Goal: Task Accomplishment & Management: Use online tool/utility

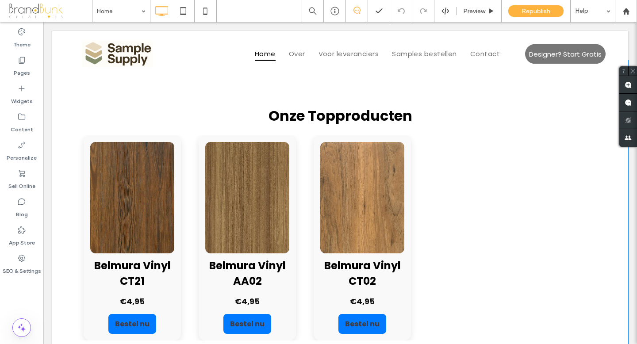
click at [320, 206] on img at bounding box center [362, 197] width 84 height 111
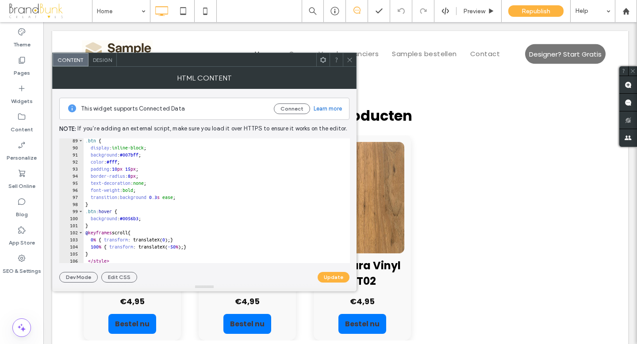
scroll to position [625, 0]
click at [350, 59] on icon at bounding box center [349, 60] width 7 height 7
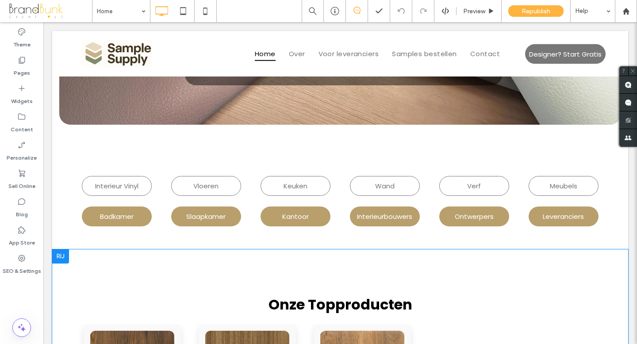
scroll to position [221, 0]
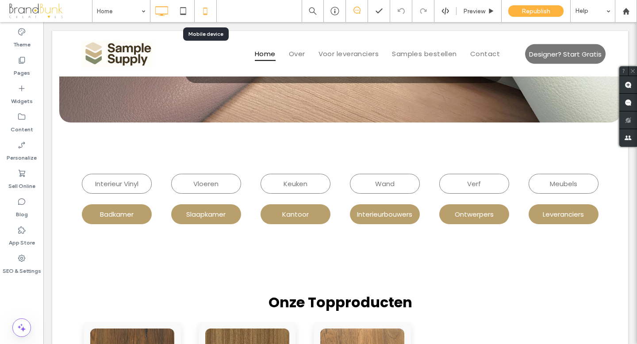
click at [207, 13] on use at bounding box center [205, 11] width 4 height 7
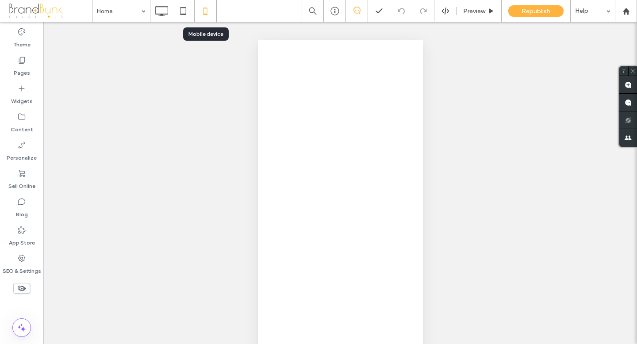
scroll to position [0, 0]
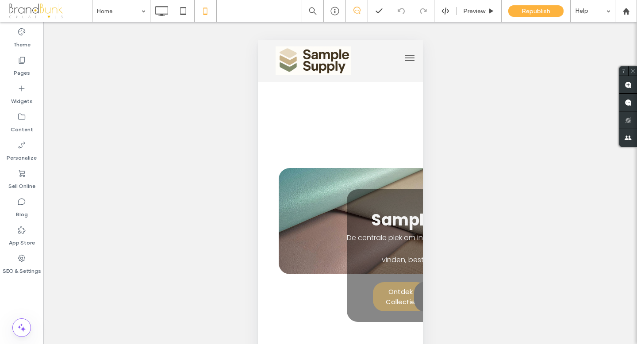
click at [333, 215] on div "Zichtbaar maken? Ja" at bounding box center [339, 194] width 593 height 344
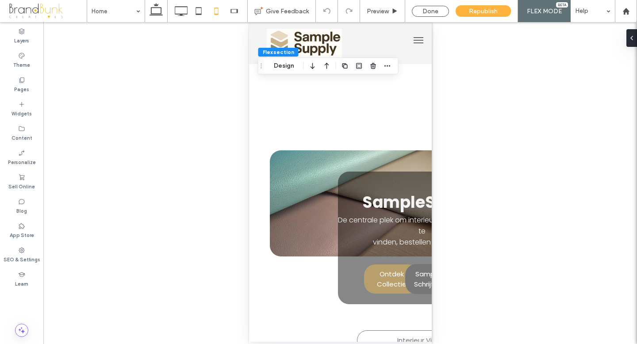
click at [217, 10] on icon at bounding box center [216, 11] width 18 height 18
type input "***"
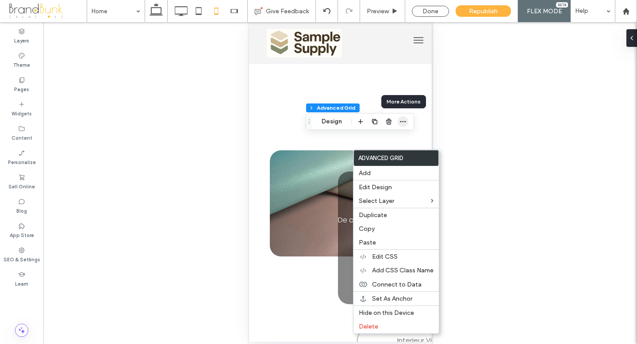
click at [401, 122] on use "button" at bounding box center [403, 121] width 6 height 1
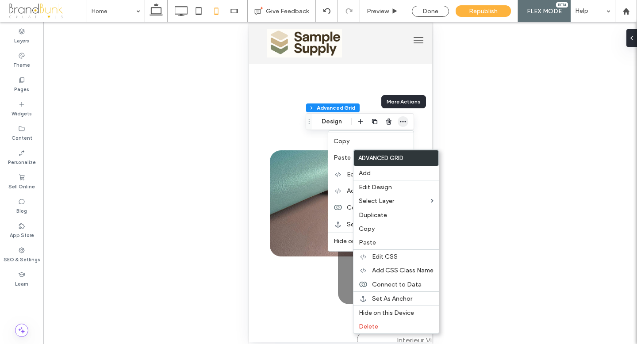
click at [401, 122] on use "button" at bounding box center [403, 121] width 6 height 1
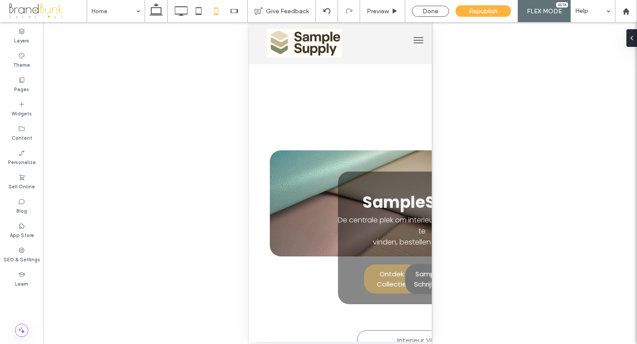
type input "*******"
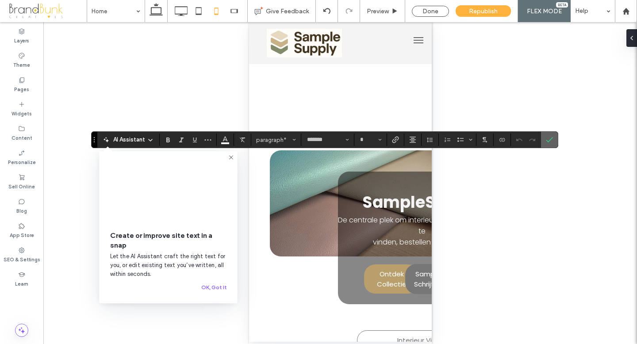
click at [547, 139] on icon "Confirm" at bounding box center [549, 139] width 7 height 7
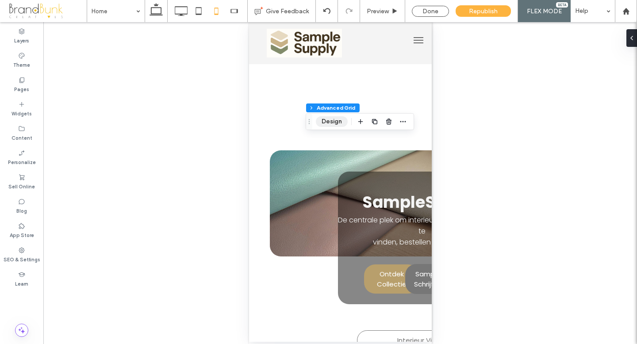
click at [329, 122] on button "Design" at bounding box center [332, 121] width 32 height 11
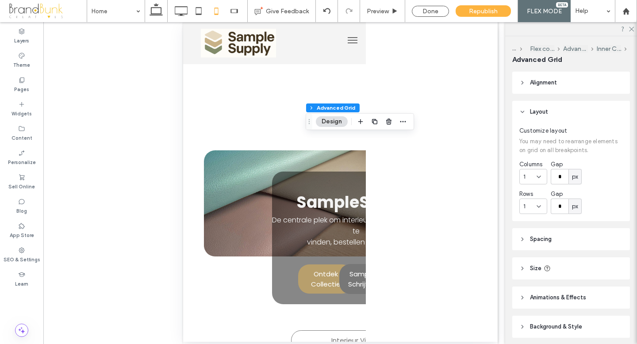
click at [522, 268] on use at bounding box center [522, 268] width 2 height 3
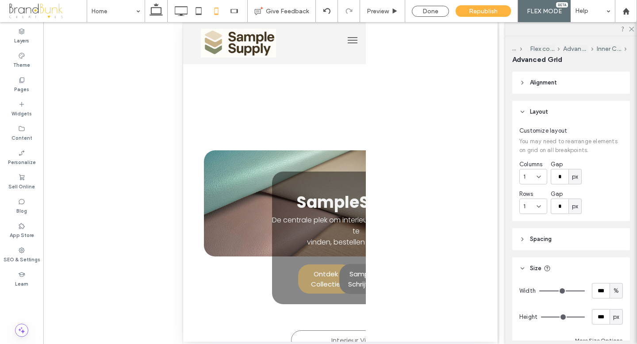
type input "***"
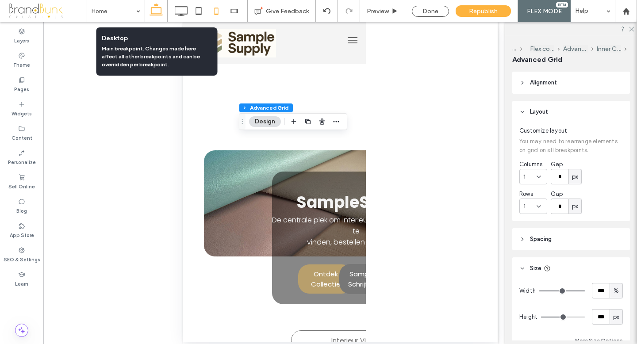
click at [157, 13] on use at bounding box center [155, 9] width 13 height 12
type input "****"
type input "***"
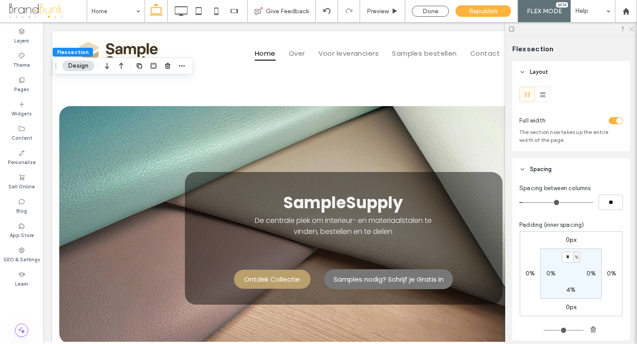
click at [630, 30] on use at bounding box center [631, 29] width 5 height 5
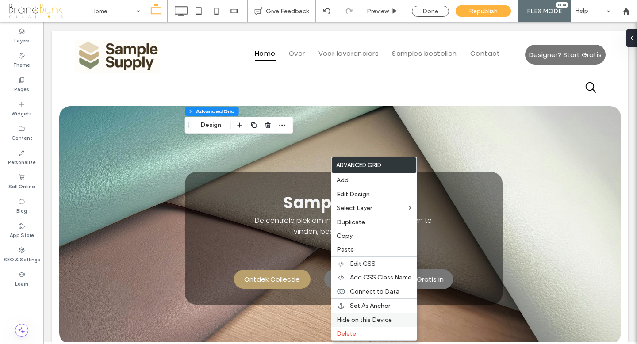
click at [369, 320] on span "Hide on this Device" at bounding box center [363, 320] width 55 height 8
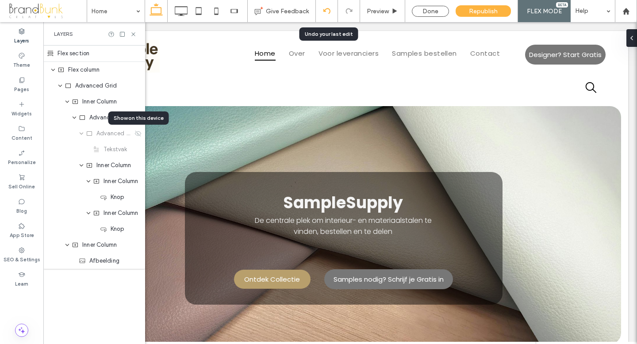
click at [324, 8] on icon at bounding box center [326, 11] width 7 height 7
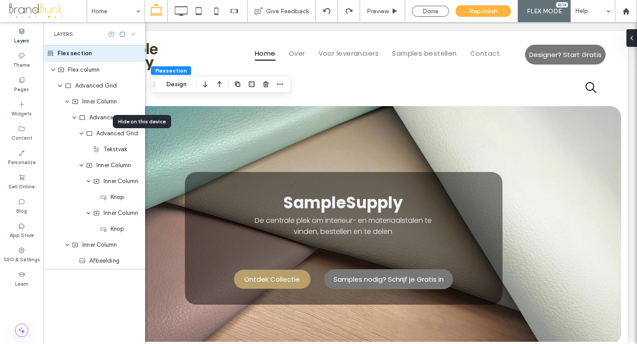
click at [132, 32] on use at bounding box center [133, 34] width 4 height 4
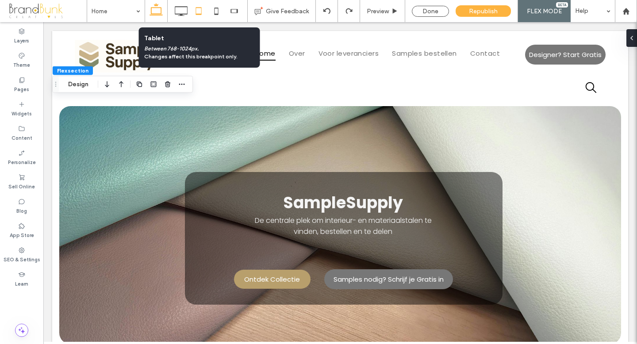
click at [201, 12] on icon at bounding box center [199, 11] width 18 height 18
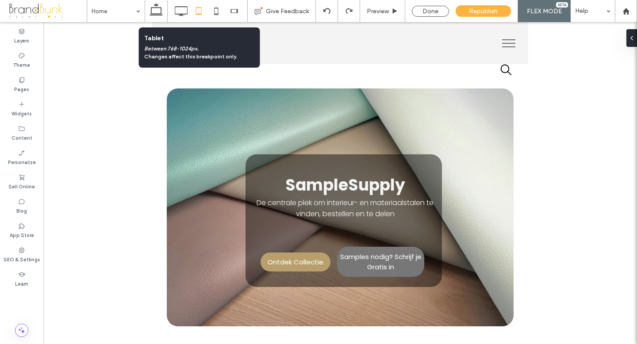
scroll to position [12, 0]
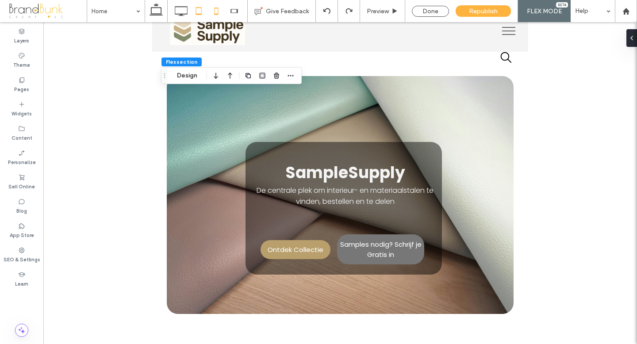
click at [217, 10] on icon at bounding box center [216, 11] width 18 height 18
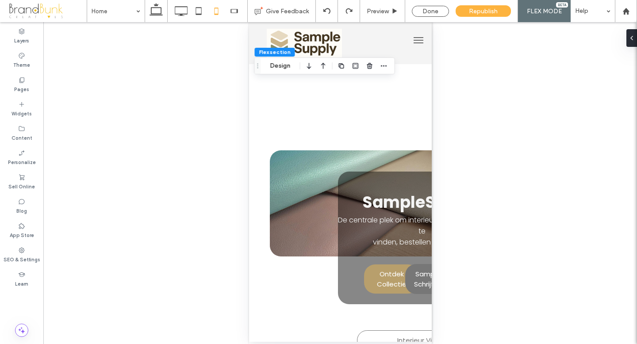
scroll to position [0, 0]
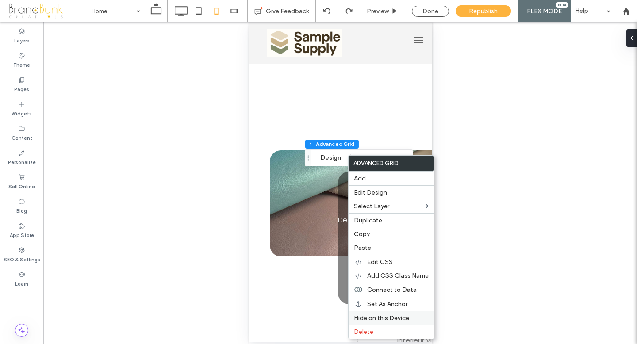
click at [403, 317] on span "Hide on this Device" at bounding box center [381, 318] width 55 height 8
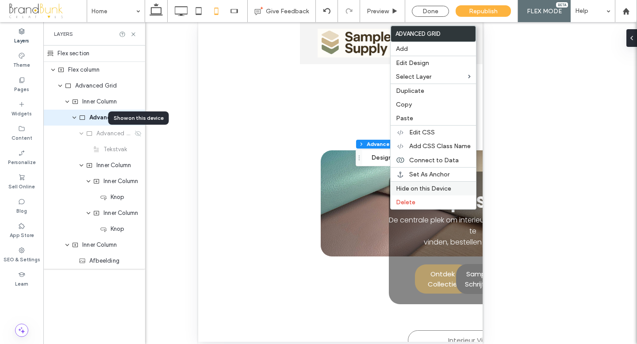
click at [416, 189] on span "Hide on this Device" at bounding box center [423, 189] width 55 height 8
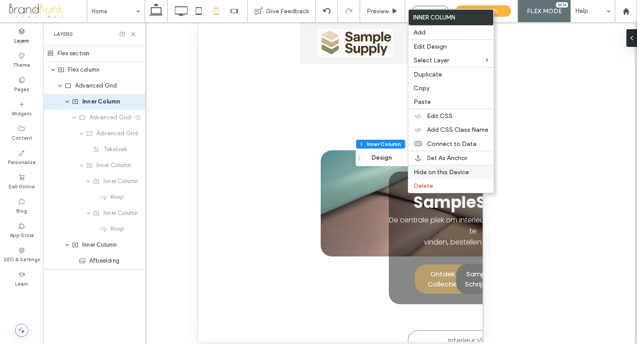
click at [426, 171] on span "Hide on this Device" at bounding box center [440, 172] width 55 height 8
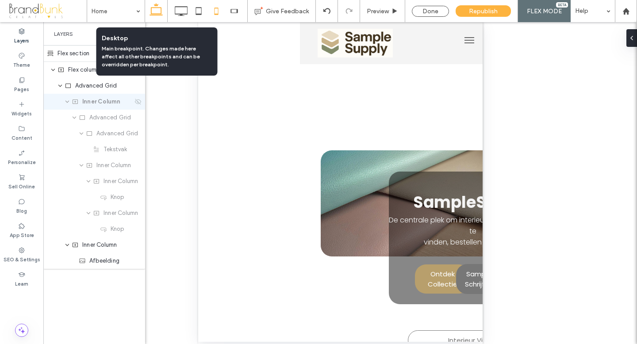
click at [158, 12] on icon at bounding box center [156, 11] width 18 height 18
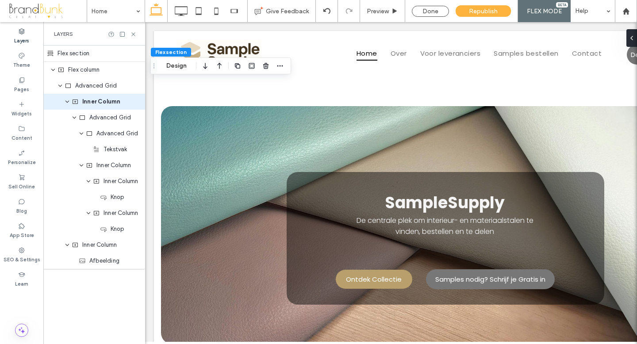
scroll to position [0, 93]
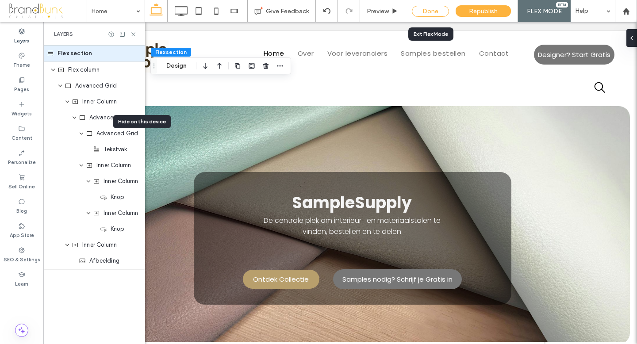
click at [424, 11] on div "Done" at bounding box center [430, 11] width 37 height 11
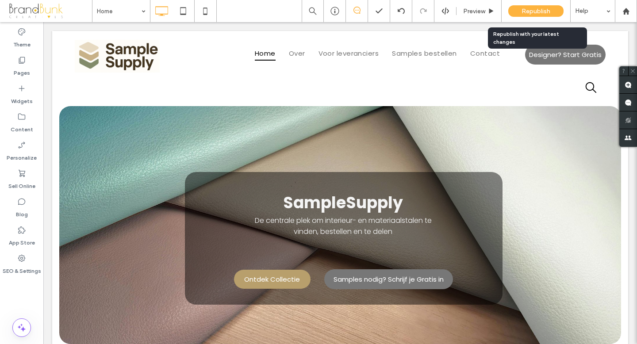
click at [538, 11] on span "Republish" at bounding box center [535, 12] width 29 height 8
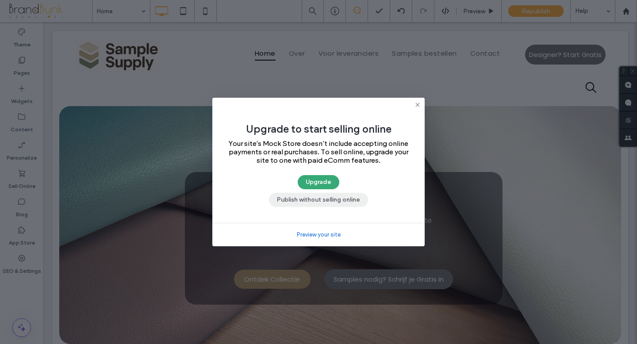
click at [336, 201] on button "Publish without selling online" at bounding box center [318, 200] width 99 height 14
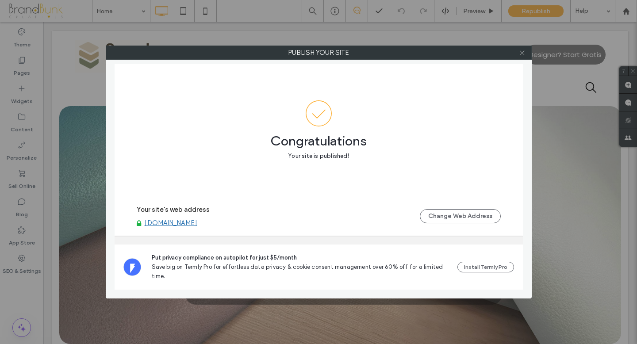
click at [523, 53] on icon at bounding box center [522, 53] width 7 height 7
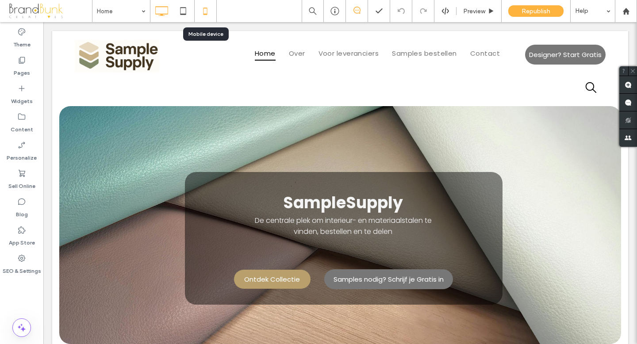
click at [206, 11] on icon at bounding box center [205, 11] width 18 height 18
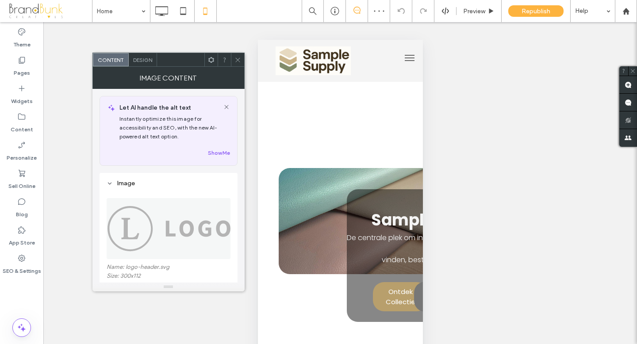
click at [160, 224] on img at bounding box center [169, 228] width 125 height 61
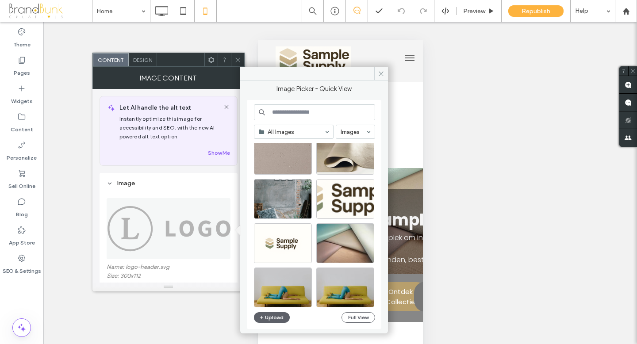
scroll to position [466, 0]
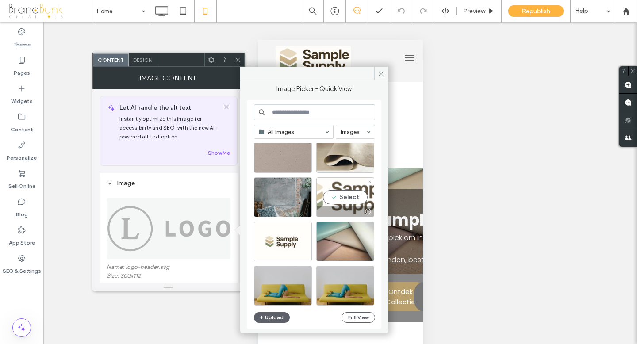
click at [346, 195] on div "Select" at bounding box center [345, 197] width 58 height 40
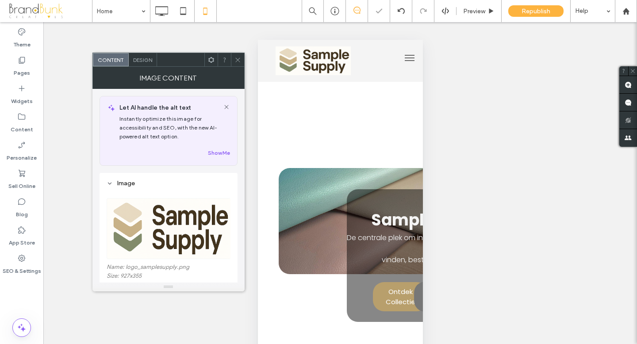
click at [454, 182] on div "Zichtbaar maken? Ja Zichtbaar maken? Ja" at bounding box center [339, 194] width 593 height 344
click at [239, 60] on icon at bounding box center [237, 60] width 7 height 7
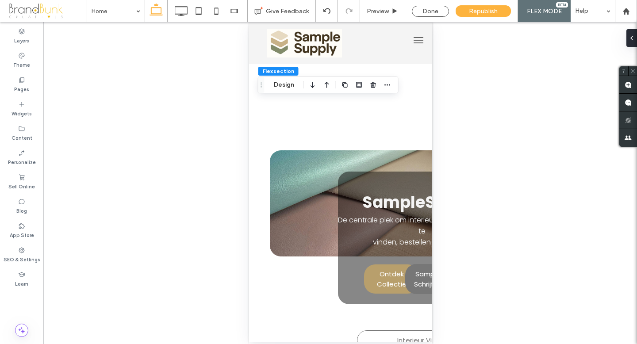
scroll to position [0, 0]
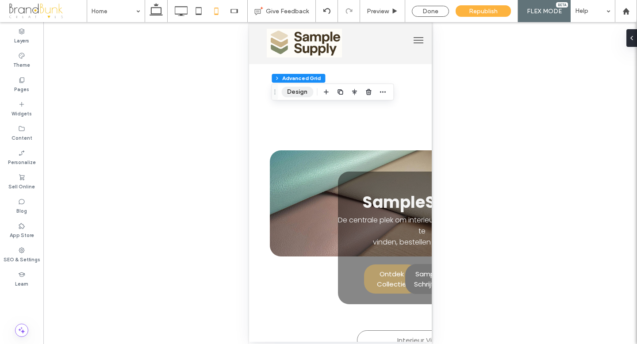
click at [299, 93] on button "Design" at bounding box center [297, 92] width 32 height 11
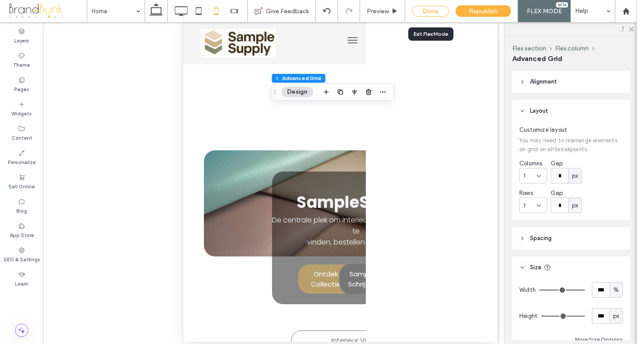
click at [438, 12] on div "Done" at bounding box center [430, 11] width 37 height 11
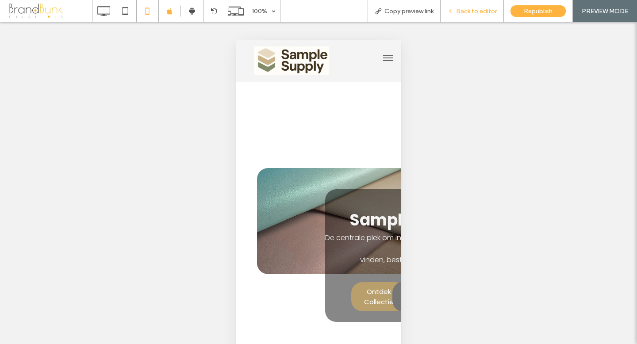
click at [468, 10] on span "Back to editor" at bounding box center [476, 12] width 41 height 8
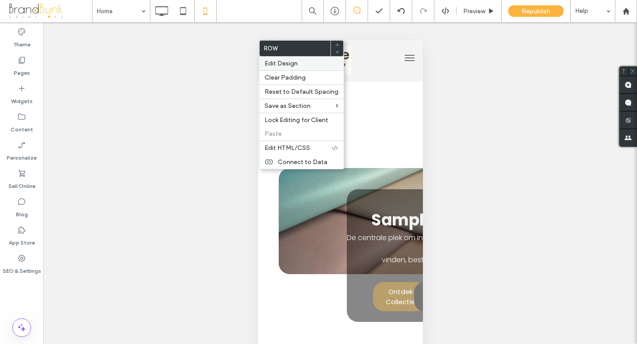
click at [286, 64] on span "Edit Design" at bounding box center [280, 64] width 33 height 8
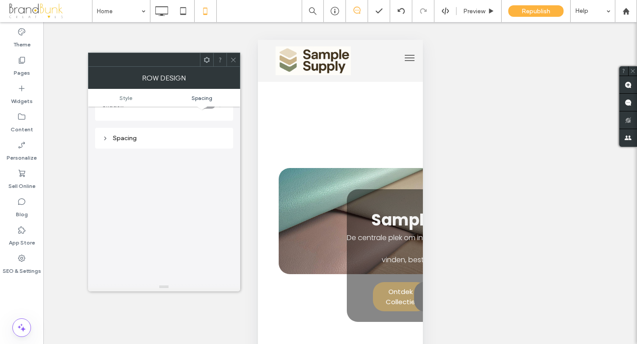
scroll to position [146, 0]
click at [232, 63] on icon at bounding box center [233, 60] width 7 height 7
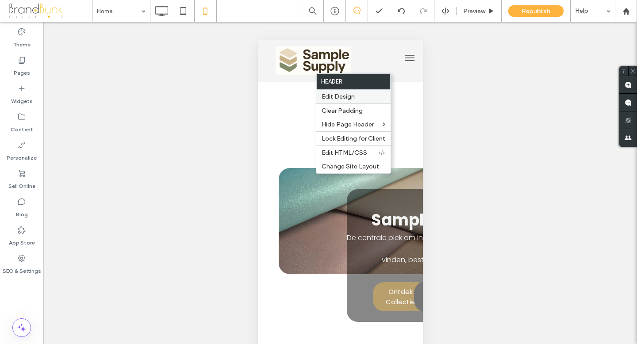
click at [339, 95] on span "Edit Design" at bounding box center [337, 97] width 33 height 8
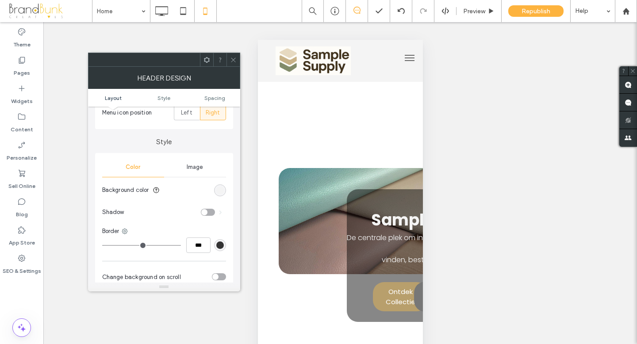
scroll to position [118, 0]
click at [219, 188] on div "rgb(244, 244, 244)" at bounding box center [220, 189] width 8 height 8
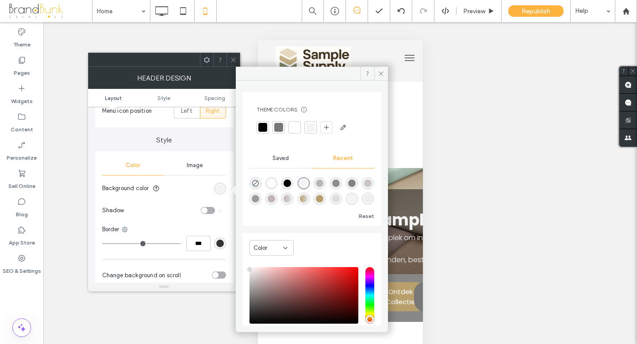
click at [275, 184] on div "rgba(255, 255, 255, 1)" at bounding box center [271, 183] width 8 height 8
type input "*******"
click at [382, 74] on icon at bounding box center [381, 73] width 7 height 7
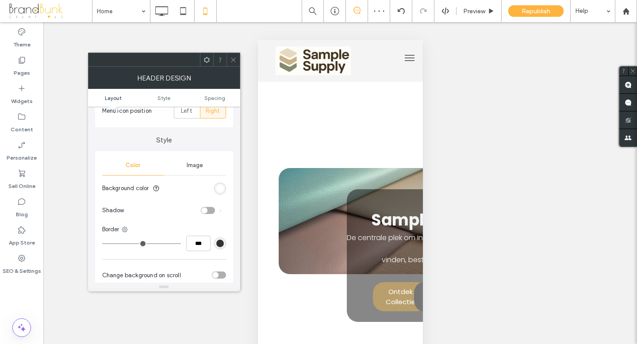
click at [232, 59] on icon at bounding box center [233, 60] width 7 height 7
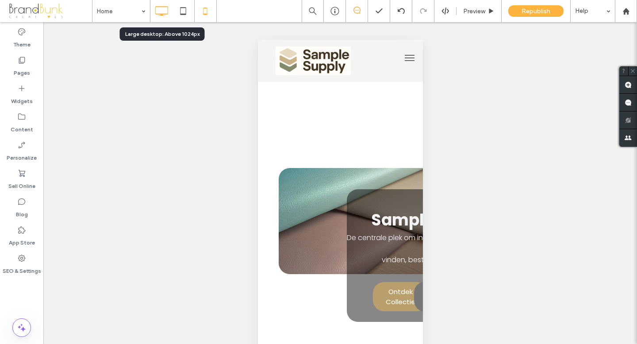
click at [164, 10] on icon at bounding box center [162, 11] width 18 height 18
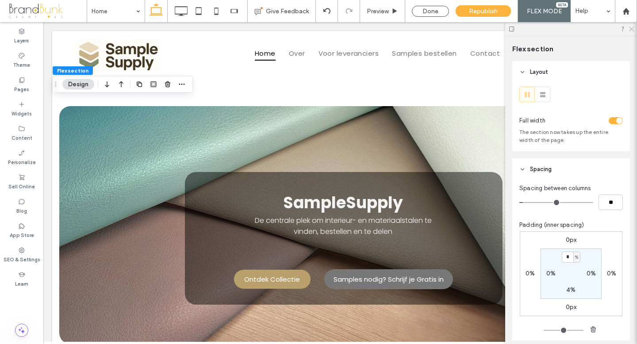
click at [630, 28] on icon at bounding box center [631, 29] width 6 height 6
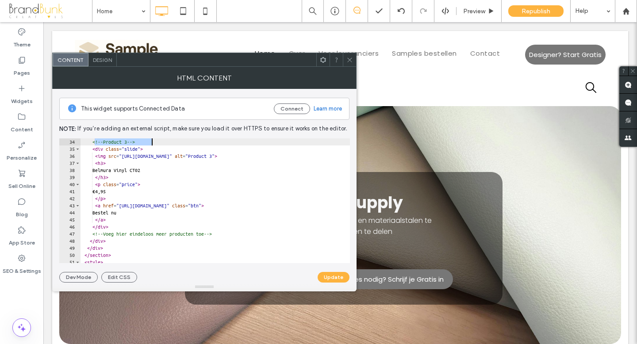
scroll to position [191, 0]
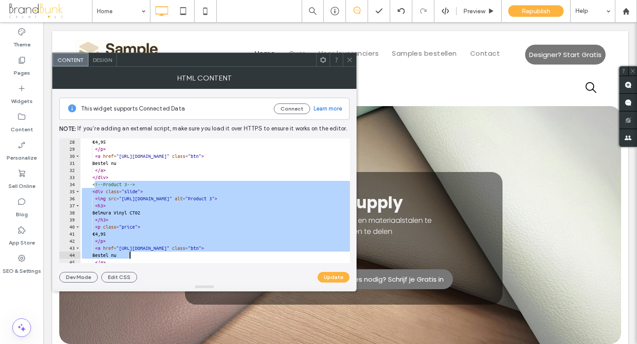
drag, startPoint x: 94, startPoint y: 176, endPoint x: 209, endPoint y: 252, distance: 137.6
click at [209, 252] on div "€4,95 </ p > < a href = "https://buy.stripe.com/xxxxxx2" class = "btn" > Bestel…" at bounding box center [231, 207] width 303 height 139
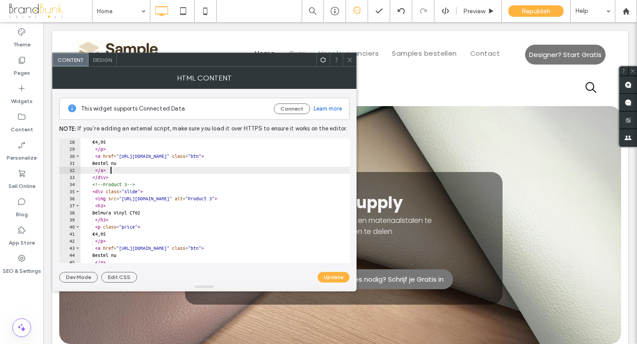
click at [236, 173] on div "€4,95 </ p > < a href = "https://buy.stripe.com/xxxxxx2" class = "btn" > Bestel…" at bounding box center [231, 207] width 303 height 139
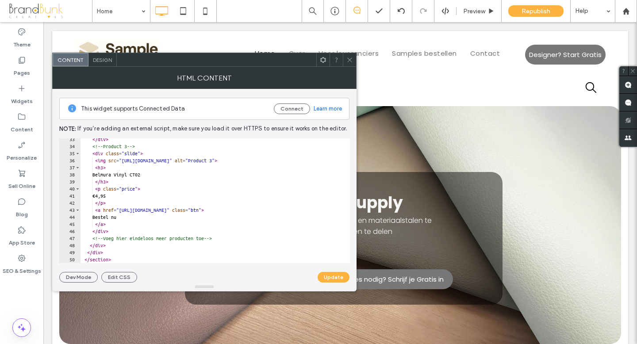
scroll to position [231, 0]
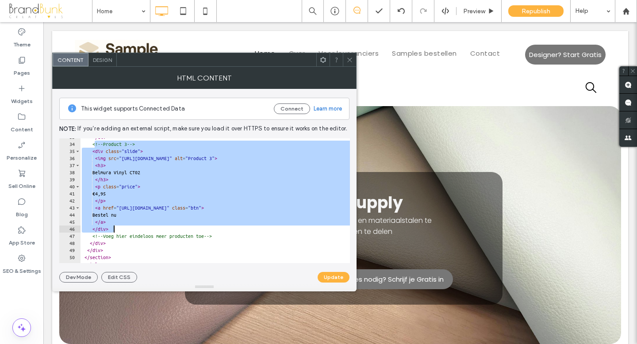
drag, startPoint x: 94, startPoint y: 145, endPoint x: 205, endPoint y: 229, distance: 139.2
click at [205, 229] on div "</ div > <!-- Product 3 --> < div class = "slide" > < img src = "https://irp.cd…" at bounding box center [231, 203] width 303 height 139
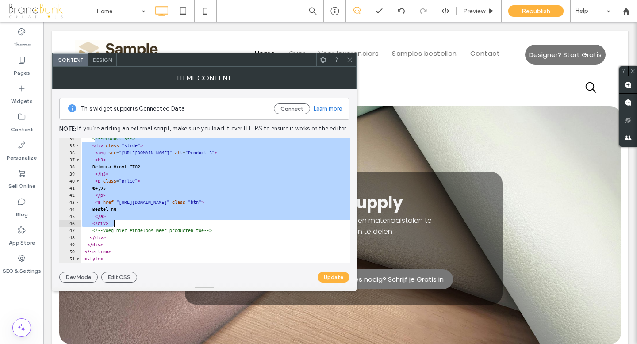
scroll to position [239, 0]
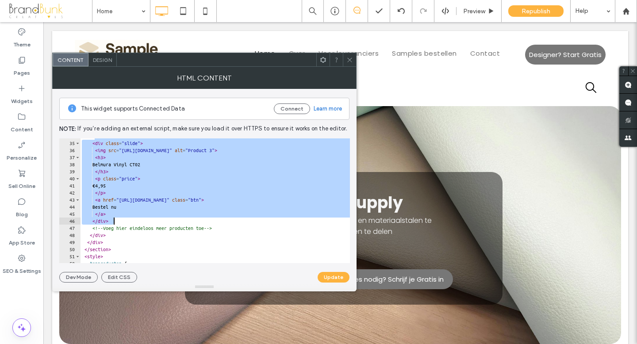
click at [116, 222] on div "<!-- Product 3 --> < div class = "slide" > < img src = "https://irp.cdn-website…" at bounding box center [231, 202] width 303 height 139
type textarea "******"
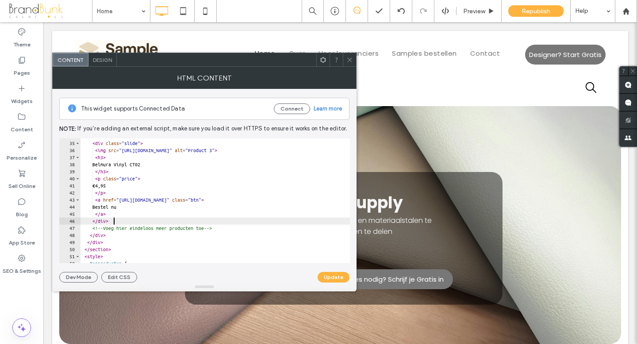
scroll to position [0, 0]
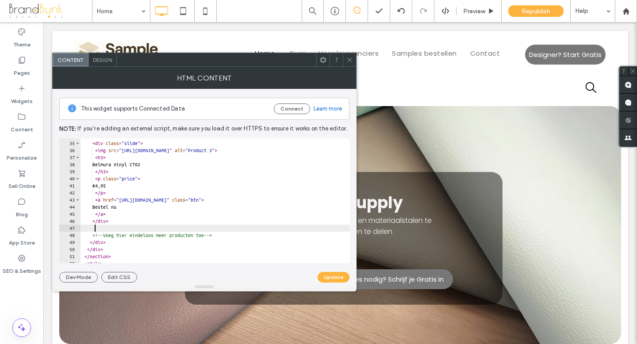
paste textarea "******"
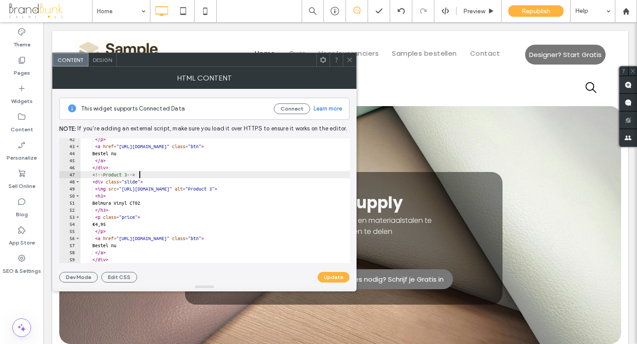
click at [139, 175] on div "</ p > < a href = "https://buy.stripe.com/xxxxxx3" class = "btn" > Bestel nu </…" at bounding box center [231, 205] width 303 height 139
type textarea "**********"
click at [329, 280] on button "Update" at bounding box center [333, 277] width 32 height 11
click at [349, 61] on icon at bounding box center [349, 60] width 7 height 7
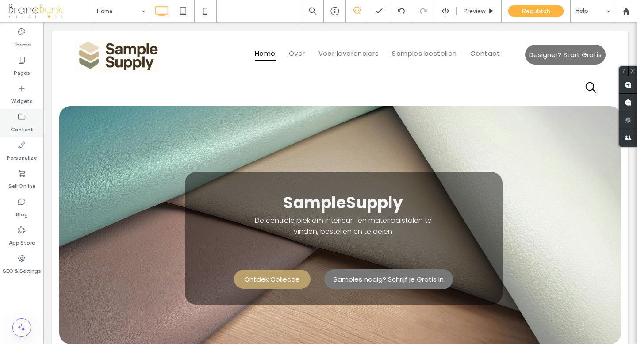
click at [23, 120] on icon at bounding box center [21, 116] width 9 height 9
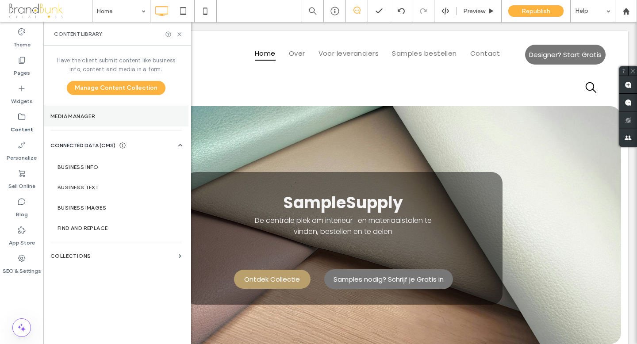
click at [77, 115] on label "Media Manager" at bounding box center [115, 116] width 131 height 6
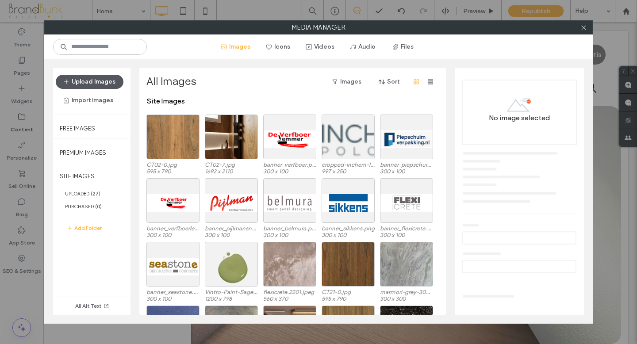
click at [92, 83] on button "Upload Images" at bounding box center [90, 82] width 68 height 14
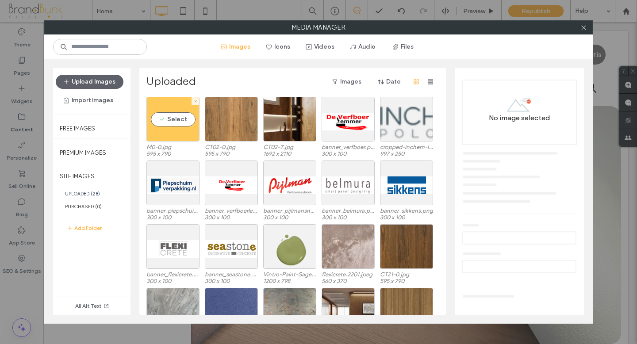
click at [177, 136] on div "Select" at bounding box center [172, 119] width 53 height 45
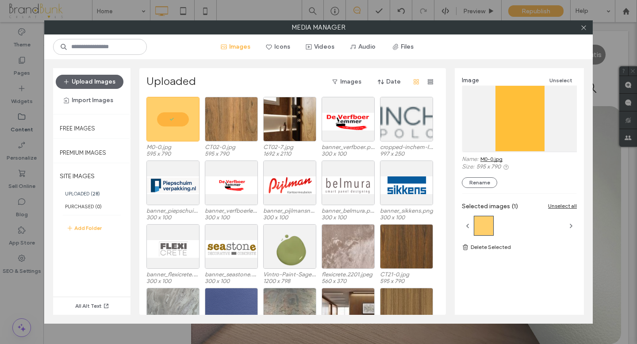
click at [497, 157] on link "M0-0.jpg" at bounding box center [491, 159] width 22 height 7
click at [583, 27] on use at bounding box center [583, 27] width 4 height 4
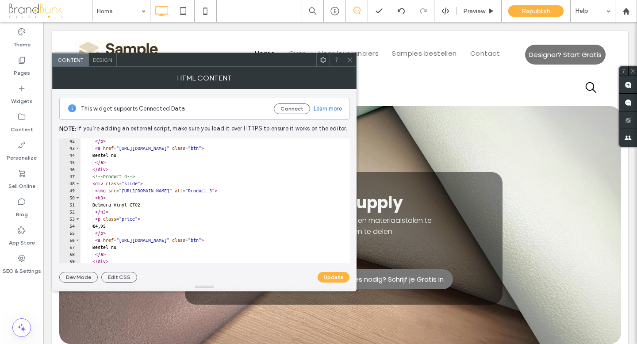
scroll to position [292, 0]
drag, startPoint x: 130, startPoint y: 191, endPoint x: 323, endPoint y: 189, distance: 193.2
click at [323, 189] on div "</ p > < a href = "https://buy.stripe.com/xxxxxx3" class = "btn" > Bestel nu </…" at bounding box center [231, 206] width 303 height 139
paste textarea "Cursor at row 49"
click at [160, 204] on div "</ p > < a href = "https://buy.stripe.com/xxxxxx3" class = "btn" > Bestel nu </…" at bounding box center [231, 206] width 303 height 139
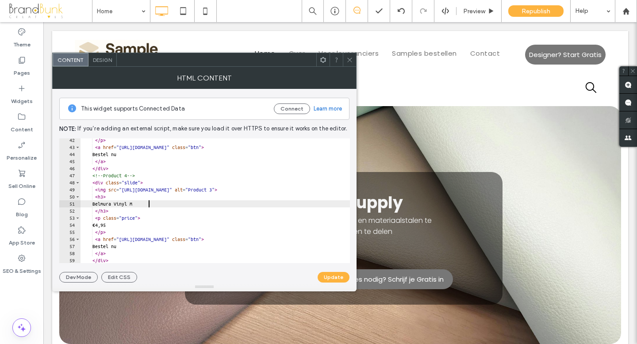
scroll to position [0, 5]
type textarea "**********"
click at [328, 275] on button "Update" at bounding box center [333, 277] width 32 height 11
click at [348, 59] on icon at bounding box center [349, 60] width 7 height 7
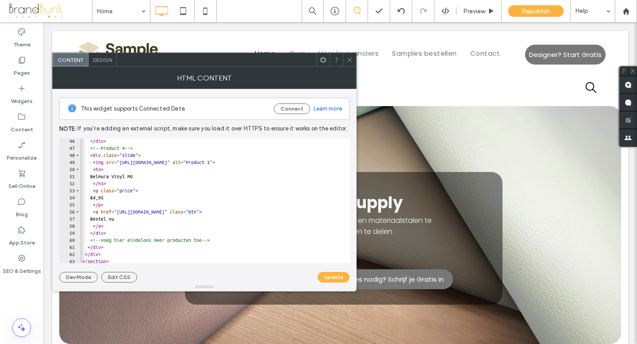
scroll to position [319, 0]
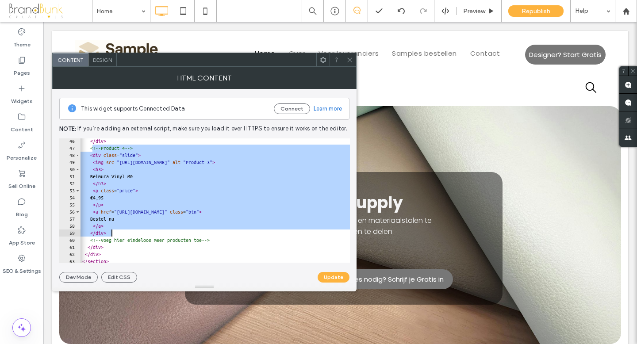
drag, startPoint x: 92, startPoint y: 149, endPoint x: 199, endPoint y: 232, distance: 134.9
click at [199, 232] on div "</ div > <!-- Product 4 --> < div class = "slide" > < img src = "https://irp.cd…" at bounding box center [229, 206] width 303 height 139
click at [119, 233] on div "</ div > <!-- Product 4 --> < div class = "slide" > < img src = "https://irp.cd…" at bounding box center [229, 206] width 303 height 139
type textarea "******"
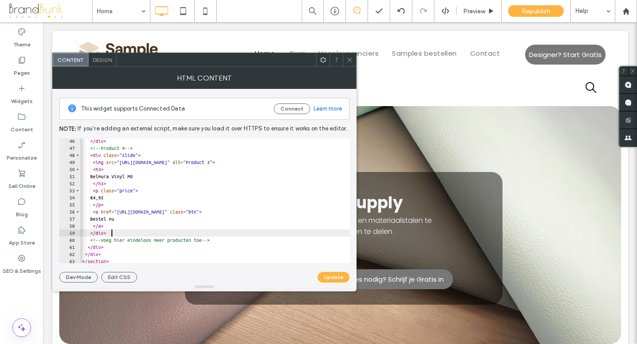
scroll to position [0, 0]
paste textarea "******"
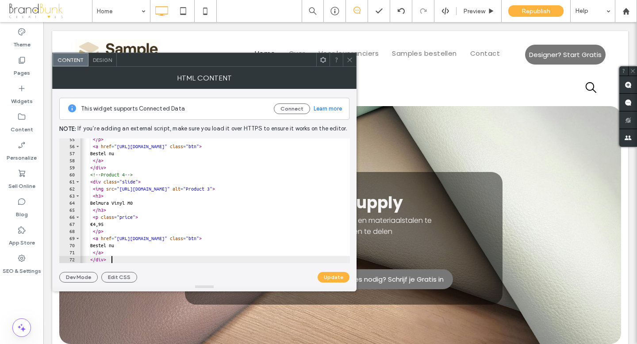
scroll to position [385, 0]
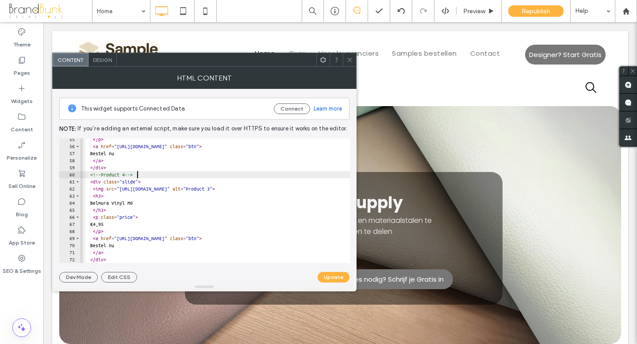
click at [137, 174] on div "</ p > < a href = "https://buy.stripe.com/xxxxxx3" class = "btn" > Bestel nu </…" at bounding box center [229, 205] width 303 height 139
type textarea "**********"
click at [330, 279] on button "Update" at bounding box center [333, 277] width 32 height 11
click at [349, 60] on use at bounding box center [349, 59] width 4 height 4
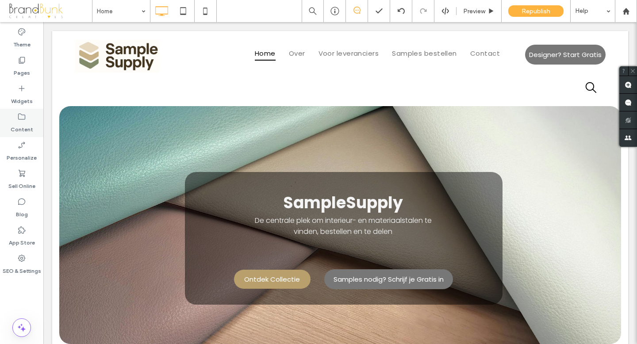
click at [24, 118] on icon at bounding box center [21, 116] width 9 height 9
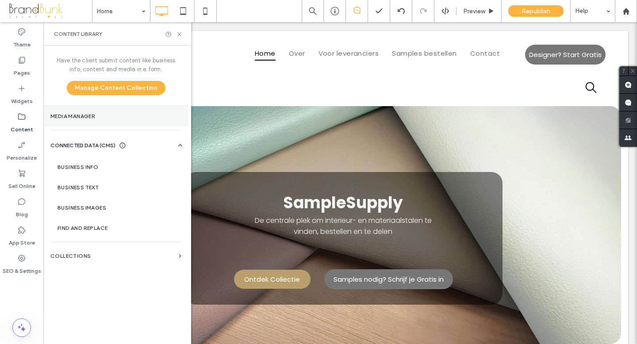
click at [85, 118] on label "Media Manager" at bounding box center [115, 116] width 131 height 6
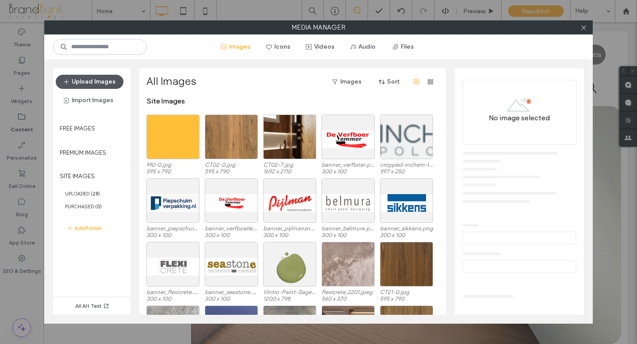
click at [99, 83] on button "Upload Images" at bounding box center [90, 82] width 68 height 14
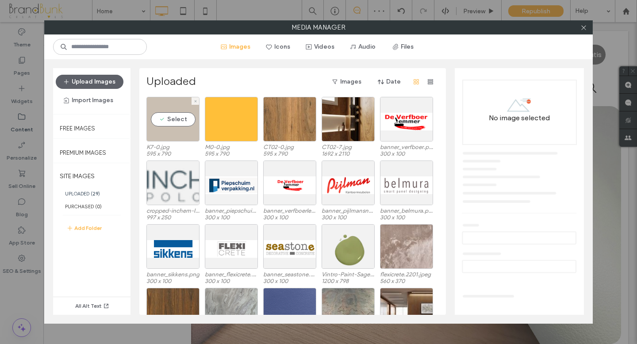
click at [169, 133] on div "Select" at bounding box center [172, 119] width 53 height 45
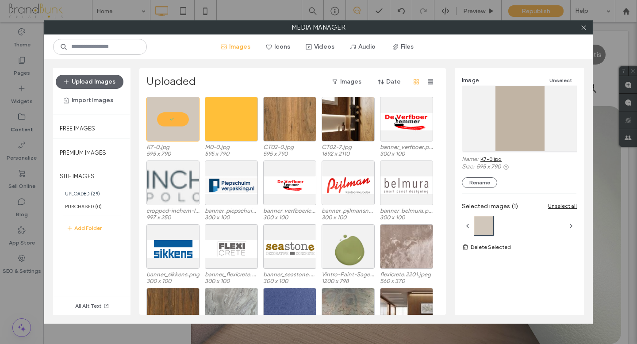
click at [492, 159] on link "K7-0.jpg" at bounding box center [490, 159] width 21 height 7
click at [585, 30] on icon at bounding box center [583, 27] width 7 height 7
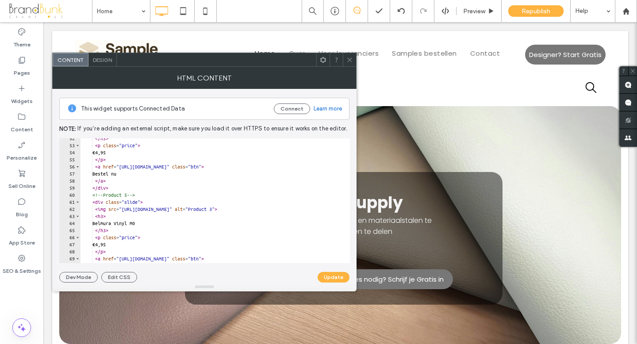
scroll to position [365, 0]
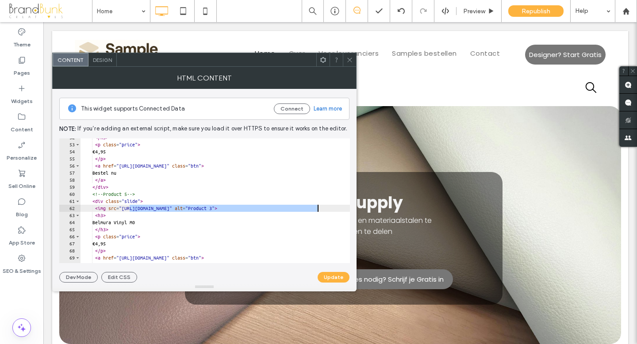
drag, startPoint x: 130, startPoint y: 208, endPoint x: 317, endPoint y: 211, distance: 187.0
click at [317, 211] on div "</ h3 > < p class = "price" > €4,95 </ p > < a href = "https://buy.stripe.com/x…" at bounding box center [231, 203] width 303 height 139
paste textarea "Cursor at row 62"
click at [153, 223] on div "</ h3 > < p class = "price" > €4,95 </ p > < a href = "https://buy.stripe.com/x…" at bounding box center [231, 203] width 303 height 139
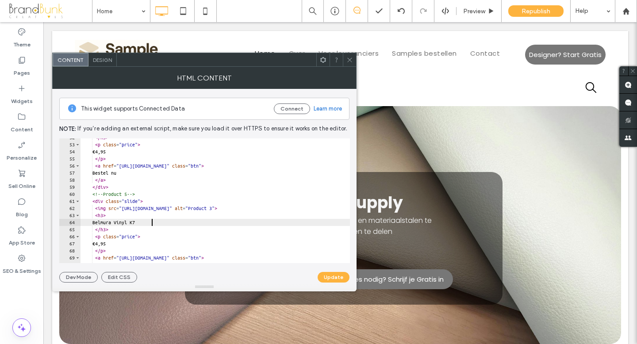
scroll to position [0, 5]
click at [336, 277] on button "Update" at bounding box center [333, 277] width 32 height 11
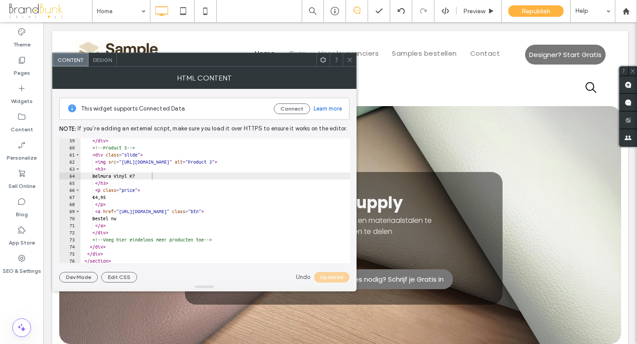
scroll to position [413, 0]
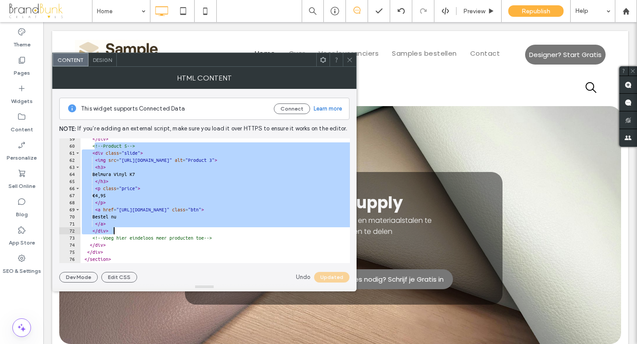
drag, startPoint x: 95, startPoint y: 147, endPoint x: 199, endPoint y: 230, distance: 134.0
click at [199, 230] on div "</ div > <!-- Product 5 --> < div class = "slide" > < img src = "https://irp.cd…" at bounding box center [231, 204] width 303 height 139
click at [118, 233] on div "</ div > <!-- Product 5 --> < div class = "slide" > < img src = "https://irp.cd…" at bounding box center [231, 204] width 303 height 139
type textarea "******"
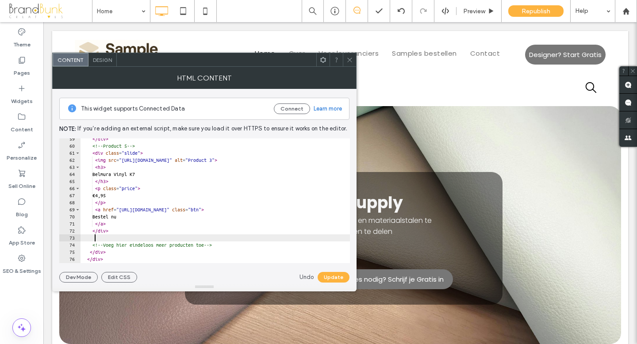
scroll to position [0, 0]
paste textarea "******"
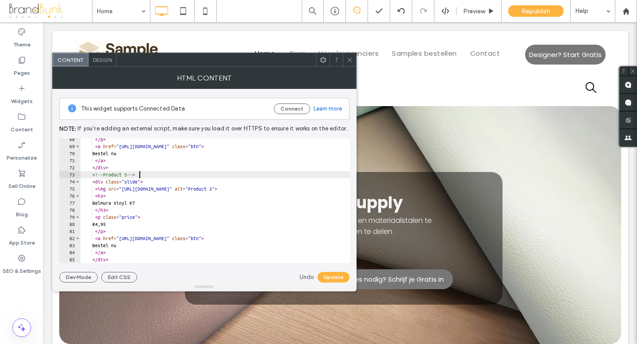
click at [140, 174] on div "</ p > < a href = "https://buy.stripe.com/xxxxxx3" class = "btn" > Bestel nu </…" at bounding box center [231, 205] width 303 height 139
type textarea "**********"
click at [329, 275] on button "Update" at bounding box center [333, 277] width 32 height 11
click at [350, 57] on icon at bounding box center [349, 60] width 7 height 7
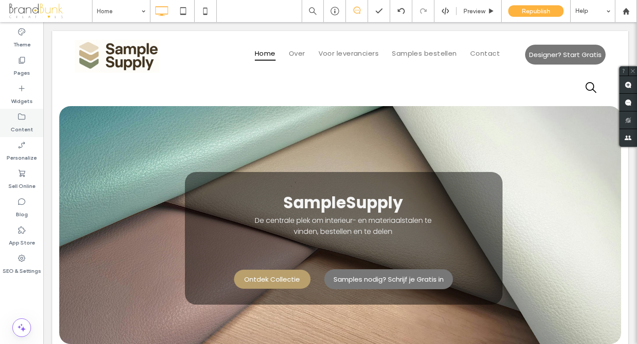
click at [24, 122] on label "Content" at bounding box center [22, 127] width 23 height 12
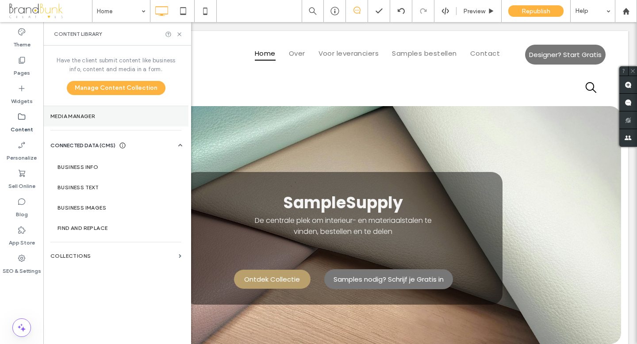
click at [102, 119] on label "Media Manager" at bounding box center [115, 116] width 131 height 6
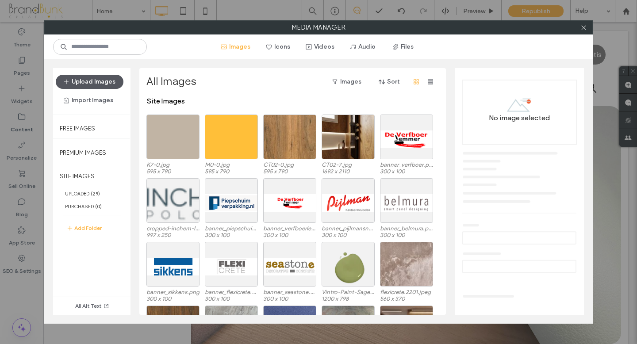
click at [90, 81] on button "Upload Images" at bounding box center [90, 82] width 68 height 14
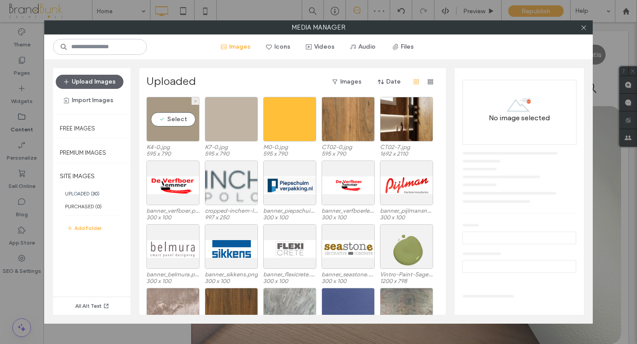
click at [180, 134] on div "Select" at bounding box center [172, 119] width 53 height 45
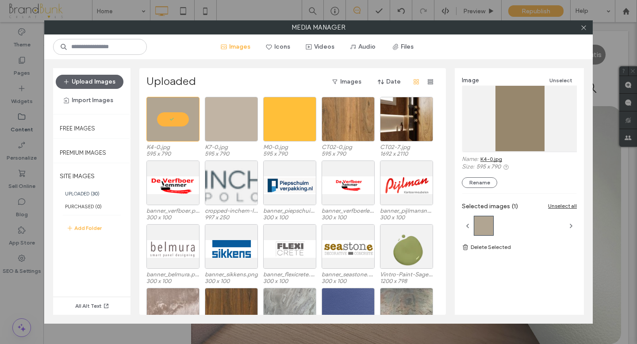
click at [489, 160] on link "K4-0.jpg" at bounding box center [491, 159] width 22 height 7
click at [583, 29] on icon at bounding box center [583, 27] width 7 height 7
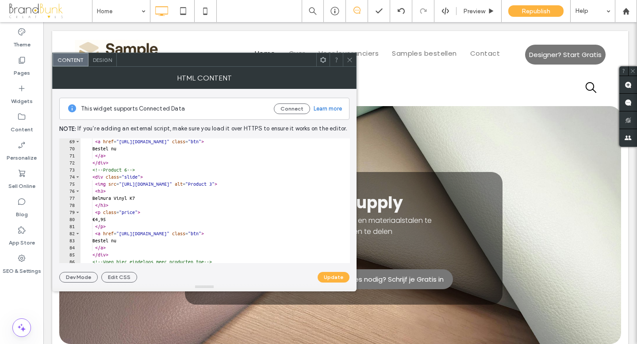
scroll to position [481, 0]
drag, startPoint x: 129, startPoint y: 185, endPoint x: 316, endPoint y: 186, distance: 187.0
click at [316, 186] on div "< a href = "https://buy.stripe.com/xxxxxx3" class = "btn" > Bestel nu </ a > </…" at bounding box center [231, 207] width 303 height 139
paste textarea "Cursor at row 75"
click at [154, 198] on div "< a href = "https://buy.stripe.com/xxxxxx3" class = "btn" > Bestel nu </ a > </…" at bounding box center [231, 207] width 303 height 139
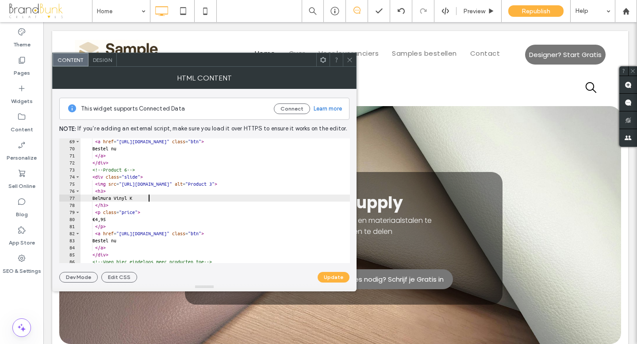
scroll to position [0, 5]
type textarea "**********"
click at [329, 276] on button "Update" at bounding box center [333, 277] width 32 height 11
click at [351, 57] on icon at bounding box center [349, 60] width 7 height 7
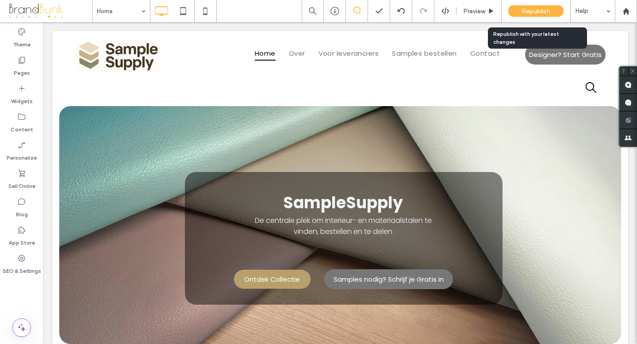
click at [536, 11] on span "Republish" at bounding box center [535, 12] width 29 height 8
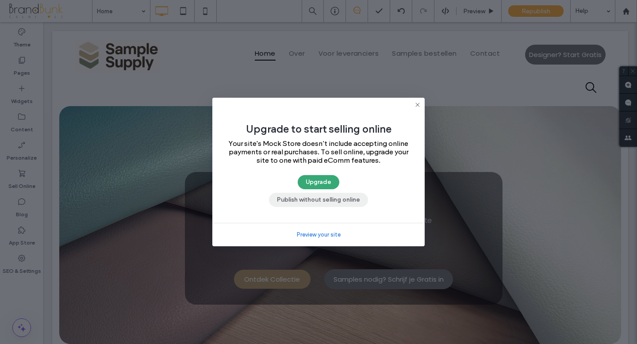
click at [332, 202] on button "Publish without selling online" at bounding box center [318, 200] width 99 height 14
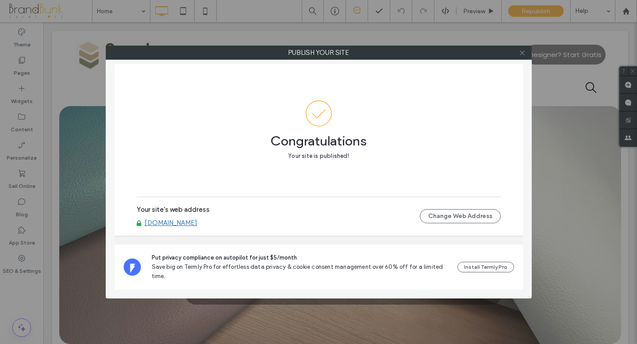
click at [522, 52] on use at bounding box center [521, 52] width 4 height 4
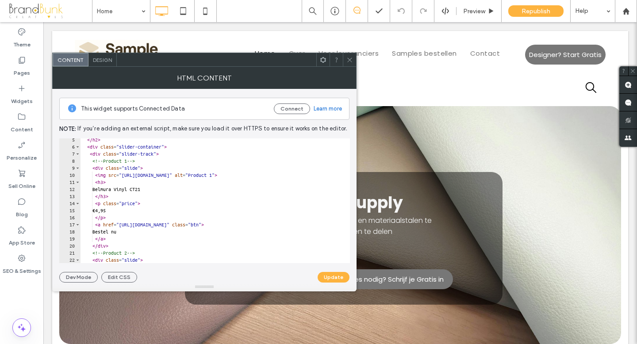
scroll to position [31, 0]
type textarea "**********"
click at [159, 190] on div "</ h2 > < div class = "slider-container" > < div class = "slider-track" > <!-- …" at bounding box center [231, 205] width 303 height 139
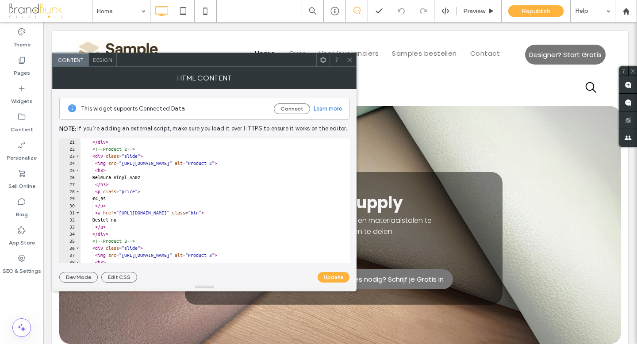
scroll to position [145, 0]
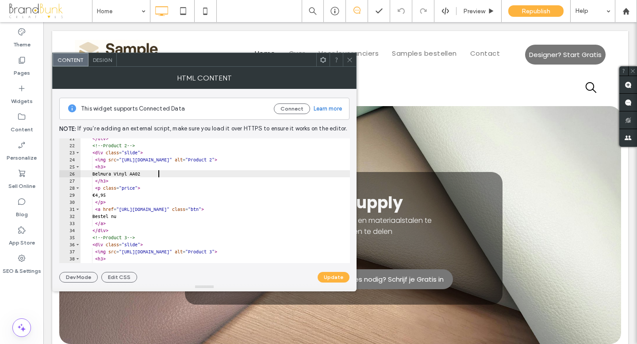
click at [159, 176] on div "</ div > <!-- Product 2 --> < div class = "slide" > < img src = "https://irp.cd…" at bounding box center [231, 204] width 303 height 139
type textarea "**********"
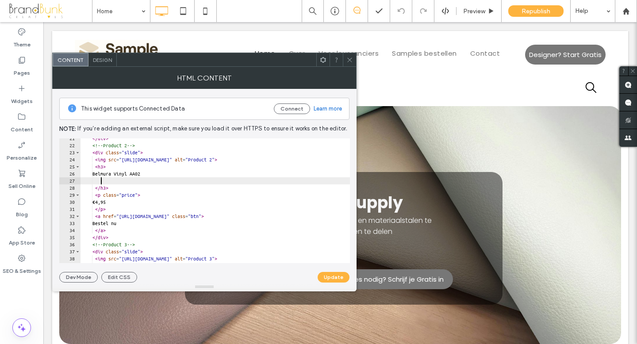
type textarea "*"
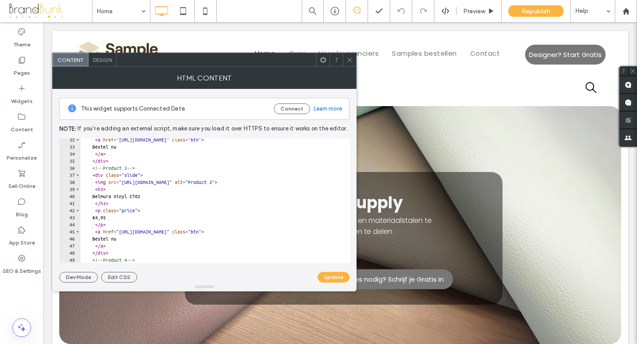
scroll to position [221, 0]
click at [159, 197] on div "< a href = "https://buy.stripe.com/xxxxxx2" class = "btn" > Bestel nu </ a > </…" at bounding box center [231, 205] width 303 height 139
type textarea "**********"
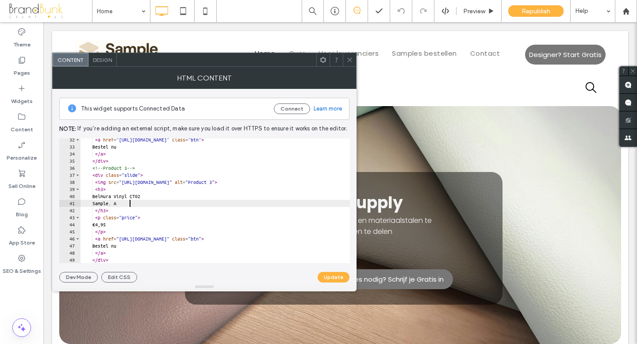
scroll to position [0, 4]
click at [124, 204] on div "< a href = "https://buy.stripe.com/xxxxxx2" class = "btn" > Bestel nu </ a > </…" at bounding box center [231, 205] width 303 height 139
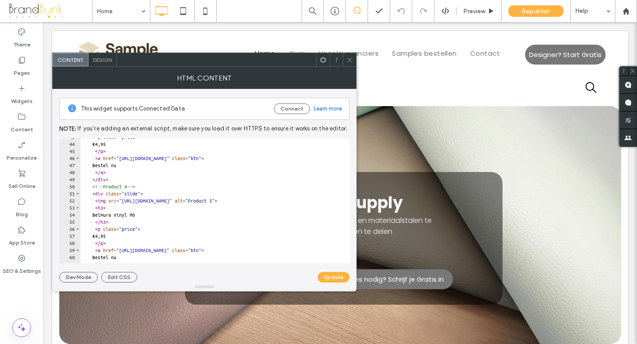
scroll to position [303, 0]
click at [154, 214] on div "< p class = "price" > €4,95 </ p > < a href = "https://buy.stripe.com/xxxxxx3" …" at bounding box center [231, 202] width 303 height 139
type textarea "**********"
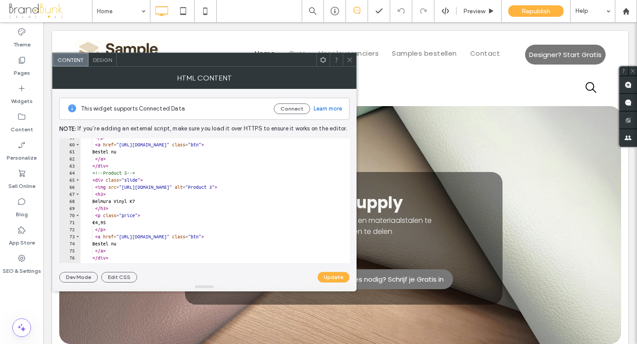
scroll to position [415, 0]
click at [153, 202] on div "</ p > < a href = "https://buy.stripe.com/xxxxxx3" class = "btn" > Bestel nu </…" at bounding box center [231, 203] width 303 height 139
type textarea "**********"
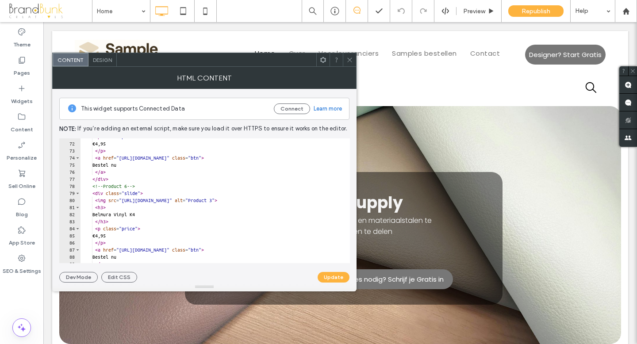
scroll to position [500, 0]
click at [153, 214] on div "< p class = "price" > €4,95 </ p > < a href = "https://buy.stripe.com/xxxxxx3" …" at bounding box center [231, 202] width 303 height 139
type textarea "**********"
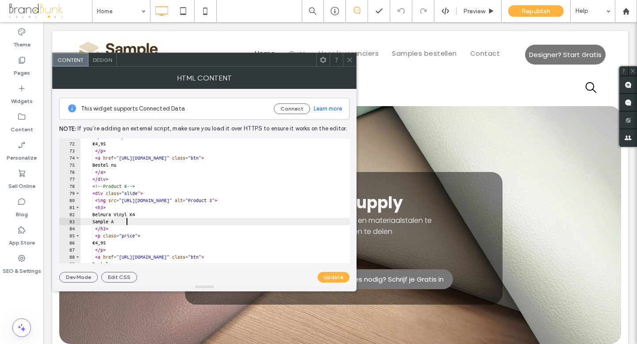
scroll to position [0, 4]
type textarea "*********"
click at [332, 278] on button "Update" at bounding box center [333, 277] width 32 height 11
click at [349, 61] on icon at bounding box center [349, 60] width 7 height 7
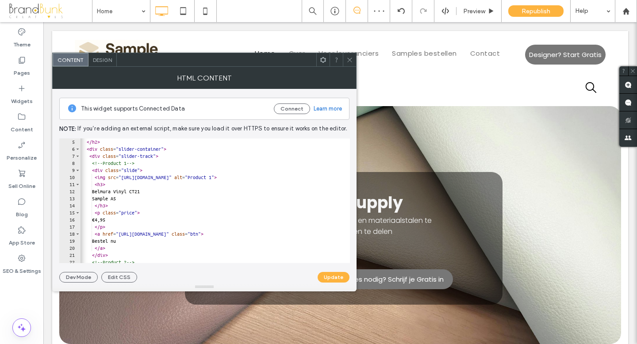
scroll to position [0, 0]
click at [131, 198] on div "Onze Topproducten </ h2 > < div class = "slider-container" > < div class = "sli…" at bounding box center [231, 200] width 303 height 139
type textarea "*"
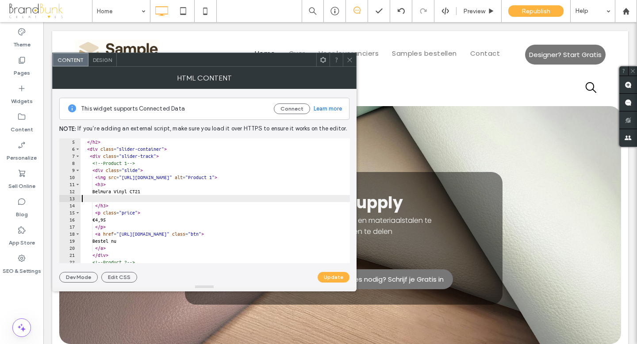
scroll to position [0, 0]
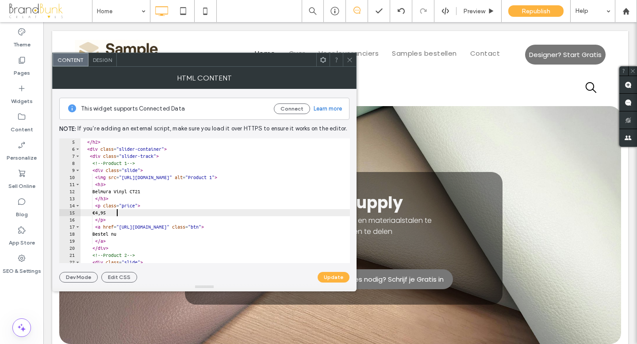
click at [119, 214] on div "Onze Topproducten </ h2 > < div class = "slider-container" > < div class = "sli…" at bounding box center [231, 200] width 303 height 139
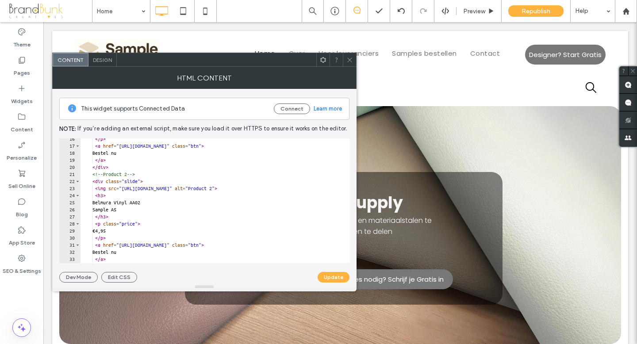
scroll to position [109, 0]
click at [132, 210] on div "</ p > < a href = "https://buy.stripe.com/xxxxxx1" class = "btn" > Bestel nu </…" at bounding box center [231, 204] width 303 height 139
type textarea "*"
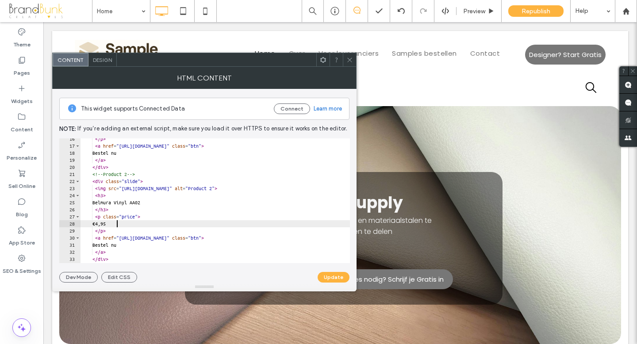
click at [118, 224] on div "</ p > < a href = "https://buy.stripe.com/xxxxxx1" class = "btn" > Bestel nu </…" at bounding box center [231, 204] width 303 height 139
type textarea "********"
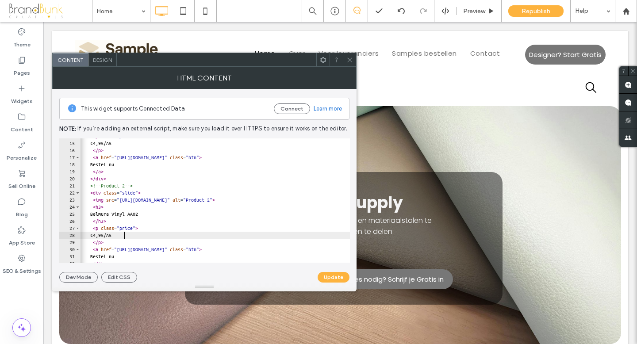
scroll to position [0, 2]
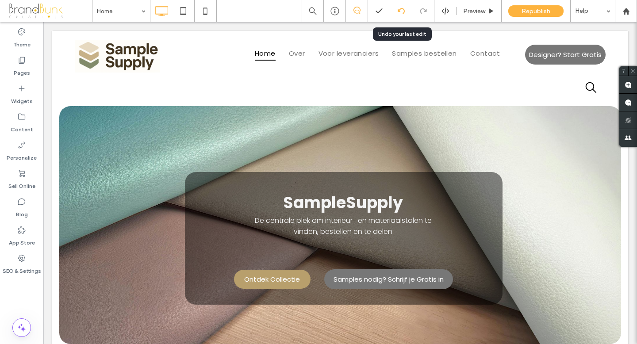
click at [401, 11] on icon at bounding box center [400, 11] width 7 height 7
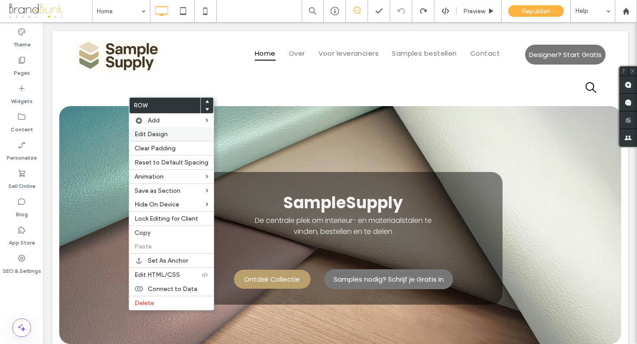
click at [162, 136] on span "Edit Design" at bounding box center [150, 134] width 33 height 8
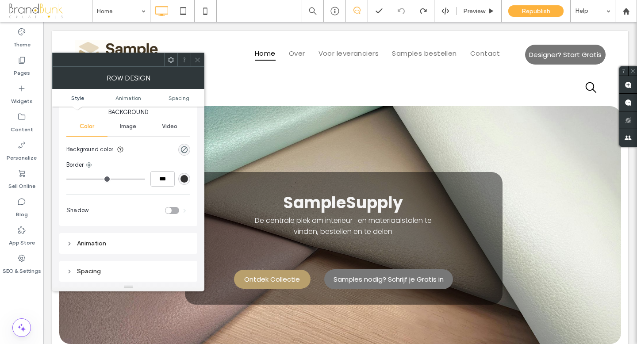
scroll to position [0, 0]
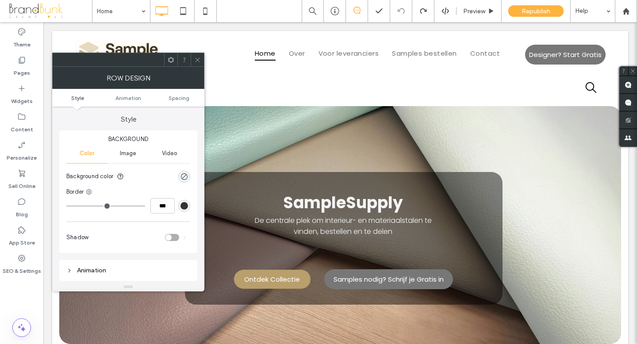
click at [198, 58] on icon at bounding box center [197, 60] width 7 height 7
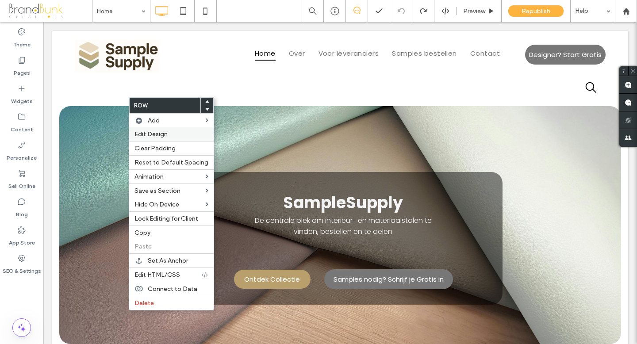
click at [153, 134] on span "Edit Design" at bounding box center [150, 134] width 33 height 8
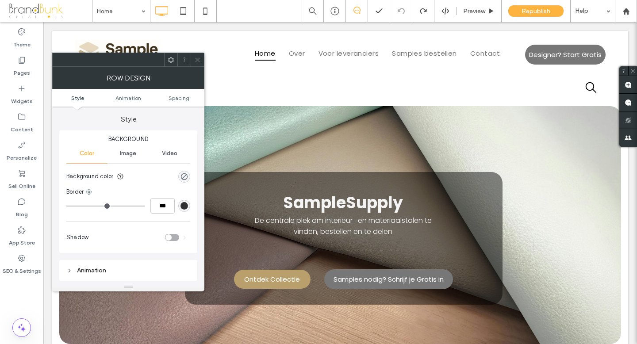
click at [171, 60] on icon at bounding box center [171, 60] width 7 height 7
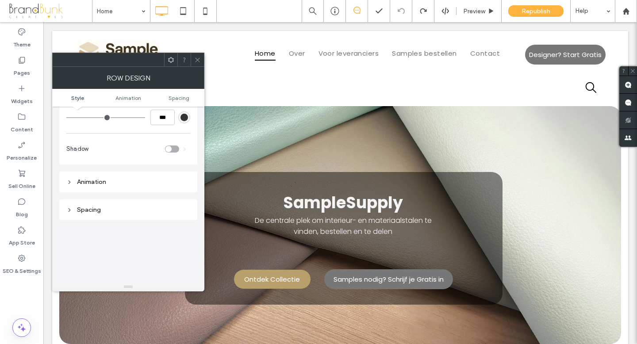
scroll to position [110, 0]
click at [95, 191] on div "Spacing" at bounding box center [128, 188] width 124 height 8
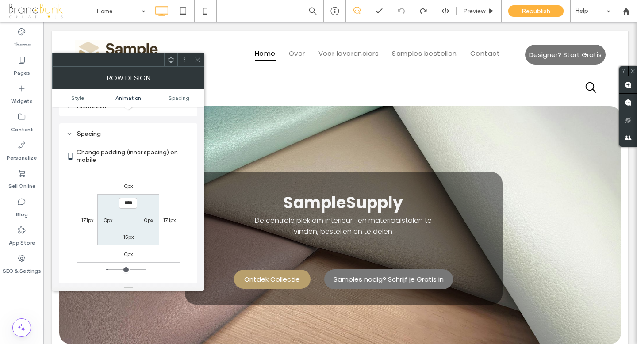
scroll to position [166, 0]
click at [198, 61] on icon at bounding box center [197, 60] width 7 height 7
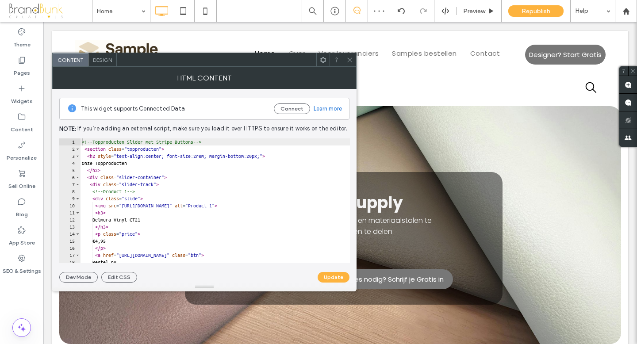
click at [106, 60] on span "Design" at bounding box center [102, 60] width 19 height 7
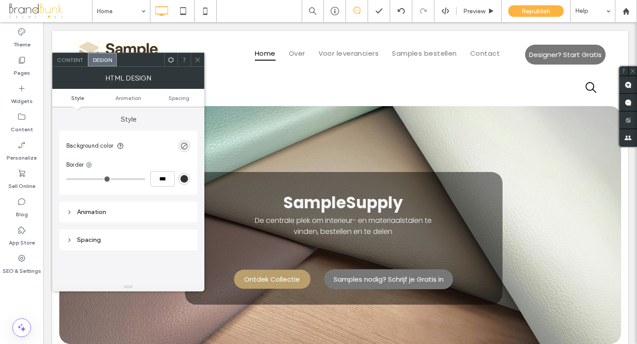
click at [90, 241] on div "Spacing" at bounding box center [128, 240] width 124 height 8
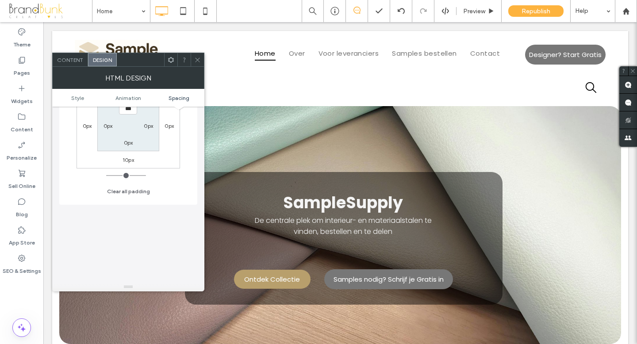
scroll to position [201, 0]
click at [199, 60] on icon at bounding box center [197, 60] width 7 height 7
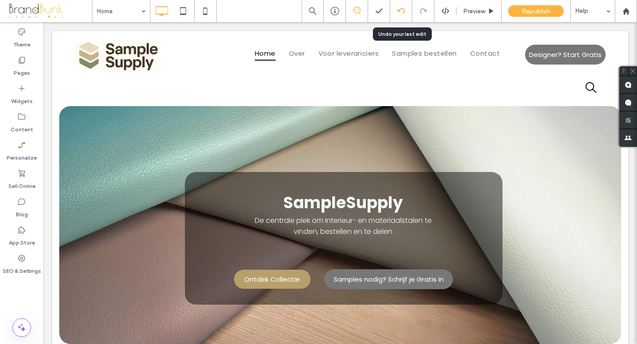
click at [399, 9] on use at bounding box center [400, 11] width 7 height 6
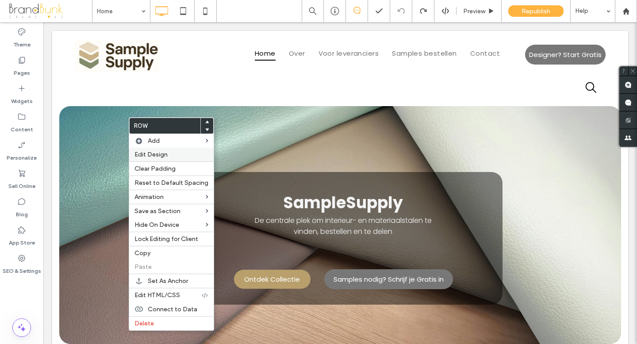
click at [159, 155] on span "Edit Design" at bounding box center [150, 155] width 33 height 8
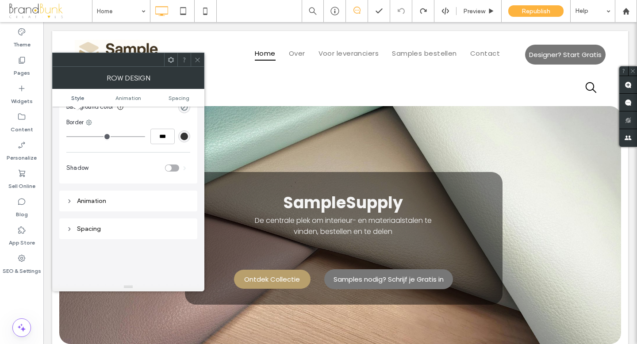
scroll to position [71, 0]
click at [99, 229] on div "Spacing" at bounding box center [128, 228] width 124 height 8
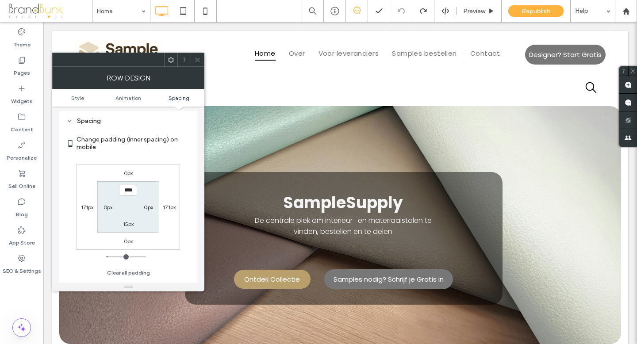
scroll to position [180, 0]
click at [197, 59] on icon at bounding box center [197, 60] width 7 height 7
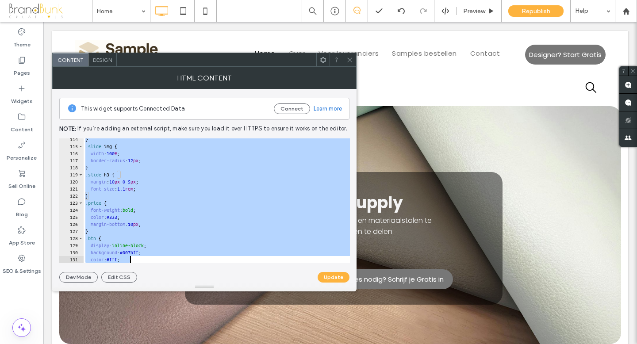
scroll to position [901, 0]
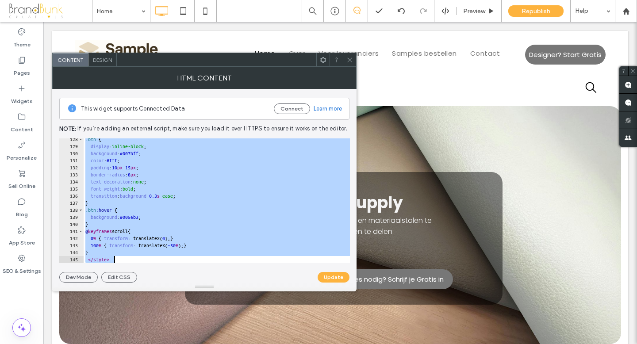
drag, startPoint x: 81, startPoint y: 142, endPoint x: 266, endPoint y: 282, distance: 231.6
click at [266, 282] on div "**********" at bounding box center [204, 186] width 290 height 194
type textarea "* *********"
click at [348, 57] on icon at bounding box center [349, 60] width 7 height 7
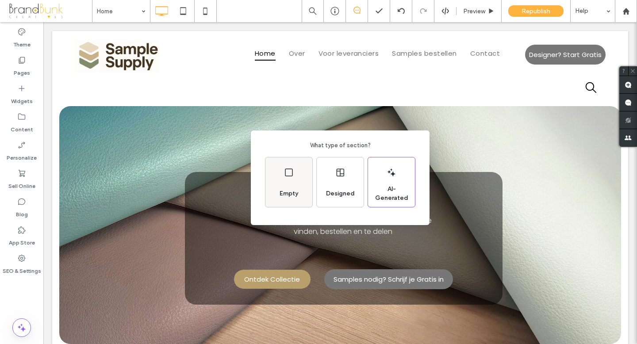
click at [290, 176] on icon at bounding box center [288, 172] width 11 height 11
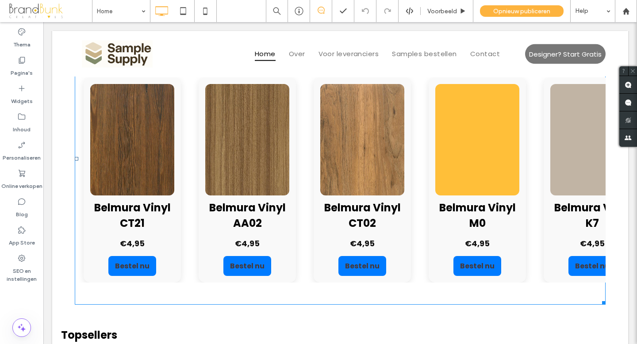
scroll to position [513, 0]
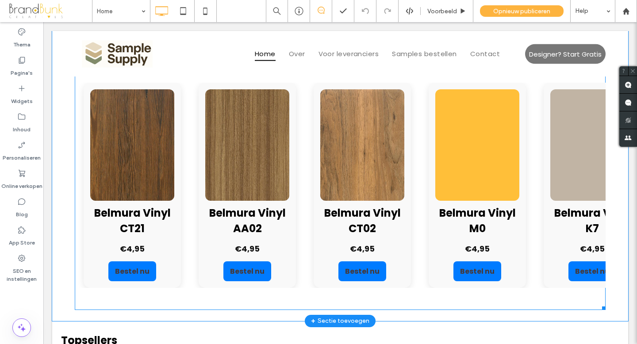
click at [218, 134] on span at bounding box center [340, 164] width 531 height 291
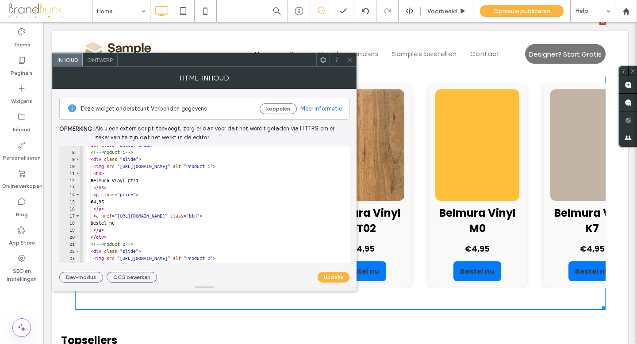
scroll to position [0, 1]
click at [116, 202] on div "< div class = "slider-track" > <!-- Product 1 --> < div class = "slide" > < img…" at bounding box center [229, 206] width 303 height 131
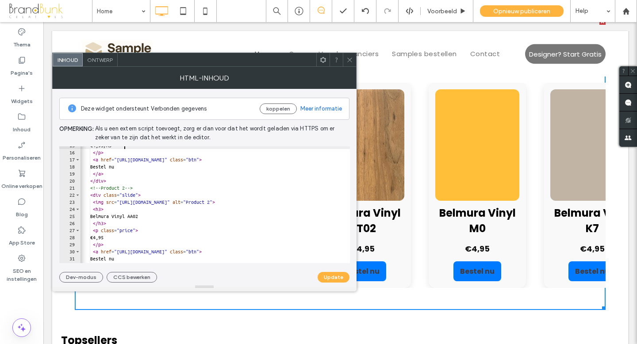
scroll to position [107, 0]
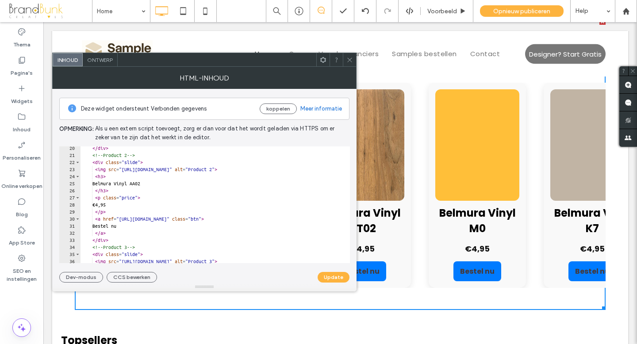
click at [118, 205] on div "</ div > <!-- Product 2 --> < div class = "slide" > < img src = "https://irp.cd…" at bounding box center [231, 210] width 303 height 131
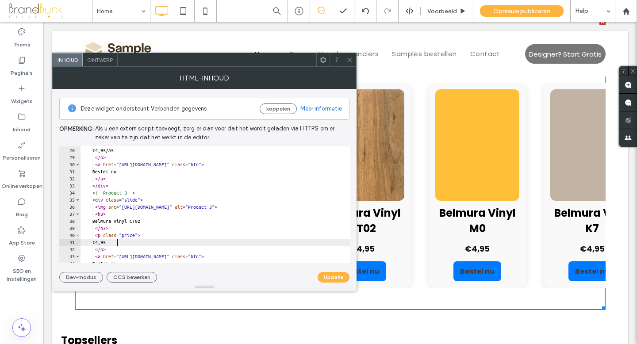
click at [118, 243] on div "< p class = "price" > €4,95/A5 </ p > < a href = "https://buy.stripe.com/xxxxxx…" at bounding box center [231, 205] width 303 height 131
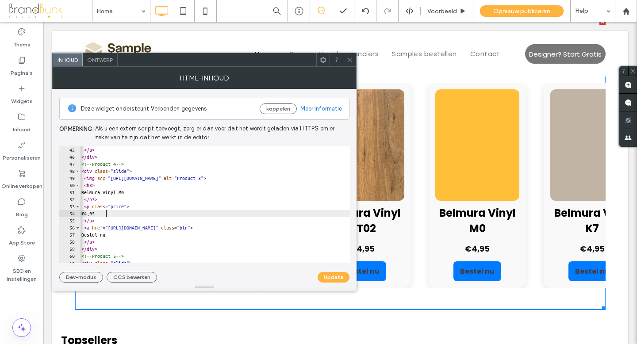
click at [107, 214] on div "Bestel nu </ a > </ div > <!-- Product 4 --> < div class = "slide" > < img src …" at bounding box center [220, 204] width 303 height 131
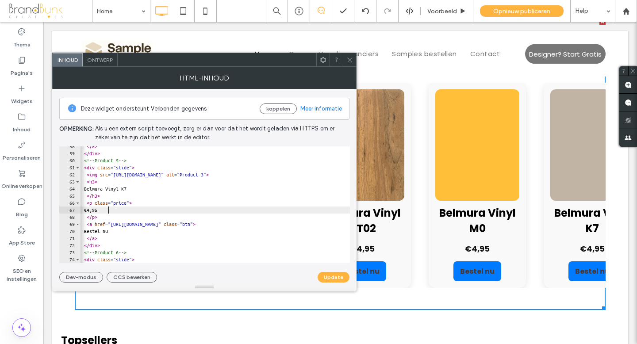
click at [110, 210] on div "</ a > </ div > <!-- Product 5 --> < div class = "slide" > < img src = "https:/…" at bounding box center [223, 208] width 303 height 131
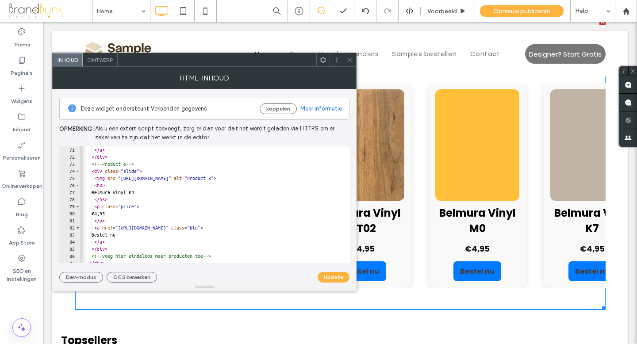
click at [116, 214] on div "Bestel nu </ a > </ div > <!-- Product 6 --> < div class = "slide" > < img src …" at bounding box center [230, 204] width 303 height 131
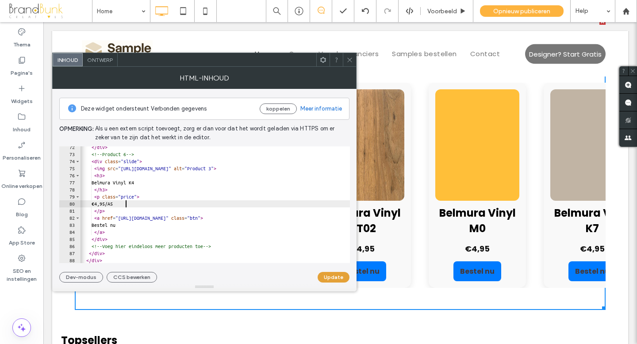
type textarea "********"
click at [334, 274] on button "Update" at bounding box center [333, 277] width 32 height 11
click at [349, 58] on icon at bounding box center [349, 60] width 7 height 7
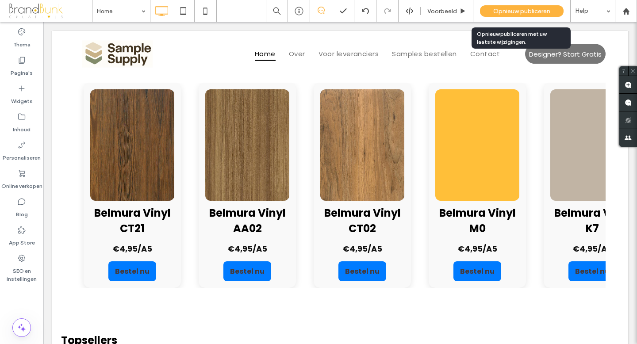
click at [495, 9] on span "Opnieuw publiceren" at bounding box center [521, 12] width 57 height 8
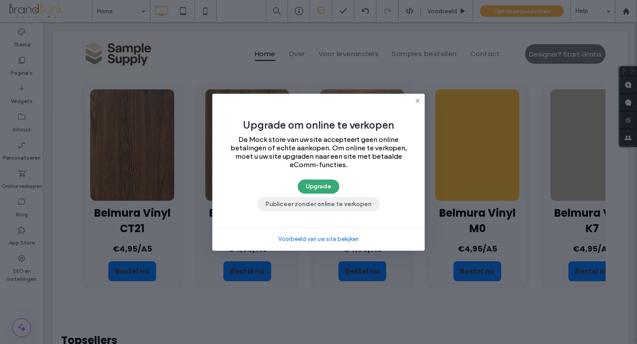
click at [341, 205] on button "Publiceer zonder online te verkopen" at bounding box center [318, 204] width 122 height 14
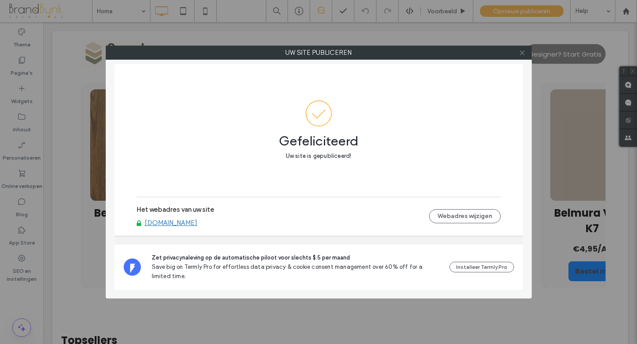
click at [522, 53] on icon at bounding box center [522, 53] width 7 height 7
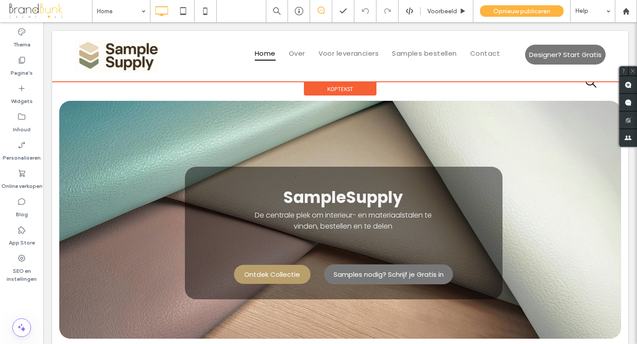
click at [590, 82] on div "Koptekst" at bounding box center [340, 81] width 576 height 1
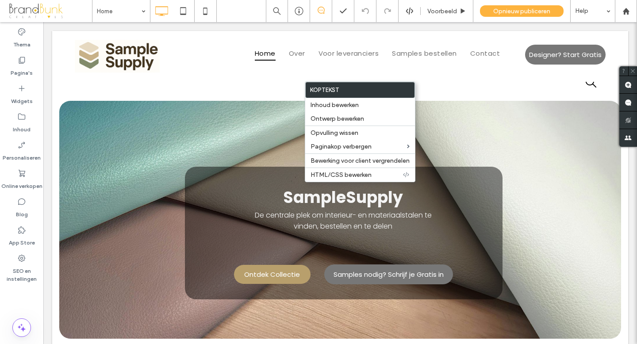
click at [482, 76] on div "Click To Paste Home Over Voor leveranciers Samples bestellen Contact Click To P…" at bounding box center [340, 56] width 576 height 51
click at [481, 69] on div "Home Over Voor leveranciers Samples bestellen Contact Click To Paste" at bounding box center [340, 56] width 354 height 32
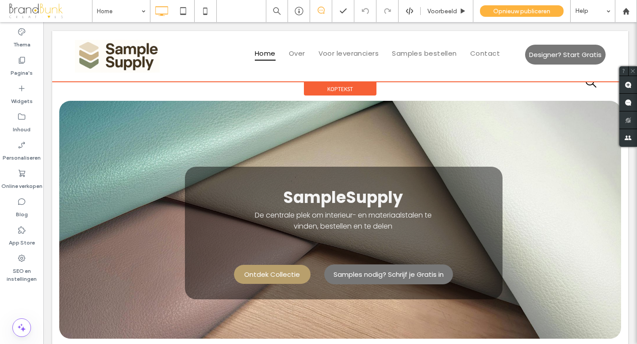
click at [589, 81] on div "Koptekst" at bounding box center [340, 81] width 576 height 1
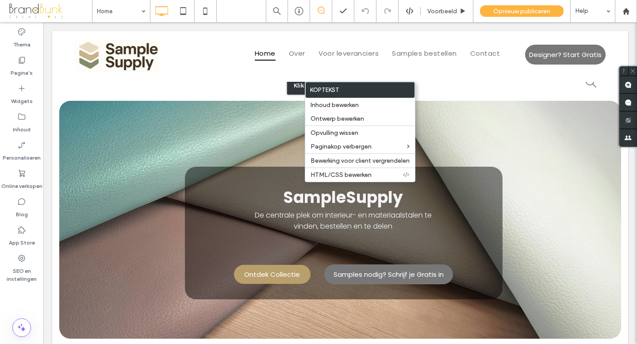
click at [590, 83] on div "Klik om te bewerken in Flexmodus" at bounding box center [340, 84] width 576 height 17
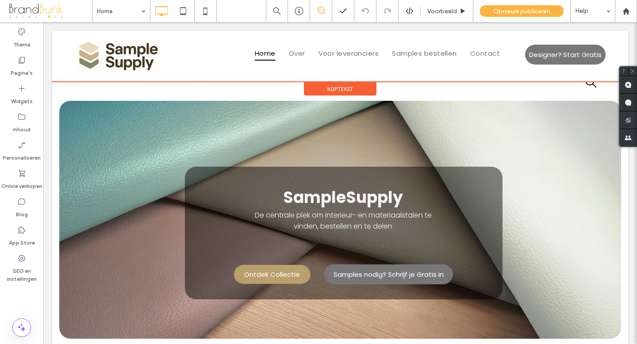
click at [589, 81] on div "Koptekst" at bounding box center [340, 81] width 576 height 1
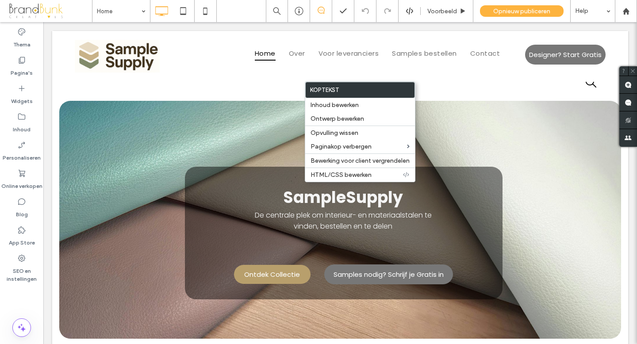
click at [589, 81] on div "Click To Paste Home Over Voor leveranciers Samples bestellen Contact Click To P…" at bounding box center [340, 56] width 576 height 51
click at [501, 84] on div "Klik om te bewerken in Flexmodus" at bounding box center [340, 84] width 576 height 17
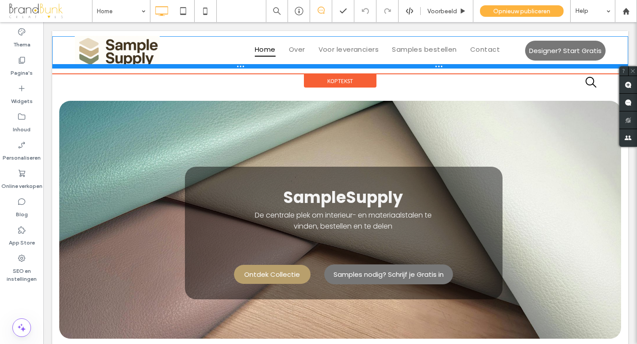
drag, startPoint x: 491, startPoint y: 74, endPoint x: 536, endPoint y: 83, distance: 45.5
click at [492, 61] on div "Click To Paste Home Over Voor leveranciers Samples bestellen Contact Click To P…" at bounding box center [340, 52] width 576 height 32
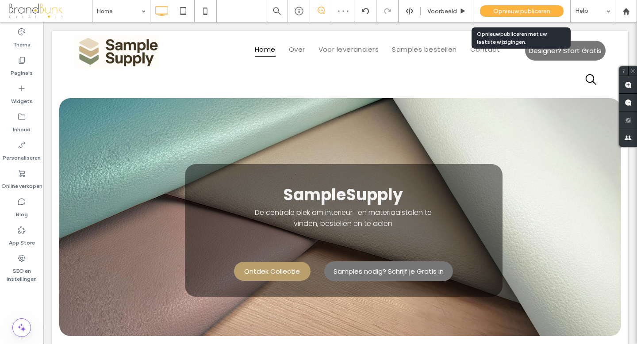
click at [511, 11] on span "Opnieuw publiceren" at bounding box center [521, 12] width 57 height 8
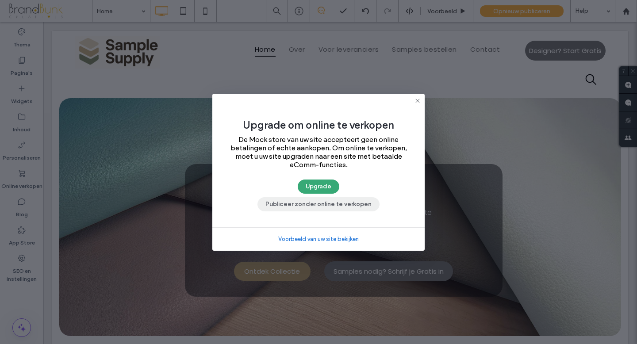
click at [344, 203] on button "Publiceer zonder online te verkopen" at bounding box center [318, 204] width 122 height 14
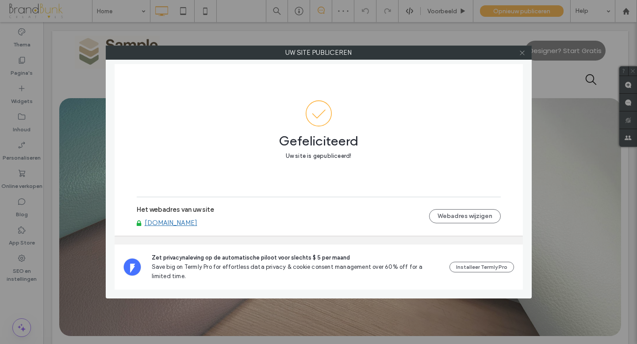
click at [522, 53] on use at bounding box center [521, 52] width 4 height 4
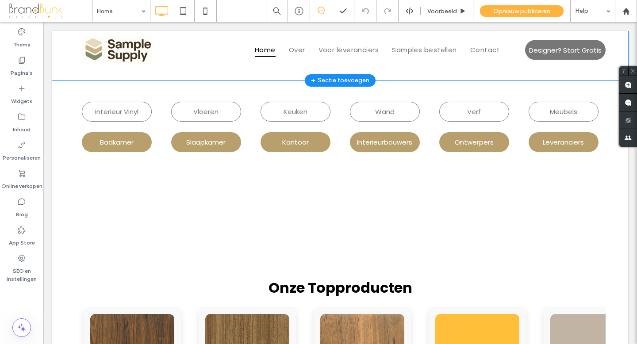
scroll to position [288, 0]
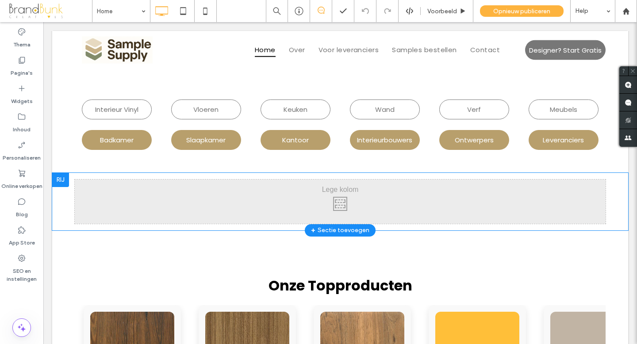
click at [64, 181] on div at bounding box center [60, 180] width 17 height 14
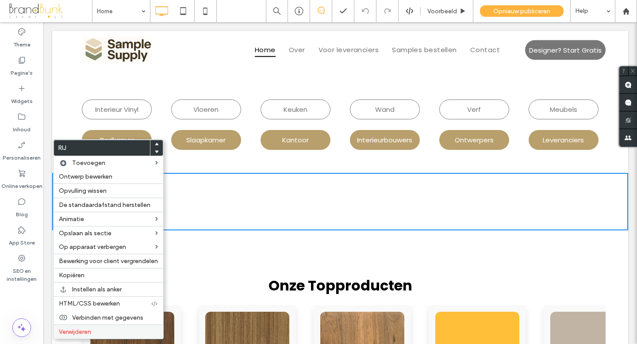
click at [88, 333] on span "Verwijderen" at bounding box center [75, 332] width 32 height 8
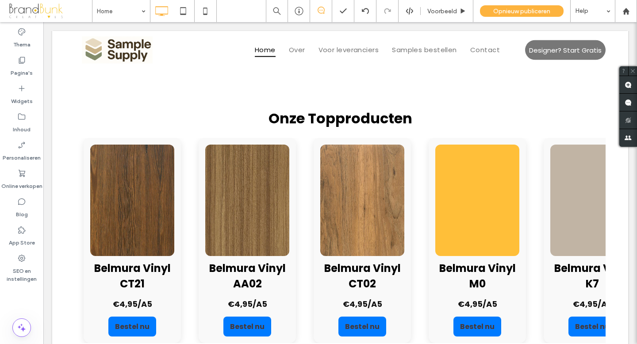
scroll to position [392, 0]
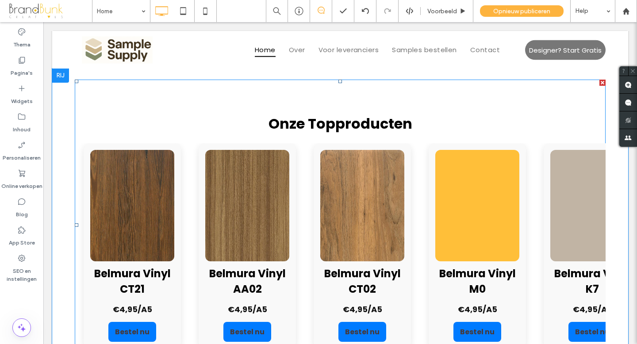
click at [281, 214] on span at bounding box center [340, 225] width 531 height 291
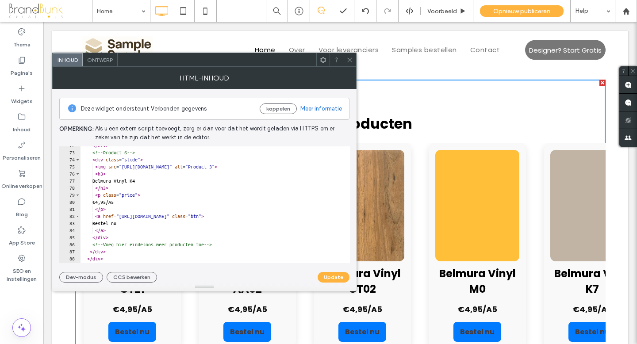
scroll to position [507, 0]
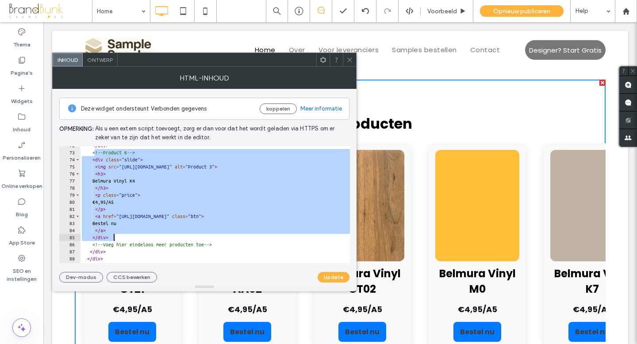
drag, startPoint x: 94, startPoint y: 153, endPoint x: 189, endPoint y: 237, distance: 126.8
click at [189, 237] on div "</ div > <!-- Product 6 --> < div class = "slide" > < img src = "https://irp.cd…" at bounding box center [231, 207] width 303 height 131
click at [121, 239] on div "</ div > <!-- Product 6 --> < div class = "slide" > < img src = "https://irp.cd…" at bounding box center [231, 207] width 303 height 131
type textarea "******"
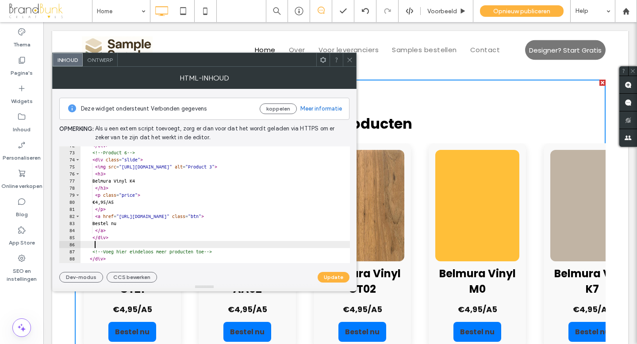
scroll to position [0, 0]
paste textarea "******"
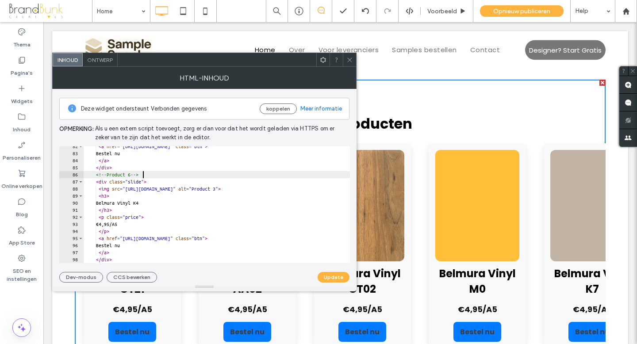
click at [141, 175] on div "< a href = "https://buy.stripe.com/xxxxxx3" class = "btn" > Bestel nu </ a > </…" at bounding box center [235, 208] width 303 height 131
type textarea "**********"
click at [328, 276] on button "Update" at bounding box center [333, 277] width 32 height 11
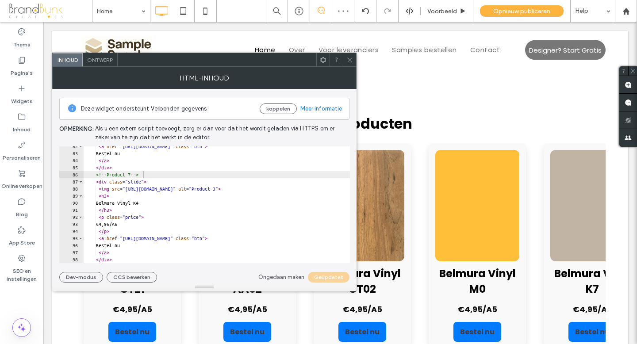
click at [348, 61] on use at bounding box center [349, 59] width 4 height 4
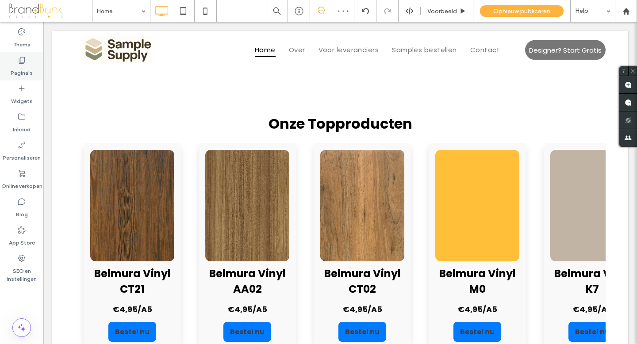
click at [25, 71] on label "Pagina's" at bounding box center [22, 71] width 22 height 12
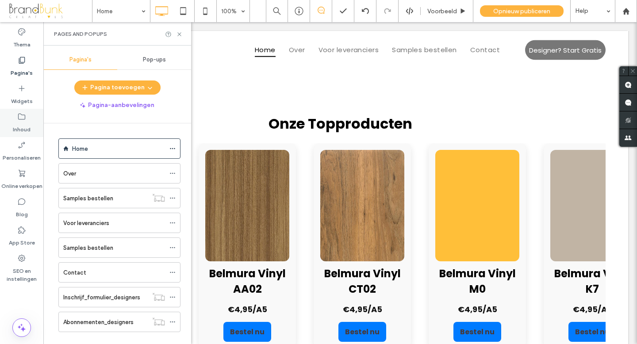
click at [25, 120] on icon at bounding box center [21, 116] width 9 height 9
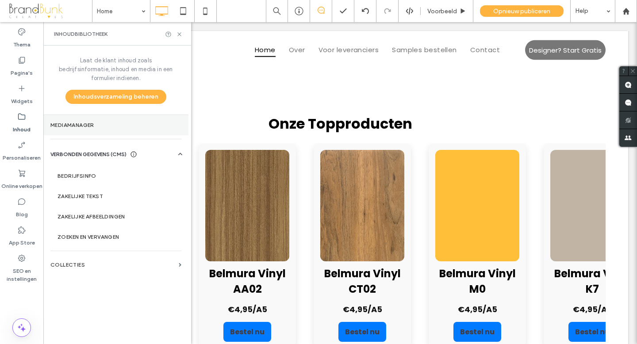
click at [87, 122] on label "Mediamanager" at bounding box center [115, 125] width 131 height 6
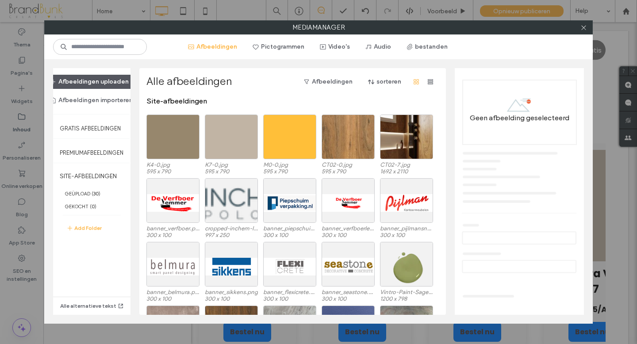
click at [91, 84] on button "Afbeeldingen uploaden" at bounding box center [89, 82] width 94 height 14
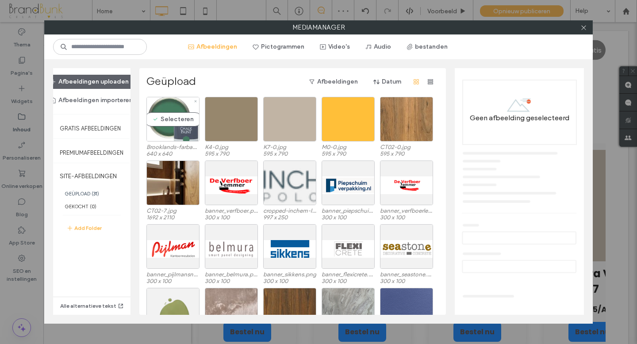
click at [160, 137] on div "Selecteren" at bounding box center [172, 119] width 53 height 45
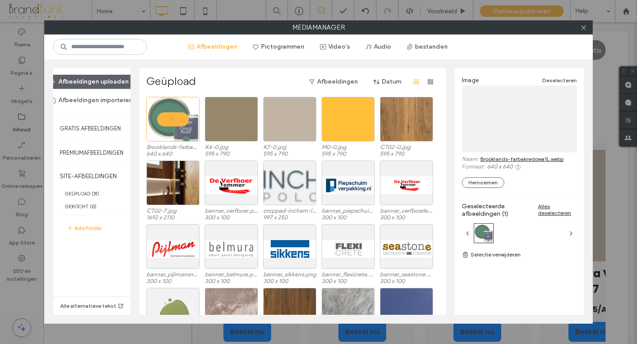
click at [504, 158] on link "Brooklands-farbakredowa1L.webp" at bounding box center [521, 159] width 83 height 7
click at [584, 26] on use at bounding box center [583, 27] width 4 height 4
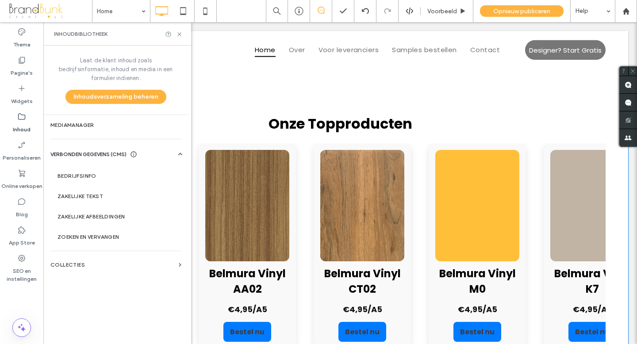
click at [546, 184] on img at bounding box center [588, 205] width 84 height 111
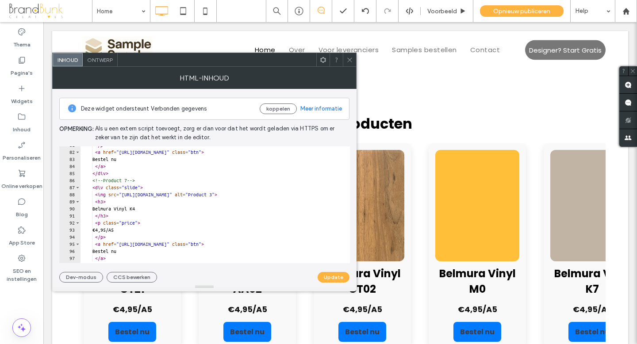
scroll to position [572, 0]
drag, startPoint x: 130, startPoint y: 195, endPoint x: 317, endPoint y: 195, distance: 186.6
click at [317, 195] on div "</ p > < a href = "https://buy.stripe.com/xxxxxx3" class = "btn" > Bestel nu </…" at bounding box center [231, 206] width 303 height 131
paste textarea "**********"
type textarea "**********"
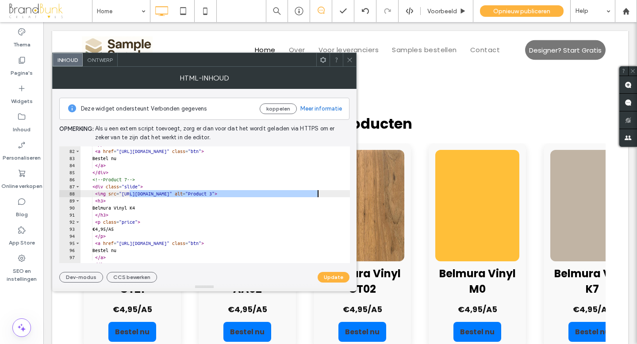
scroll to position [0, 47]
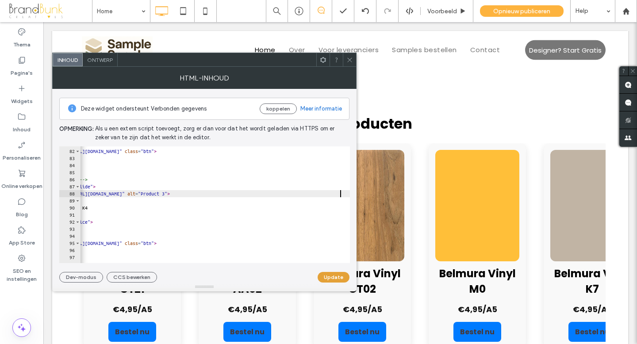
click at [332, 275] on button "Update" at bounding box center [333, 277] width 32 height 11
click at [350, 60] on use at bounding box center [349, 59] width 4 height 4
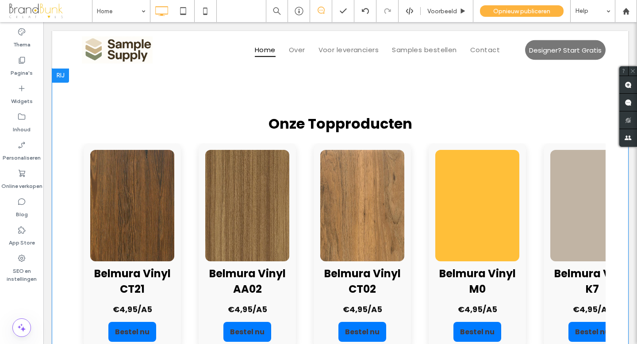
click at [433, 216] on img at bounding box center [475, 205] width 84 height 111
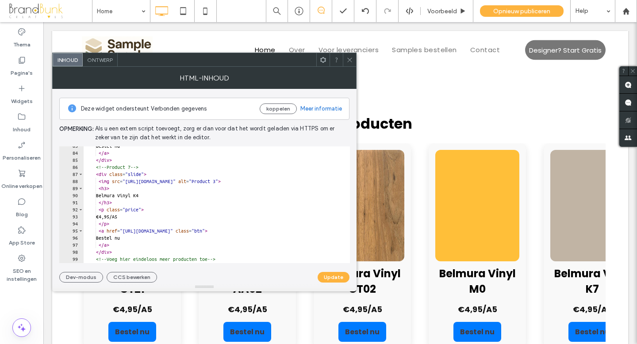
scroll to position [584, 0]
drag, startPoint x: 157, startPoint y: 196, endPoint x: 105, endPoint y: 195, distance: 51.7
click at [105, 195] on div "Bestel nu </ a > </ div > <!-- Product 7 --> < div class = "slide" > < img src …" at bounding box center [267, 207] width 366 height 131
type textarea "**********"
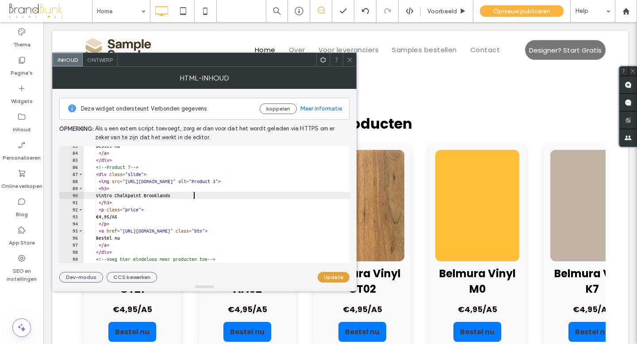
click at [334, 275] on button "Update" at bounding box center [333, 277] width 32 height 11
click at [351, 63] on span at bounding box center [349, 59] width 7 height 13
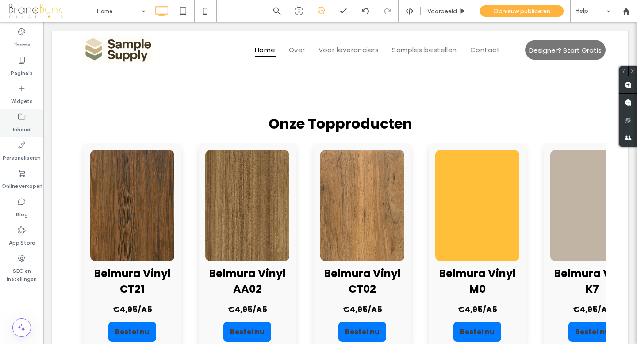
click at [25, 121] on label "Inhoud" at bounding box center [22, 127] width 18 height 12
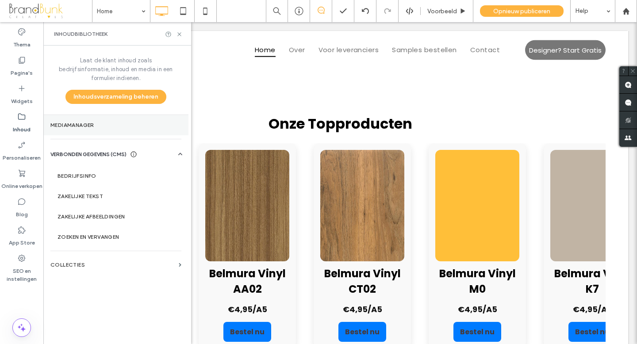
click at [87, 122] on label "Mediamanager" at bounding box center [115, 125] width 131 height 6
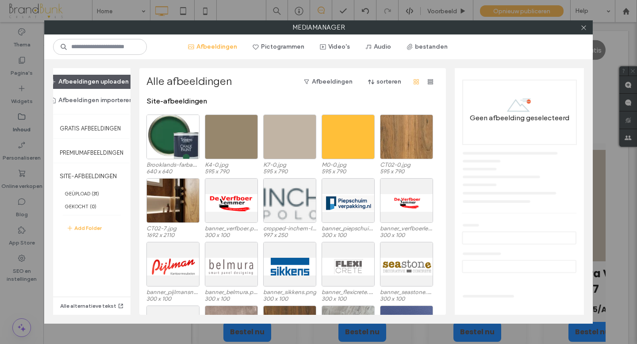
click at [95, 84] on button "Afbeeldingen uploaden" at bounding box center [89, 82] width 94 height 14
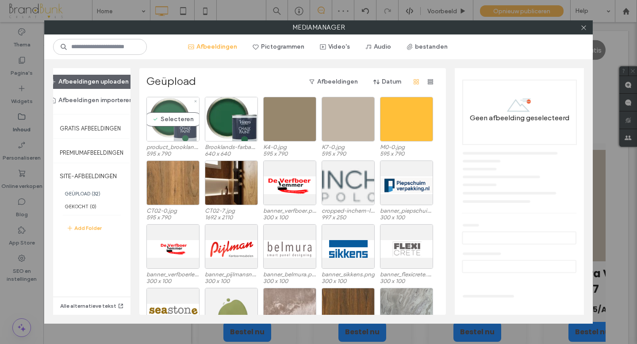
click at [177, 134] on div "Selecteren" at bounding box center [172, 119] width 53 height 45
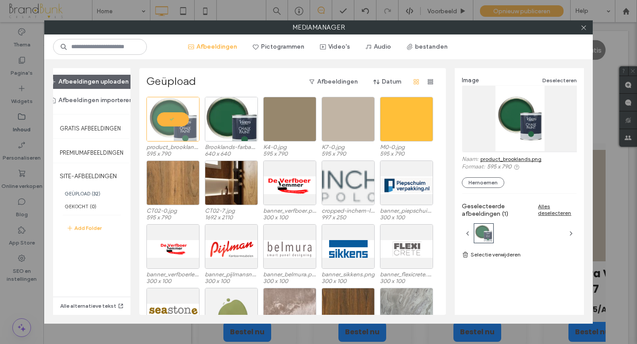
click at [497, 156] on link "product_brooklands.png" at bounding box center [510, 159] width 61 height 7
click at [583, 29] on icon at bounding box center [583, 27] width 7 height 7
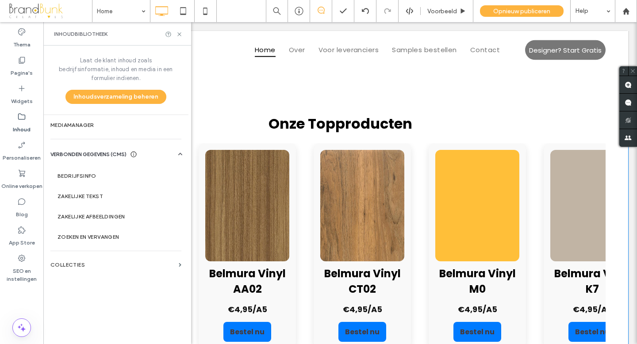
click at [431, 178] on img at bounding box center [473, 205] width 84 height 111
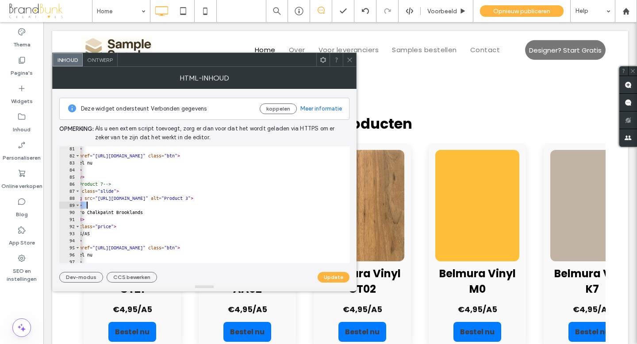
scroll to position [0, 24]
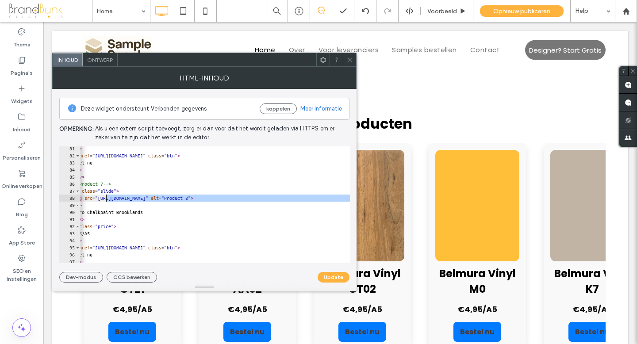
drag, startPoint x: 328, startPoint y: 200, endPoint x: 107, endPoint y: 201, distance: 221.1
click at [107, 201] on div "</ p > < a href = "https://buy.stripe.com/xxxxxx3" class = "btn" > Bestel nu </…" at bounding box center [239, 210] width 366 height 131
paste textarea "Cursor at row 88"
type textarea "**********"
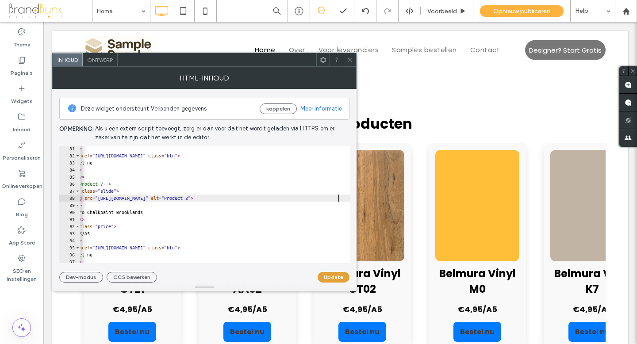
click at [328, 275] on button "Update" at bounding box center [333, 277] width 32 height 11
click at [349, 60] on use at bounding box center [349, 59] width 4 height 4
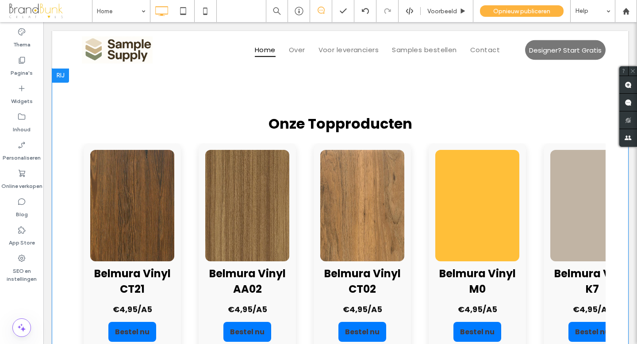
click at [431, 244] on img at bounding box center [473, 205] width 84 height 111
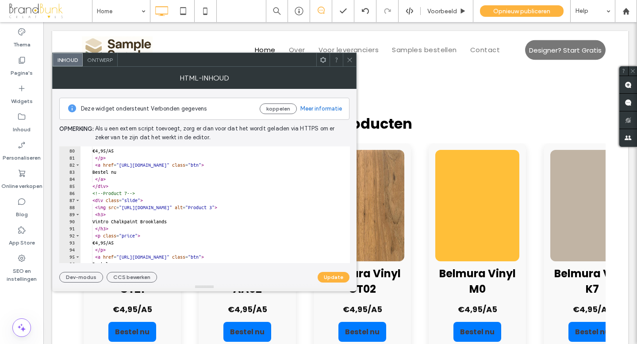
scroll to position [558, 0]
click at [159, 222] on div "< p class = "price" > €4,95/A5 </ p > < a href = "https://buy.stripe.com/xxxxxx…" at bounding box center [250, 205] width 341 height 131
type textarea "**********"
click at [330, 277] on button "Update" at bounding box center [333, 277] width 32 height 11
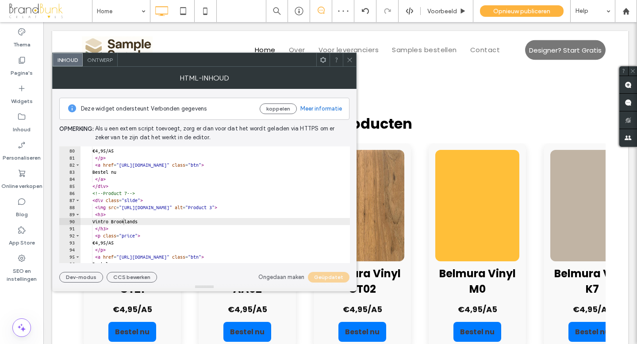
click at [350, 61] on use at bounding box center [349, 59] width 4 height 4
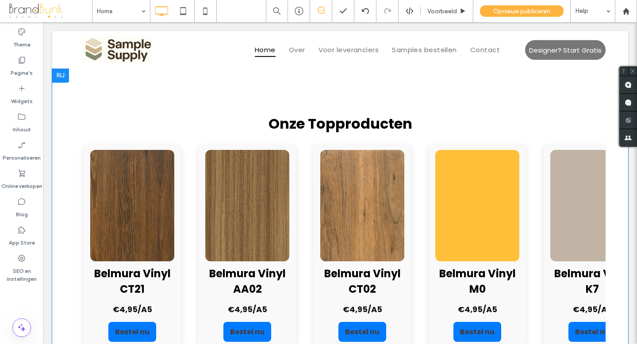
click at [295, 213] on div "Belmura Vinyl CT21 €4,95/A5 Bestel nu Belmura Vinyl AA02 €4,95/A5 Bestel nu Bel…" at bounding box center [444, 245] width 805 height 205
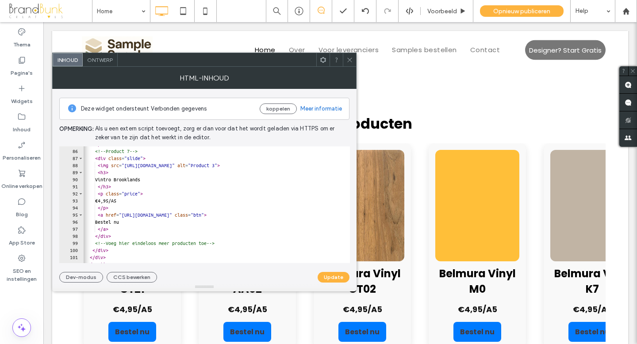
scroll to position [598, 0]
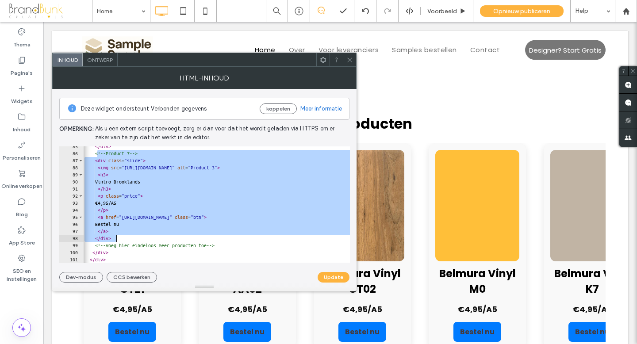
drag, startPoint x: 98, startPoint y: 155, endPoint x: 215, endPoint y: 236, distance: 142.7
click at [215, 236] on div "</ div > <!-- Product 7 --> < div class = "slide" > < img src = "https://irp.cd…" at bounding box center [253, 208] width 341 height 131
click at [124, 238] on div "</ div > <!-- Product 7 --> < div class = "slide" > < img src = "https://irp.cd…" at bounding box center [253, 208] width 341 height 131
type textarea "******"
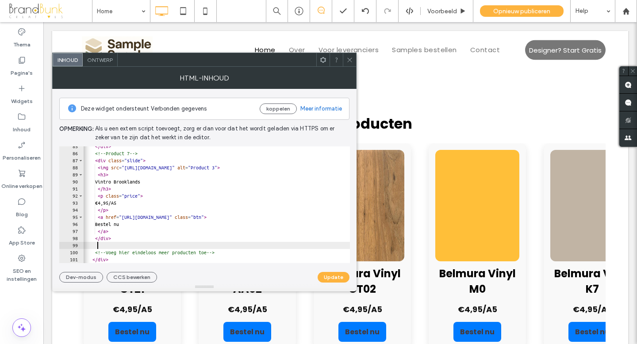
scroll to position [0, 0]
paste textarea "******"
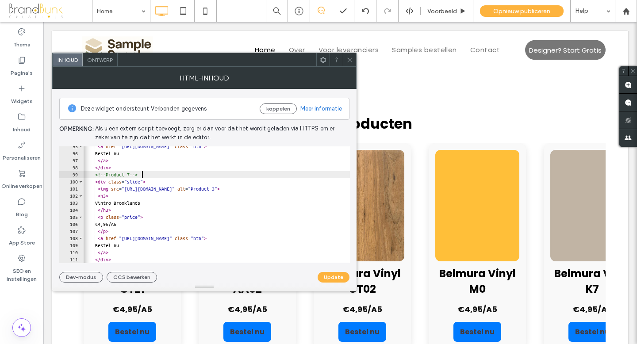
click at [141, 176] on div "< a href = "https://buy.stripe.com/xxxxxx3" class = "btn" > Bestel nu </ a > </…" at bounding box center [253, 208] width 341 height 131
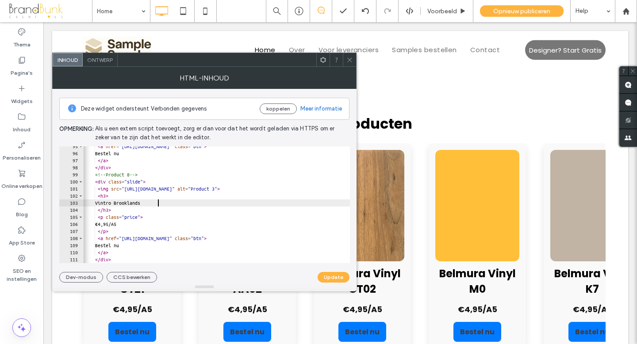
click at [159, 202] on div "< a href = "https://buy.stripe.com/xxxxxx3" class = "btn" > Bestel nu </ a > </…" at bounding box center [253, 208] width 341 height 131
type textarea "**********"
click at [329, 278] on button "Update" at bounding box center [333, 277] width 32 height 11
click at [349, 57] on icon at bounding box center [349, 60] width 7 height 7
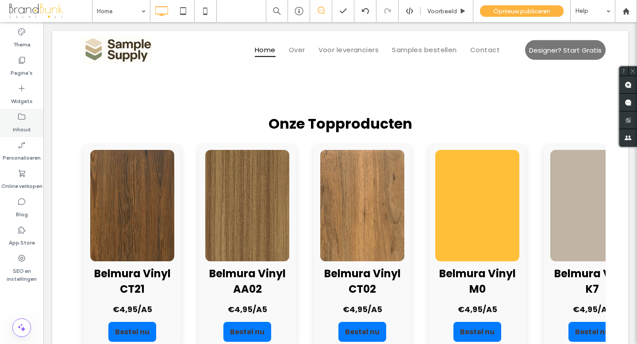
click at [28, 122] on label "Inhoud" at bounding box center [22, 127] width 18 height 12
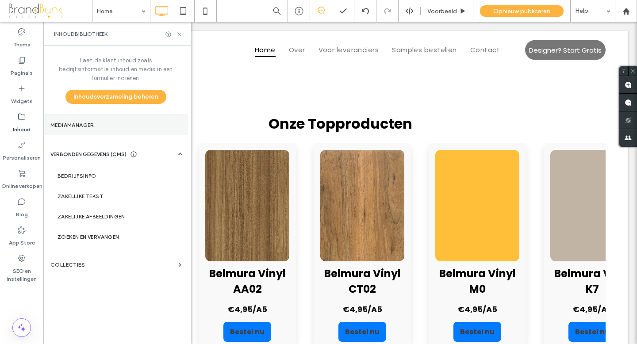
click at [77, 122] on label "Mediamanager" at bounding box center [115, 125] width 131 height 6
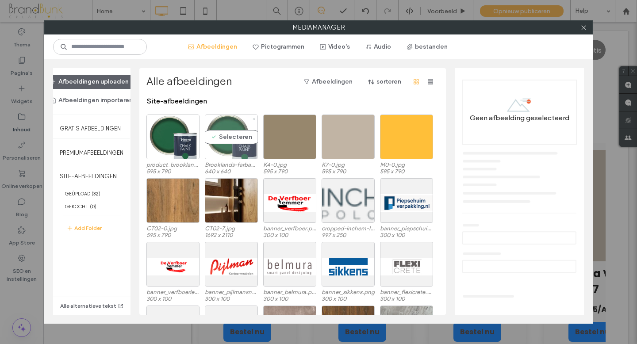
click at [254, 117] on icon at bounding box center [254, 119] width 4 height 4
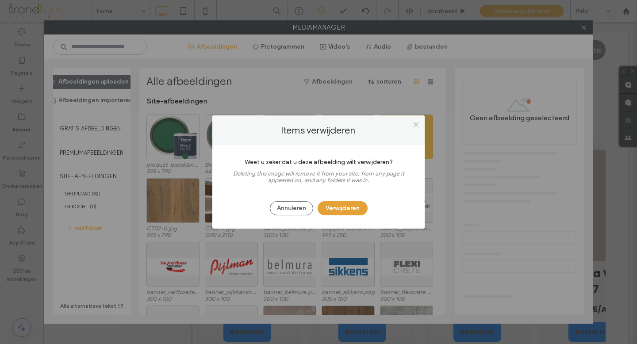
click at [335, 211] on button "Verwijderen" at bounding box center [342, 208] width 50 height 14
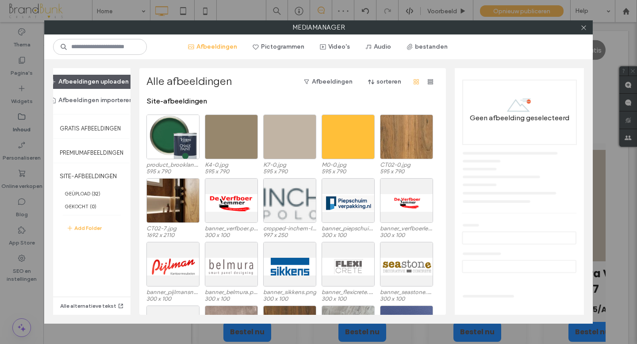
click at [98, 78] on button "Afbeeldingen uploaden" at bounding box center [89, 82] width 94 height 14
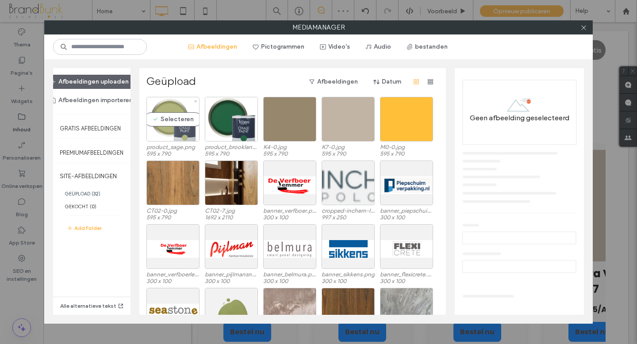
click at [169, 134] on div "Selecteren" at bounding box center [172, 119] width 53 height 45
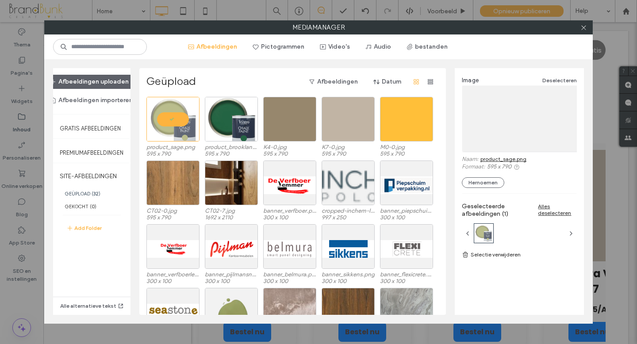
click at [501, 160] on link "product_sage.png" at bounding box center [503, 159] width 46 height 7
click at [583, 29] on icon at bounding box center [583, 27] width 7 height 7
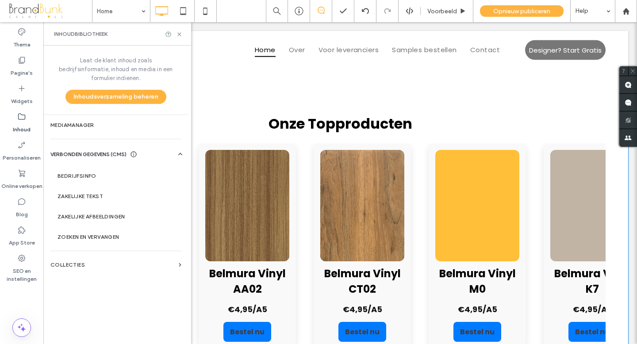
click at [547, 191] on img at bounding box center [589, 205] width 84 height 111
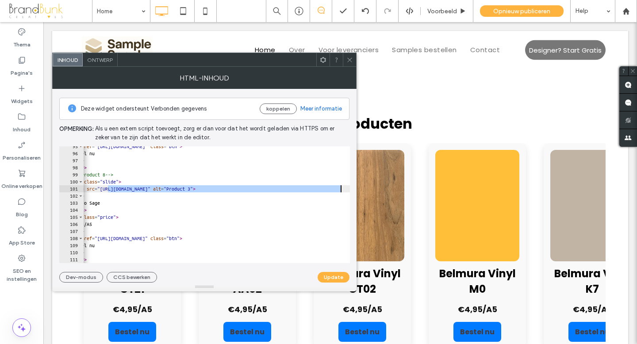
scroll to position [0, 25]
drag, startPoint x: 133, startPoint y: 189, endPoint x: 340, endPoint y: 191, distance: 206.5
click at [340, 190] on div "< a href = "https://buy.stripe.com/xxxxxx3" class = "btn" > Bestel nu </ a > </…" at bounding box center [228, 208] width 341 height 131
paste textarea "Cursor at row 101"
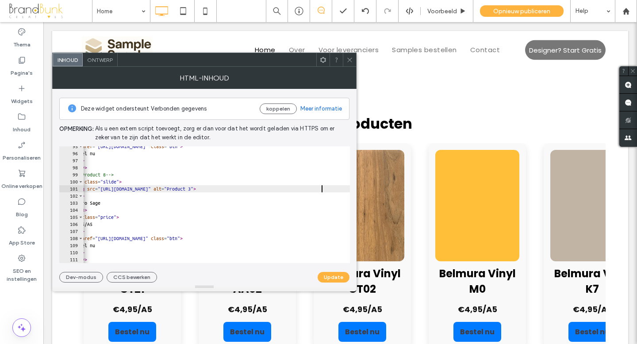
click at [102, 203] on div "< a href = "https://buy.stripe.com/xxxxxx3" class = "btn" > Bestel nu </ a > </…" at bounding box center [229, 208] width 341 height 131
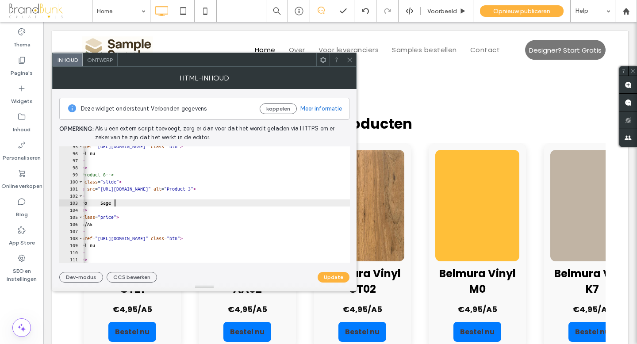
scroll to position [0, 4]
type textarea "**********"
click at [330, 276] on button "Update" at bounding box center [333, 277] width 32 height 11
click at [350, 60] on use at bounding box center [349, 59] width 4 height 4
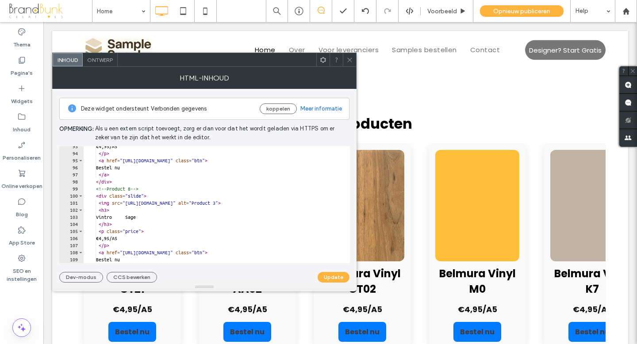
scroll to position [654, 0]
click at [139, 218] on div "€4,95/A5 </ p > < a href = "https://buy.stripe.com/xxxxxx3" class = "btn" > Bes…" at bounding box center [254, 208] width 341 height 131
type textarea "**********"
click at [324, 277] on button "Update" at bounding box center [333, 277] width 32 height 11
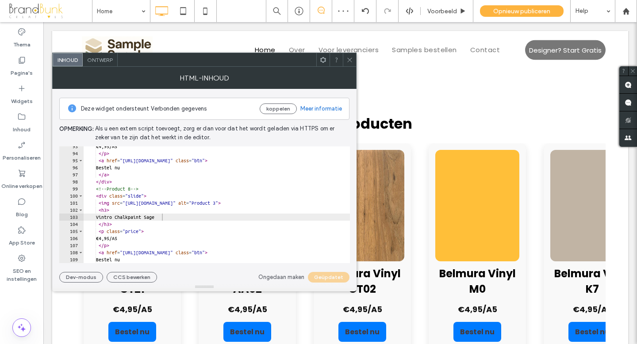
click at [350, 61] on icon at bounding box center [349, 60] width 7 height 7
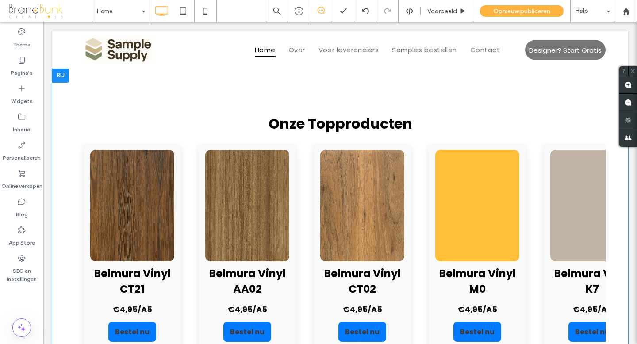
click at [550, 191] on img at bounding box center [592, 205] width 84 height 111
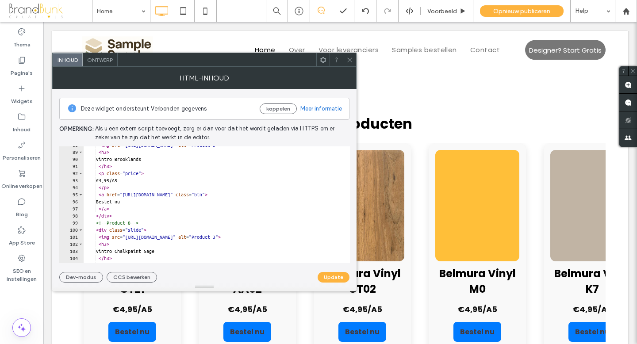
scroll to position [623, 0]
click at [157, 248] on div "< h3 > Vintro Brooklands </ h3 > < p class = "price" > €4,95/A5 </ p > < a href…" at bounding box center [254, 211] width 341 height 131
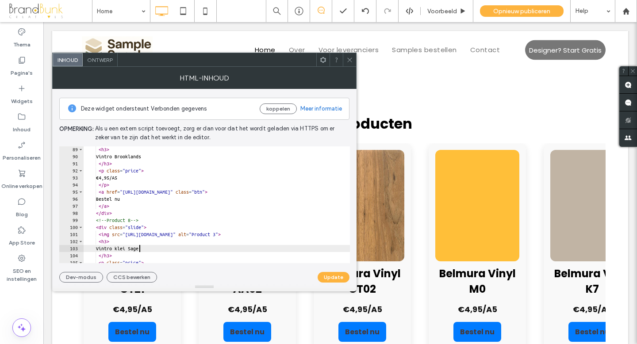
scroll to position [0, 4]
type textarea "**********"
click at [330, 278] on button "Update" at bounding box center [333, 277] width 32 height 11
click at [350, 59] on icon at bounding box center [349, 60] width 7 height 7
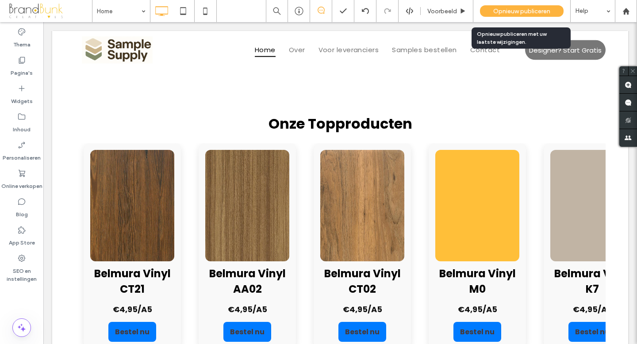
click at [493, 11] on span "Opnieuw publiceren" at bounding box center [521, 12] width 57 height 8
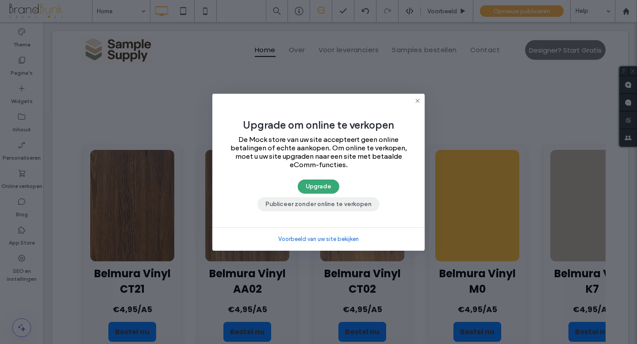
click at [339, 204] on button "Publiceer zonder online te verkopen" at bounding box center [318, 204] width 122 height 14
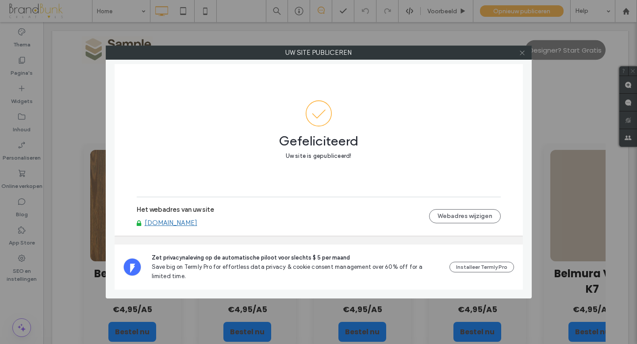
click at [522, 53] on use at bounding box center [521, 52] width 4 height 4
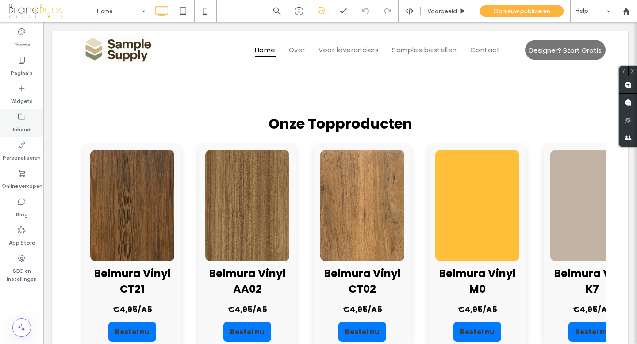
click at [24, 123] on label "Inhoud" at bounding box center [22, 127] width 18 height 12
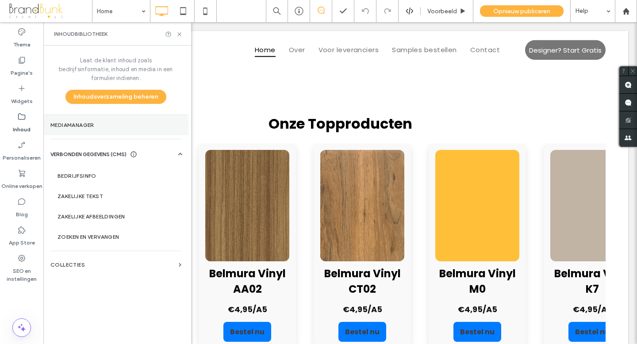
click at [92, 122] on label "Mediamanager" at bounding box center [115, 125] width 131 height 6
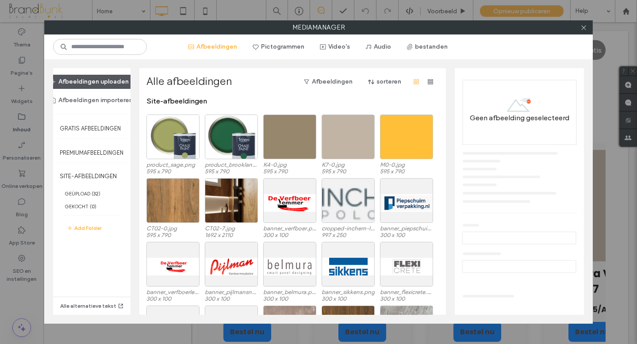
click at [114, 81] on button "Afbeeldingen uploaden" at bounding box center [89, 82] width 94 height 14
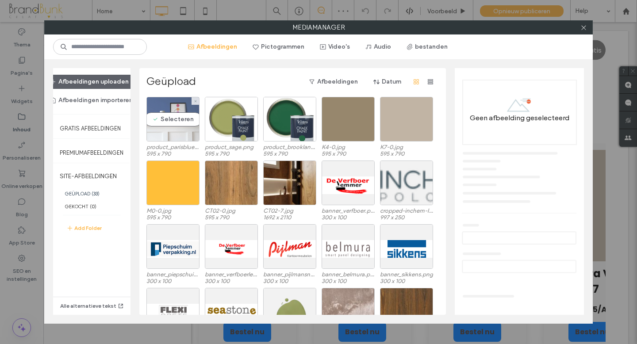
click at [179, 133] on div "Selecteren" at bounding box center [172, 119] width 53 height 45
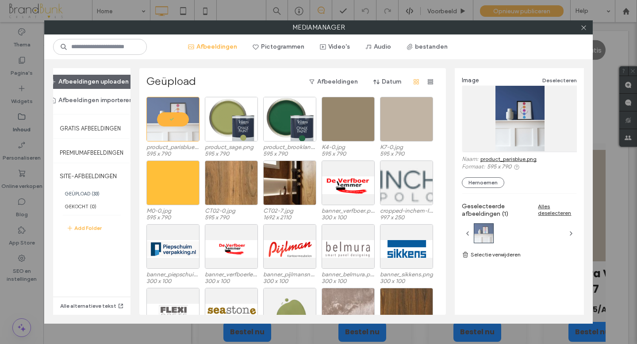
click at [507, 158] on link "product_parisblue.png" at bounding box center [508, 159] width 56 height 7
click at [585, 29] on use at bounding box center [583, 27] width 4 height 4
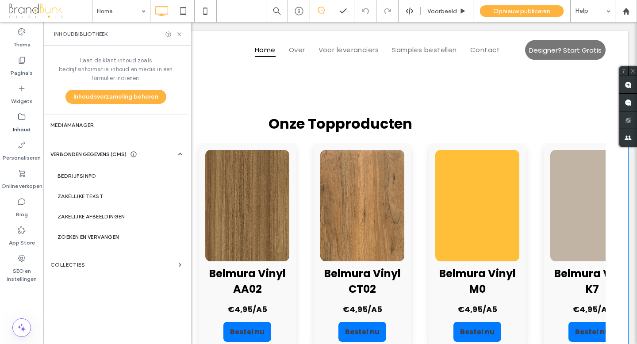
click at [321, 184] on img at bounding box center [359, 205] width 84 height 111
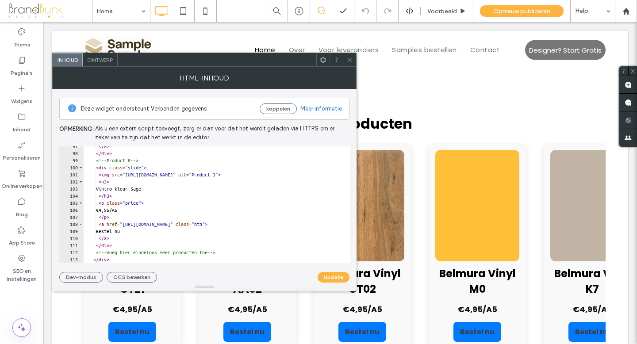
scroll to position [683, 0]
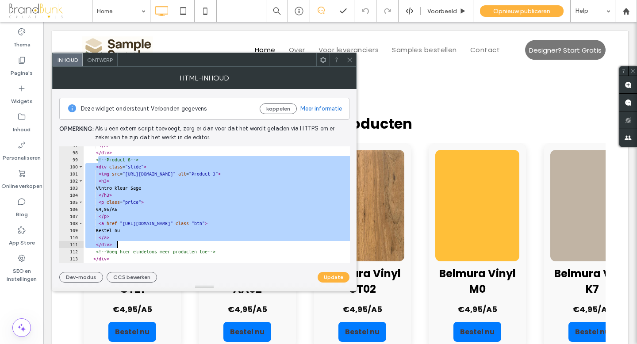
drag, startPoint x: 97, startPoint y: 160, endPoint x: 218, endPoint y: 243, distance: 145.7
click at [218, 243] on div "</ a > </ div > <!-- Product 8 --> < div class = "slide" > < img src = "https:/…" at bounding box center [254, 207] width 341 height 131
click at [144, 243] on div "</ a > </ div > <!-- Product 8 --> < div class = "slide" > < img src = "https:/…" at bounding box center [254, 207] width 341 height 131
type textarea "******"
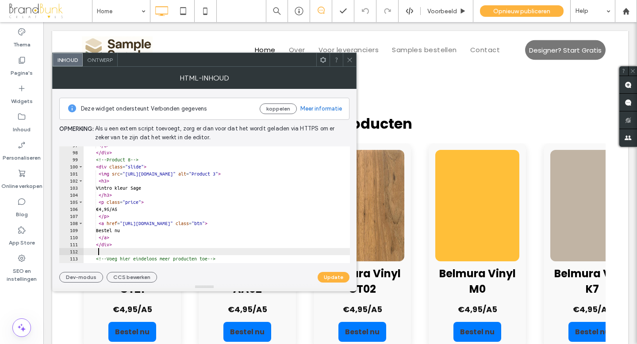
scroll to position [0, 0]
paste textarea "******"
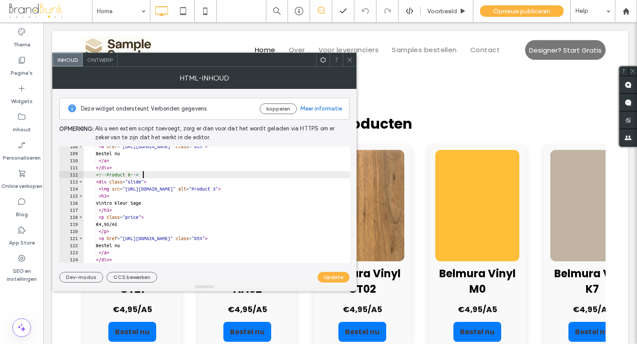
click at [142, 175] on div "< a href = "https://buy.stripe.com/xxxxxx3" class = "btn" > Bestel nu </ a > </…" at bounding box center [254, 208] width 341 height 131
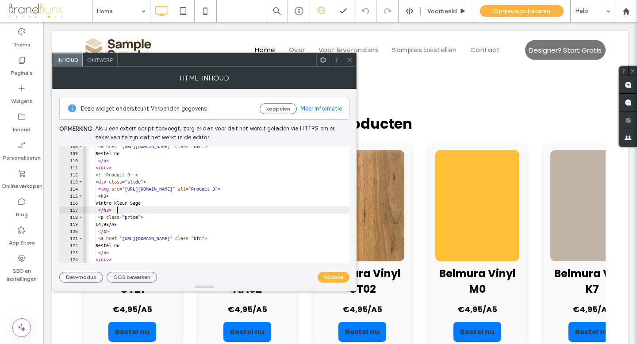
click at [201, 207] on div "< a href = "https://buy.stripe.com/xxxxxx3" class = "btn" > Bestel nu </ a > </…" at bounding box center [253, 208] width 341 height 131
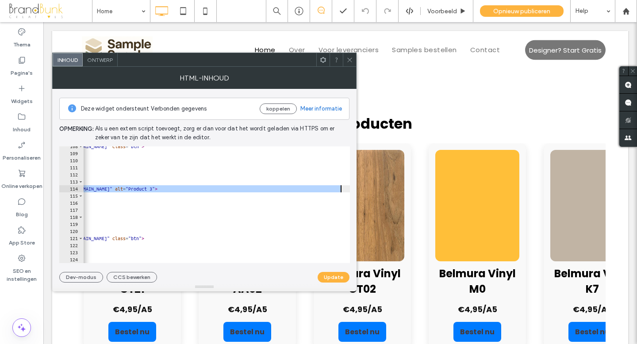
scroll to position [0, 24]
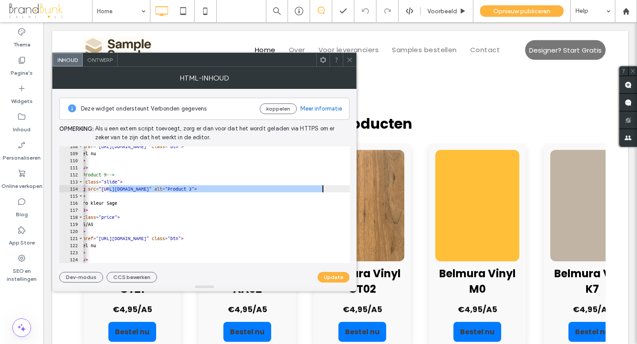
drag, startPoint x: 133, startPoint y: 190, endPoint x: 322, endPoint y: 191, distance: 189.2
click at [322, 191] on div "< a href = "https://buy.stripe.com/xxxxxx3" class = "btn" > Bestel nu </ a > </…" at bounding box center [230, 208] width 341 height 131
paste textarea "Cursor at row 114"
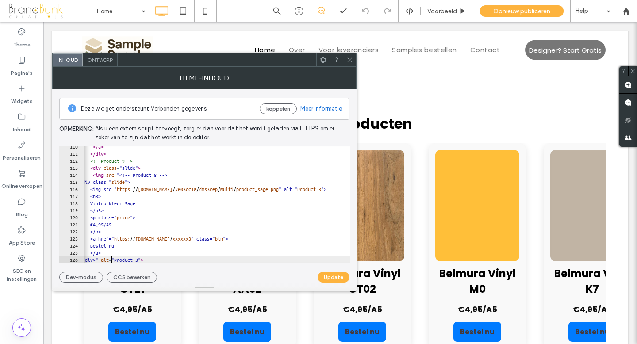
scroll to position [773, 0]
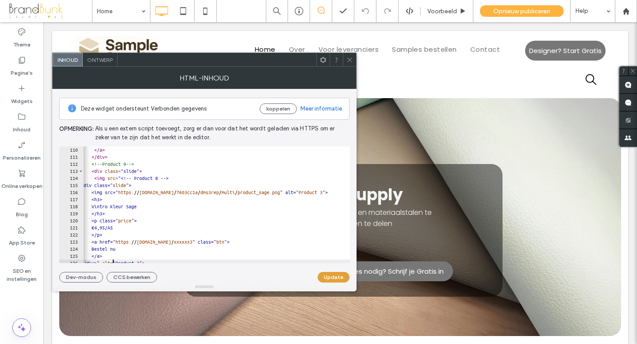
type textarea "**********"
click at [331, 278] on button "Update" at bounding box center [333, 277] width 32 height 11
click at [349, 59] on icon at bounding box center [349, 60] width 7 height 7
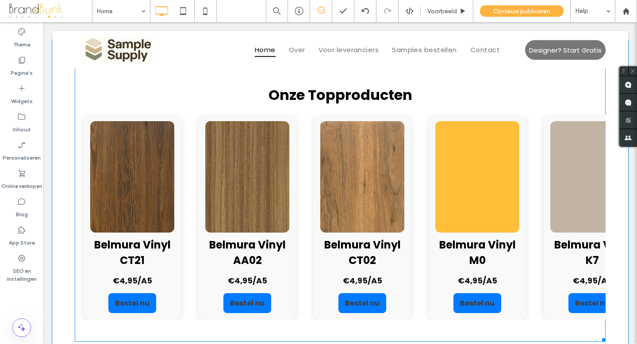
click at [368, 178] on span at bounding box center [340, 196] width 531 height 291
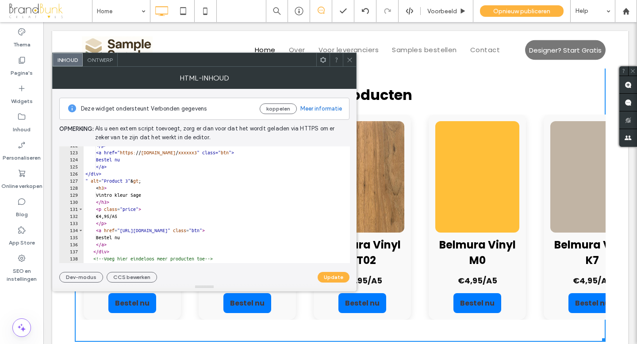
scroll to position [867, 0]
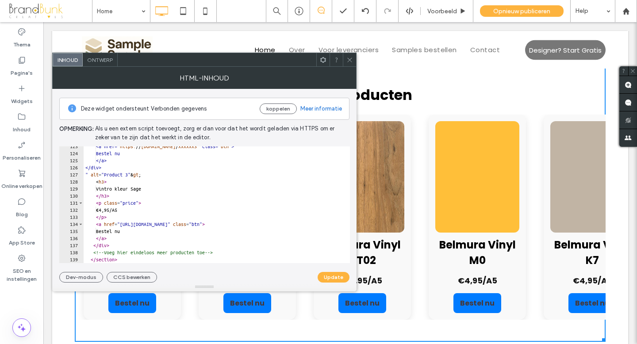
click at [116, 246] on div "<a href=" https: // buy.stripe.com / xxxxxx3 " class=" btn "> Bestel nu </a> </…" at bounding box center [254, 208] width 341 height 131
type textarea "*"
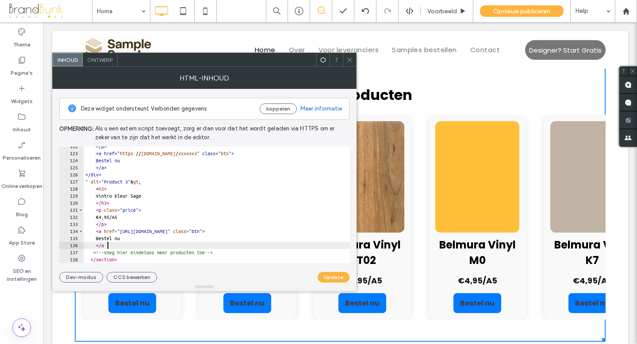
type textarea "*"
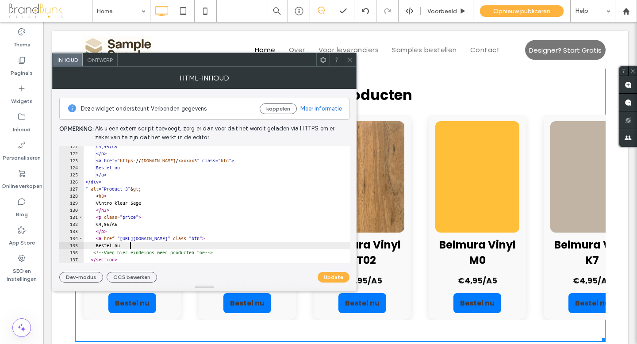
scroll to position [852, 0]
type textarea "*"
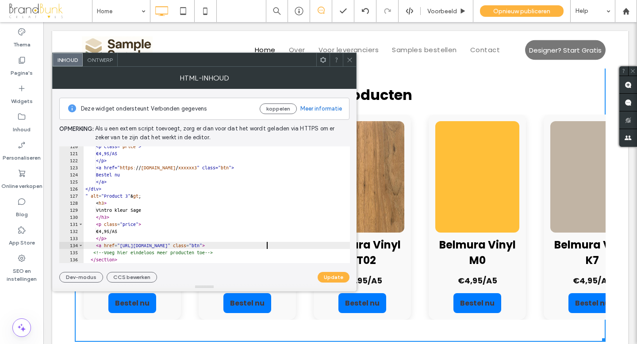
scroll to position [845, 0]
type textarea "*"
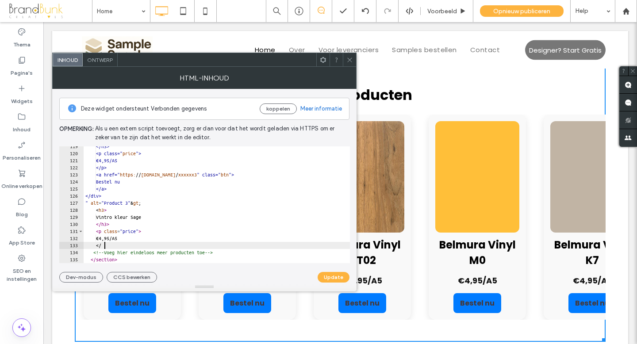
type textarea "*"
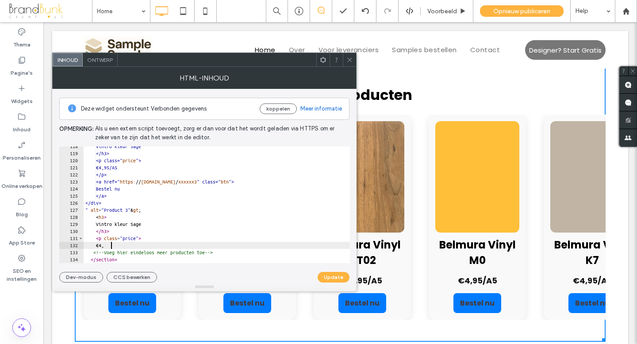
type textarea "*"
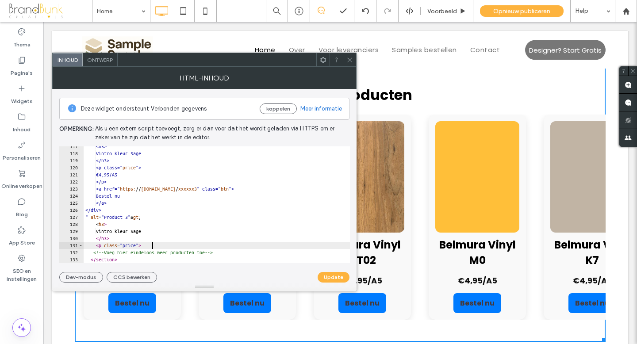
scroll to position [824, 0]
type textarea "*"
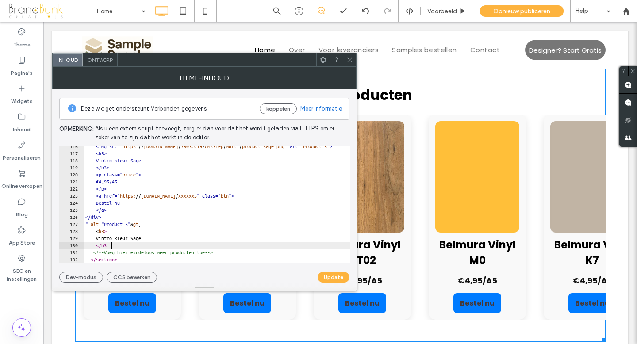
type textarea "*"
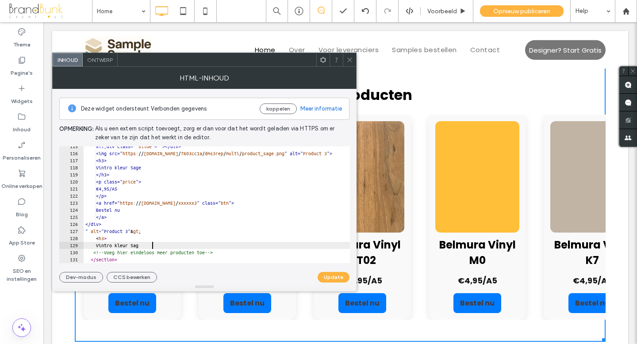
scroll to position [810, 0]
type textarea "*"
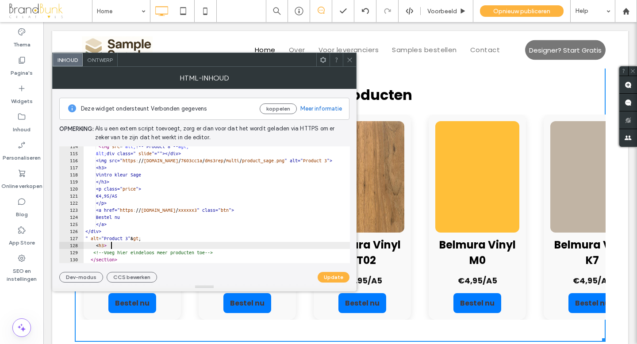
type textarea "*"
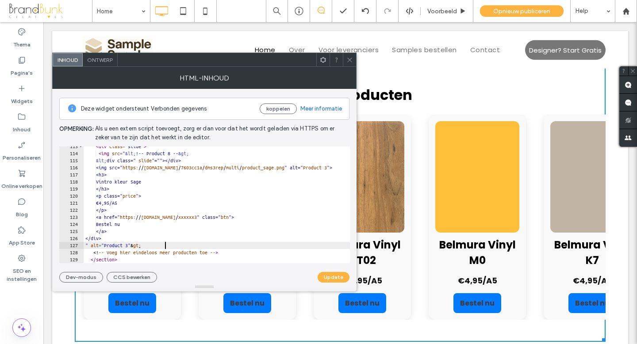
scroll to position [796, 0]
type textarea "*"
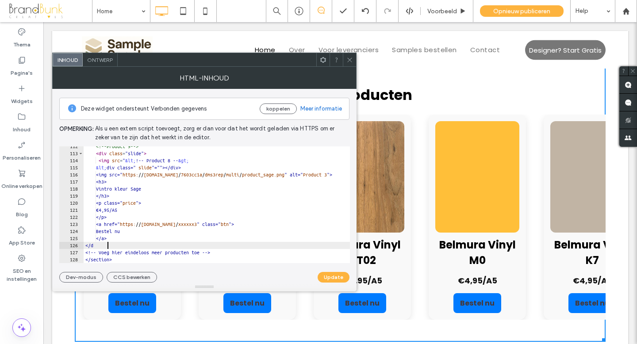
type textarea "*"
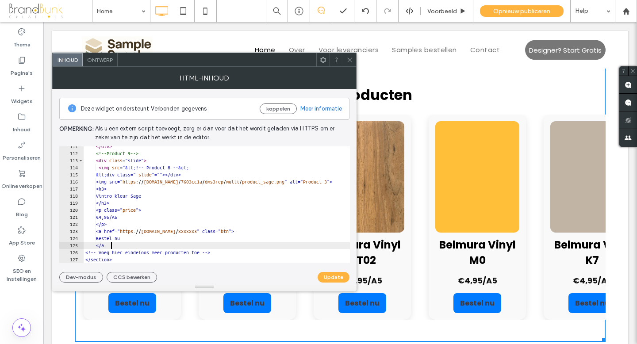
type textarea "*"
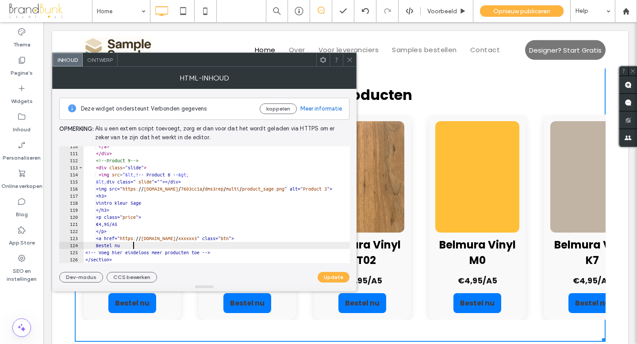
scroll to position [775, 0]
type textarea "*"
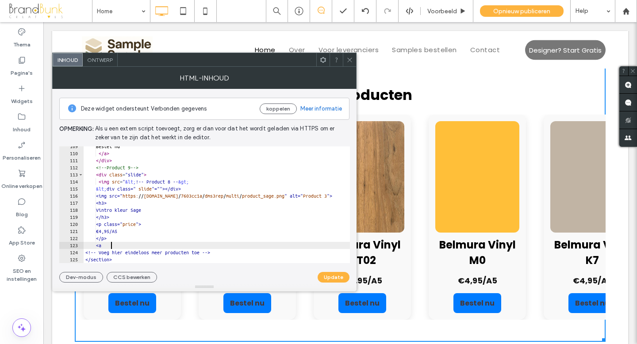
type textarea "*"
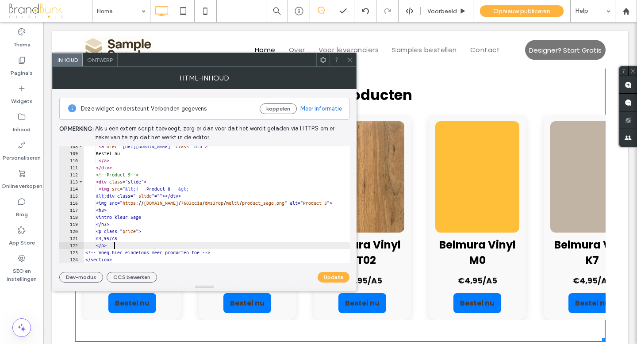
type textarea "*"
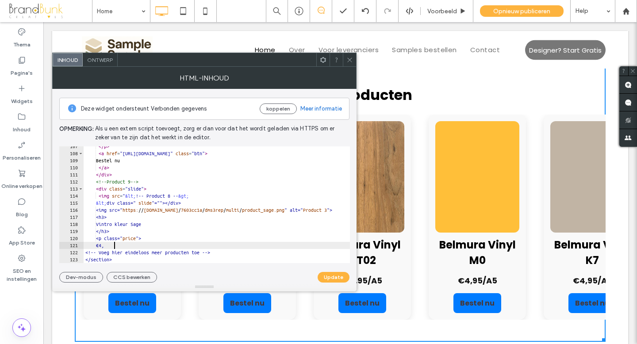
type textarea "*"
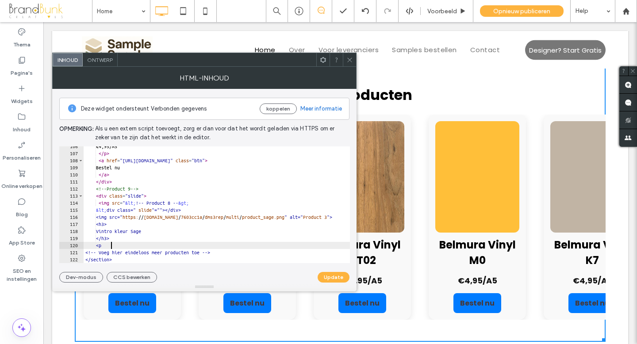
type textarea "*"
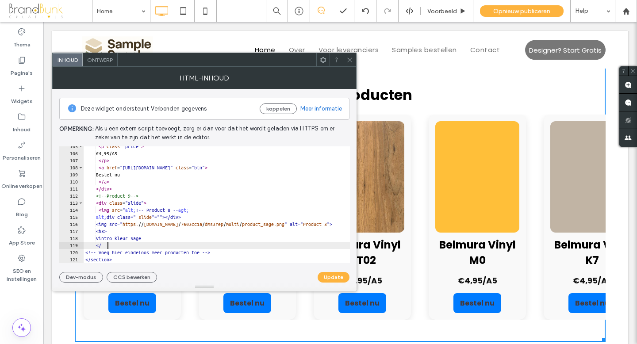
type textarea "*"
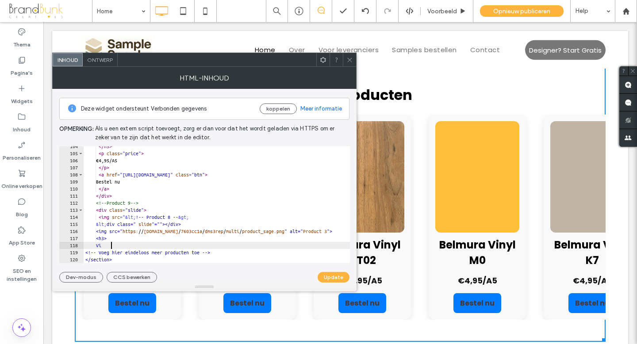
type textarea "*"
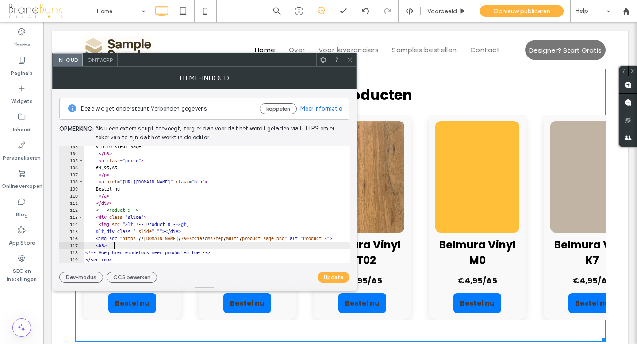
scroll to position [725, 0]
type textarea "*"
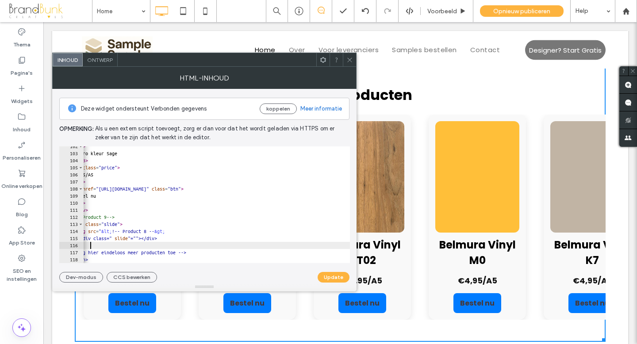
type textarea "*"
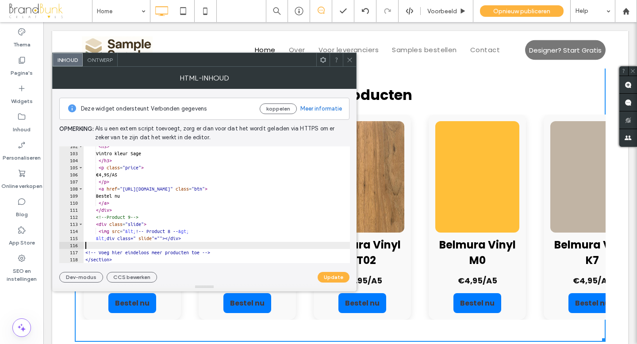
scroll to position [711, 0]
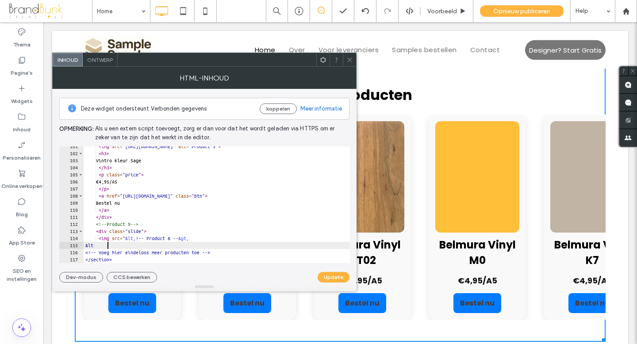
type textarea "*"
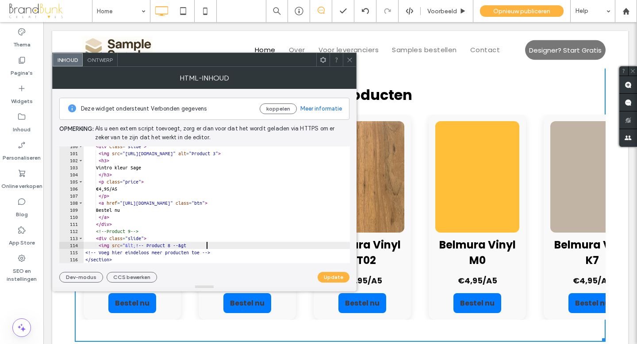
scroll to position [704, 0]
type textarea "*"
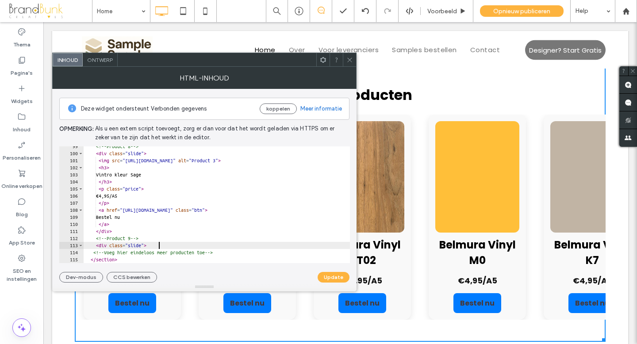
scroll to position [697, 0]
type textarea "*"
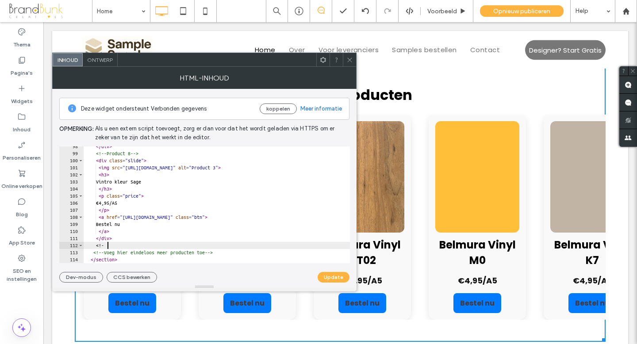
type textarea "*"
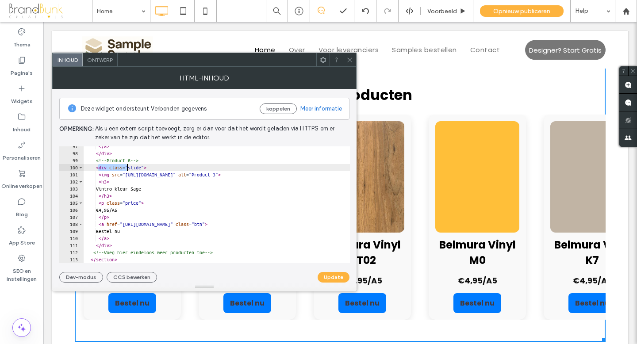
drag, startPoint x: 98, startPoint y: 168, endPoint x: 127, endPoint y: 167, distance: 29.2
click at [127, 167] on div "</ a > </ div > <!-- Product 8 --> < div class = "slide" > < img src = "https:/…" at bounding box center [254, 208] width 341 height 131
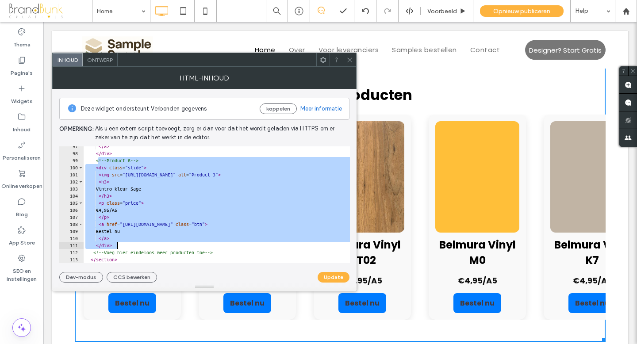
drag, startPoint x: 98, startPoint y: 161, endPoint x: 284, endPoint y: 244, distance: 203.8
click at [284, 244] on div "</ a > </ div > <!-- Product 8 --> < div class = "slide" > < img src = "https:/…" at bounding box center [254, 208] width 341 height 131
click at [125, 246] on div "</ a > </ div > <!-- Product 8 --> < div class = "slide" > < img src = "https:/…" at bounding box center [254, 208] width 341 height 131
type textarea "******"
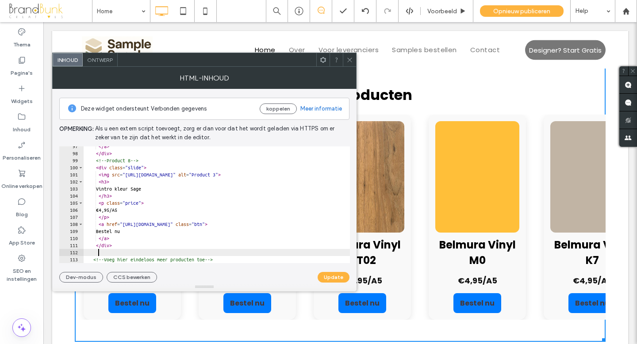
scroll to position [0, 0]
paste textarea "******"
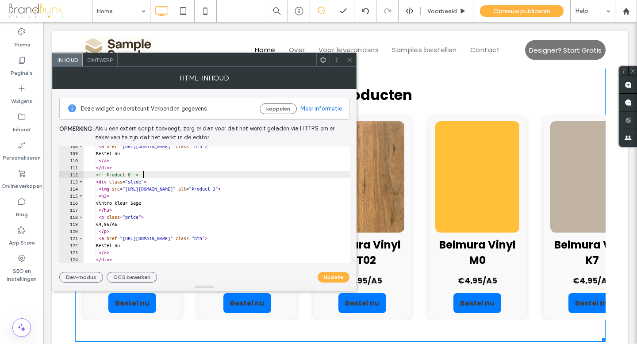
click at [143, 176] on div "< a href = "https://buy.stripe.com/xxxxxx3" class = "btn" > Bestel nu </ a > </…" at bounding box center [254, 208] width 341 height 131
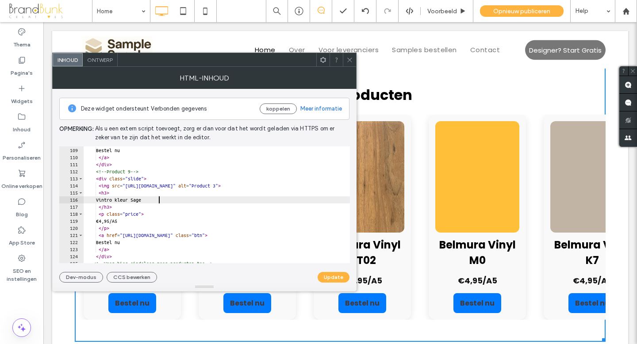
click at [159, 201] on div "< a href = "https://buy.stripe.com/xxxxxx3" class = "btn" > Bestel nu </ a > </…" at bounding box center [254, 205] width 341 height 131
type textarea "**********"
click at [331, 278] on button "Update" at bounding box center [333, 277] width 32 height 11
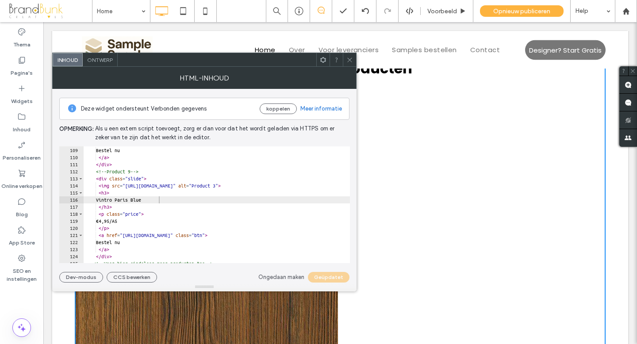
click at [349, 61] on icon at bounding box center [349, 60] width 7 height 7
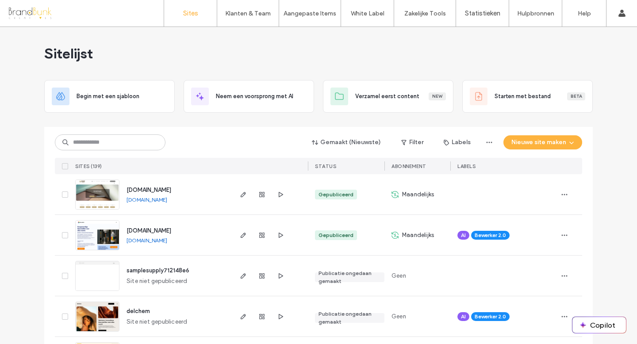
click at [154, 190] on span "[DOMAIN_NAME]" at bounding box center [148, 190] width 45 height 7
click at [151, 190] on span "[DOMAIN_NAME]" at bounding box center [148, 190] width 45 height 7
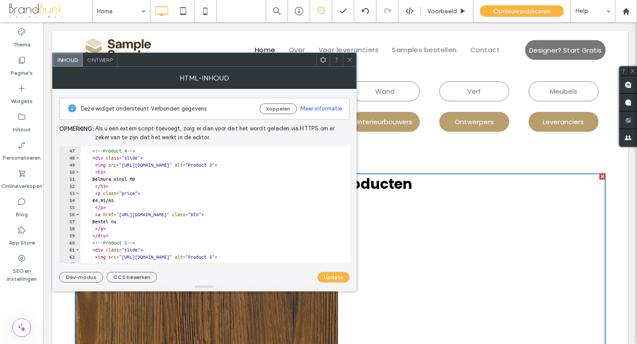
scroll to position [324, 0]
click at [335, 277] on button "Update" at bounding box center [333, 277] width 32 height 11
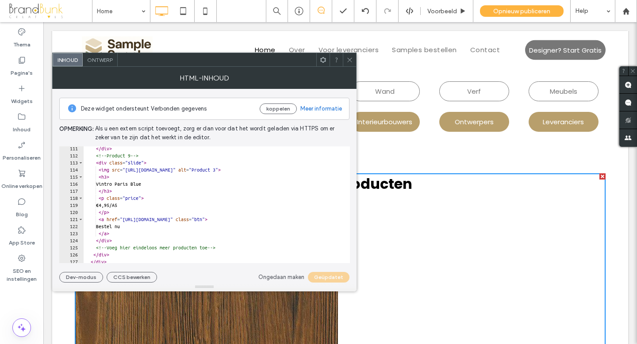
scroll to position [778, 0]
click at [350, 61] on icon at bounding box center [349, 60] width 7 height 7
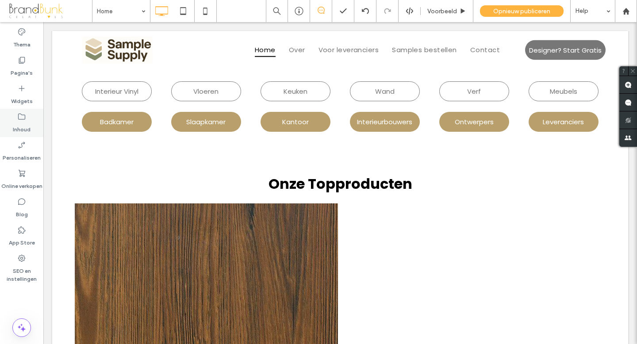
click at [22, 126] on label "Inhoud" at bounding box center [22, 127] width 18 height 12
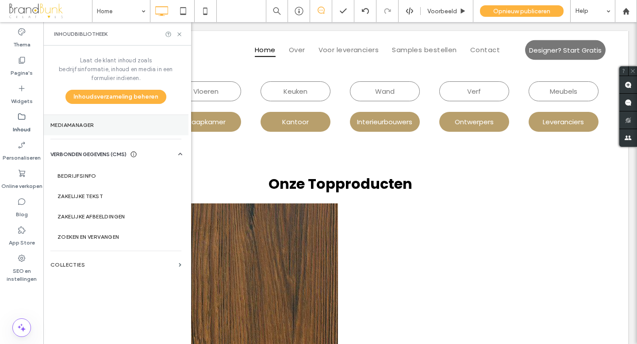
click at [70, 122] on label "Mediamanager" at bounding box center [115, 125] width 131 height 6
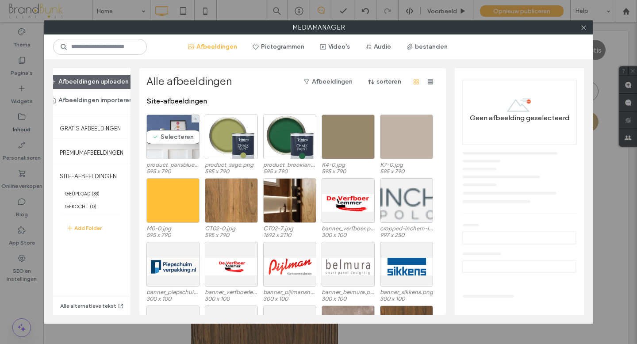
click at [171, 153] on div "Selecteren" at bounding box center [172, 137] width 53 height 45
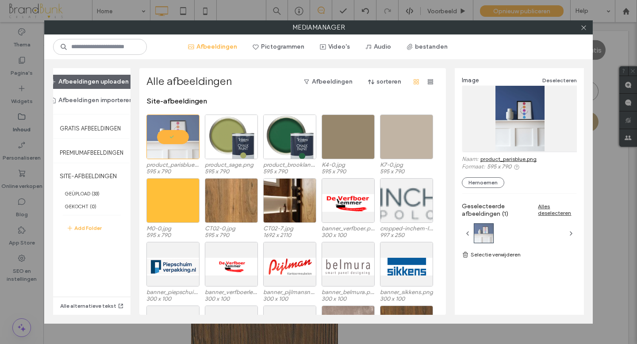
click at [493, 160] on link "product_parisblue.png" at bounding box center [508, 159] width 56 height 7
click at [584, 29] on icon at bounding box center [583, 27] width 7 height 7
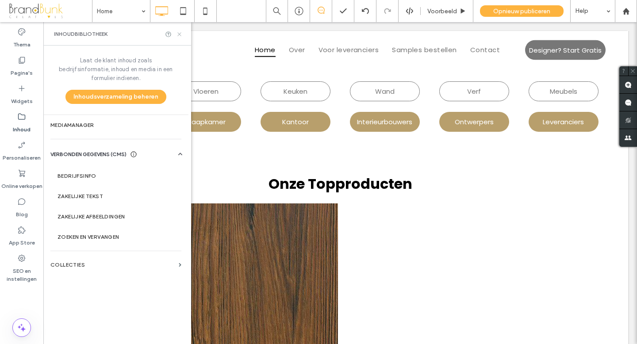
click at [179, 35] on icon at bounding box center [179, 34] width 7 height 7
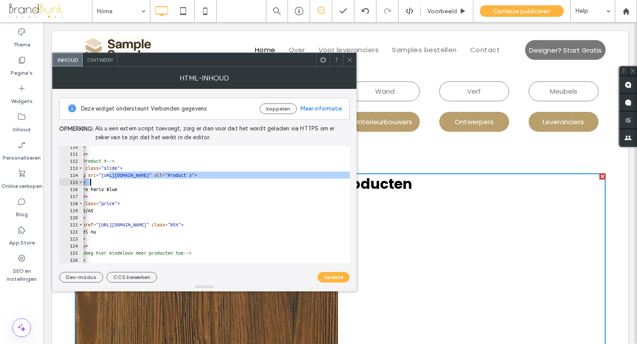
scroll to position [0, 24]
drag, startPoint x: 133, startPoint y: 176, endPoint x: 320, endPoint y: 179, distance: 187.0
click at [322, 177] on div "</ a > </ div > <!-- Product 9 --> < div class = "slide" > < img src = "https:/…" at bounding box center [230, 208] width 341 height 131
paste textarea "*****"
type textarea "**********"
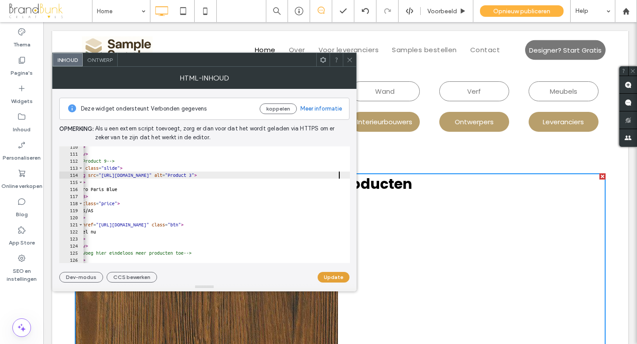
click at [332, 278] on button "Update" at bounding box center [333, 277] width 32 height 11
click at [350, 60] on use at bounding box center [349, 59] width 4 height 4
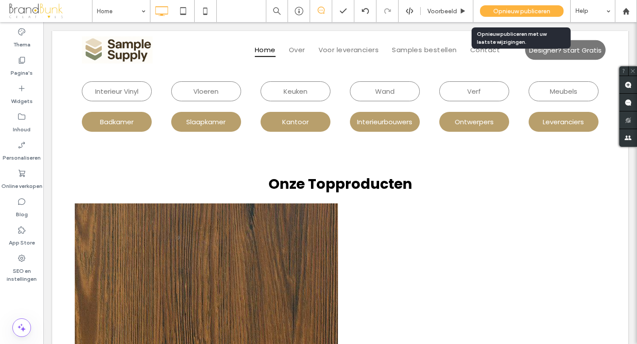
click at [506, 8] on span "Opnieuw publiceren" at bounding box center [521, 12] width 57 height 8
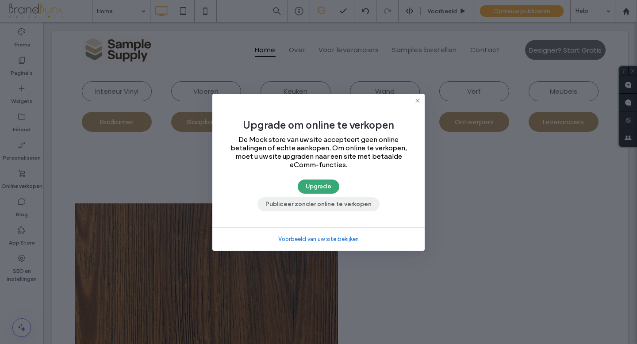
click at [336, 206] on button "Publiceer zonder online te verkopen" at bounding box center [318, 204] width 122 height 14
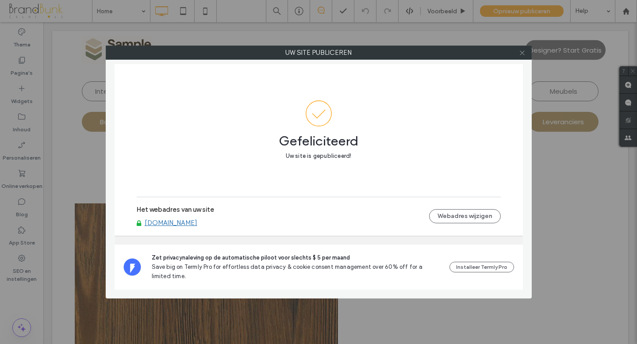
click at [524, 50] on icon at bounding box center [522, 53] width 7 height 7
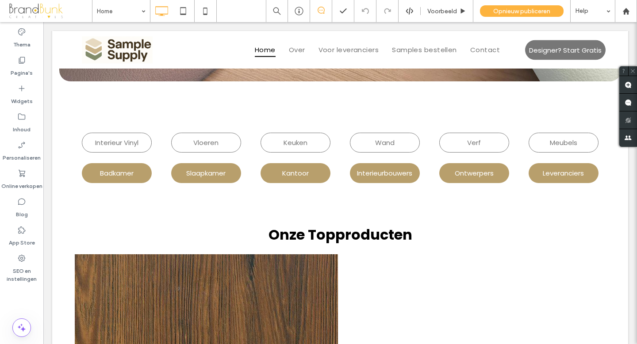
scroll to position [255, 0]
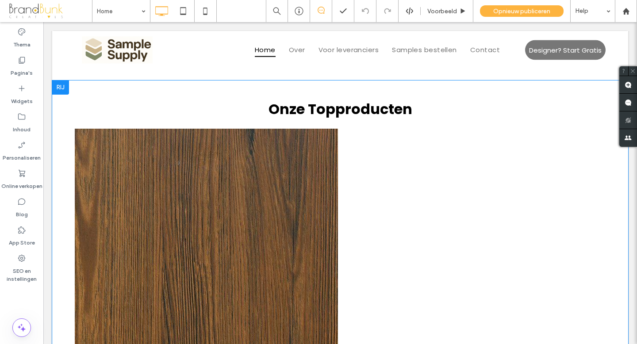
scroll to position [382, 0]
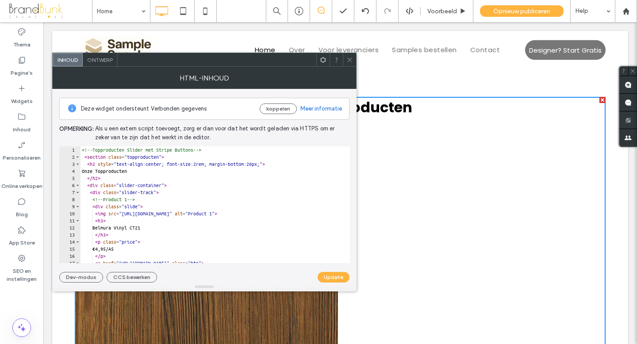
type textarea "**********"
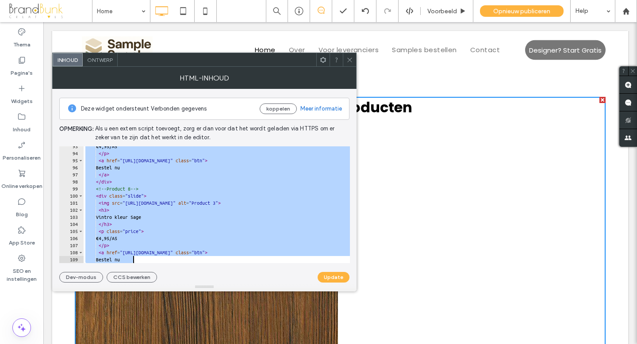
scroll to position [789, 0]
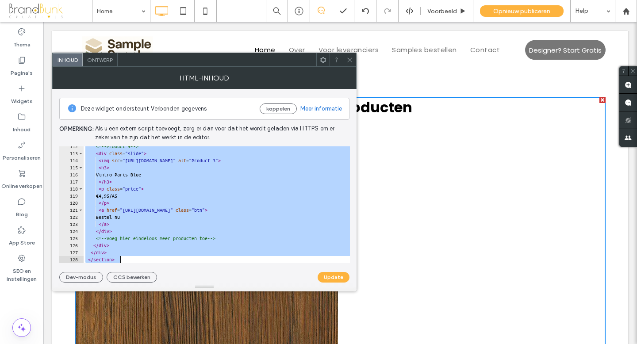
drag, startPoint x: 124, startPoint y: 170, endPoint x: 275, endPoint y: 293, distance: 194.6
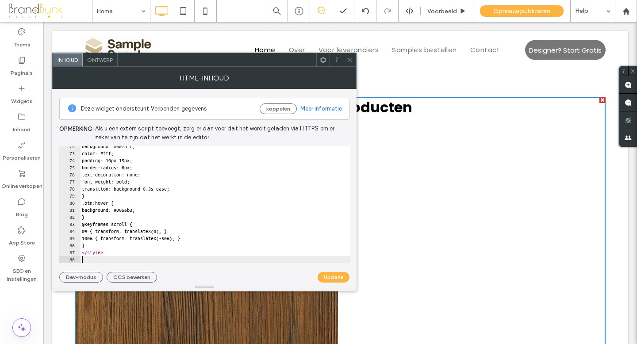
scroll to position [506, 0]
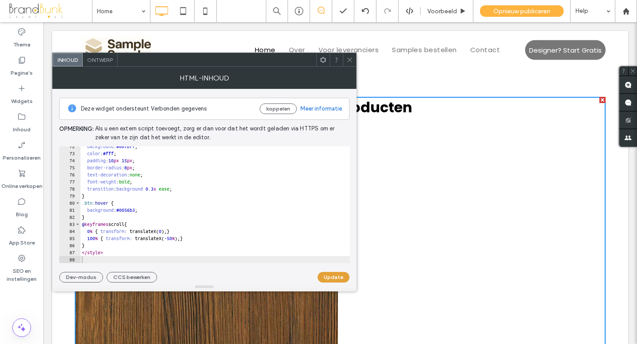
click at [332, 278] on button "Update" at bounding box center [333, 277] width 32 height 11
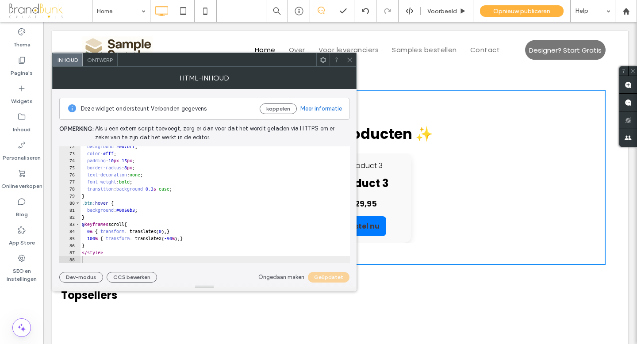
click at [348, 61] on icon at bounding box center [349, 60] width 7 height 7
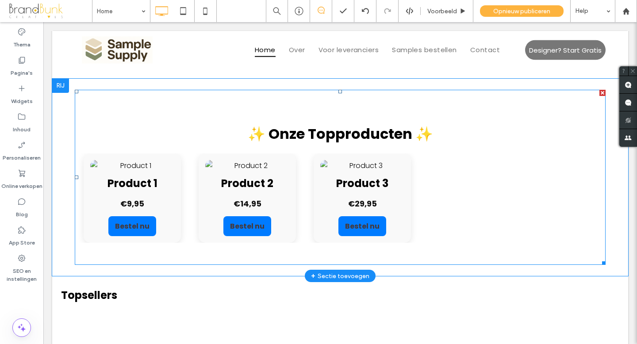
click at [359, 133] on span at bounding box center [340, 178] width 531 height 176
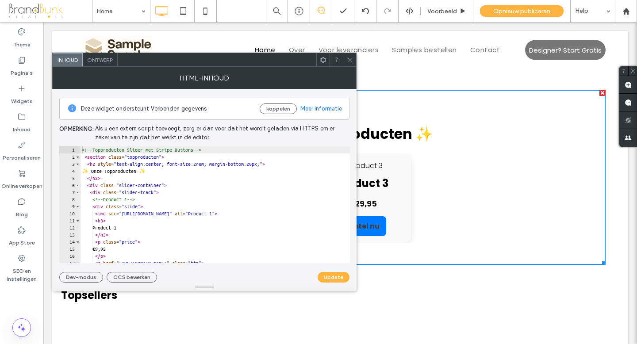
click at [99, 171] on div "<!-- Topproducten Slider met Stripe Buttons --> < section class = "topproducten…" at bounding box center [216, 211] width 273 height 131
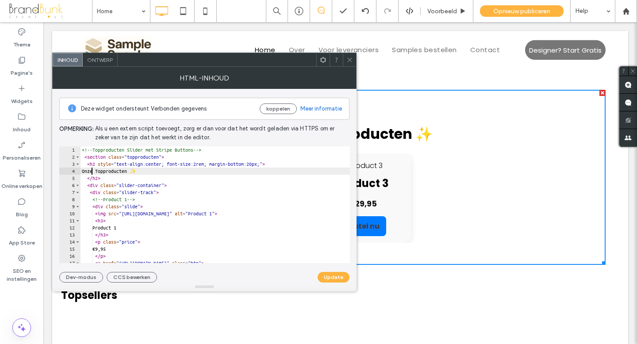
click at [157, 172] on div "<!-- Topproducten Slider met Stripe Buttons --> < section class = "topproducten…" at bounding box center [215, 211] width 270 height 131
type textarea "**********"
click at [328, 275] on button "Update" at bounding box center [333, 277] width 32 height 11
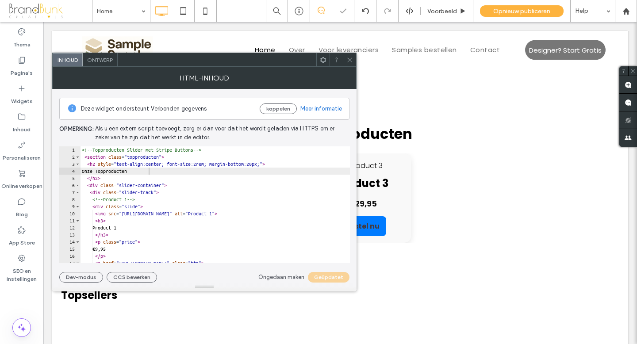
click at [351, 59] on icon at bounding box center [349, 60] width 7 height 7
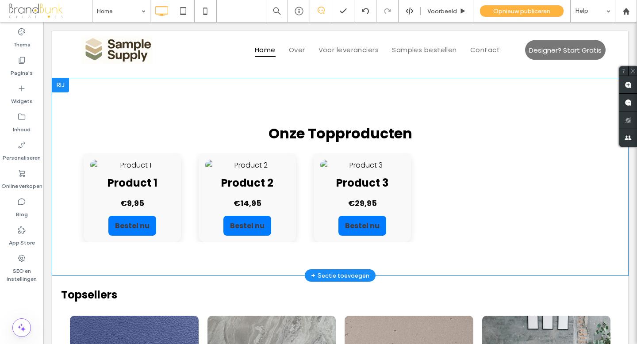
scroll to position [384, 0]
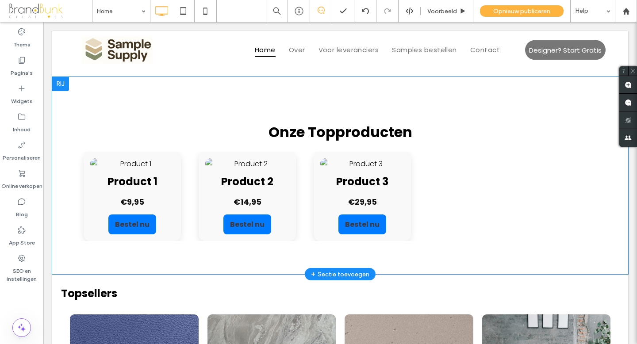
click at [341, 110] on section "Onze Topproducten Product 1 €9,95 Bestel nu Product 2 €14,95 Bestel nu Product …" at bounding box center [340, 176] width 531 height 176
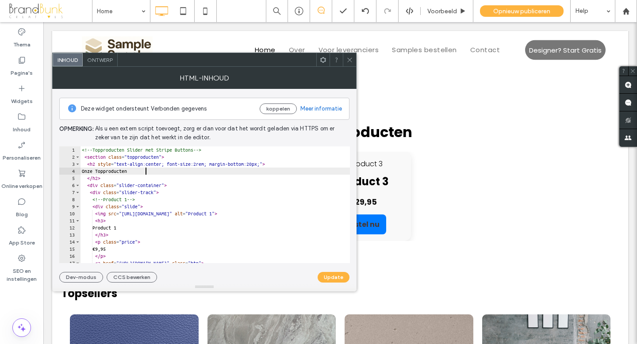
click at [148, 172] on div "<!-- Topproducten Slider met Stripe Buttons --> < section class = "topproducten…" at bounding box center [215, 211] width 270 height 131
type textarea "*"
type textarea "**********"
click at [331, 278] on button "Update" at bounding box center [333, 277] width 32 height 11
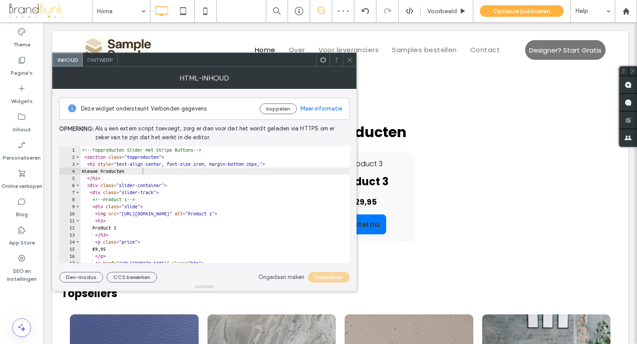
click at [350, 61] on use at bounding box center [349, 59] width 4 height 4
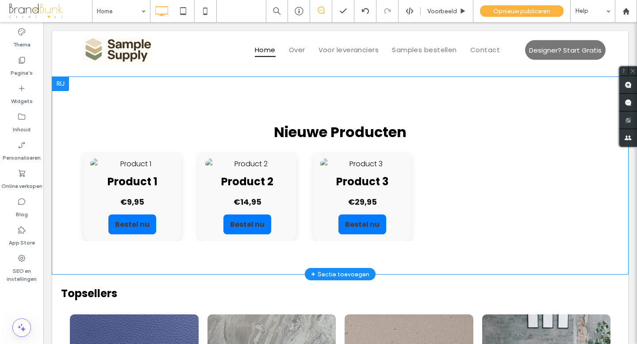
click at [315, 183] on div "Product 1 €9,95 Bestel nu Product 2 €14,95 Bestel nu Product 3 €29,95 Bestel nu" at bounding box center [244, 196] width 345 height 89
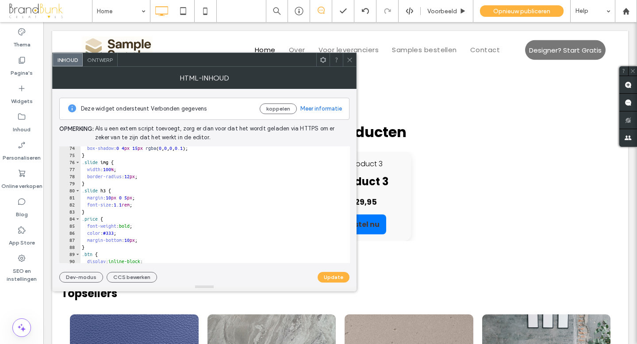
scroll to position [519, 0]
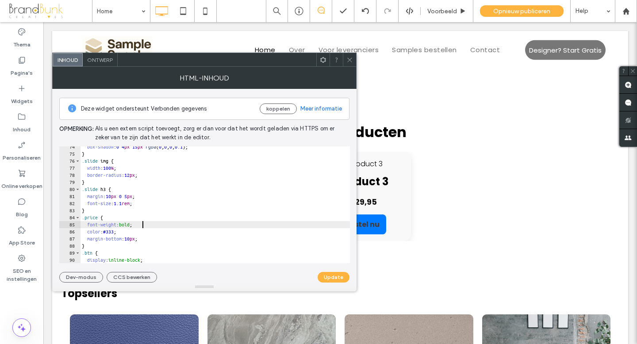
click at [143, 225] on div "box-shadow : 0 4 px 15 px rgba ( 0 , 0 , 0 , 0.1 ); } .slide img { width : 100 …" at bounding box center [215, 208] width 270 height 131
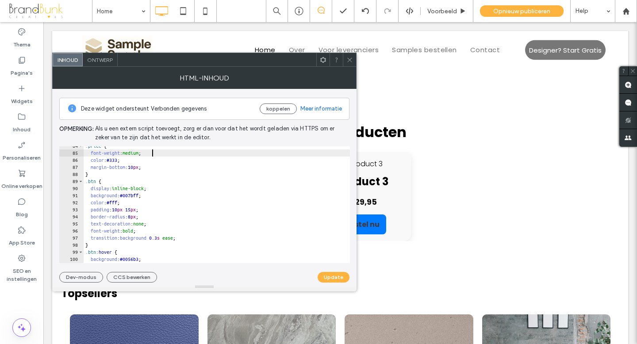
scroll to position [591, 0]
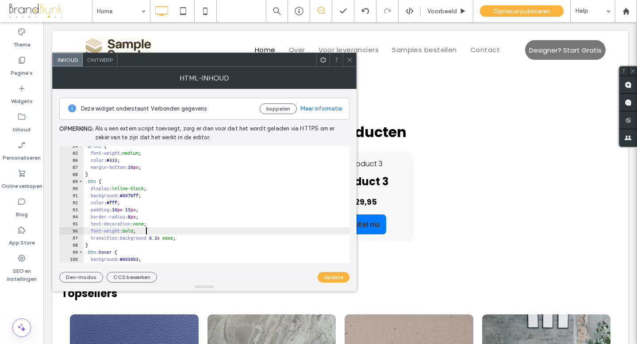
click at [146, 231] on div ".price { font-weight : medium ; color : #333 ; margin-bottom : 10 px ; } .btn {…" at bounding box center [218, 207] width 268 height 131
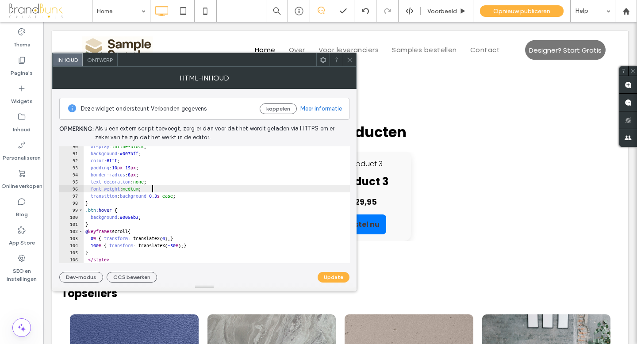
scroll to position [633, 0]
type textarea "**********"
click at [326, 277] on button "Update" at bounding box center [333, 277] width 32 height 11
click at [349, 64] on span at bounding box center [349, 59] width 7 height 13
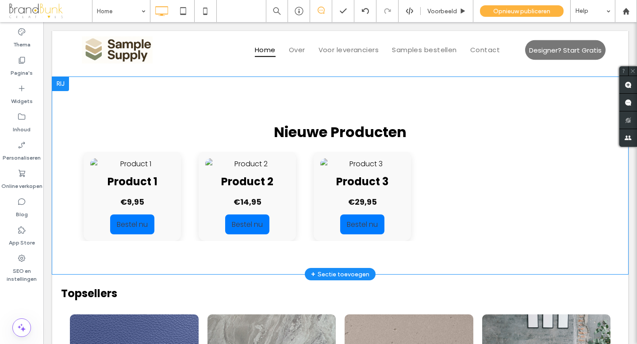
click at [209, 194] on div "Product 2 €14,95 Bestel nu" at bounding box center [222, 196] width 97 height 89
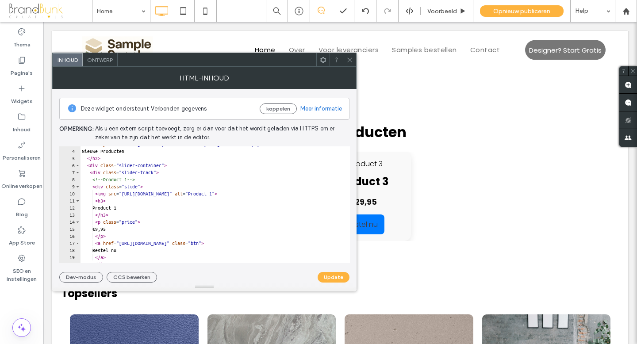
scroll to position [20, 0]
click at [349, 59] on icon at bounding box center [349, 60] width 7 height 7
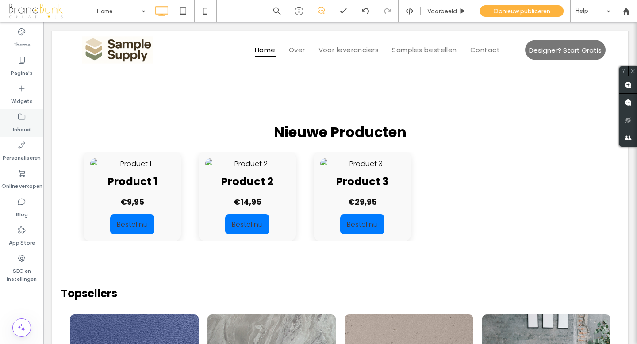
click at [27, 121] on label "Inhoud" at bounding box center [22, 127] width 18 height 12
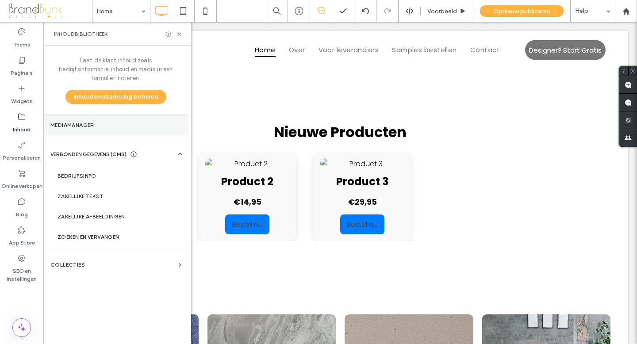
click at [78, 122] on label "Mediamanager" at bounding box center [115, 125] width 131 height 6
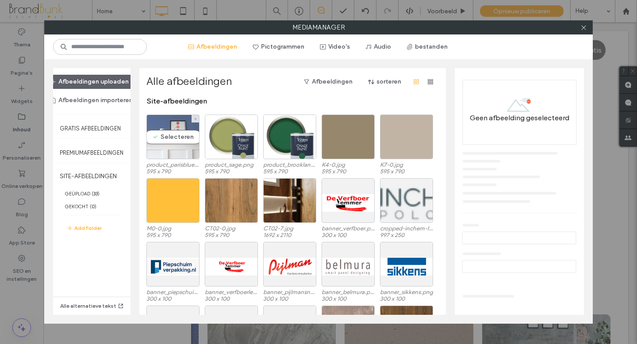
click at [175, 138] on div "Selecteren" at bounding box center [172, 137] width 53 height 45
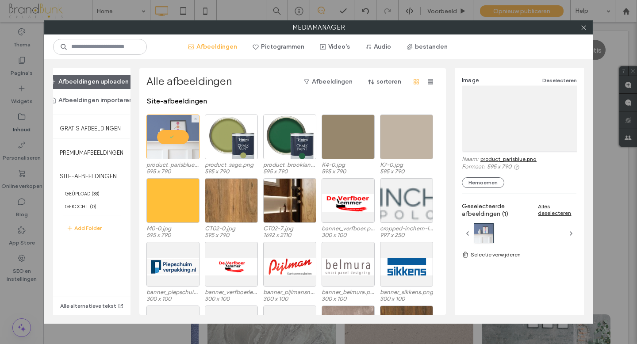
click at [176, 147] on div at bounding box center [172, 137] width 53 height 45
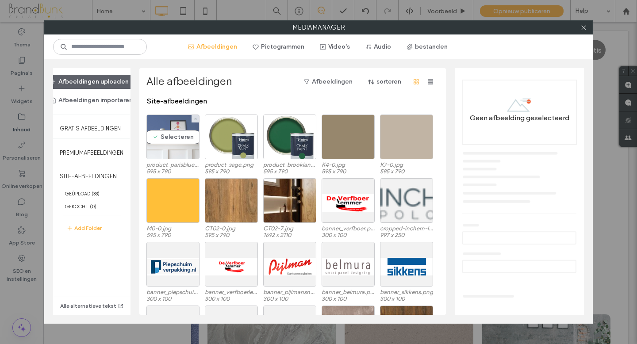
click at [171, 156] on div "Selecteren" at bounding box center [172, 137] width 53 height 45
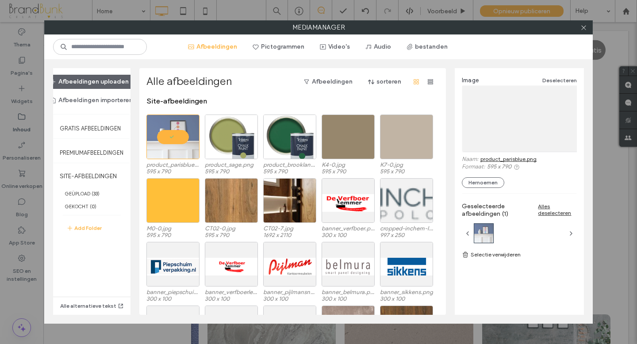
click at [492, 159] on link "product_parisblue.png" at bounding box center [508, 159] width 56 height 7
click at [583, 29] on icon at bounding box center [583, 27] width 7 height 7
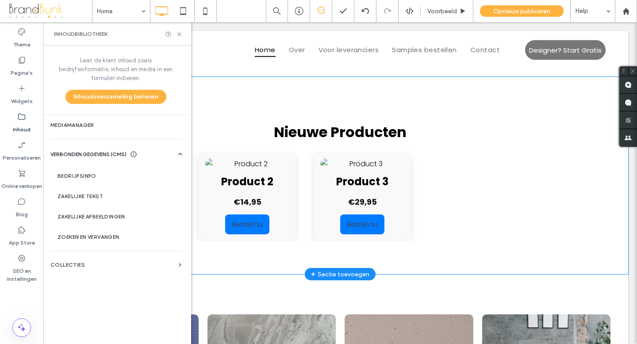
click at [292, 193] on div "Product 3 €29,95 Bestel nu" at bounding box center [340, 196] width 97 height 89
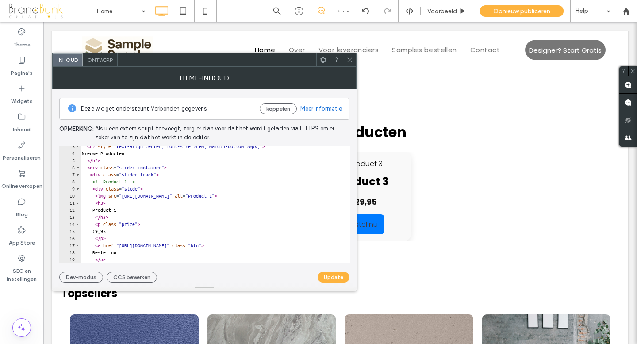
scroll to position [17, 0]
drag, startPoint x: 131, startPoint y: 196, endPoint x: 287, endPoint y: 195, distance: 156.5
click at [287, 195] on div "< h2 style = "text-align:center; font-size:2rem; margin-bottom:20px;" > Nieuwe …" at bounding box center [215, 208] width 270 height 131
paste textarea "**********"
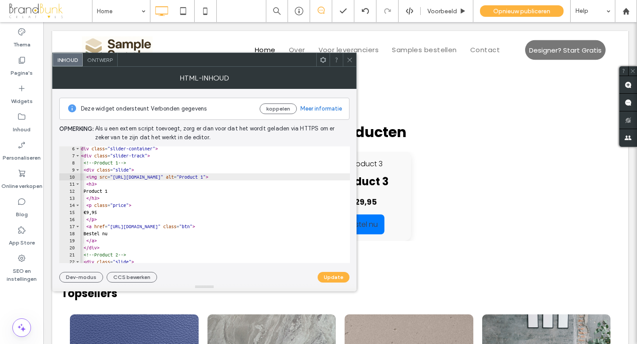
scroll to position [0, 0]
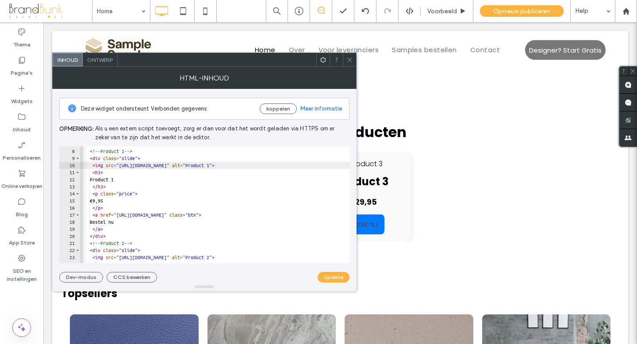
click at [104, 202] on div "< div class = "slider-track" > <!-- Product 1 --> < div class = "slide" > < img…" at bounding box center [246, 206] width 338 height 131
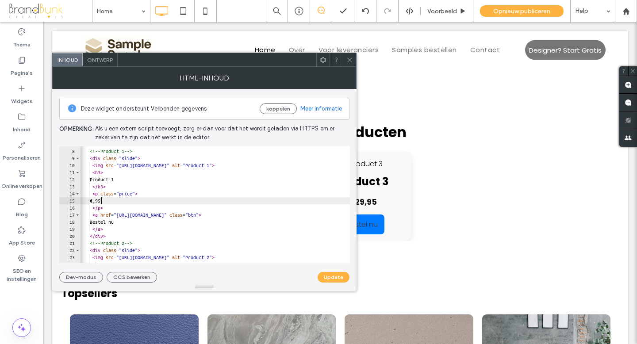
scroll to position [0, 2]
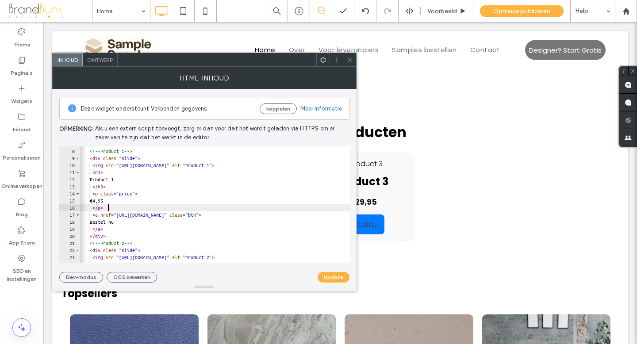
click at [137, 209] on div "< div class = "slider-track" > <!-- Product 1 --> < div class = "slide" > < img…" at bounding box center [246, 206] width 338 height 131
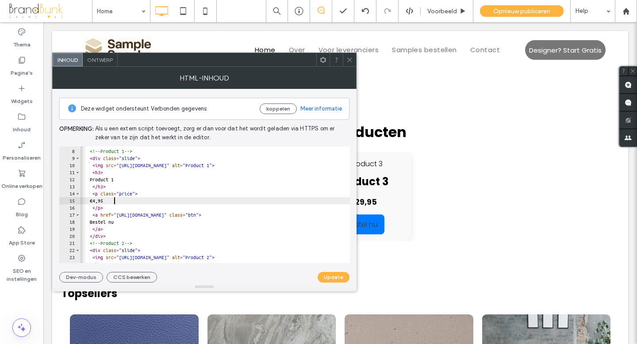
click at [115, 201] on div "< div class = "slider-track" > <!-- Product 1 --> < div class = "slide" > < img…" at bounding box center [246, 206] width 338 height 131
type textarea "********"
click at [333, 278] on button "Update" at bounding box center [333, 277] width 32 height 11
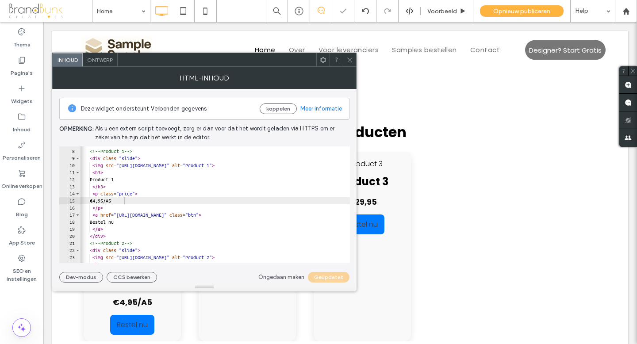
click at [350, 64] on span at bounding box center [349, 59] width 7 height 13
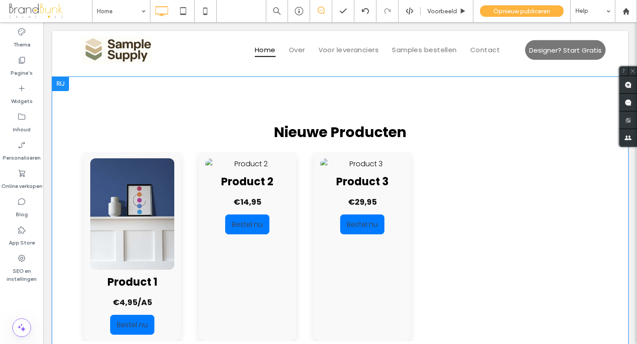
click at [117, 195] on img at bounding box center [130, 213] width 84 height 111
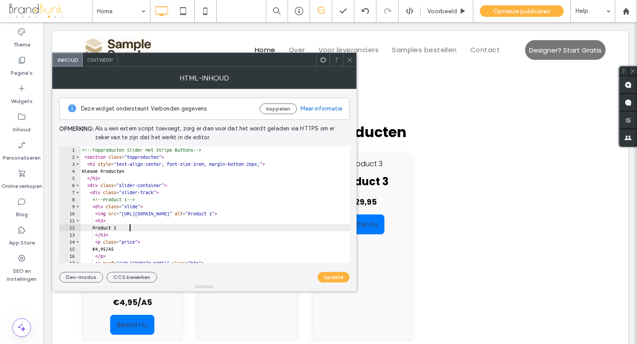
click at [133, 228] on div "<!-- Topproducten Slider met Stripe Buttons --> < section class = "topproducten…" at bounding box center [249, 211] width 338 height 131
type textarea "*"
type textarea "**********"
click at [330, 276] on button "Update" at bounding box center [333, 277] width 32 height 11
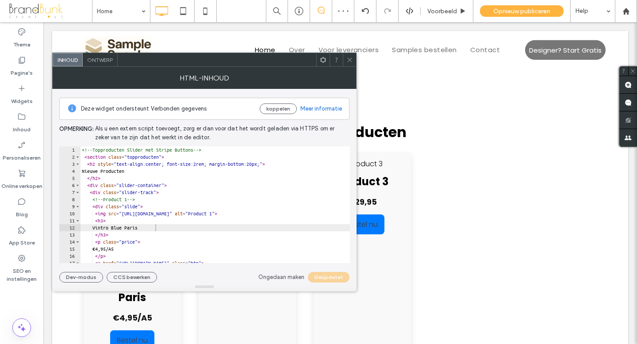
click at [349, 60] on icon at bounding box center [349, 60] width 7 height 7
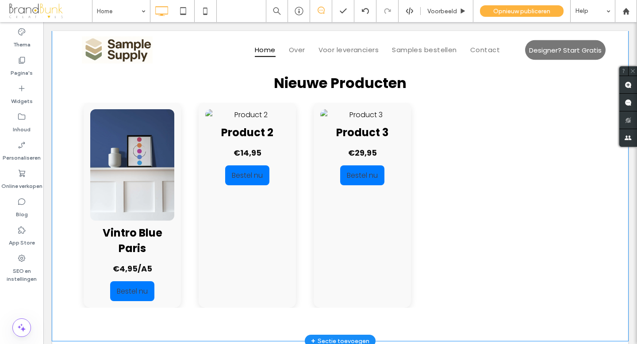
scroll to position [436, 0]
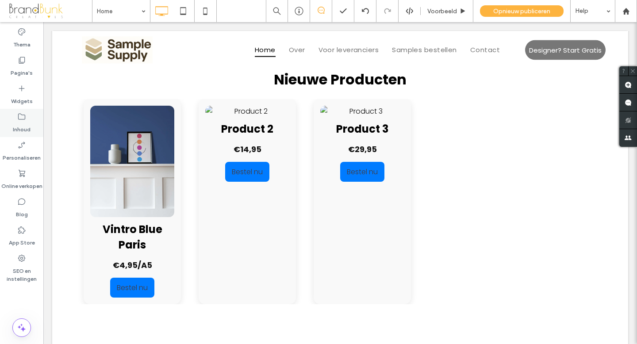
click at [23, 120] on icon at bounding box center [21, 116] width 9 height 9
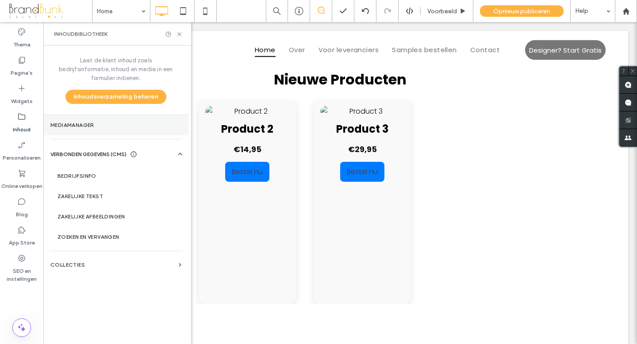
click at [71, 122] on label "Mediamanager" at bounding box center [115, 125] width 131 height 6
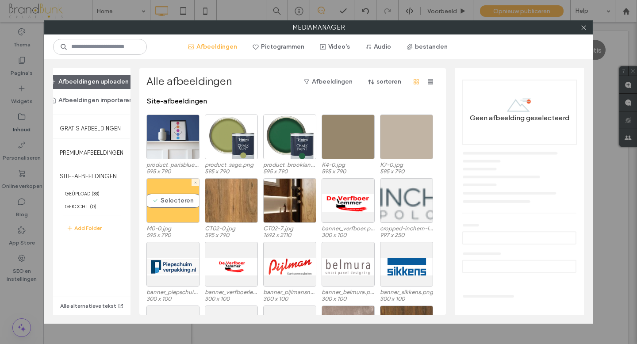
click at [171, 210] on div "Selecteren" at bounding box center [172, 200] width 53 height 45
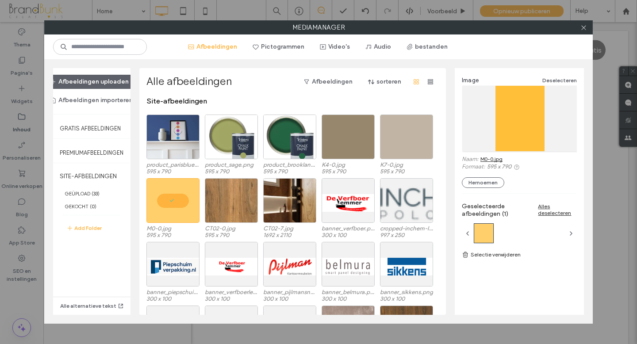
click at [490, 159] on link "M0-0.jpg" at bounding box center [491, 159] width 22 height 7
click at [582, 29] on icon at bounding box center [583, 27] width 7 height 7
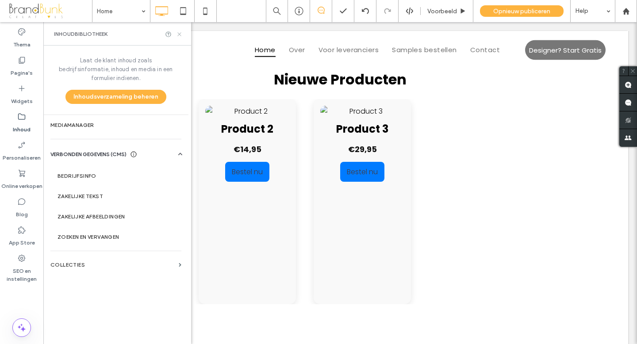
click at [179, 34] on icon at bounding box center [179, 34] width 7 height 7
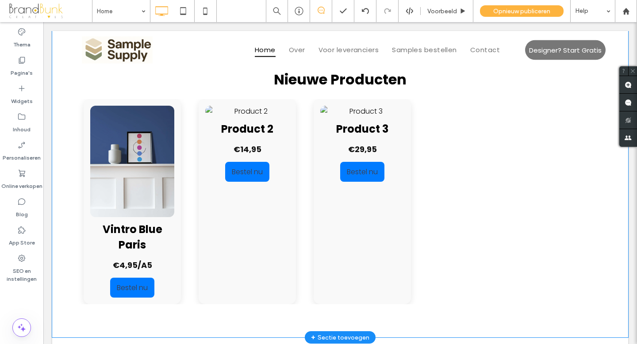
click at [218, 143] on p "€14,95" at bounding box center [226, 149] width 84 height 12
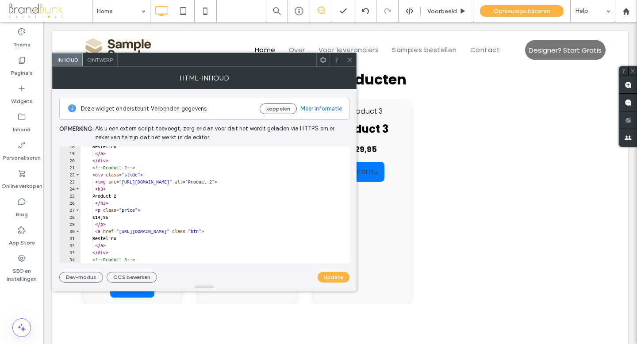
scroll to position [127, 0]
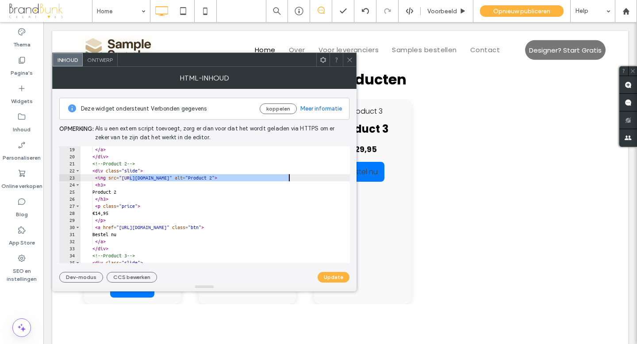
drag, startPoint x: 130, startPoint y: 179, endPoint x: 288, endPoint y: 179, distance: 158.3
click at [288, 179] on div "</ a > </ div > <!-- Product 2 --> < div class = "slide" > < img src = "https:/…" at bounding box center [249, 211] width 338 height 131
paste textarea "*********"
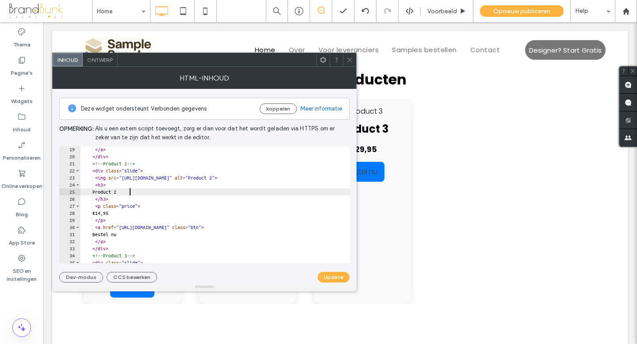
click at [131, 192] on div "</ a > </ div > <!-- Product 2 --> < div class = "slide" > < img src = "https:/…" at bounding box center [249, 211] width 338 height 131
type textarea "*"
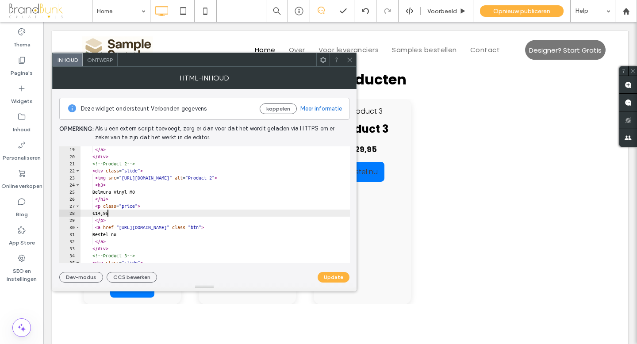
click at [108, 214] on div "</ a > </ div > <!-- Product 2 --> < div class = "slide" > < img src = "https:/…" at bounding box center [249, 211] width 338 height 131
click at [118, 215] on div "</ a > </ div > <!-- Product 2 --> < div class = "slide" > < img src = "https:/…" at bounding box center [249, 211] width 338 height 131
type textarea "********"
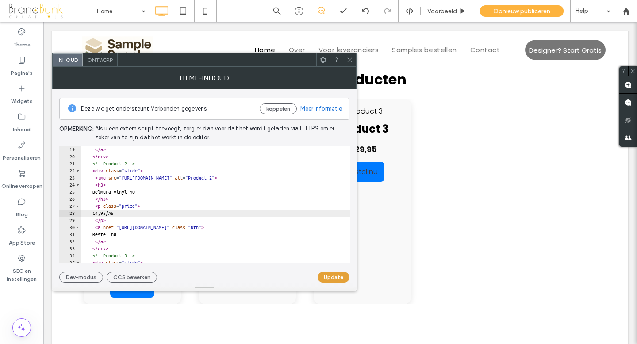
click at [328, 277] on button "Update" at bounding box center [333, 277] width 32 height 11
click at [350, 61] on icon at bounding box center [349, 60] width 7 height 7
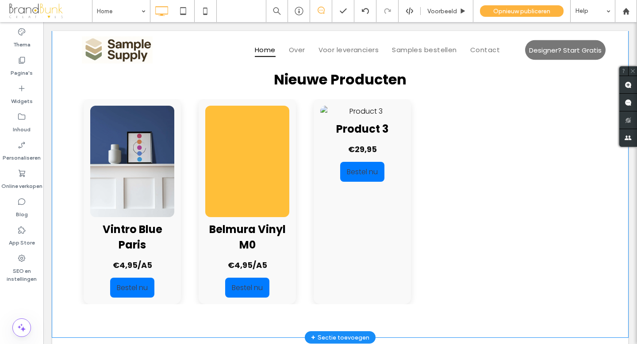
click at [292, 148] on p "€29,95" at bounding box center [334, 149] width 84 height 12
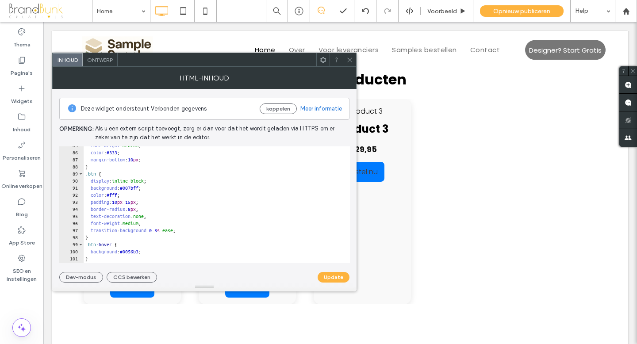
scroll to position [599, 0]
type textarea "**********"
drag, startPoint x: 151, startPoint y: 187, endPoint x: 131, endPoint y: 187, distance: 19.9
click at [131, 187] on div "font-weight : medium ; color : #333 ; margin-bottom : 10 px ; } .btn { display …" at bounding box center [253, 206] width 338 height 131
click at [351, 62] on icon at bounding box center [349, 60] width 7 height 7
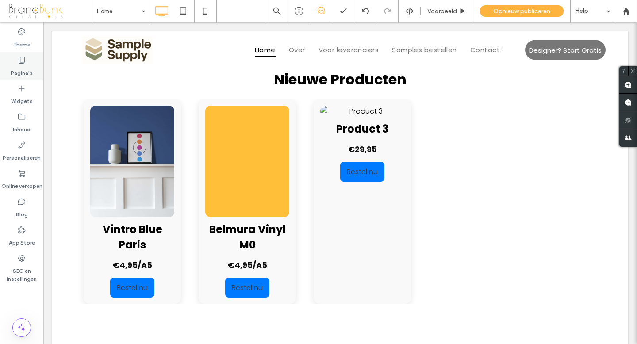
click at [24, 71] on label "Pagina's" at bounding box center [22, 71] width 22 height 12
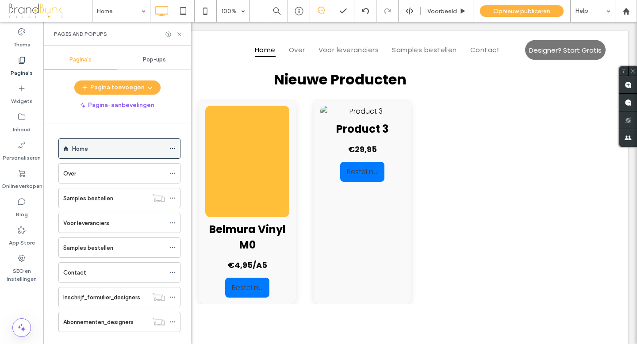
click at [84, 145] on label "Home" at bounding box center [80, 148] width 16 height 15
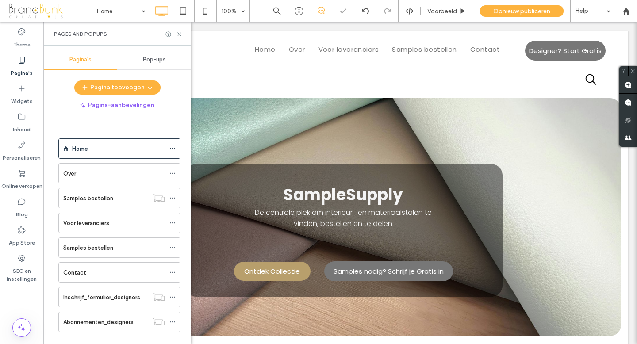
scroll to position [0, 0]
click at [179, 33] on icon at bounding box center [179, 34] width 7 height 7
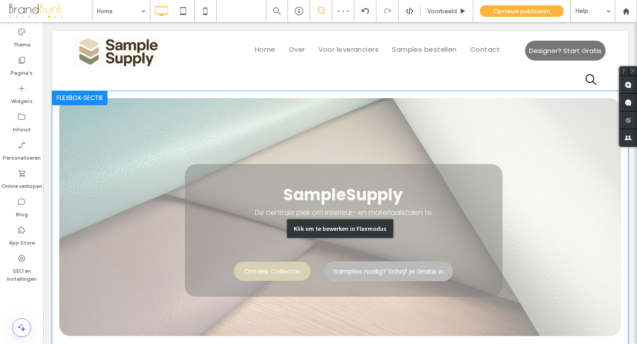
click at [269, 265] on div "Klik om te bewerken in Flexmodus" at bounding box center [340, 228] width 576 height 275
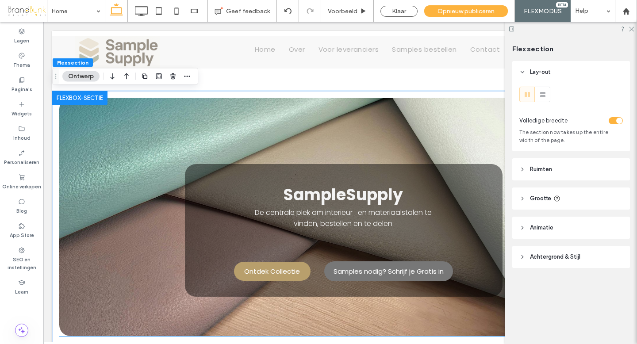
click at [270, 265] on link "Ontdek Collectie" at bounding box center [272, 271] width 76 height 19
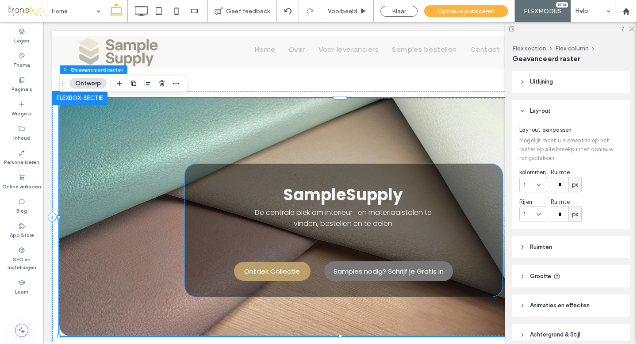
click at [270, 268] on span "Ontdek Collectie" at bounding box center [272, 271] width 56 height 10
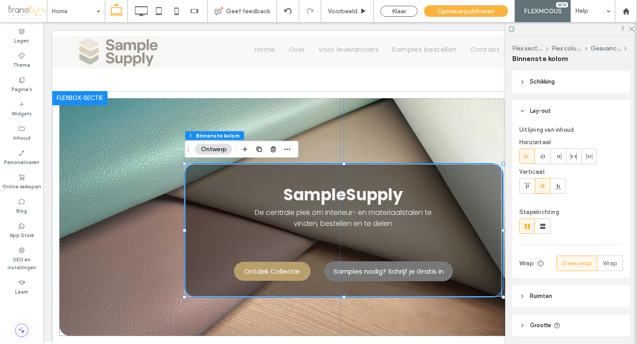
click at [270, 267] on span "Ontdek Collectie" at bounding box center [272, 271] width 56 height 10
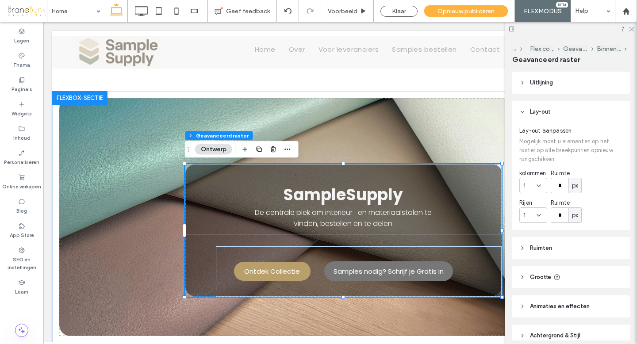
click at [270, 267] on span "Ontdek Collectie" at bounding box center [272, 271] width 56 height 10
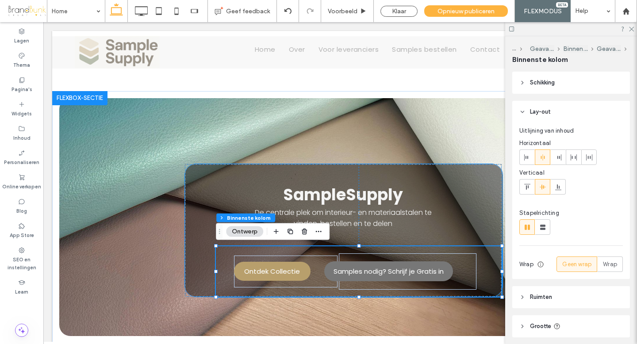
click at [270, 267] on span "Ontdek Collectie" at bounding box center [272, 271] width 56 height 10
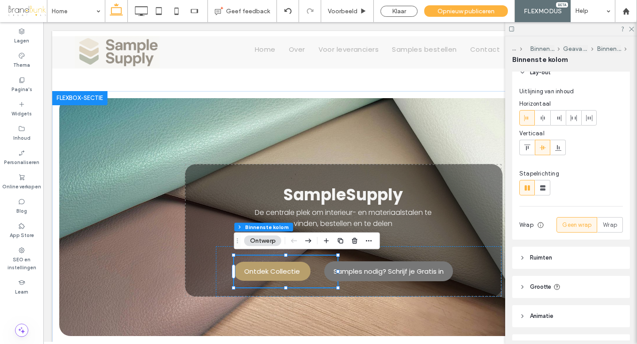
scroll to position [91, 0]
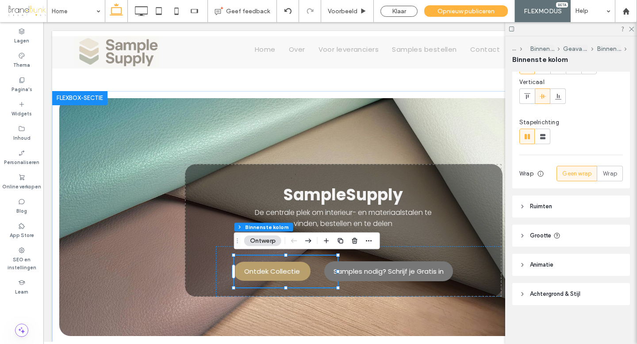
click at [553, 296] on span "Achtergrond & Stijl" at bounding box center [555, 294] width 50 height 9
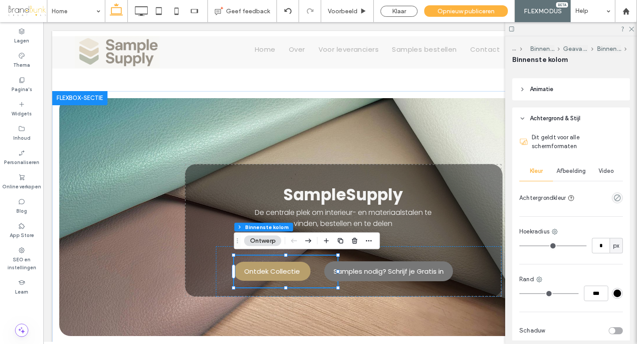
scroll to position [267, 0]
click at [284, 278] on link "Ontdek Collectie" at bounding box center [272, 271] width 76 height 19
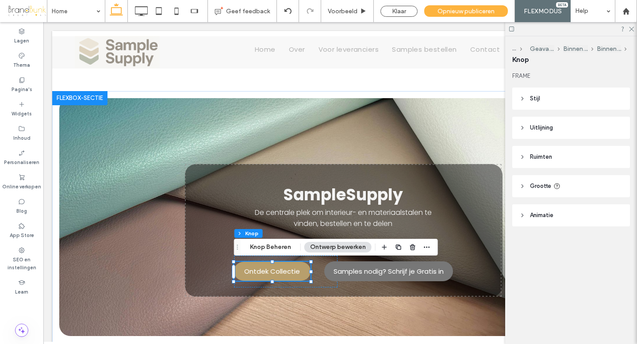
click at [343, 245] on button "Ontwerp bewerken" at bounding box center [337, 247] width 67 height 11
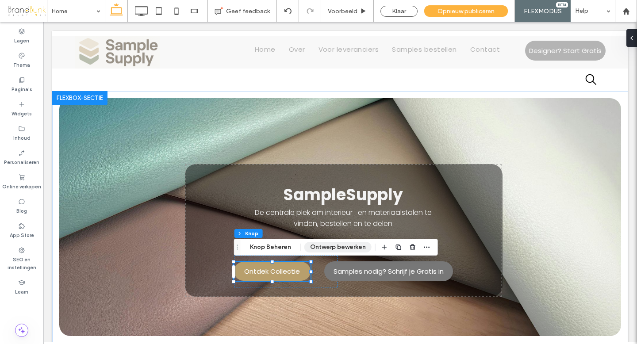
click at [340, 248] on button "Ontwerp bewerken" at bounding box center [337, 247] width 67 height 11
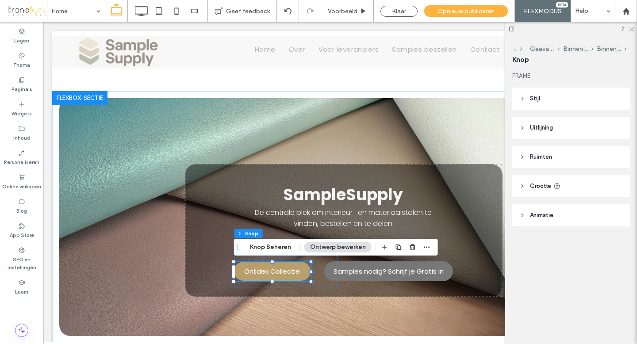
click at [533, 96] on span "Stijl" at bounding box center [535, 98] width 10 height 9
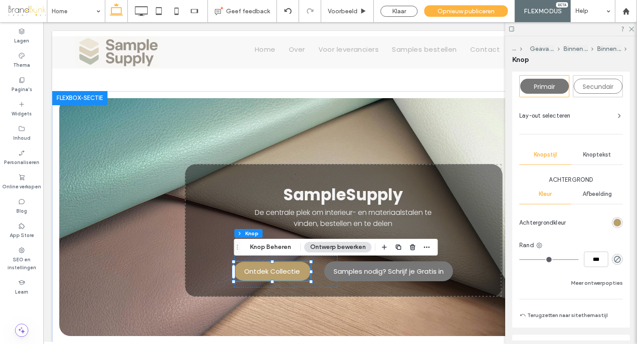
scroll to position [43, 0]
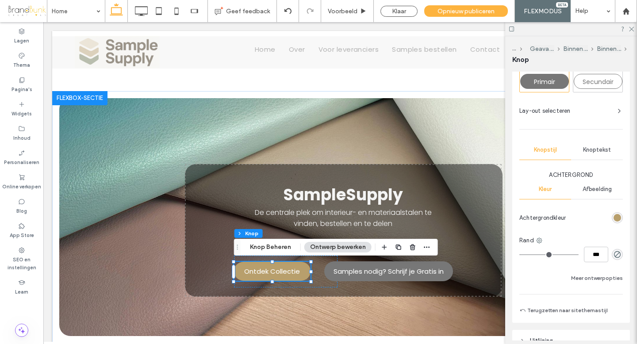
click at [616, 217] on div "rgb(184, 159, 108)" at bounding box center [617, 218] width 8 height 8
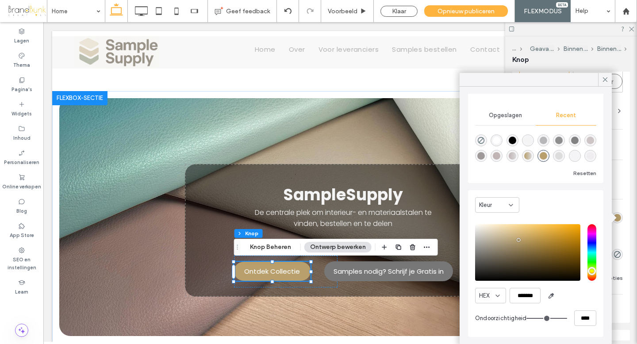
scroll to position [51, 0]
drag, startPoint x: 513, startPoint y: 298, endPoint x: 535, endPoint y: 295, distance: 22.7
click at [535, 295] on input "*******" at bounding box center [524, 295] width 31 height 15
click at [604, 79] on use at bounding box center [605, 79] width 4 height 4
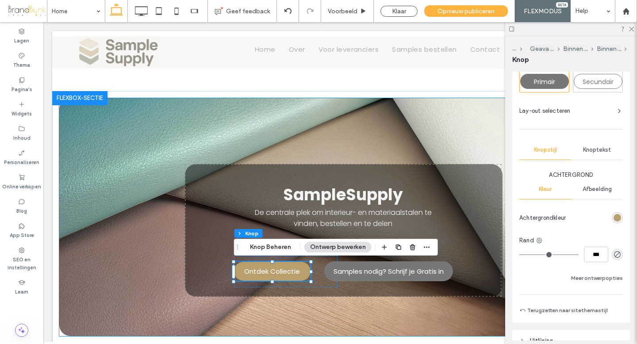
click at [154, 136] on img at bounding box center [339, 217] width 561 height 238
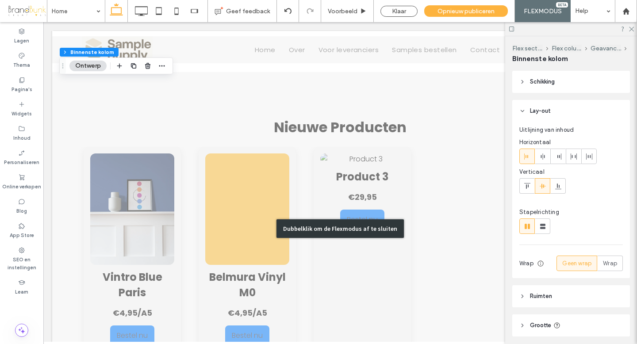
scroll to position [395, 0]
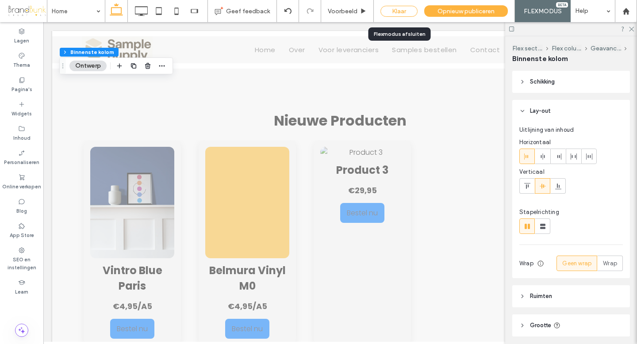
click at [395, 10] on div "Klaar" at bounding box center [398, 11] width 37 height 11
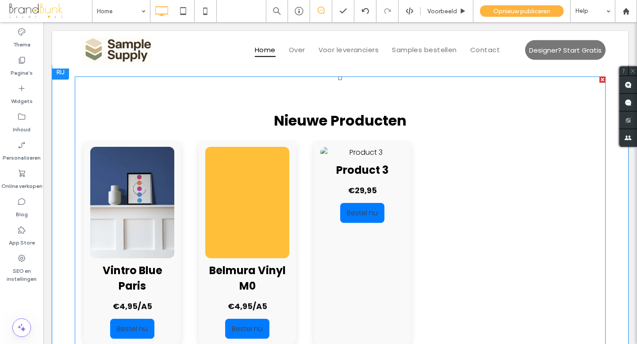
click at [244, 201] on span at bounding box center [340, 221] width 531 height 291
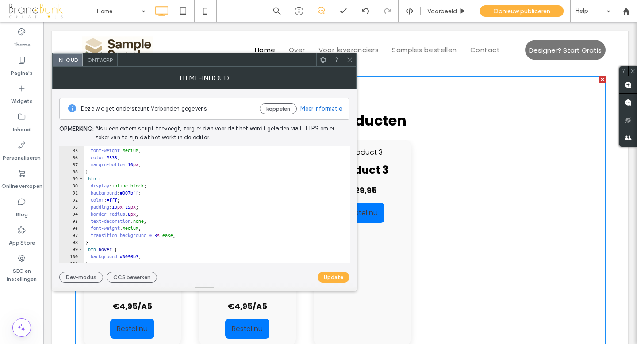
scroll to position [595, 0]
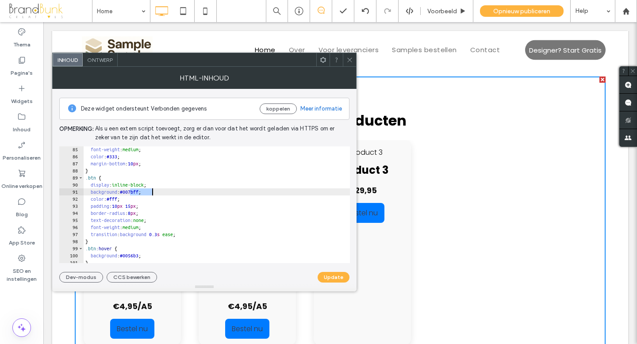
drag, startPoint x: 130, startPoint y: 192, endPoint x: 152, endPoint y: 191, distance: 22.1
click at [152, 191] on div "font-weight : medium ; color : #333 ; margin-bottom : 10 px ; } .btn { display …" at bounding box center [253, 211] width 338 height 131
paste textarea "Cursor at row 91"
type textarea "**********"
click at [327, 274] on button "Update" at bounding box center [333, 277] width 32 height 11
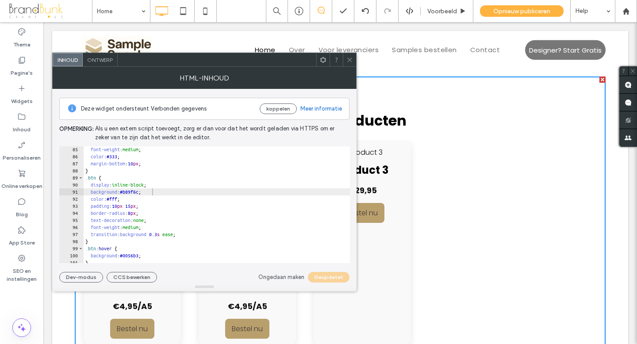
click at [348, 61] on icon at bounding box center [349, 60] width 7 height 7
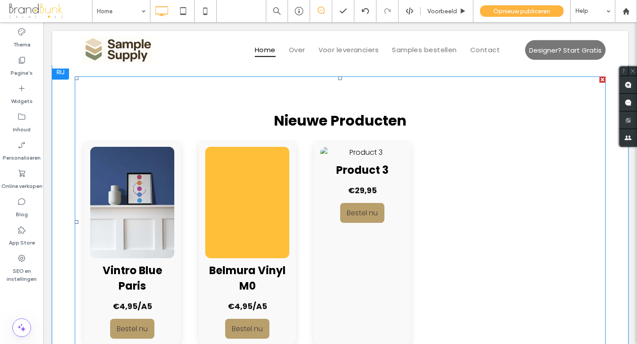
click at [166, 185] on span at bounding box center [340, 221] width 531 height 291
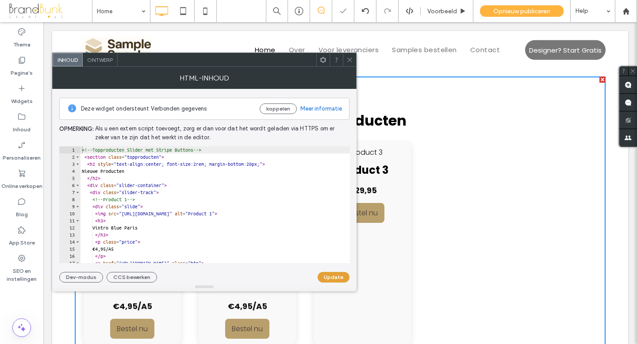
click at [325, 276] on button "Update" at bounding box center [333, 277] width 32 height 11
click at [348, 61] on use at bounding box center [349, 59] width 4 height 4
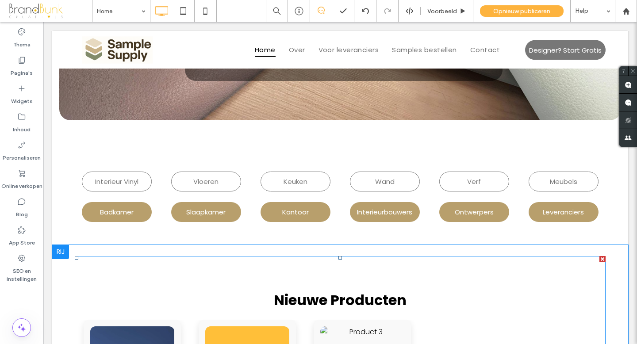
scroll to position [214, 0]
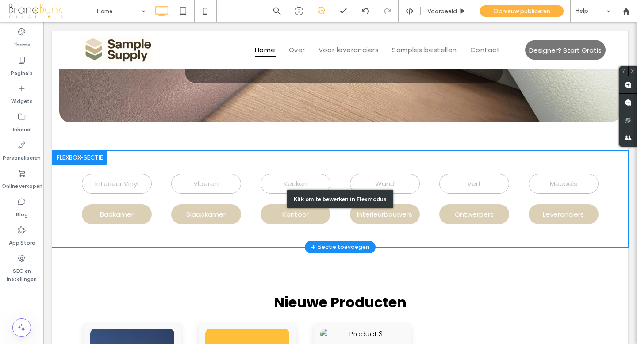
click at [219, 207] on div "Klik om te bewerken in Flexmodus" at bounding box center [340, 199] width 576 height 96
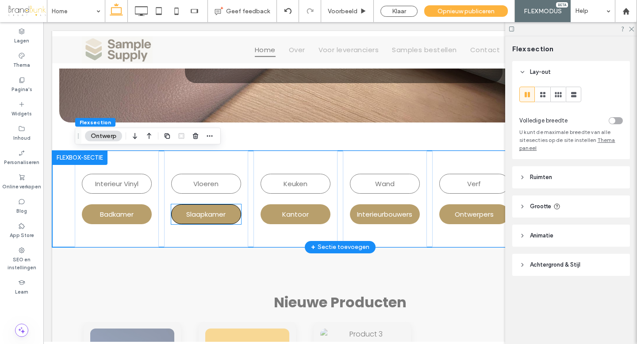
click at [218, 210] on span "Slaapkamer" at bounding box center [205, 214] width 39 height 10
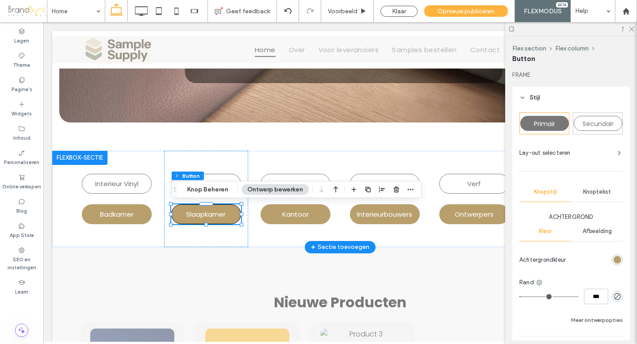
click at [218, 210] on span "Slaapkamer" at bounding box center [205, 214] width 39 height 10
click at [615, 258] on div "rgb(184, 159, 108)" at bounding box center [617, 260] width 8 height 8
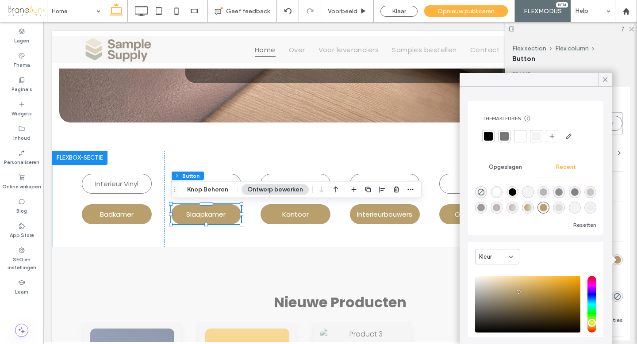
click at [590, 192] on div "rgba(205, 197, 197, 1)" at bounding box center [590, 192] width 8 height 8
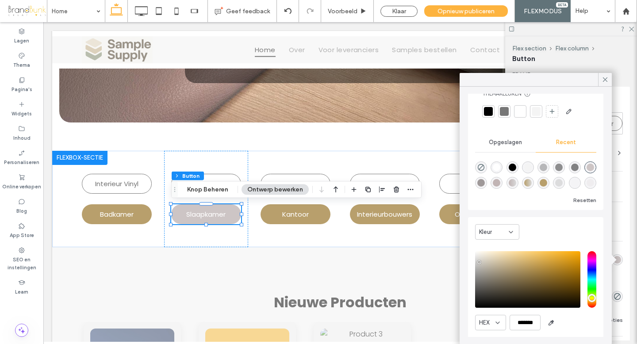
scroll to position [52, 0]
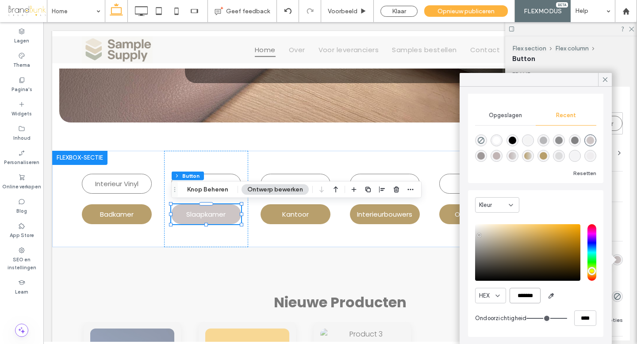
drag, startPoint x: 512, startPoint y: 296, endPoint x: 538, endPoint y: 296, distance: 26.1
click at [538, 296] on input "*******" at bounding box center [524, 295] width 31 height 15
click at [542, 154] on div "rgba(184, 159, 108, 1)" at bounding box center [543, 156] width 8 height 8
type input "*******"
click at [603, 77] on icon at bounding box center [605, 80] width 8 height 8
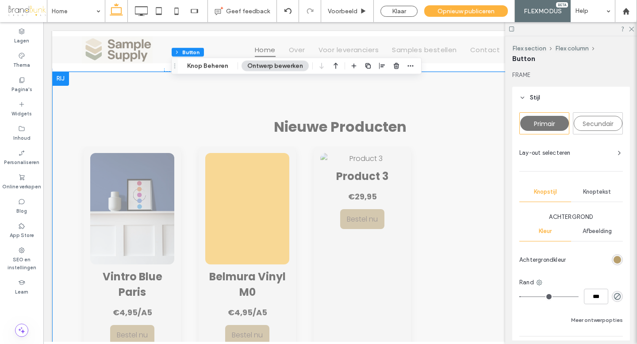
scroll to position [389, 0]
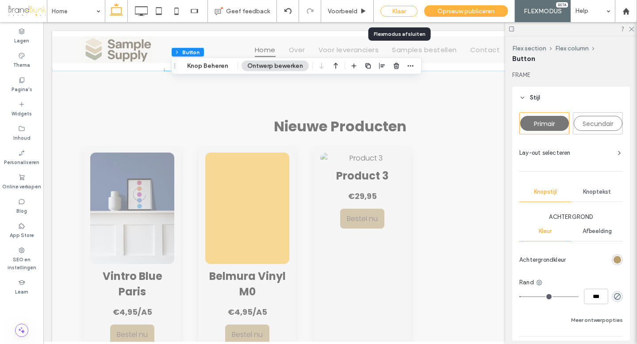
click at [393, 10] on div "Klaar" at bounding box center [398, 11] width 37 height 11
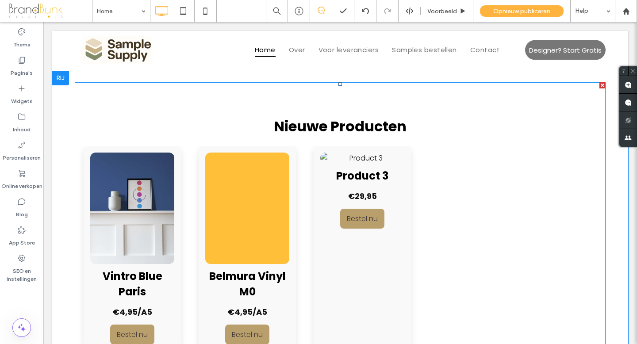
click at [245, 208] on span at bounding box center [340, 227] width 531 height 291
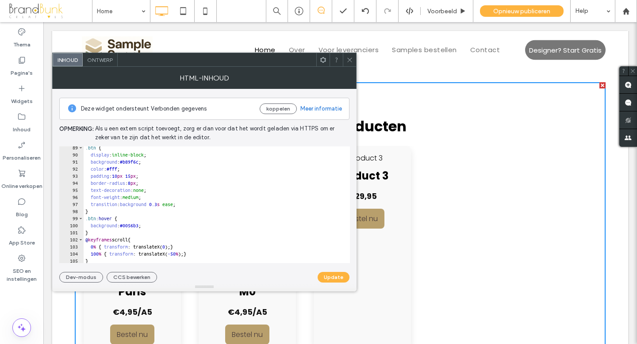
scroll to position [630, 0]
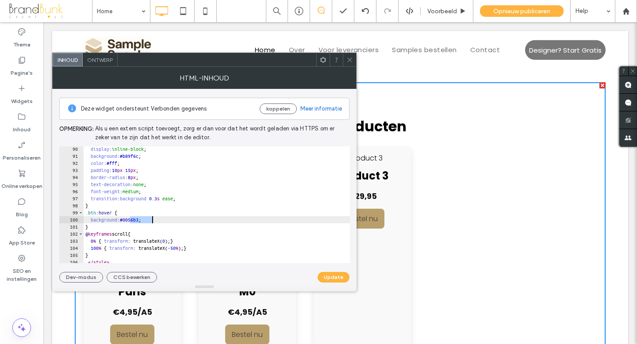
drag, startPoint x: 130, startPoint y: 220, endPoint x: 151, endPoint y: 219, distance: 21.7
click at [151, 219] on div "display : inline-block ; background : #b89f6c ; color : #fff ; padding : 10 px …" at bounding box center [253, 210] width 338 height 131
paste textarea "Cursor at row 100"
type textarea "**********"
click at [330, 275] on button "Update" at bounding box center [333, 277] width 32 height 11
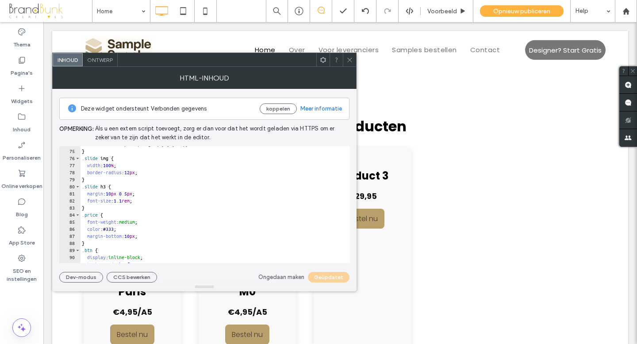
scroll to position [520, 0]
click at [348, 65] on span at bounding box center [349, 59] width 7 height 13
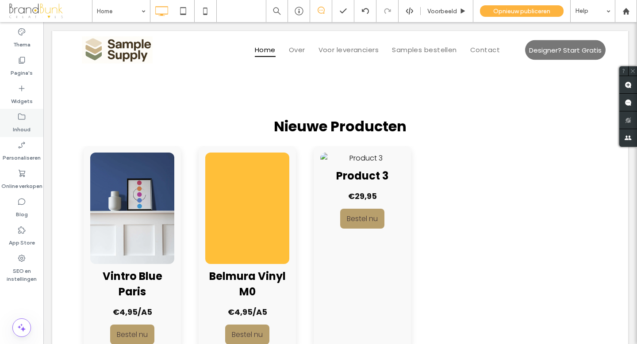
click at [25, 122] on label "Inhoud" at bounding box center [22, 127] width 18 height 12
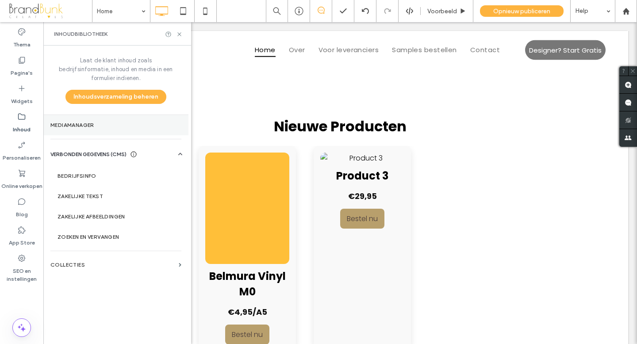
click at [84, 122] on label "Mediamanager" at bounding box center [115, 125] width 131 height 6
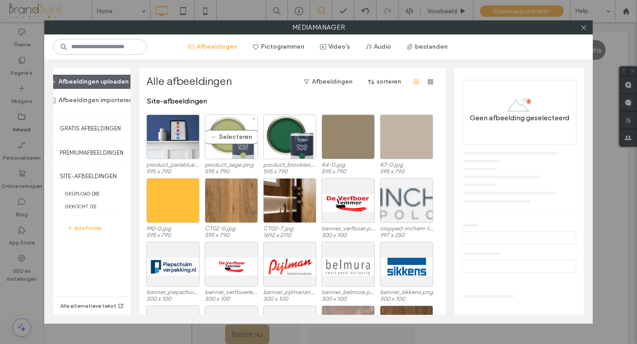
click at [230, 151] on div "Selecteren" at bounding box center [231, 137] width 53 height 45
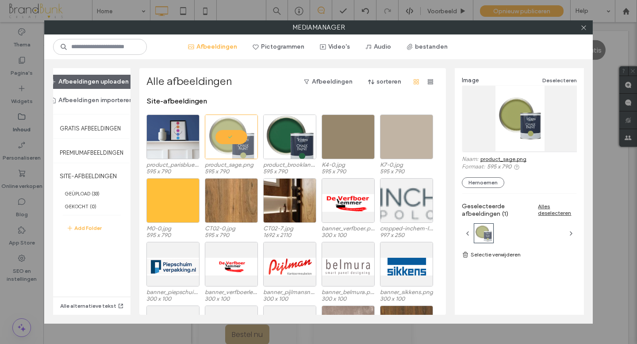
click at [496, 157] on link "product_sage.png" at bounding box center [503, 159] width 46 height 7
click at [225, 151] on div at bounding box center [231, 137] width 53 height 45
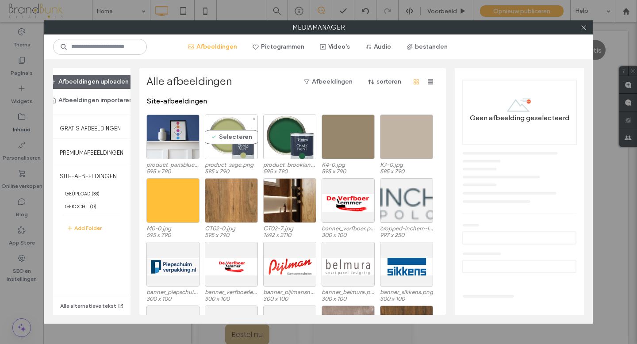
click at [225, 151] on div "Selecteren" at bounding box center [231, 137] width 53 height 45
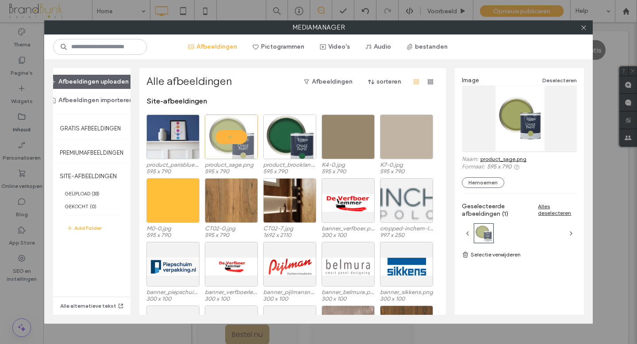
click at [493, 160] on link "product_sage.png" at bounding box center [503, 159] width 46 height 7
click at [583, 30] on icon at bounding box center [583, 27] width 7 height 7
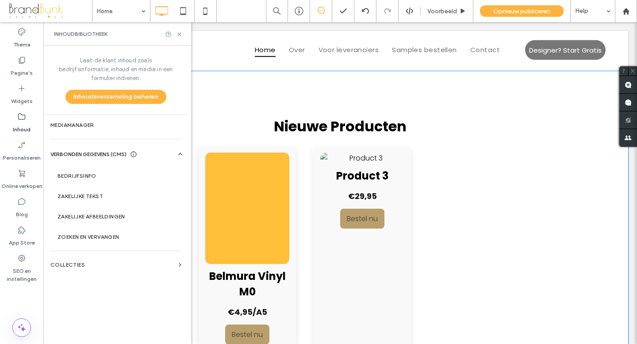
click at [319, 182] on h3 "Product 3" at bounding box center [361, 175] width 84 height 15
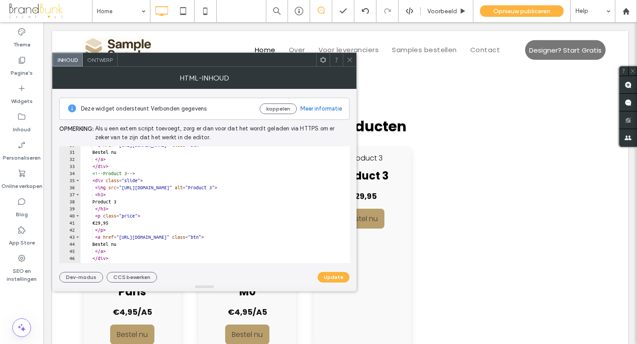
scroll to position [210, 0]
drag, startPoint x: 130, startPoint y: 187, endPoint x: 287, endPoint y: 189, distance: 157.8
click at [287, 188] on div "< a href = "https://buy.stripe.com/xxxxxx2" class = "btn" > Bestel nu </ a > </…" at bounding box center [249, 206] width 338 height 131
paste textarea "**********"
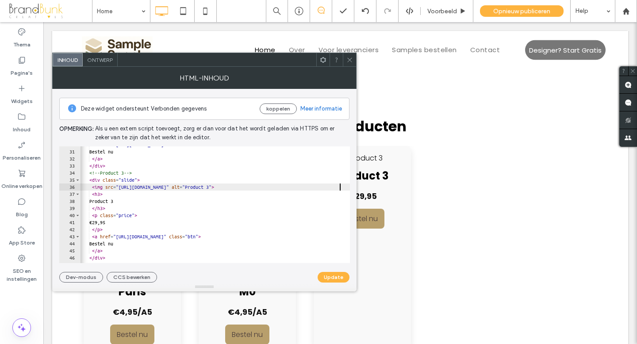
scroll to position [0, 3]
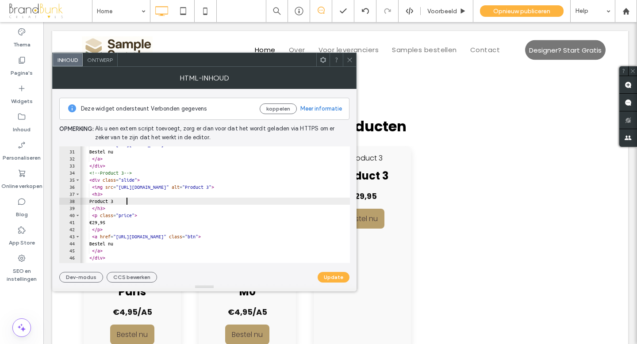
click at [129, 203] on div "< a href = "https://buy.stripe.com/xxxxxx2" class = "btn" > Bestel nu </ a > </…" at bounding box center [246, 206] width 338 height 131
type textarea "*"
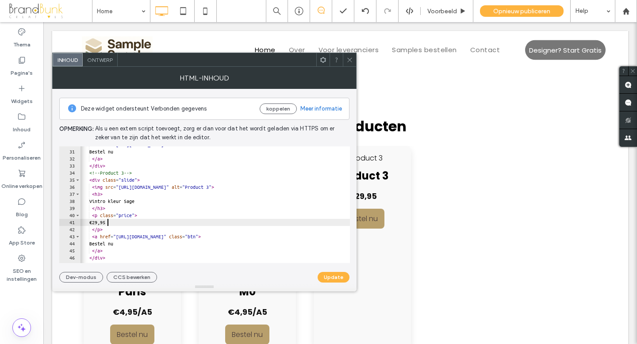
click at [108, 223] on div "< a href = "https://buy.stripe.com/xxxxxx2" class = "btn" > Bestel nu </ a > </…" at bounding box center [246, 206] width 338 height 131
type textarea "*****"
click at [334, 277] on button "Update" at bounding box center [333, 277] width 32 height 11
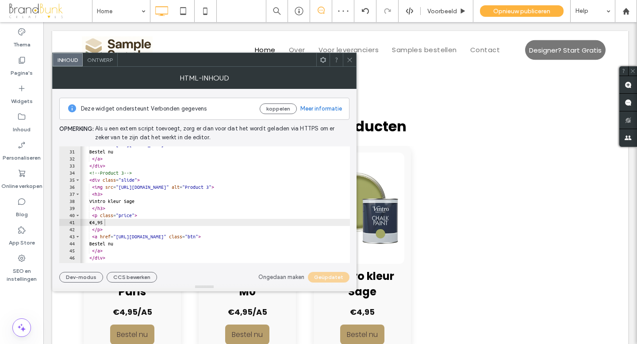
click at [349, 58] on icon at bounding box center [349, 60] width 7 height 7
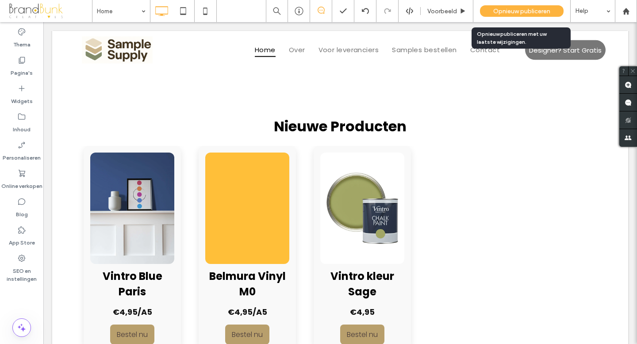
click at [506, 10] on span "Opnieuw publiceren" at bounding box center [521, 12] width 57 height 8
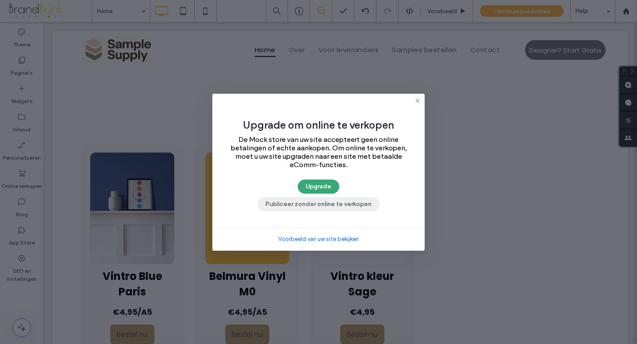
click at [355, 209] on button "Publiceer zonder online te verkopen" at bounding box center [318, 204] width 122 height 14
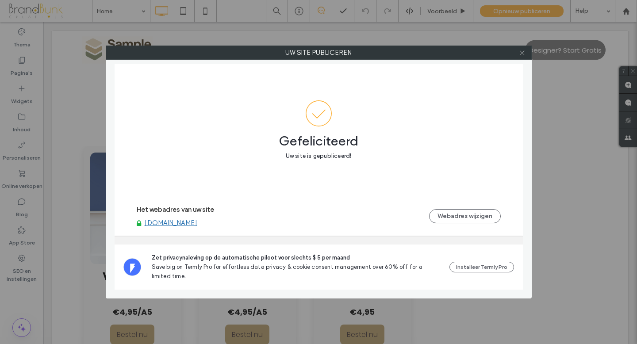
click at [521, 54] on icon at bounding box center [522, 53] width 7 height 7
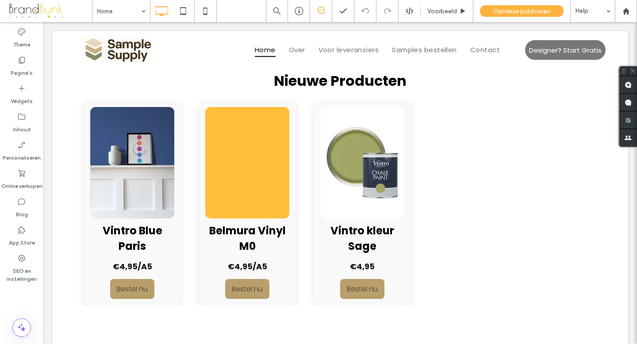
scroll to position [436, 0]
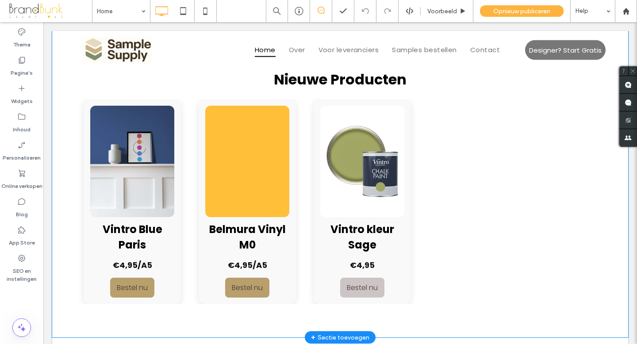
click at [340, 286] on link "Bestel nu" at bounding box center [362, 288] width 44 height 20
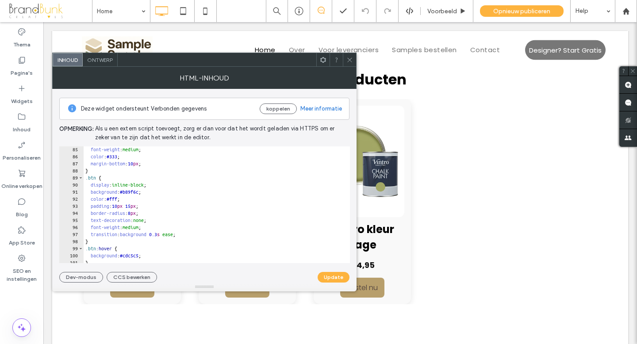
scroll to position [595, 0]
type textarea "**********"
drag, startPoint x: 129, startPoint y: 192, endPoint x: 152, endPoint y: 194, distance: 23.0
click at [152, 194] on div "font-weight : medium ; color : #333 ; margin-bottom : 10 px ; } .btn { display …" at bounding box center [253, 211] width 338 height 131
click at [349, 61] on icon at bounding box center [349, 60] width 7 height 7
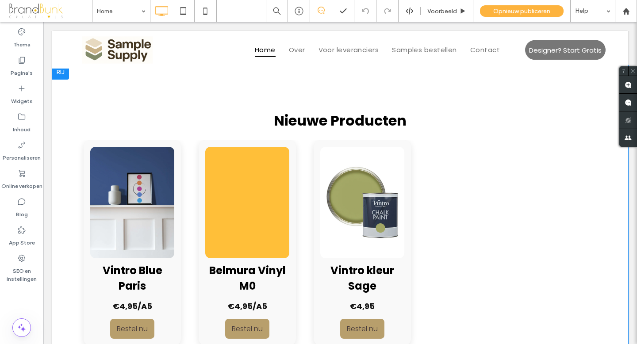
scroll to position [390, 0]
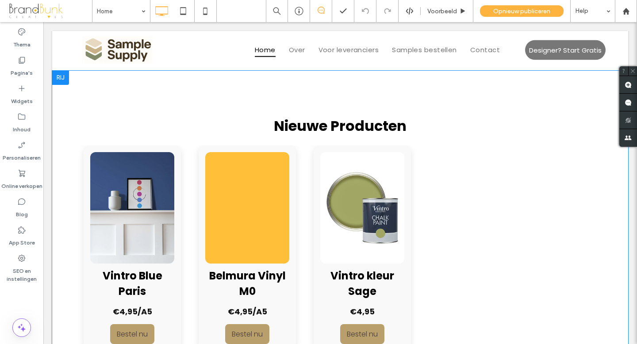
click at [237, 140] on section "Nieuwe Producten Vintro Blue Paris €4,95/A5 Bestel nu Belmura Vinyl M0 €4,95/A5…" at bounding box center [340, 227] width 531 height 291
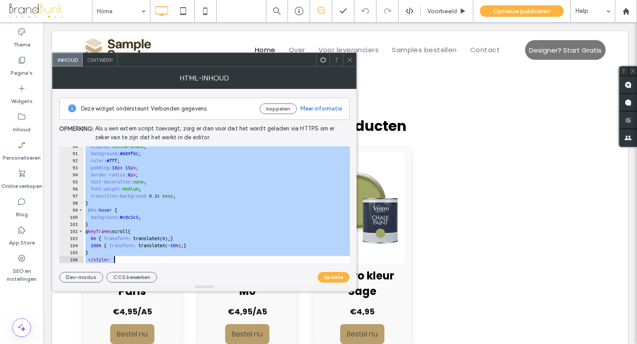
scroll to position [633, 0]
drag, startPoint x: 80, startPoint y: 151, endPoint x: 260, endPoint y: 280, distance: 221.0
click at [260, 280] on div "**********" at bounding box center [204, 186] width 290 height 194
type textarea "* *********"
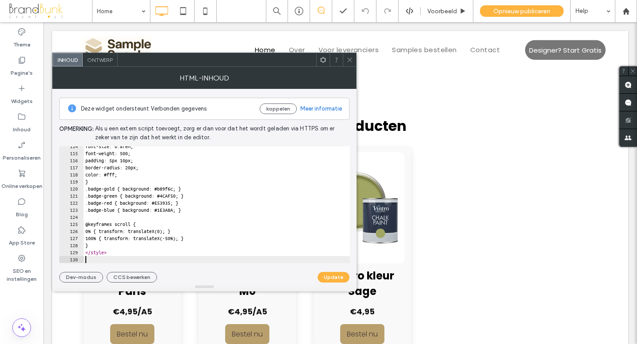
scroll to position [803, 0]
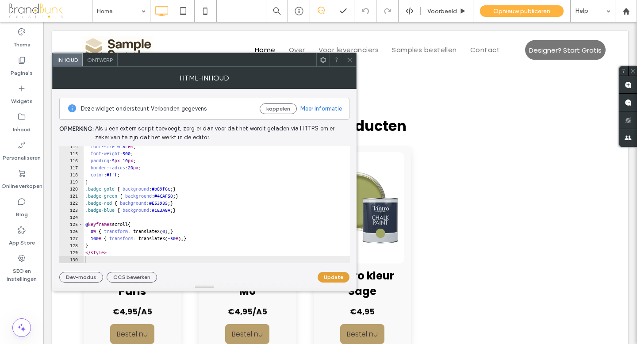
click at [330, 277] on button "Update" at bounding box center [333, 277] width 32 height 11
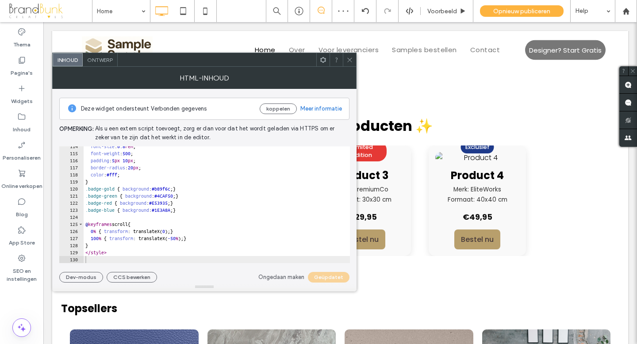
click at [348, 61] on use at bounding box center [349, 59] width 4 height 4
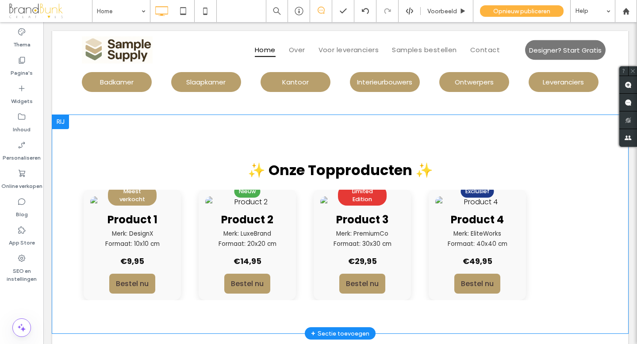
scroll to position [344, 0]
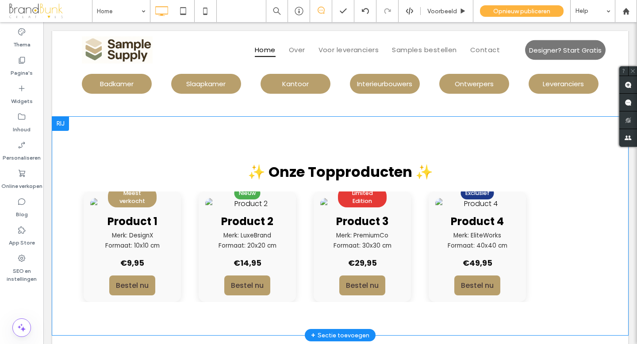
click at [319, 225] on h3 "Product 3" at bounding box center [361, 221] width 84 height 15
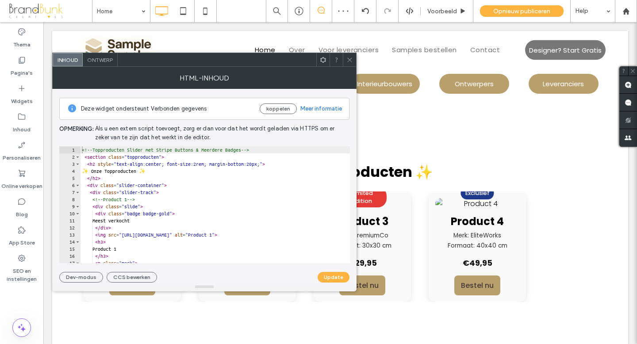
click at [348, 61] on icon at bounding box center [349, 60] width 7 height 7
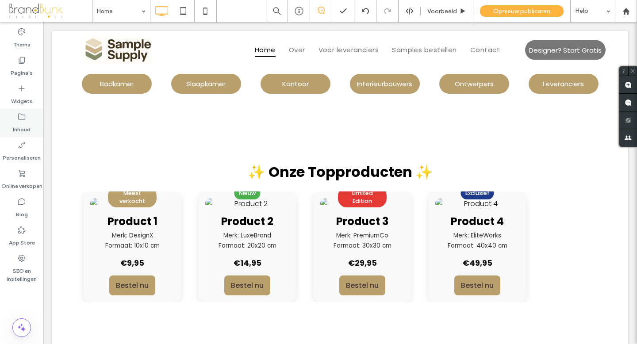
click at [26, 125] on label "Inhoud" at bounding box center [22, 127] width 18 height 12
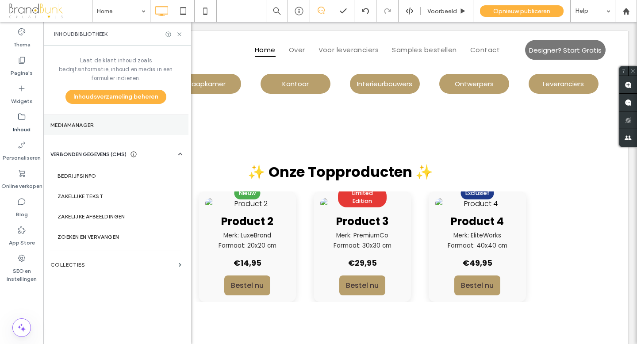
click at [68, 122] on label "Mediamanager" at bounding box center [115, 125] width 131 height 6
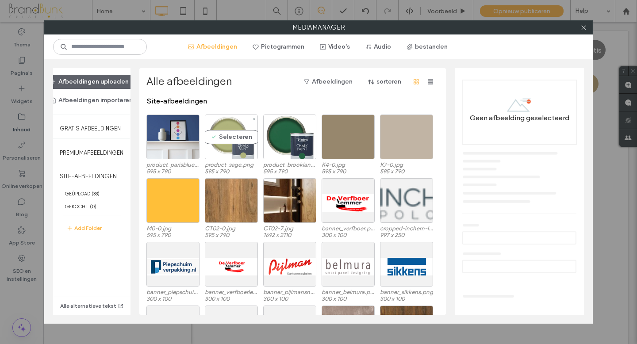
click at [239, 152] on div "Selecteren" at bounding box center [231, 137] width 53 height 45
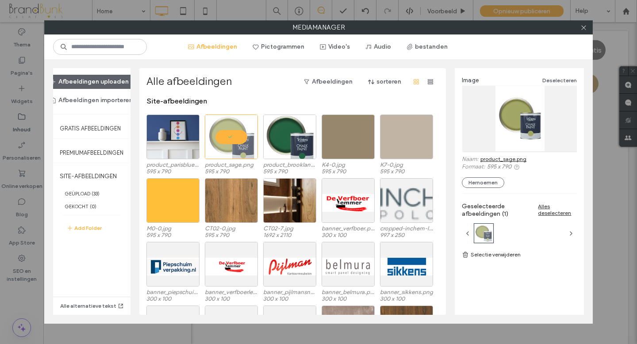
click at [506, 160] on link "product_sage.png" at bounding box center [503, 159] width 46 height 7
click at [583, 29] on icon at bounding box center [583, 27] width 7 height 7
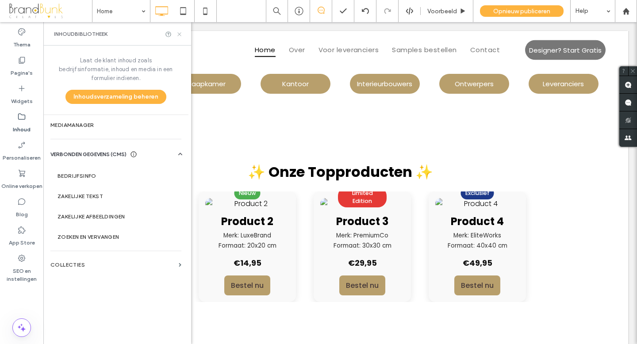
click at [179, 36] on icon at bounding box center [179, 34] width 7 height 7
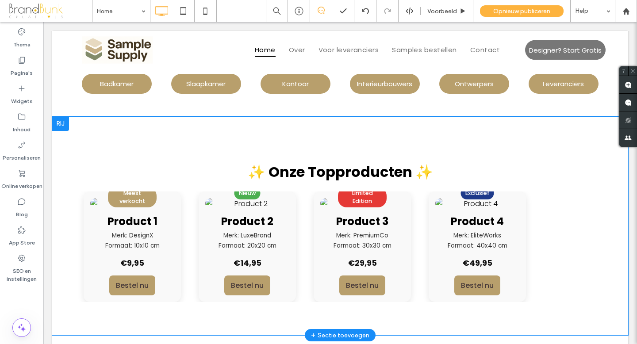
click at [204, 228] on h3 "Product 2" at bounding box center [246, 221] width 84 height 15
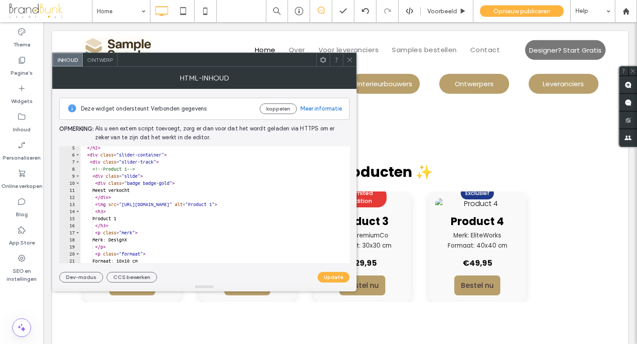
scroll to position [31, 0]
drag, startPoint x: 130, startPoint y: 204, endPoint x: 288, endPoint y: 206, distance: 157.9
click at [288, 206] on div "</ h2 > < div class = "slider-container" > < div class = "slider-track" > <!-- …" at bounding box center [215, 209] width 270 height 131
paste textarea "**********"
type textarea "**********"
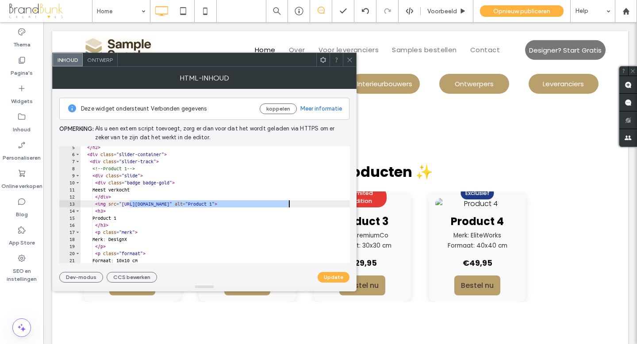
scroll to position [0, 3]
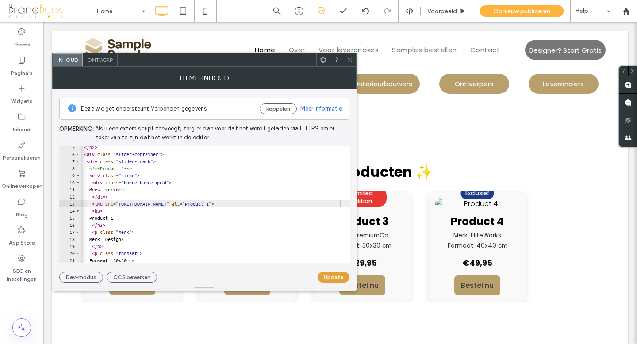
click at [332, 274] on button "Update" at bounding box center [333, 277] width 32 height 11
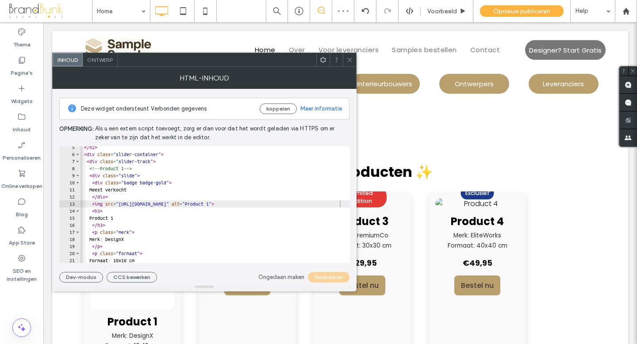
click at [349, 62] on icon at bounding box center [349, 60] width 7 height 7
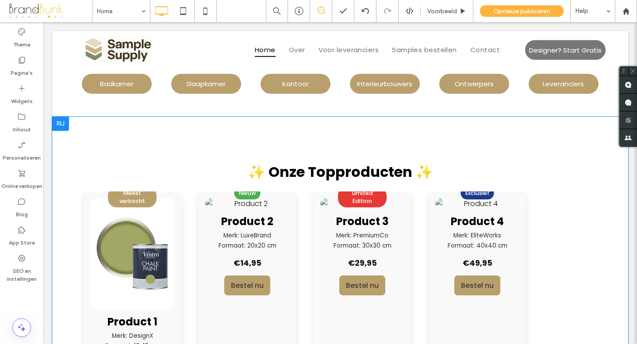
click at [312, 210] on div "Limited Edition Product 3 Merk: PremiumCo Formaat: 30x30 cm €29,95 Bestel nu" at bounding box center [360, 296] width 97 height 211
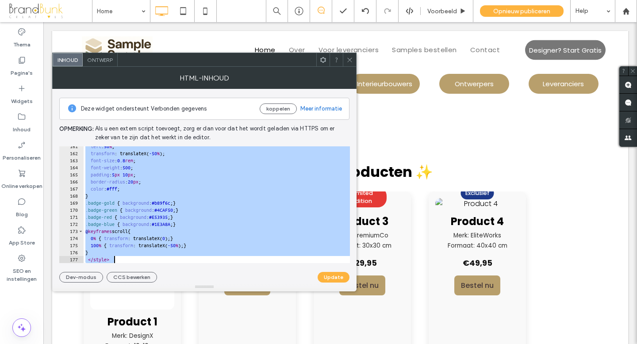
scroll to position [1135, 0]
drag, startPoint x: 124, startPoint y: 173, endPoint x: 249, endPoint y: 299, distance: 177.9
type textarea "* *********"
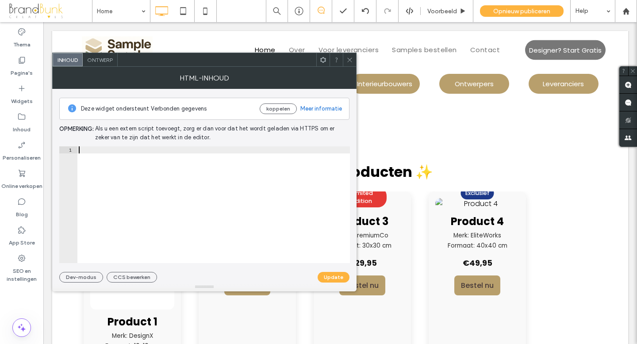
scroll to position [980, 0]
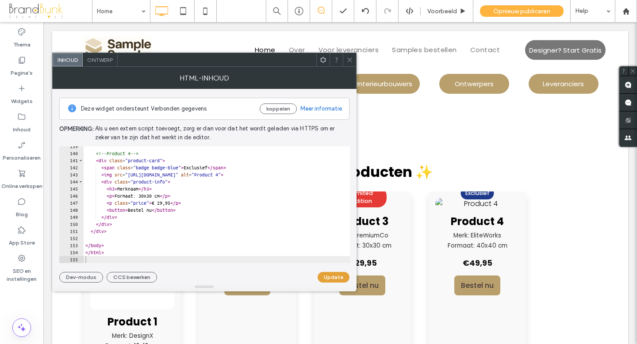
click at [338, 277] on button "Update" at bounding box center [333, 277] width 32 height 11
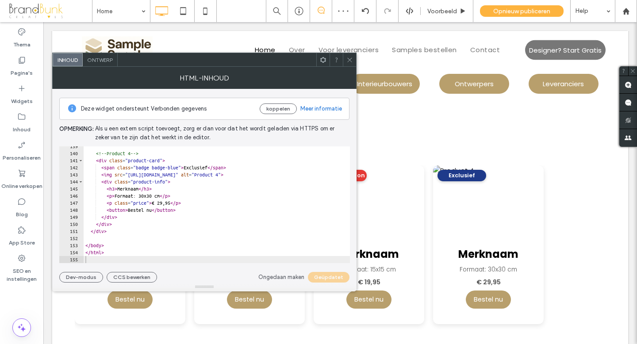
click at [349, 60] on use at bounding box center [349, 59] width 4 height 4
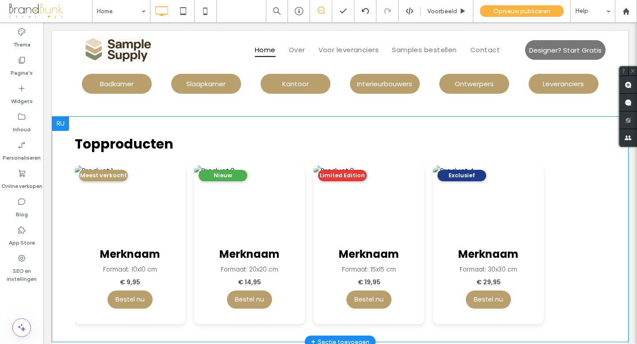
click at [133, 223] on img at bounding box center [130, 200] width 111 height 71
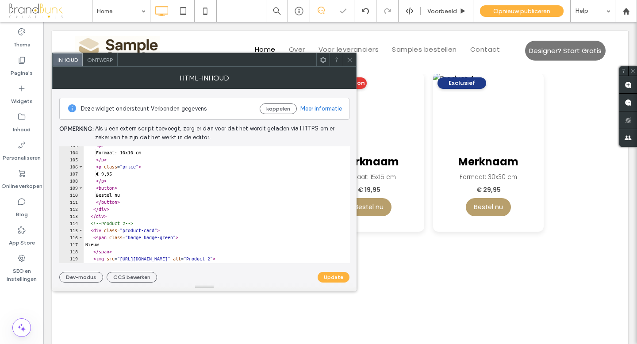
scroll to position [436, 0]
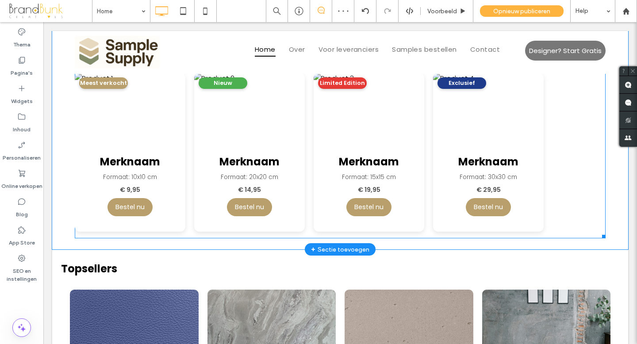
click at [214, 159] on span at bounding box center [340, 140] width 531 height 197
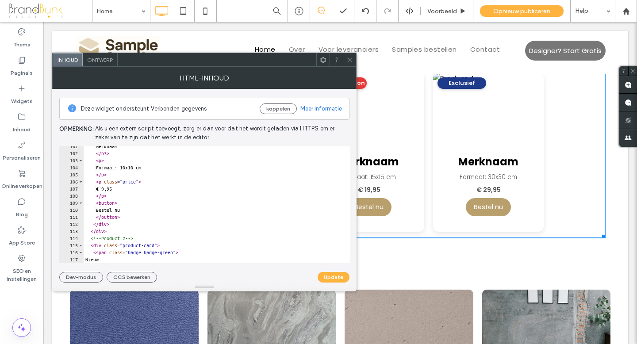
scroll to position [711, 0]
click at [350, 58] on icon at bounding box center [349, 60] width 7 height 7
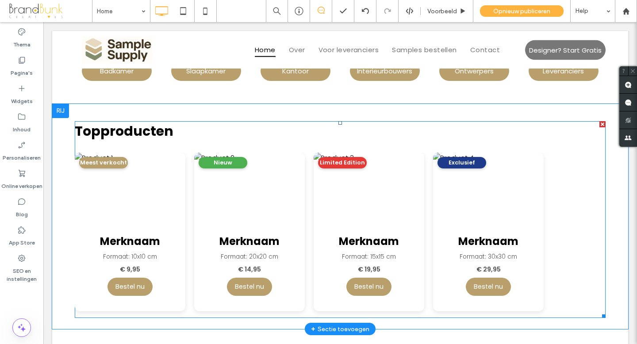
scroll to position [328, 0]
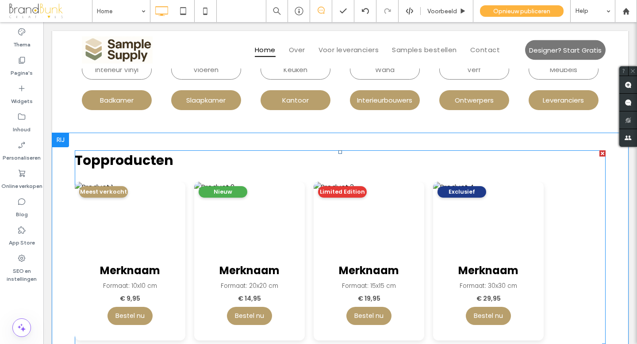
click at [243, 226] on span at bounding box center [340, 248] width 531 height 197
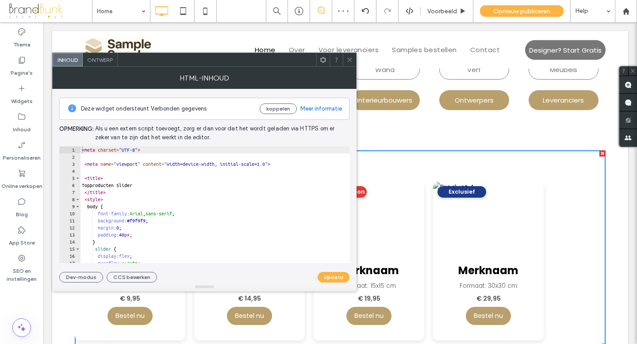
type textarea "**********"
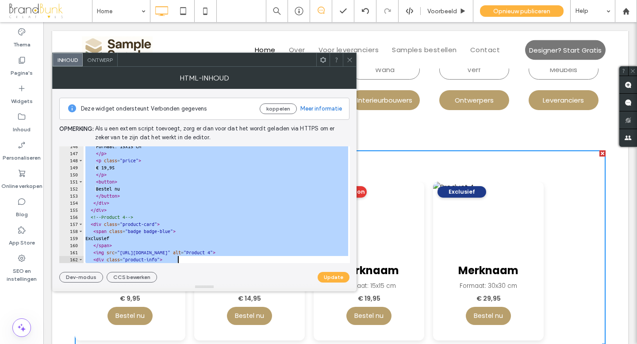
scroll to position [1135, 0]
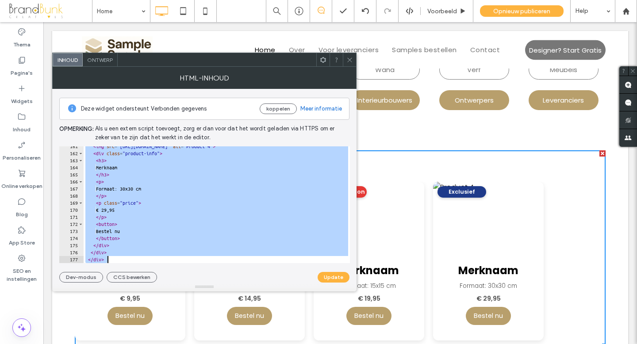
drag, startPoint x: 124, startPoint y: 171, endPoint x: 228, endPoint y: 298, distance: 164.0
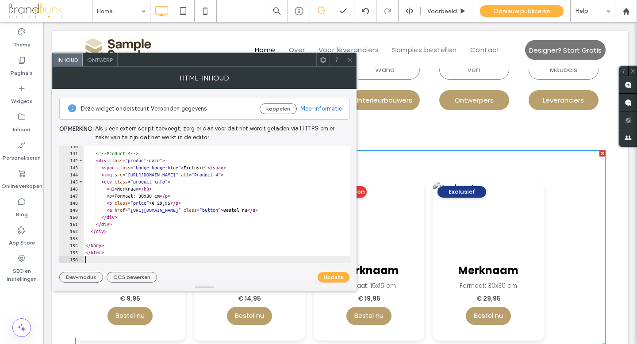
scroll to position [987, 0]
click at [338, 280] on button "Update" at bounding box center [333, 277] width 32 height 11
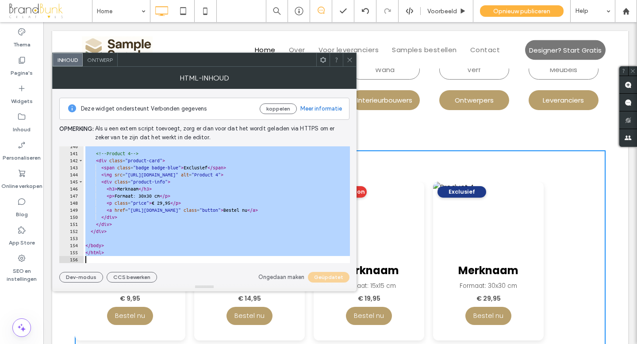
drag, startPoint x: 81, startPoint y: 149, endPoint x: 214, endPoint y: 289, distance: 193.2
click at [215, 289] on div "**********" at bounding box center [204, 179] width 304 height 225
type textarea "*******"
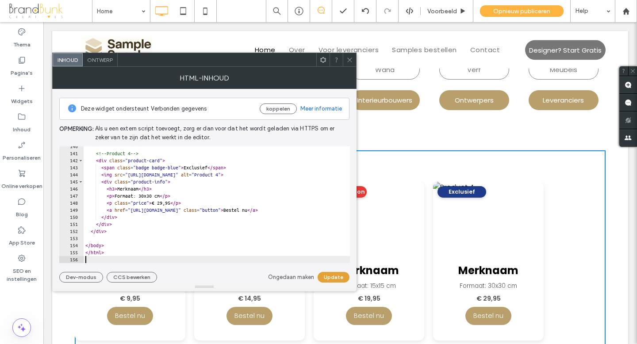
click at [339, 278] on button "Update" at bounding box center [333, 277] width 32 height 11
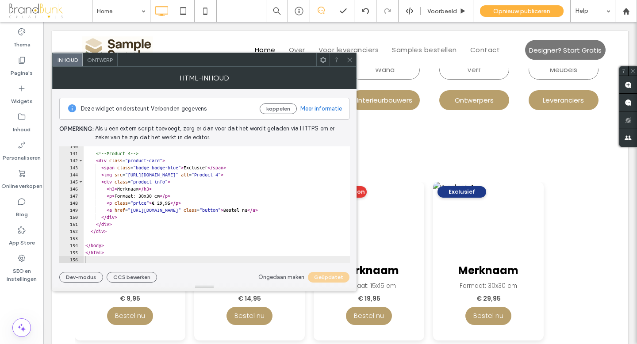
click at [350, 60] on icon at bounding box center [349, 60] width 7 height 7
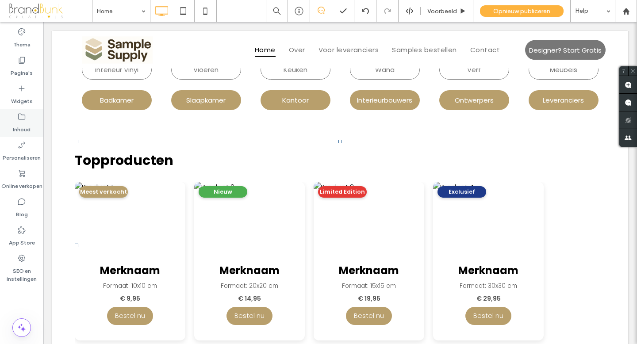
click at [24, 123] on label "Inhoud" at bounding box center [22, 127] width 18 height 12
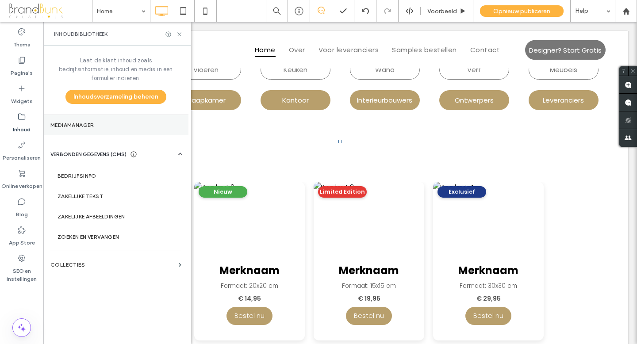
click at [83, 122] on label "Mediamanager" at bounding box center [115, 125] width 131 height 6
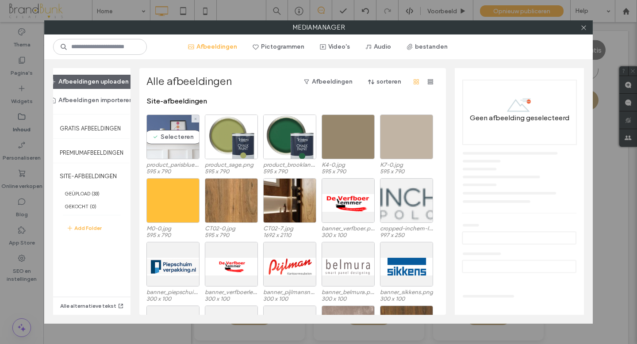
click at [169, 147] on div "Selecteren" at bounding box center [172, 137] width 53 height 45
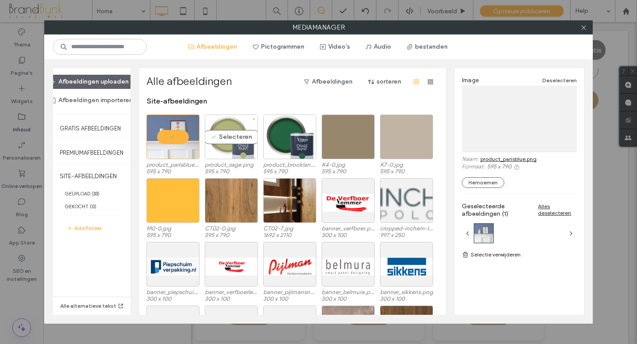
click at [223, 151] on div "Selecteren" at bounding box center [231, 137] width 53 height 45
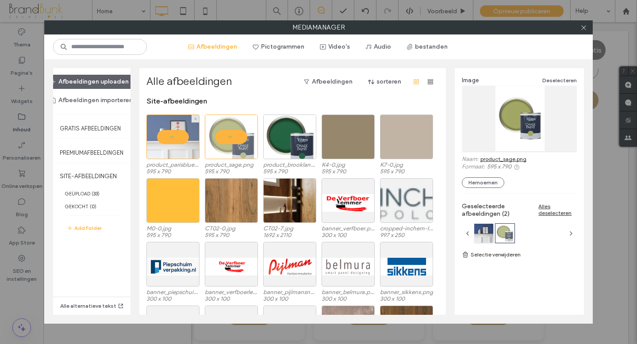
click at [177, 134] on div at bounding box center [172, 137] width 53 height 45
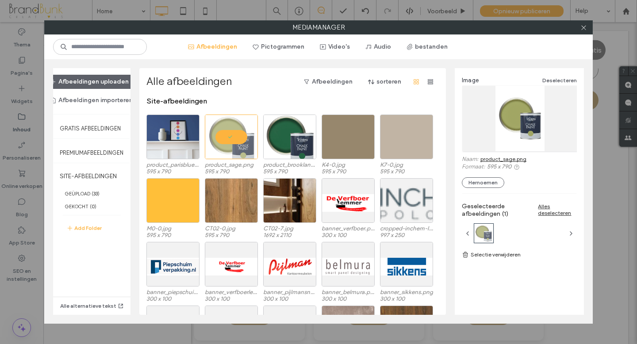
click at [494, 159] on link "product_sage.png" at bounding box center [503, 159] width 46 height 7
click at [585, 27] on icon at bounding box center [583, 27] width 7 height 7
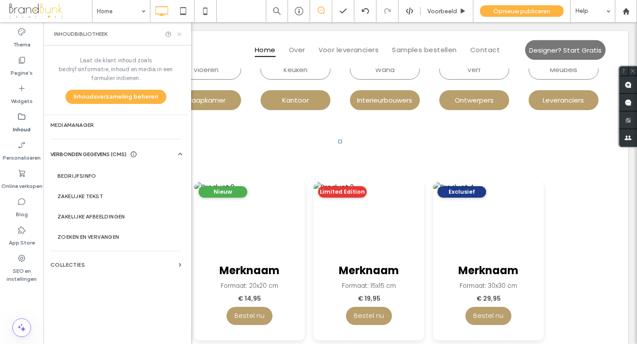
click at [180, 34] on icon at bounding box center [179, 34] width 7 height 7
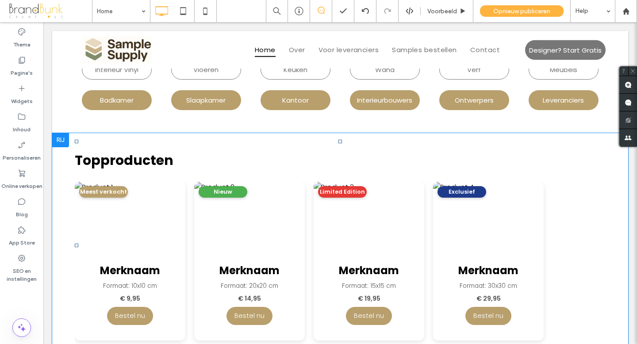
click at [248, 238] on img at bounding box center [249, 217] width 111 height 71
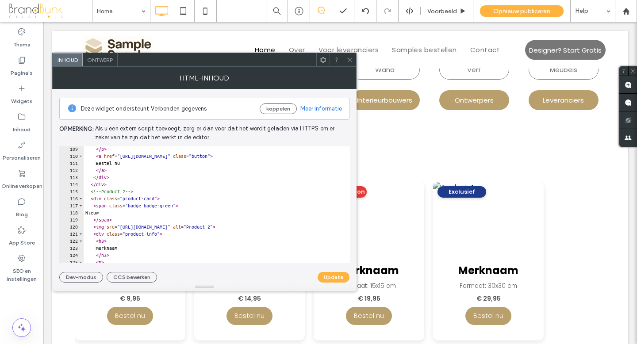
scroll to position [766, 0]
drag, startPoint x: 126, startPoint y: 226, endPoint x: 237, endPoint y: 227, distance: 111.9
click at [238, 227] on div "</ p > < a href = "https://buy.stripe.com/test_checkout_link1" class = "button"…" at bounding box center [217, 209] width 266 height 131
paste textarea "**********"
type textarea "**********"
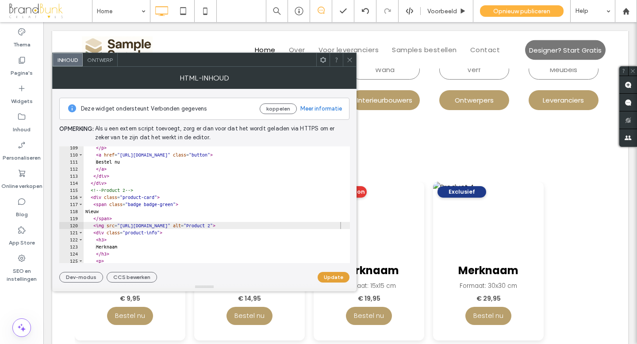
click at [326, 275] on button "Update" at bounding box center [333, 277] width 32 height 11
click at [350, 61] on icon at bounding box center [349, 60] width 7 height 7
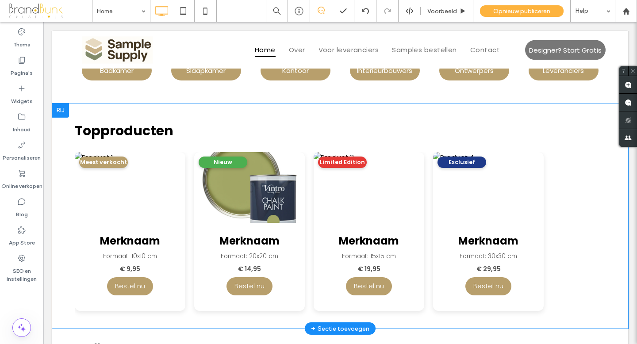
scroll to position [360, 0]
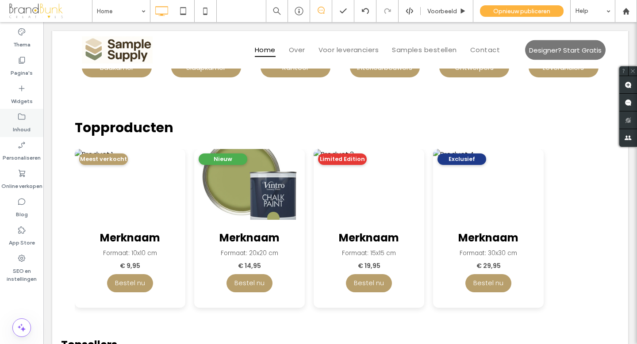
click at [25, 122] on label "Inhoud" at bounding box center [22, 127] width 18 height 12
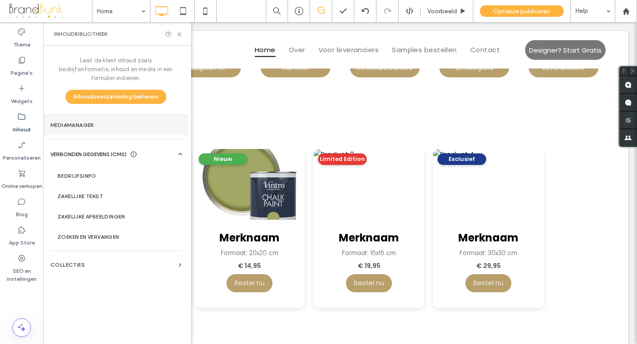
click at [84, 122] on label "Mediamanager" at bounding box center [115, 125] width 131 height 6
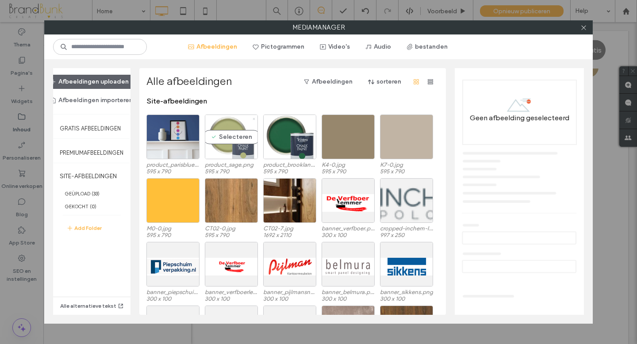
click at [253, 118] on icon at bounding box center [254, 119] width 4 height 4
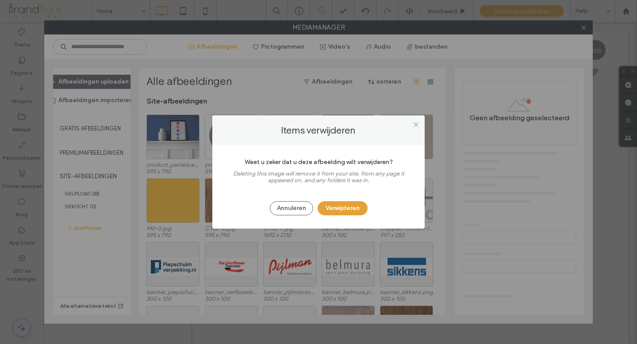
click at [340, 203] on button "Verwijderen" at bounding box center [342, 208] width 50 height 14
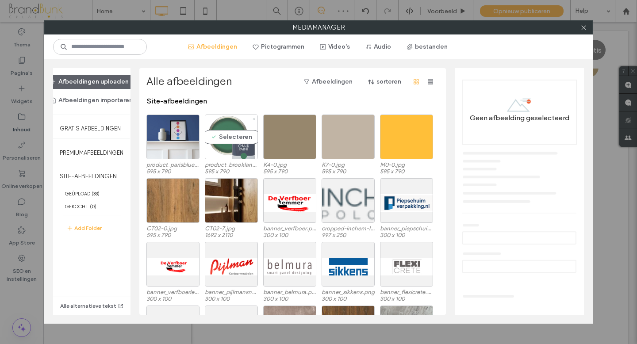
click at [252, 117] on icon at bounding box center [254, 119] width 4 height 4
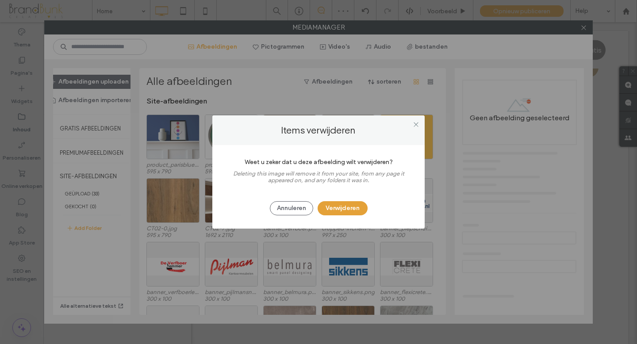
click at [334, 209] on button "Verwijderen" at bounding box center [342, 208] width 50 height 14
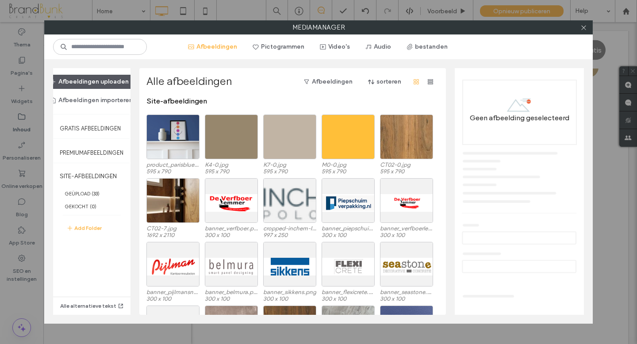
click at [107, 80] on button "Afbeeldingen uploaden" at bounding box center [89, 82] width 94 height 14
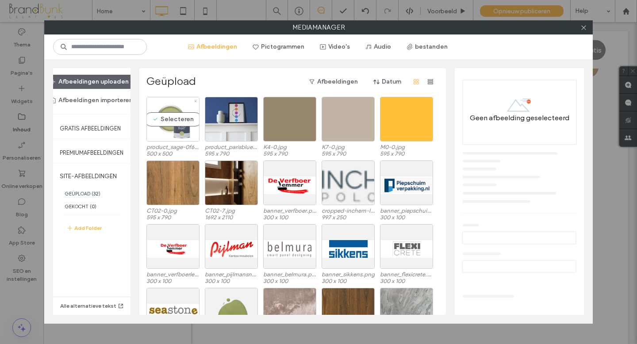
click at [179, 133] on div "Selecteren" at bounding box center [172, 119] width 53 height 45
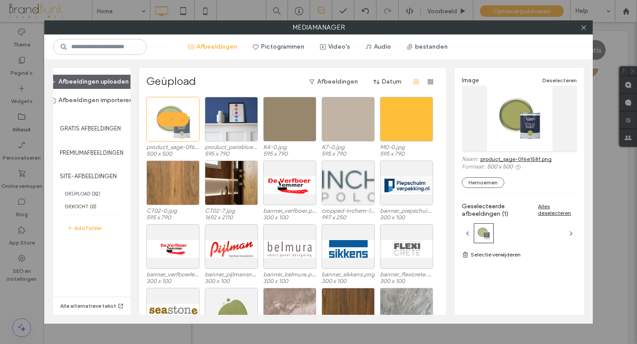
click at [512, 158] on link "product_sage-0f6e158f.png" at bounding box center [515, 159] width 71 height 7
click at [583, 28] on icon at bounding box center [583, 27] width 7 height 7
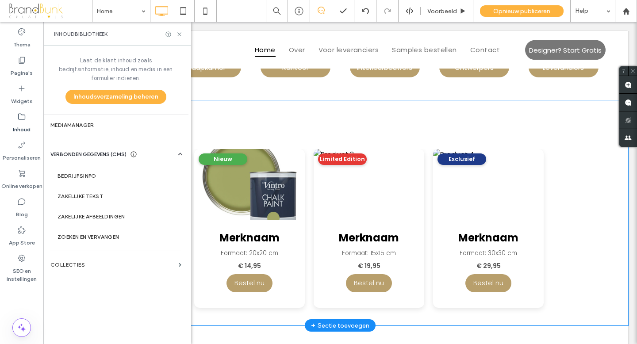
click at [232, 181] on img at bounding box center [249, 184] width 111 height 71
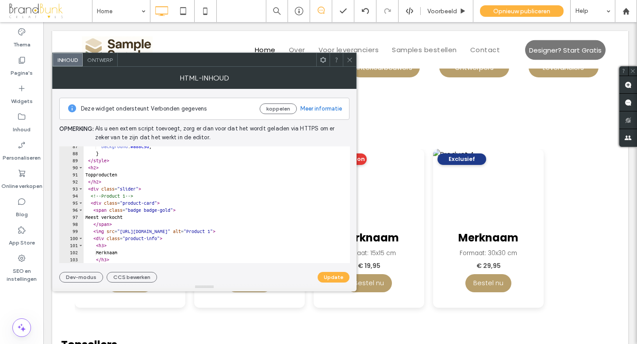
scroll to position [612, 0]
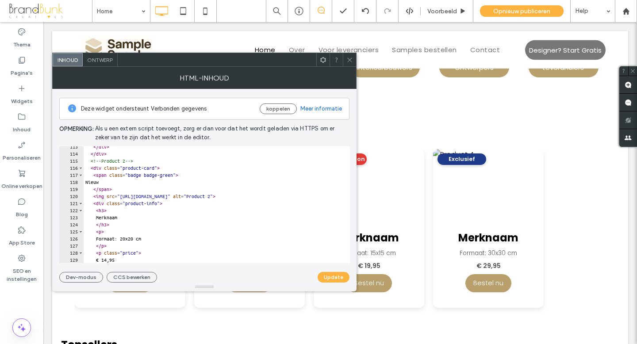
scroll to position [795, 0]
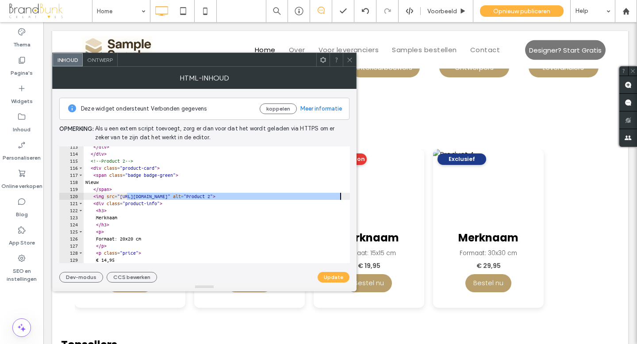
drag, startPoint x: 126, startPoint y: 196, endPoint x: 339, endPoint y: 199, distance: 212.7
click at [339, 199] on div "</ div > </ div > <!-- Product 2 --> < div class = "product-card" > < span clas…" at bounding box center [242, 208] width 316 height 131
paste textarea "*********"
type textarea "**********"
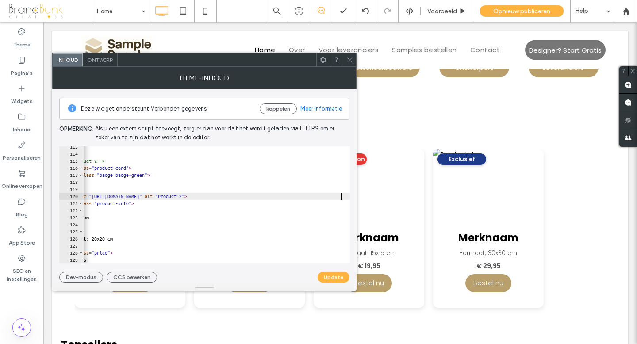
scroll to position [0, 28]
click at [331, 278] on button "Update" at bounding box center [333, 277] width 32 height 11
click at [349, 57] on icon at bounding box center [349, 60] width 7 height 7
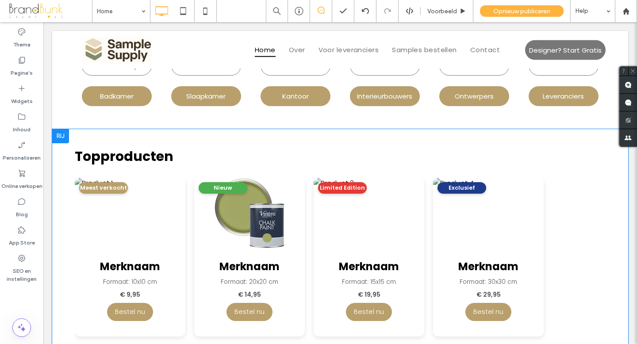
scroll to position [328, 0]
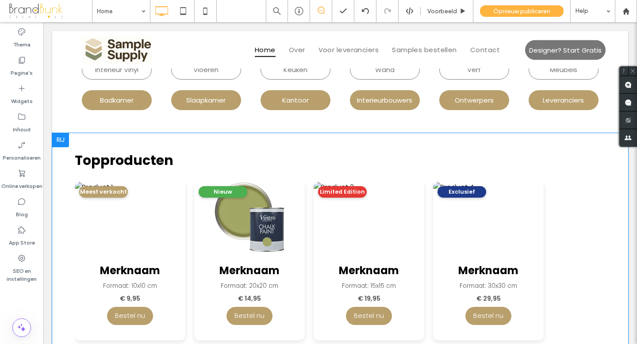
click at [243, 227] on img at bounding box center [249, 217] width 111 height 71
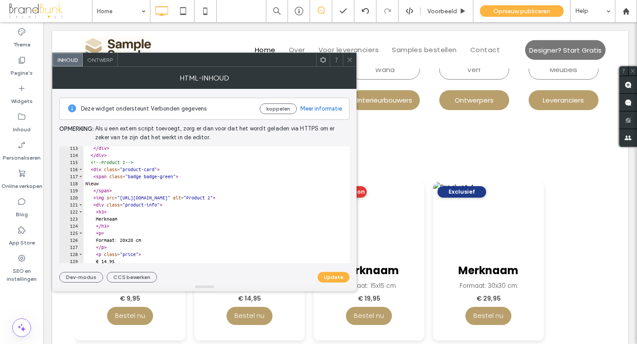
scroll to position [794, 0]
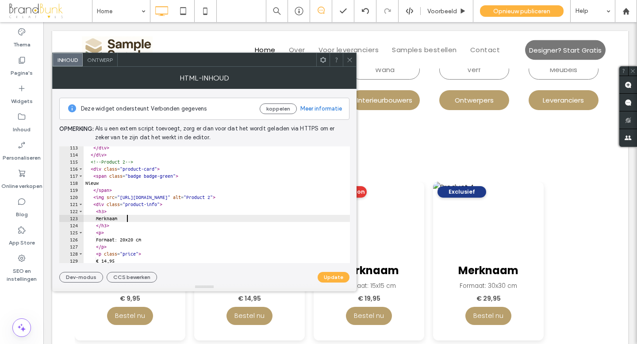
click at [128, 220] on div "</ div > </ div > <!-- Product 2 --> < div class = "product-card" > < span clas…" at bounding box center [256, 209] width 344 height 131
type textarea "*"
click at [136, 240] on div "</ div > </ div > <!-- Product 2 --> < div class = "product-card" > < span clas…" at bounding box center [256, 209] width 344 height 131
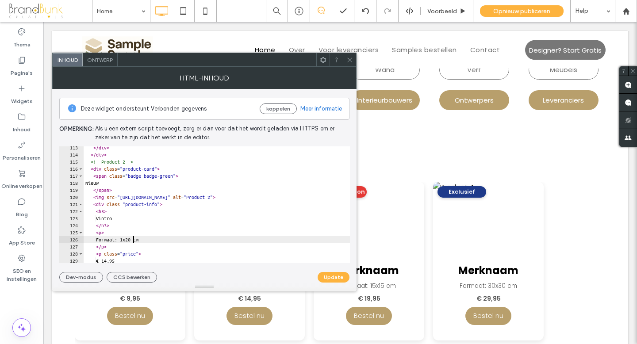
scroll to position [0, 4]
click at [146, 239] on div "</ div > </ div > <!-- Product 2 --> < div class = "product-card" > < span clas…" at bounding box center [256, 209] width 344 height 131
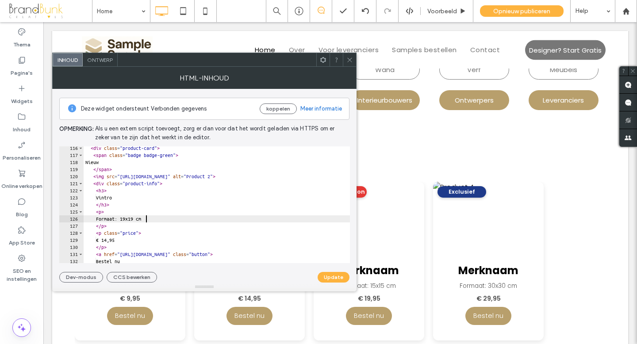
scroll to position [817, 0]
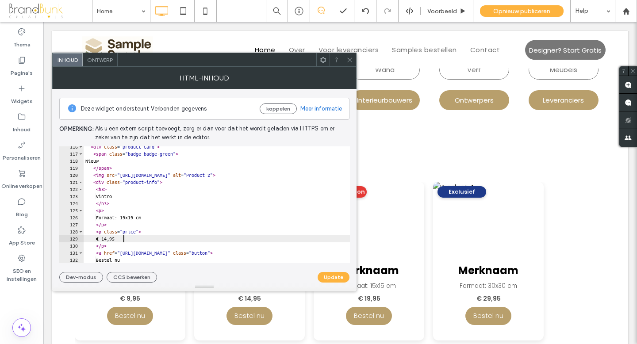
click at [124, 239] on div "< div class = "product-card" > < span class = "badge badge-green" > Nieuw </ sp…" at bounding box center [256, 208] width 344 height 131
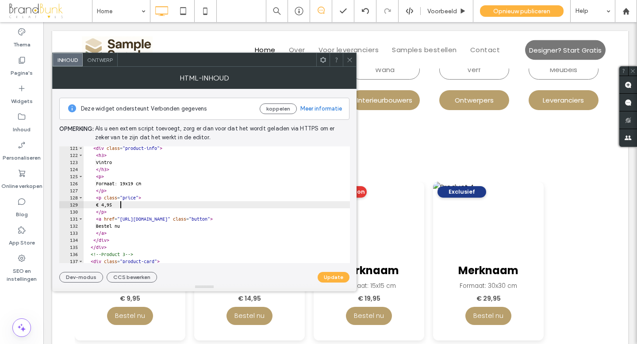
scroll to position [851, 0]
type textarea "******"
click at [329, 276] on button "Update" at bounding box center [333, 277] width 32 height 11
click at [350, 59] on icon at bounding box center [349, 60] width 7 height 7
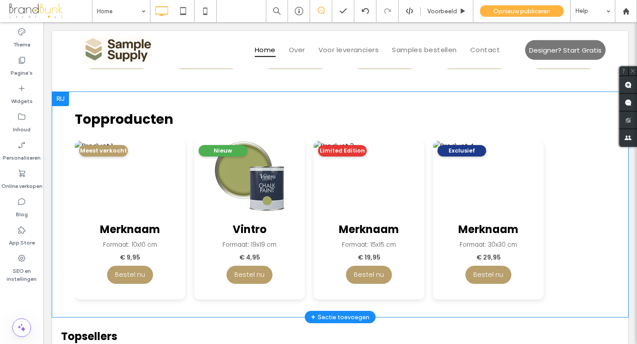
scroll to position [370, 0]
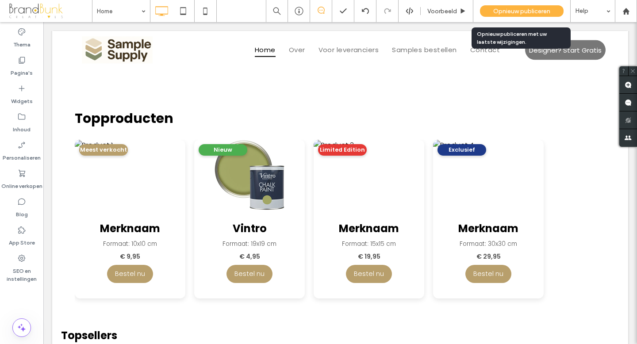
click at [505, 10] on span "Opnieuw publiceren" at bounding box center [521, 12] width 57 height 8
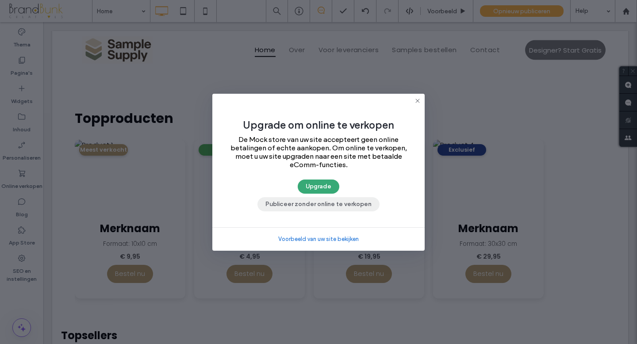
click at [344, 206] on button "Publiceer zonder online te verkopen" at bounding box center [318, 204] width 122 height 14
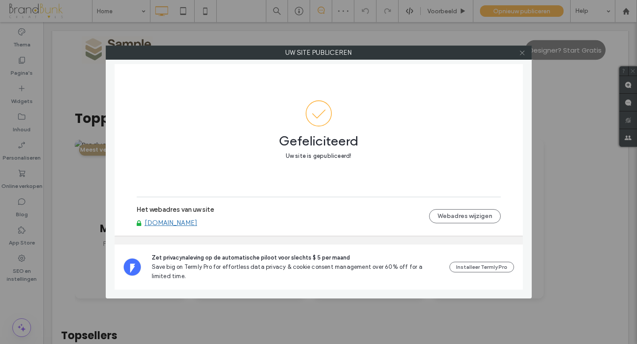
click at [524, 51] on icon at bounding box center [522, 53] width 7 height 7
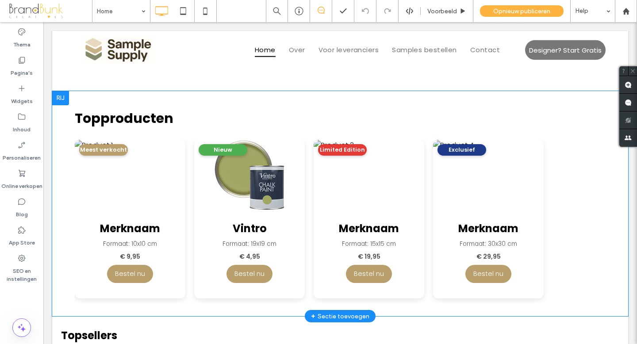
click at [248, 176] on img at bounding box center [249, 175] width 111 height 71
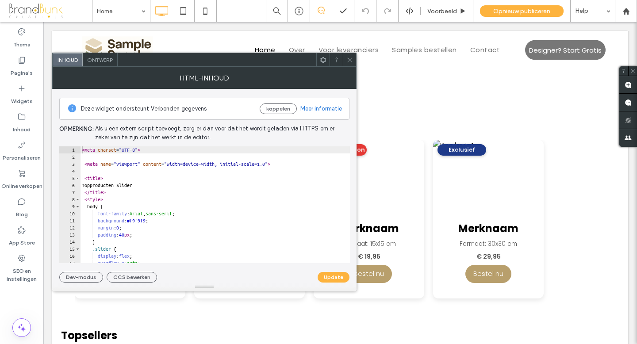
type textarea "**********"
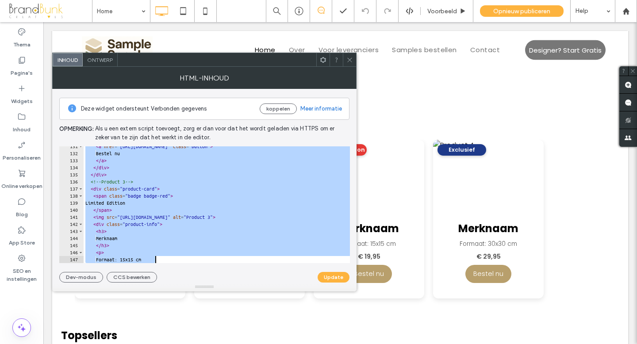
scroll to position [1142, 0]
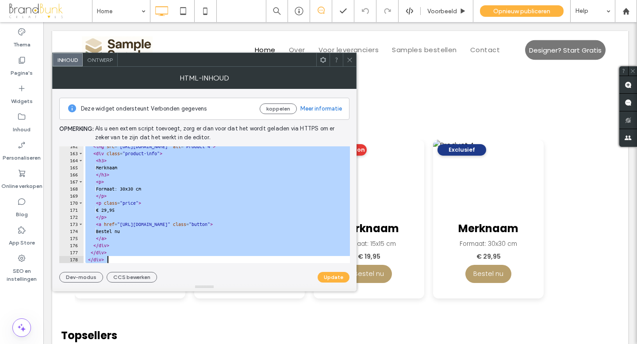
drag, startPoint x: 125, startPoint y: 172, endPoint x: 258, endPoint y: 293, distance: 180.2
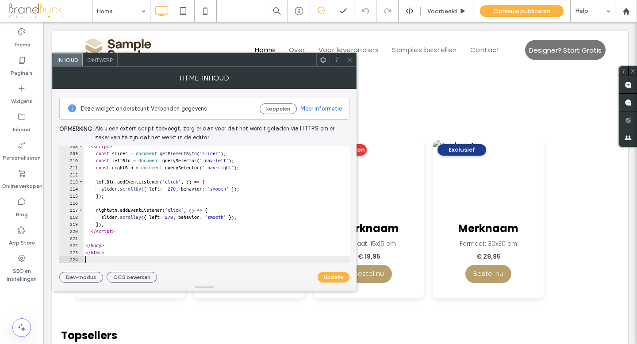
scroll to position [1468, 0]
click at [335, 279] on button "Update" at bounding box center [333, 277] width 32 height 11
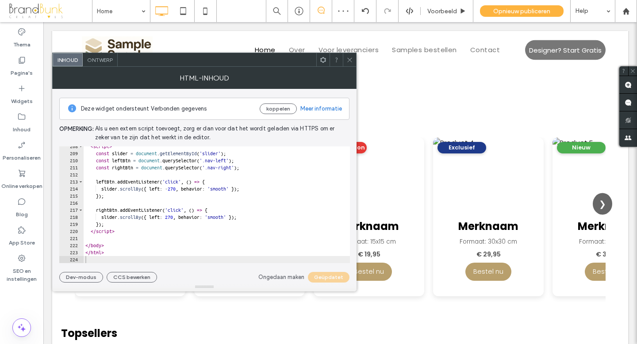
click at [351, 60] on icon at bounding box center [349, 60] width 7 height 7
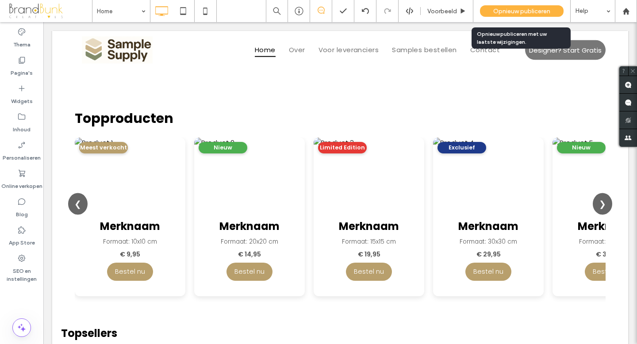
click at [502, 10] on span "Opnieuw publiceren" at bounding box center [521, 12] width 57 height 8
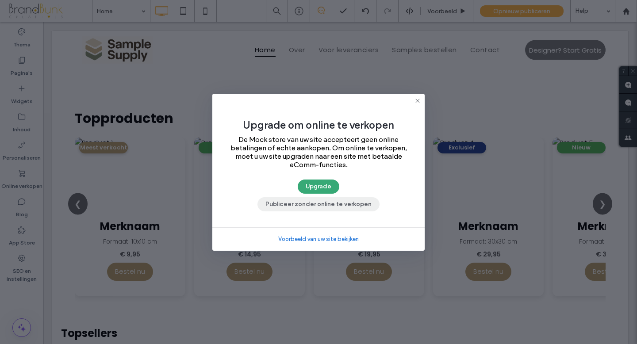
click at [332, 201] on button "Publiceer zonder online te verkopen" at bounding box center [318, 204] width 122 height 14
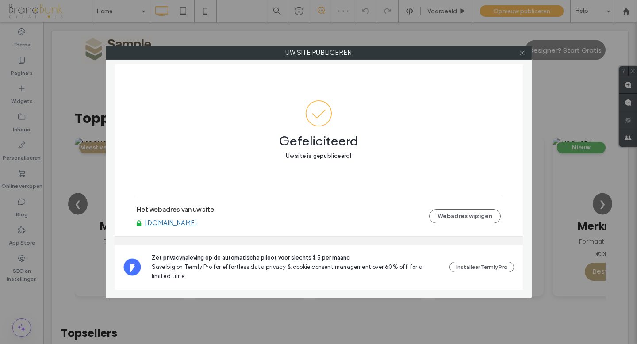
click at [523, 51] on use at bounding box center [521, 52] width 4 height 4
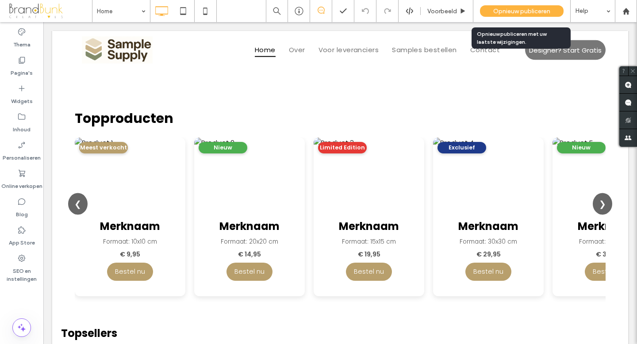
click at [511, 12] on span "Opnieuw publiceren" at bounding box center [521, 12] width 57 height 8
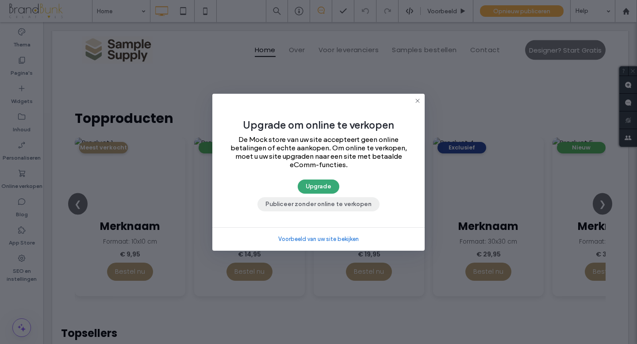
click at [343, 205] on button "Publiceer zonder online te verkopen" at bounding box center [318, 204] width 122 height 14
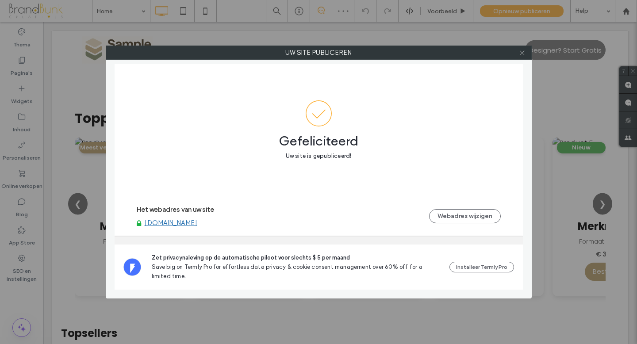
click at [522, 54] on icon at bounding box center [522, 53] width 7 height 7
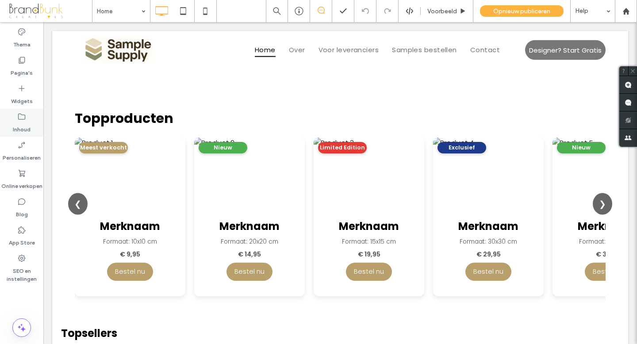
click at [24, 123] on label "Inhoud" at bounding box center [22, 127] width 18 height 12
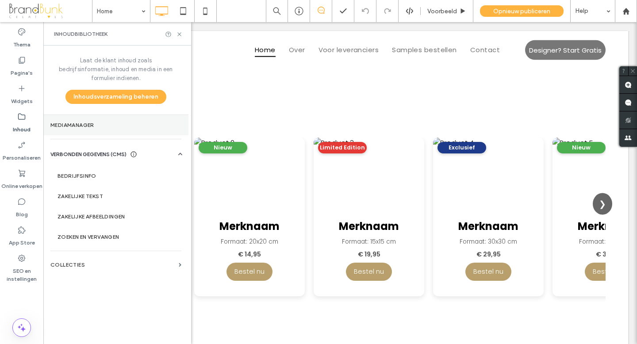
click at [81, 122] on label "Mediamanager" at bounding box center [115, 125] width 131 height 6
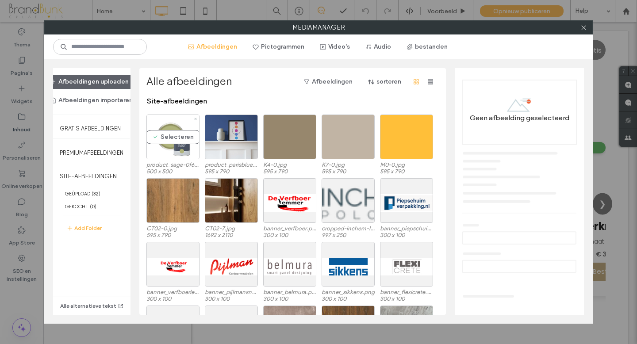
click at [176, 146] on div "Selecteren" at bounding box center [172, 137] width 53 height 45
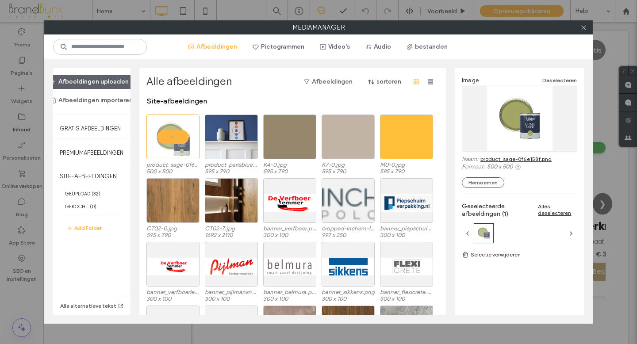
click at [496, 157] on link "product_sage-0f6e158f.png" at bounding box center [515, 159] width 71 height 7
click at [584, 28] on icon at bounding box center [583, 27] width 7 height 7
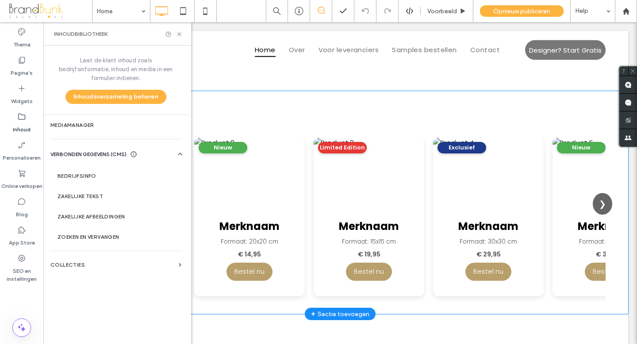
click at [242, 172] on img at bounding box center [249, 172] width 111 height 71
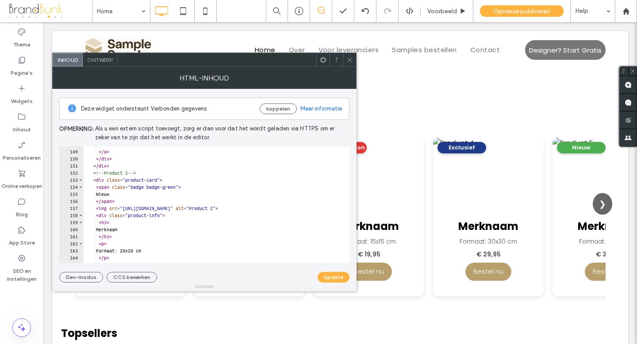
scroll to position [1049, 0]
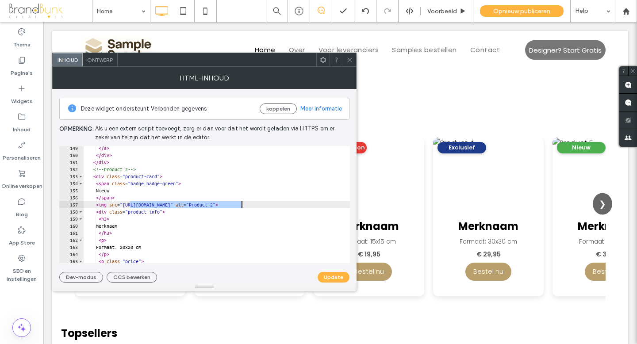
drag, startPoint x: 130, startPoint y: 206, endPoint x: 240, endPoint y: 205, distance: 110.1
click at [240, 205] on div "</ a > </ div > </ div > <!-- Product 2 --> < div class = "product-card" > < sp…" at bounding box center [217, 210] width 266 height 131
paste textarea "**********"
type textarea "**********"
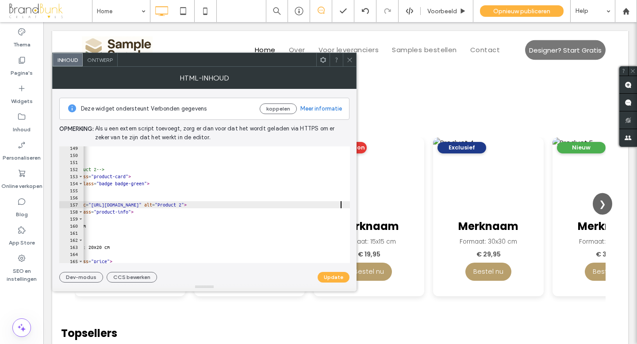
scroll to position [0, 31]
click at [328, 277] on button "Update" at bounding box center [333, 277] width 32 height 11
click at [350, 62] on icon at bounding box center [349, 60] width 7 height 7
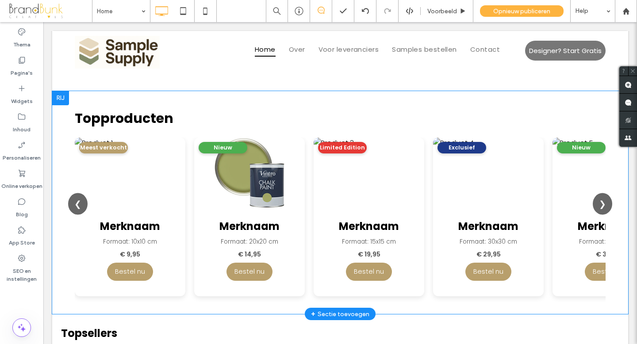
click at [262, 213] on div "Merknaam Formaat: 20x20 cm € 14,95 Bestel nu" at bounding box center [249, 247] width 111 height 79
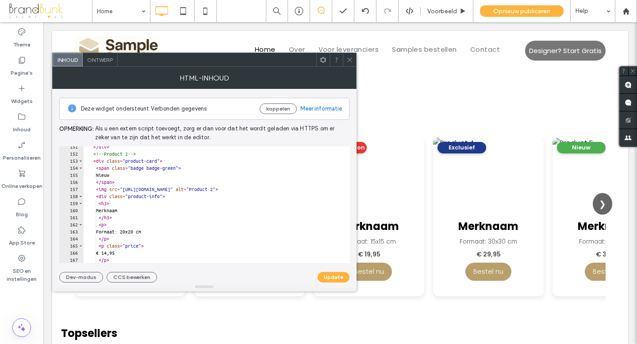
scroll to position [1065, 0]
click at [133, 211] on div "</ div > <!-- Product 2 --> < div class = "product-card" > < span class = "badg…" at bounding box center [257, 208] width 347 height 131
type textarea "*"
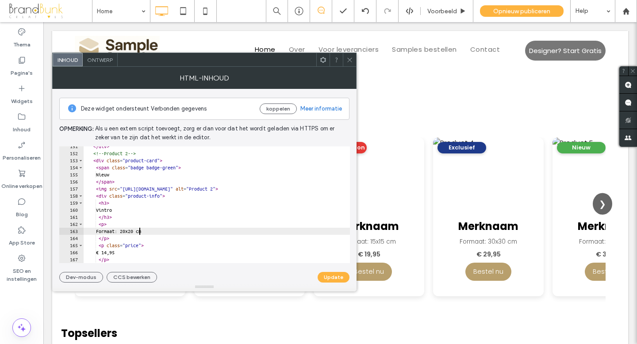
click at [140, 232] on div "</ div > <!-- Product 2 --> < div class = "product-card" > < span class = "badg…" at bounding box center [257, 208] width 347 height 131
click at [149, 232] on div "</ div > <!-- Product 2 --> < div class = "product-card" > < span class = "badg…" at bounding box center [257, 208] width 347 height 131
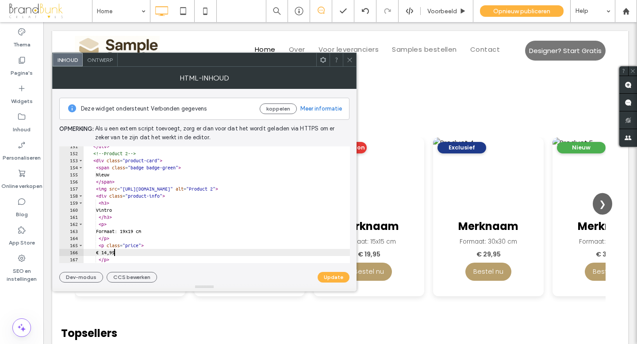
click at [113, 253] on div "</ div > <!-- Product 2 --> < div class = "product-card" > < span class = "badg…" at bounding box center [257, 208] width 347 height 131
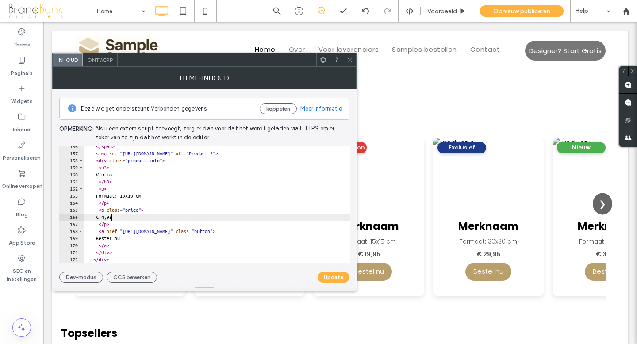
scroll to position [1100, 0]
type textarea "******"
click at [328, 273] on button "Update" at bounding box center [333, 277] width 32 height 11
click at [350, 59] on icon at bounding box center [349, 60] width 7 height 7
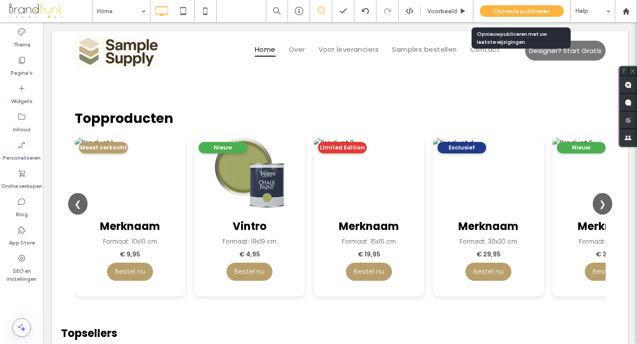
click at [509, 11] on span "Opnieuw publiceren" at bounding box center [521, 12] width 57 height 8
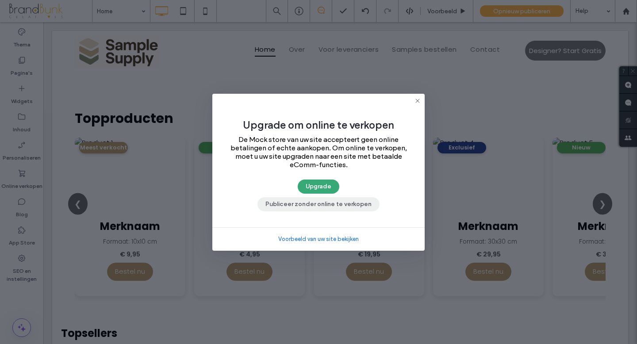
click at [349, 205] on button "Publiceer zonder online te verkopen" at bounding box center [318, 204] width 122 height 14
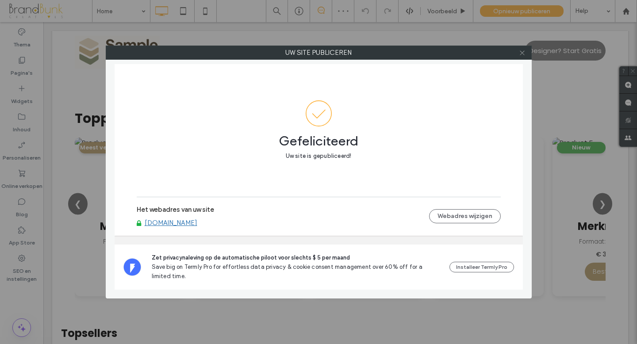
click at [523, 55] on icon at bounding box center [522, 53] width 7 height 7
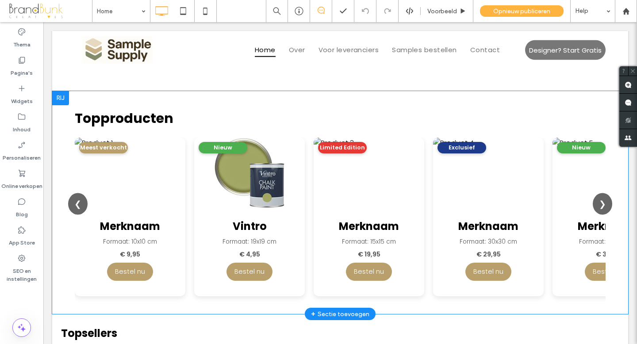
scroll to position [368, 0]
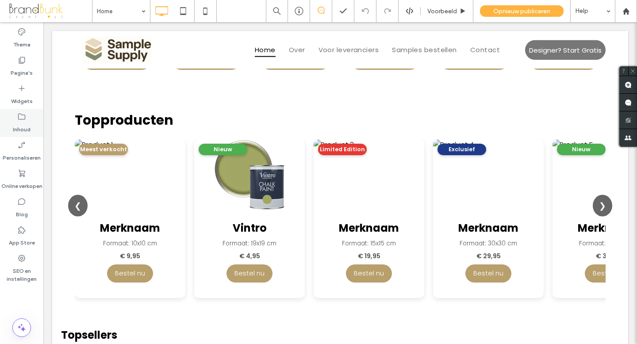
click at [24, 125] on label "Inhoud" at bounding box center [22, 127] width 18 height 12
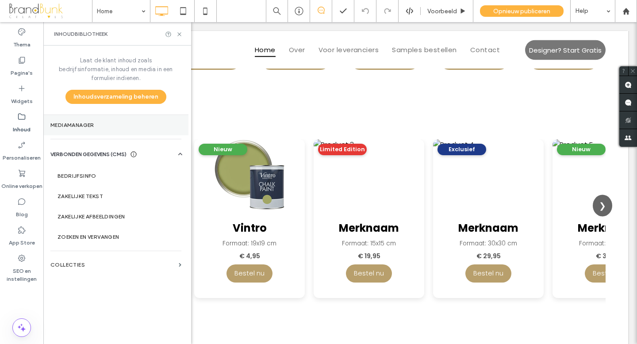
click at [91, 122] on label "Mediamanager" at bounding box center [115, 125] width 131 height 6
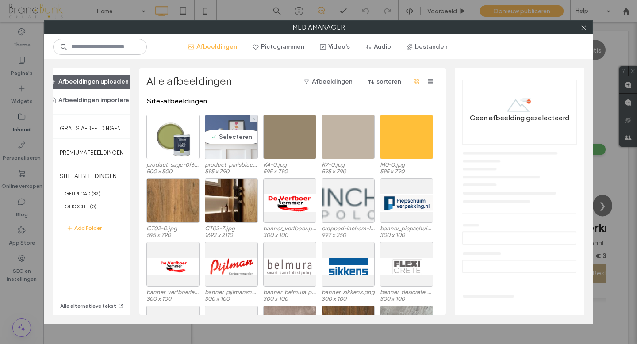
click at [255, 119] on icon at bounding box center [254, 119] width 4 height 4
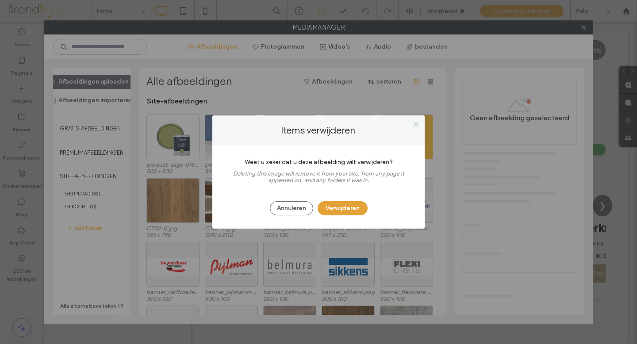
click at [338, 210] on button "Verwijderen" at bounding box center [342, 208] width 50 height 14
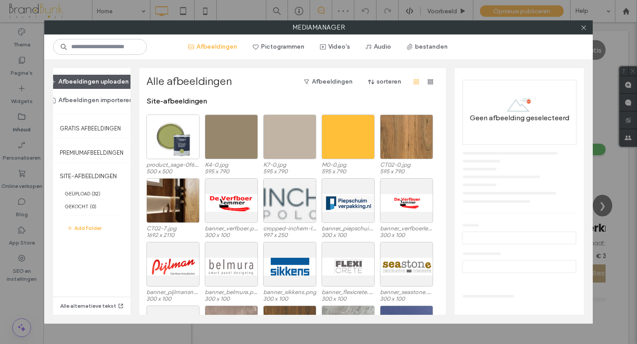
click at [112, 80] on button "Afbeeldingen uploaden" at bounding box center [89, 82] width 94 height 14
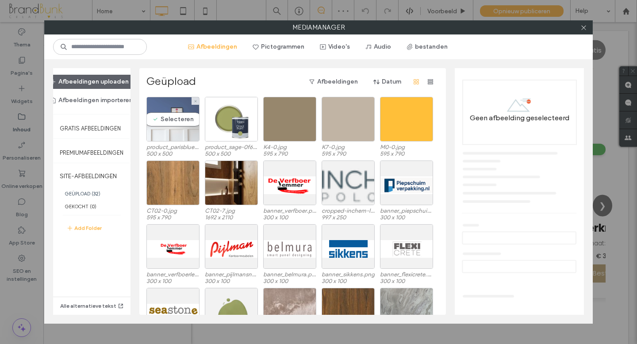
click at [184, 137] on div "Selecteren" at bounding box center [172, 119] width 53 height 45
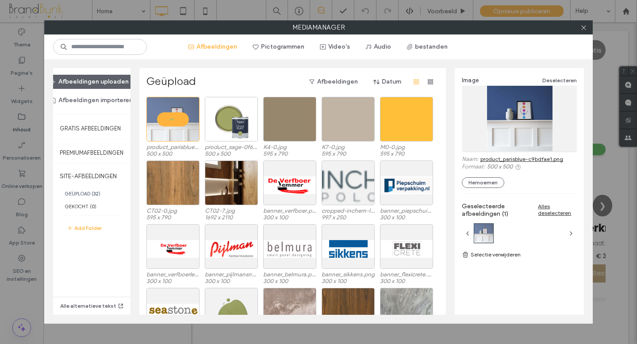
click at [505, 160] on link "product_parisblue-c9bdfae1.png" at bounding box center [521, 159] width 83 height 7
click at [584, 29] on icon at bounding box center [583, 27] width 7 height 7
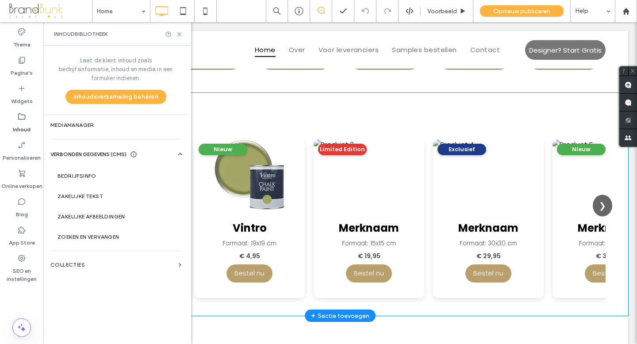
click at [410, 178] on img at bounding box center [368, 174] width 111 height 71
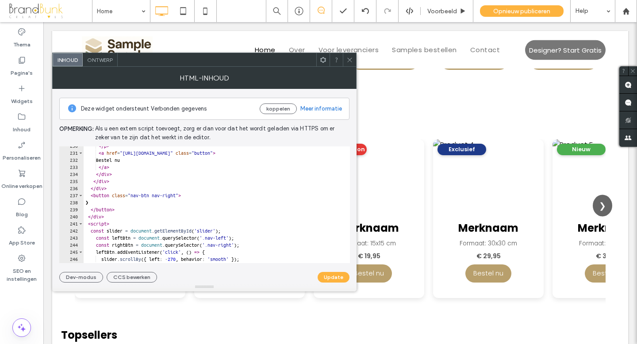
scroll to position [1619, 0]
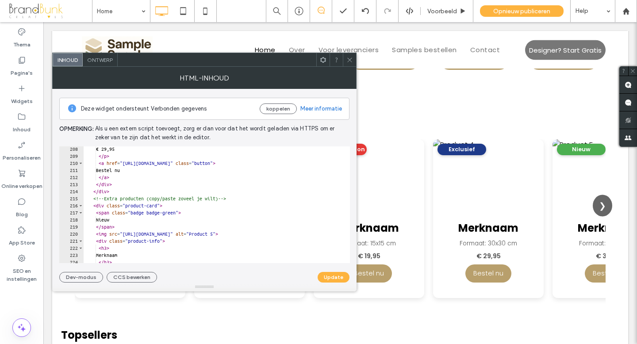
scroll to position [1465, 0]
drag, startPoint x: 130, startPoint y: 235, endPoint x: 242, endPoint y: 235, distance: 111.9
click at [242, 235] on div "€ 29,95 </ p > < a href = "[URL][DOMAIN_NAME]" class = "button" > Bestel nu </ …" at bounding box center [257, 210] width 347 height 131
paste textarea "**********"
type textarea "**********"
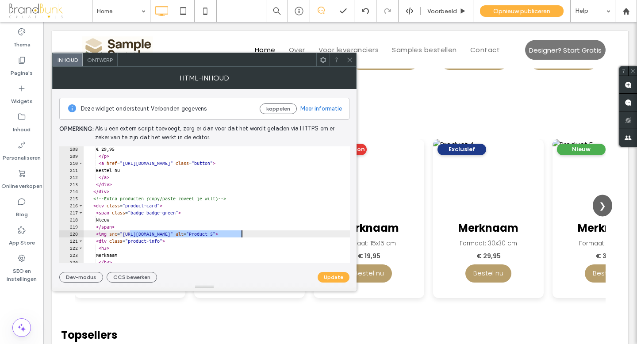
scroll to position [0, 47]
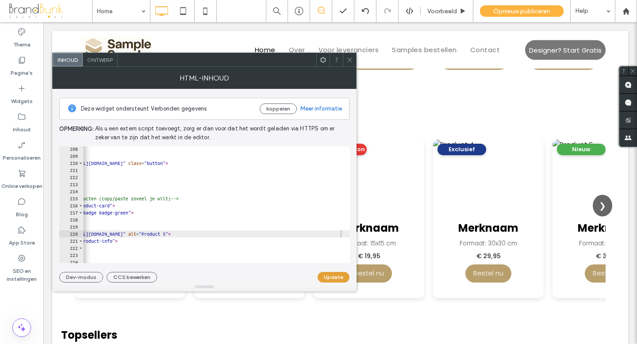
click at [329, 277] on button "Update" at bounding box center [333, 277] width 32 height 11
click at [349, 61] on icon at bounding box center [349, 60] width 7 height 7
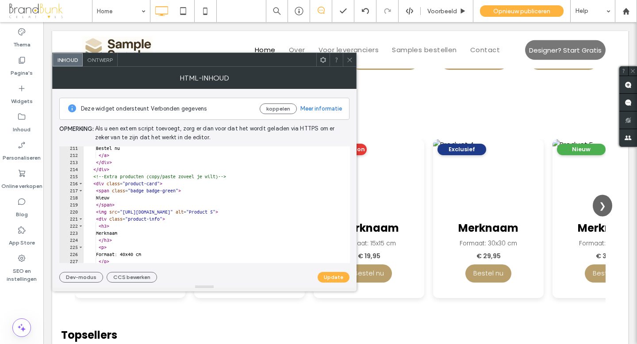
scroll to position [1489, 0]
click at [134, 233] on div "Bestel nu </ a > </ div > </ div > <!-- Extra producten (copy/paste zoveel [PER…" at bounding box center [265, 208] width 363 height 131
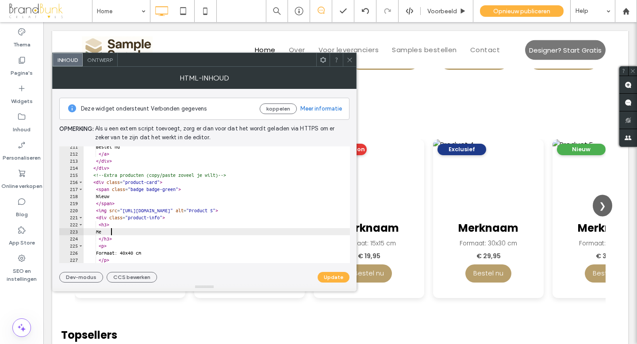
type textarea "*"
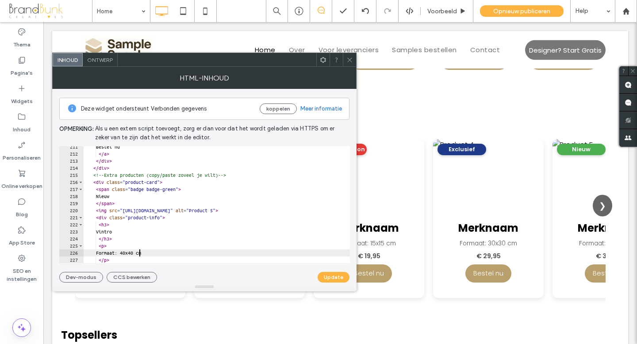
click at [139, 253] on div "Bestel nu </ a > </ div > </ div > <!-- Extra producten (copy/paste zoveel [PER…" at bounding box center [265, 208] width 363 height 131
click at [148, 254] on div at bounding box center [265, 258] width 363 height 9
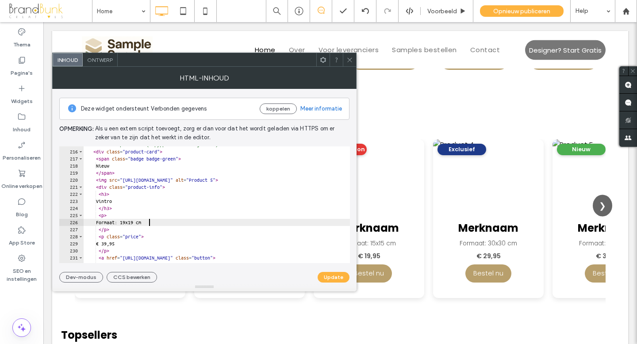
scroll to position [1521, 0]
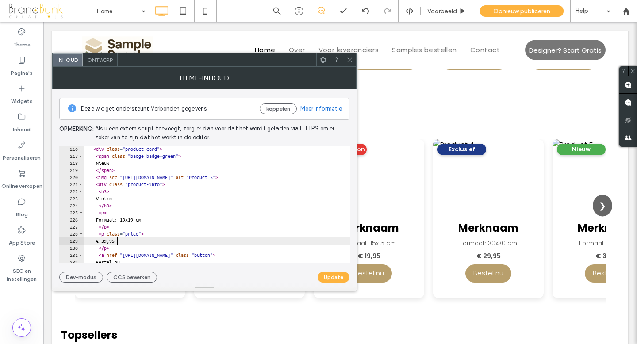
click at [117, 242] on div "< div class = "product-card" > < span class = "badge badge-green" > Nieuw </ sp…" at bounding box center [265, 210] width 363 height 131
type textarea "******"
click at [326, 278] on button "Update" at bounding box center [333, 277] width 32 height 11
click at [349, 62] on icon at bounding box center [349, 60] width 7 height 7
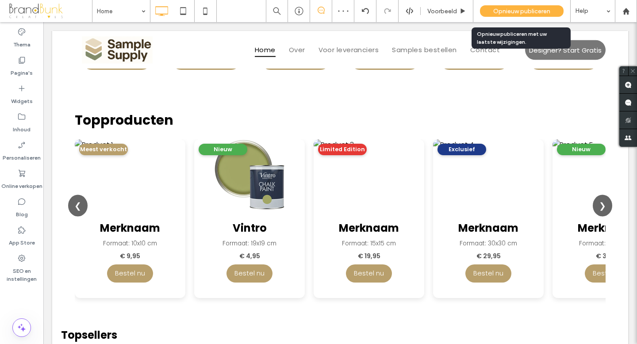
click at [498, 11] on span "Opnieuw publiceren" at bounding box center [521, 12] width 57 height 8
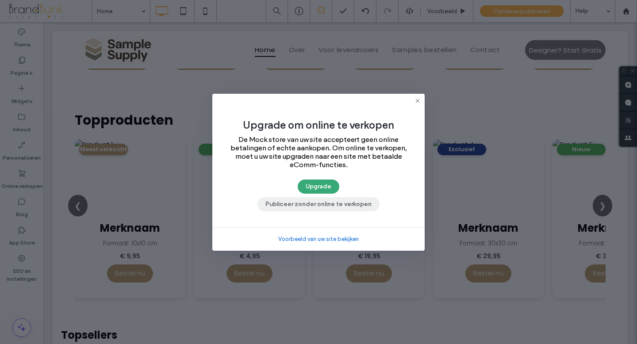
click at [341, 200] on button "Publiceer zonder online te verkopen" at bounding box center [318, 204] width 122 height 14
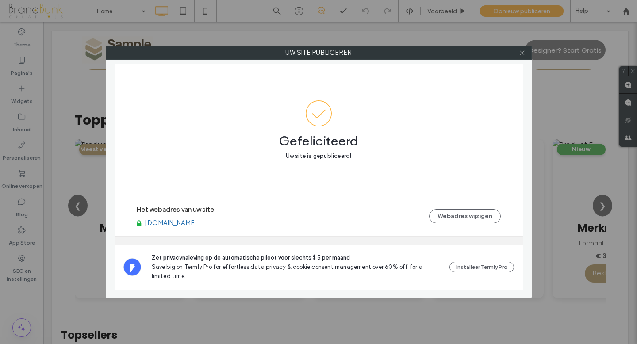
click at [521, 54] on icon at bounding box center [522, 53] width 7 height 7
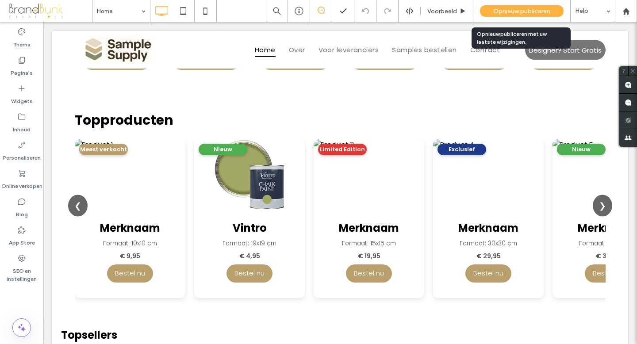
click at [517, 13] on span "Opnieuw publiceren" at bounding box center [521, 12] width 57 height 8
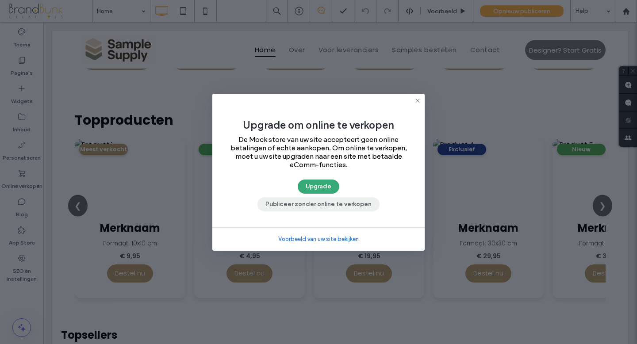
click at [343, 204] on button "Publiceer zonder online te verkopen" at bounding box center [318, 204] width 122 height 14
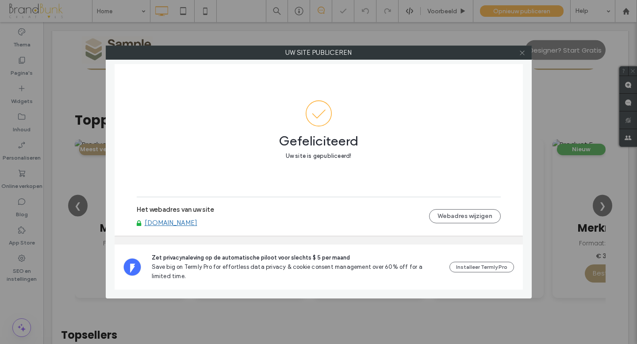
click at [521, 55] on icon at bounding box center [522, 53] width 7 height 7
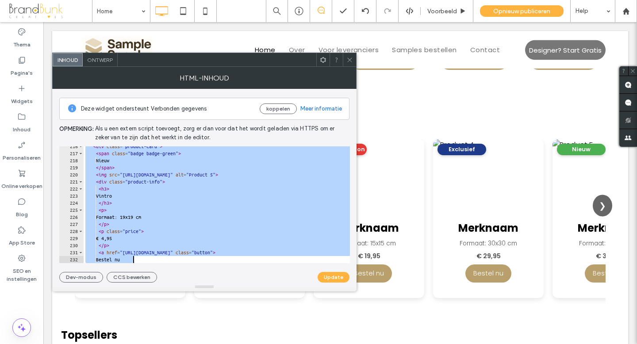
scroll to position [1659, 0]
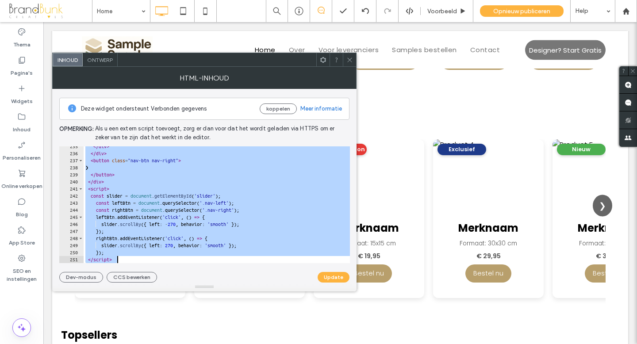
drag, startPoint x: 81, startPoint y: 150, endPoint x: 237, endPoint y: 286, distance: 206.4
click at [237, 286] on div "**********" at bounding box center [204, 179] width 304 height 225
type textarea "**********"
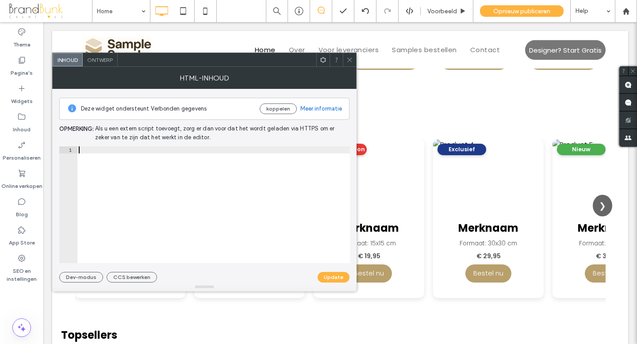
scroll to position [1079, 0]
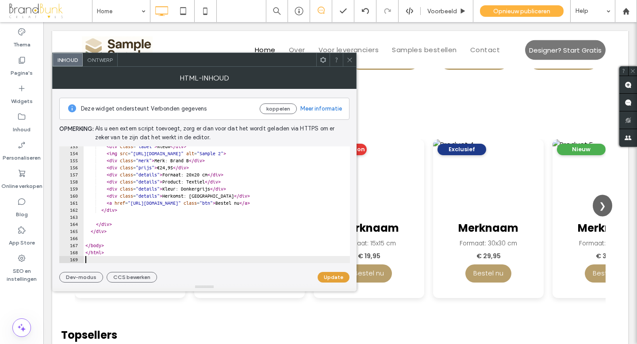
click at [331, 276] on button "Update" at bounding box center [333, 277] width 32 height 11
click at [349, 61] on icon at bounding box center [349, 60] width 7 height 7
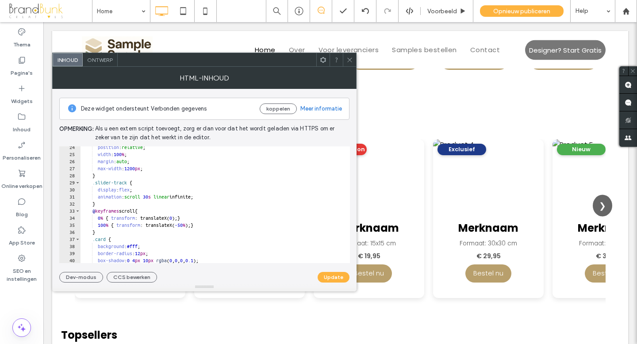
scroll to position [169, 0]
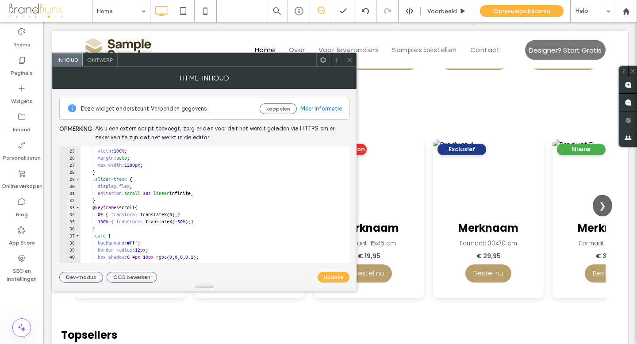
click at [351, 61] on icon at bounding box center [349, 60] width 7 height 7
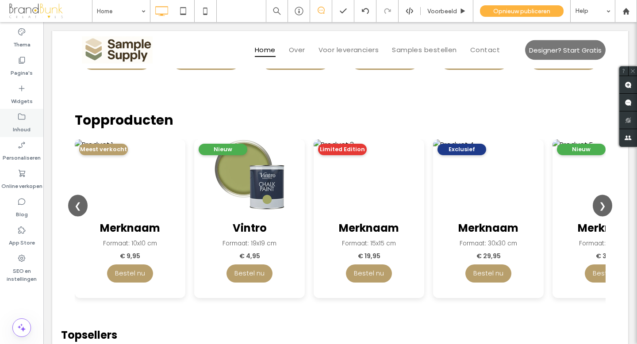
click at [25, 129] on label "Inhoud" at bounding box center [22, 127] width 18 height 12
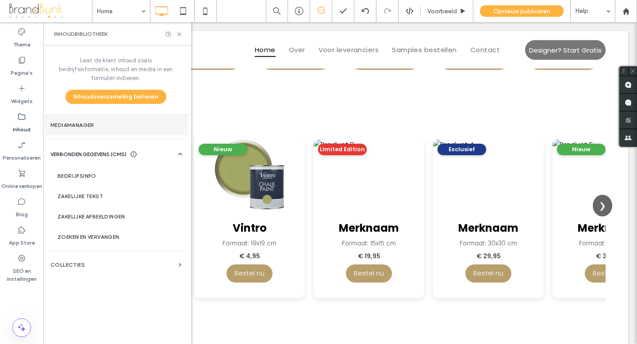
click at [81, 122] on label "Mediamanager" at bounding box center [115, 125] width 131 height 6
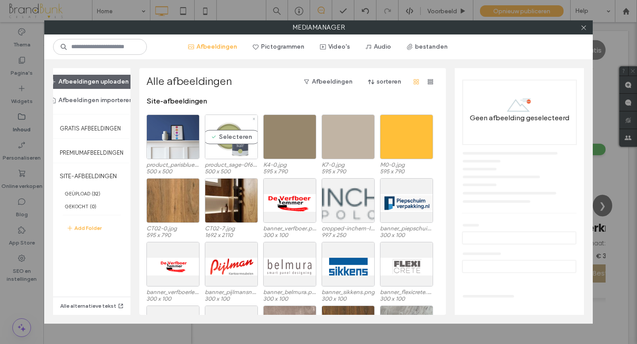
click at [220, 150] on div "Selecteren" at bounding box center [231, 137] width 53 height 45
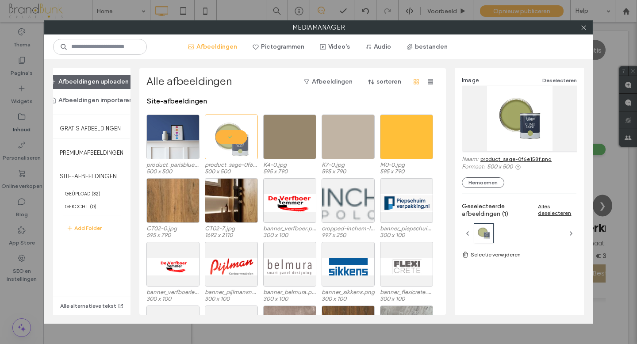
click at [500, 158] on link "product_sage-0f6e158f.png" at bounding box center [515, 159] width 71 height 7
click at [584, 28] on icon at bounding box center [583, 27] width 7 height 7
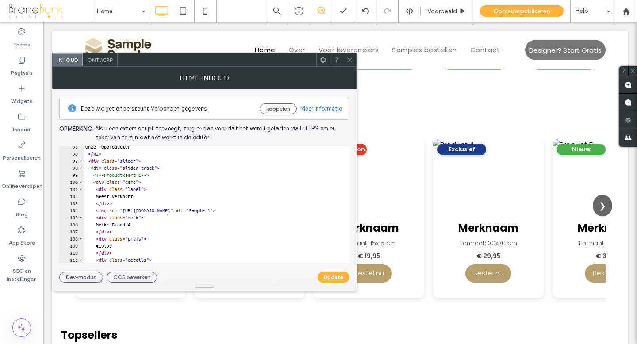
scroll to position [668, 0]
drag, startPoint x: 130, startPoint y: 210, endPoint x: 240, endPoint y: 212, distance: 110.1
click at [240, 212] on div "Onze Topproducten </ h2 > < div class = "slider" > < div class = "slider-track"…" at bounding box center [217, 208] width 266 height 131
paste textarea "**********"
type textarea "**********"
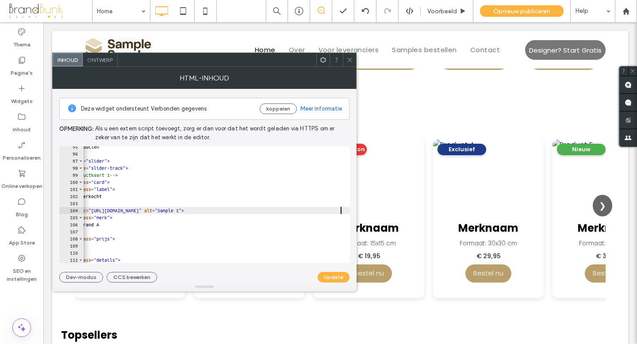
scroll to position [0, 31]
click at [336, 277] on button "Update" at bounding box center [333, 277] width 32 height 11
click at [347, 62] on icon at bounding box center [349, 60] width 7 height 7
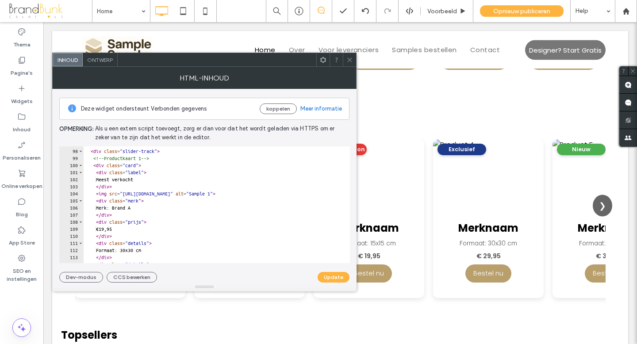
scroll to position [688, 0]
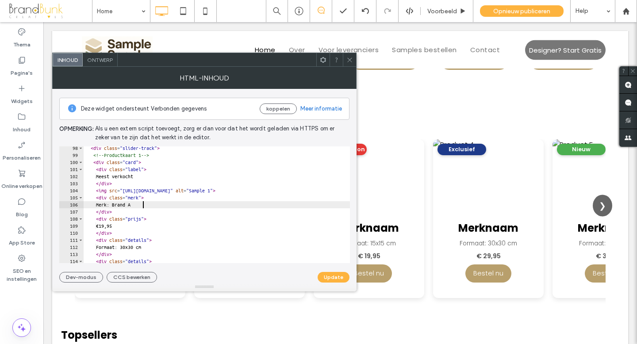
click at [143, 206] on div "< div class = "slider-track" > <!-- Productkaart 1 --> < div class = "card" > <…" at bounding box center [256, 210] width 344 height 131
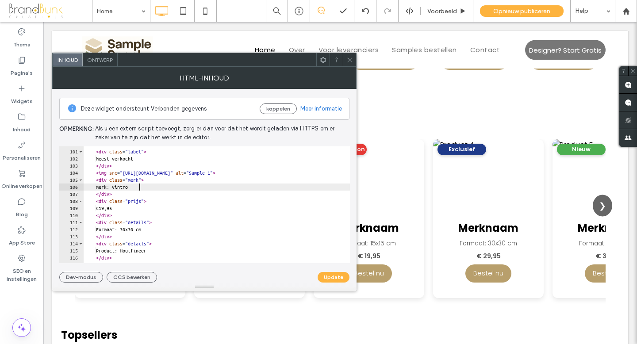
scroll to position [706, 0]
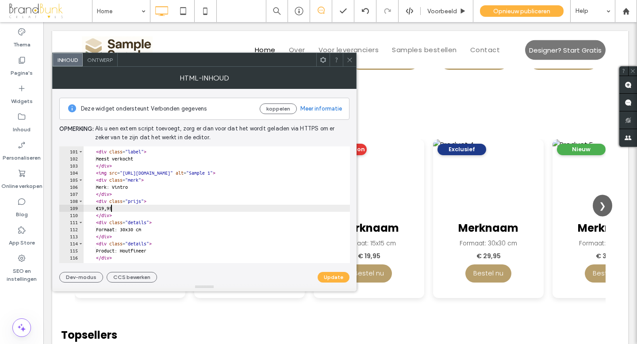
click at [111, 208] on div "< div class = "card" > < div class = "label" > Meest verkocht </ div > < img sr…" at bounding box center [256, 206] width 344 height 131
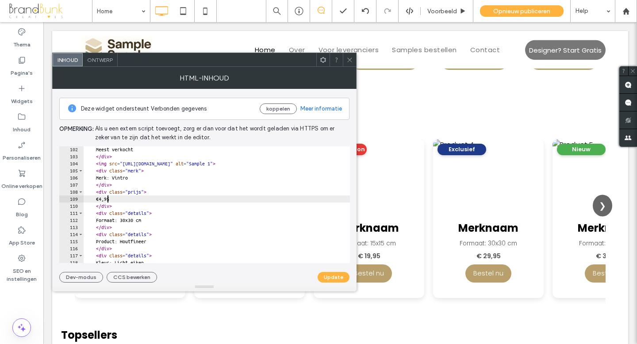
scroll to position [716, 0]
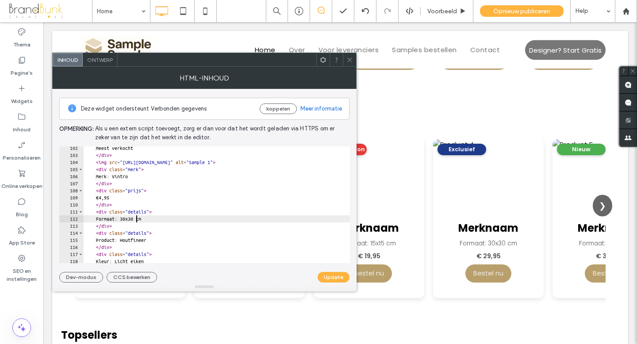
click at [136, 219] on div "Meest verkocht </ div > < img src = "[URL][DOMAIN_NAME]" alt = "Sample 1" > < d…" at bounding box center [256, 210] width 344 height 131
click at [146, 219] on div "Meest verkocht </ div > < img src = "[URL][DOMAIN_NAME]" alt = "Sample 1" > < d…" at bounding box center [256, 210] width 344 height 131
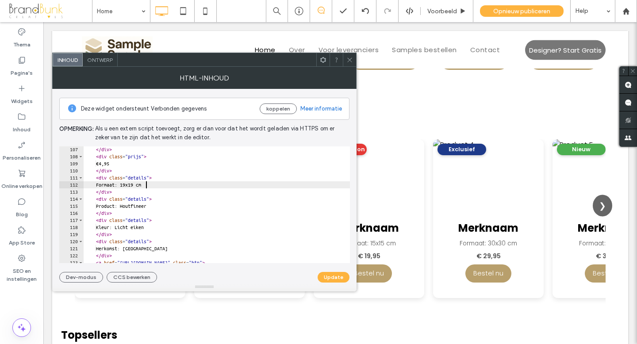
scroll to position [750, 0]
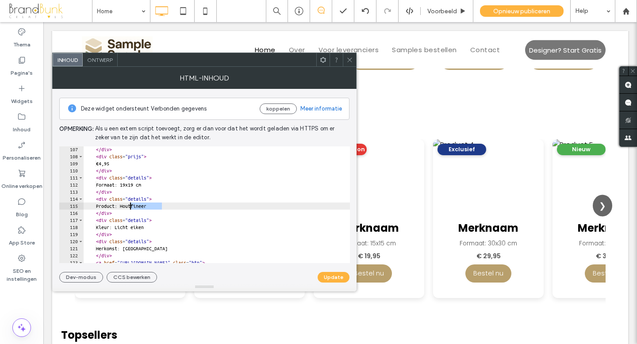
drag, startPoint x: 162, startPoint y: 206, endPoint x: 131, endPoint y: 207, distance: 31.4
click at [131, 207] on div "</ div > < div class = "prijs" > €4,95 </ div > < div class = "details" > Forma…" at bounding box center [256, 211] width 344 height 131
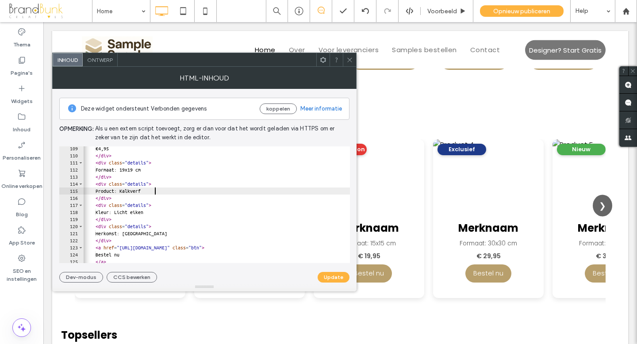
scroll to position [766, 0]
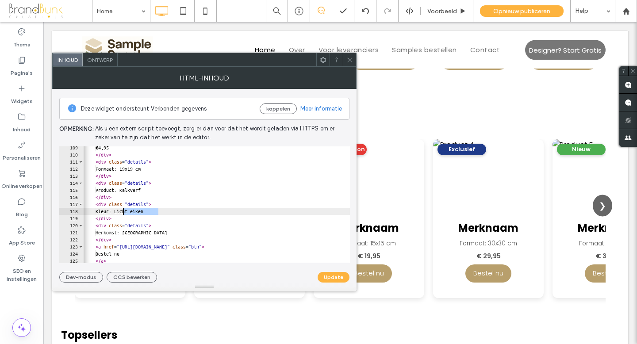
drag, startPoint x: 159, startPoint y: 213, endPoint x: 123, endPoint y: 212, distance: 35.4
click at [123, 212] on div "€4,95 </ div > < div class = "details" > Formaat: 19x19 cm </ div > < div class…" at bounding box center [255, 209] width 344 height 131
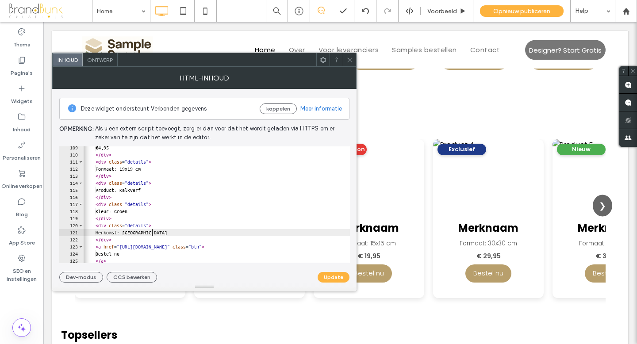
click at [152, 234] on div "€4,95 </ div > < div class = "details" > Formaat: 19x19 cm </ div > < div class…" at bounding box center [255, 209] width 344 height 131
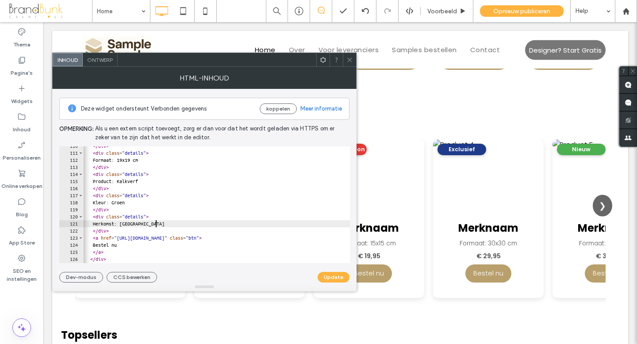
scroll to position [0, 0]
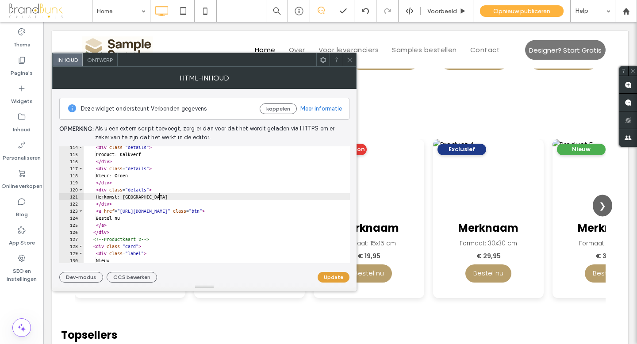
type textarea "**********"
click at [330, 275] on button "Update" at bounding box center [333, 277] width 32 height 11
click at [348, 61] on icon at bounding box center [349, 60] width 7 height 7
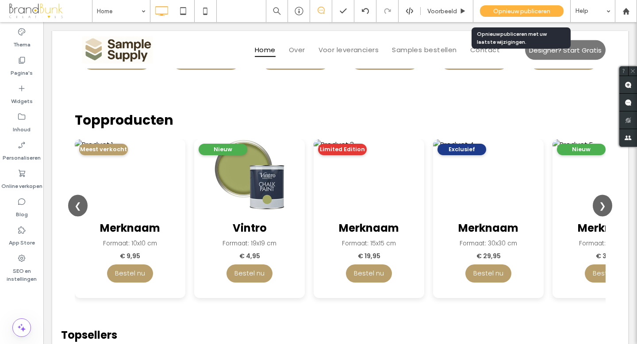
click at [514, 10] on span "Opnieuw publiceren" at bounding box center [521, 12] width 57 height 8
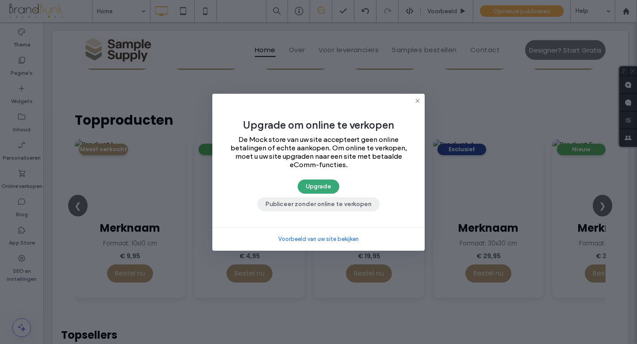
click at [343, 204] on button "Publiceer zonder online te verkopen" at bounding box center [318, 204] width 122 height 14
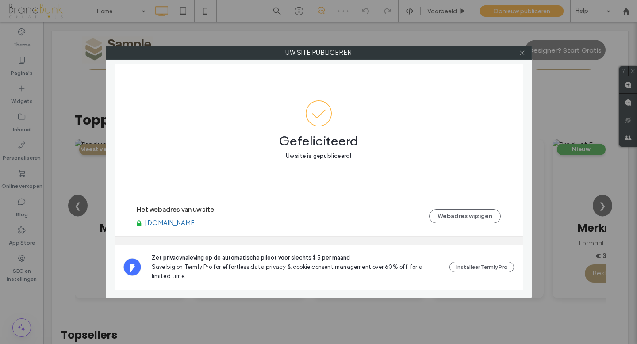
click at [520, 53] on icon at bounding box center [522, 53] width 7 height 7
